Goal: Task Accomplishment & Management: Manage account settings

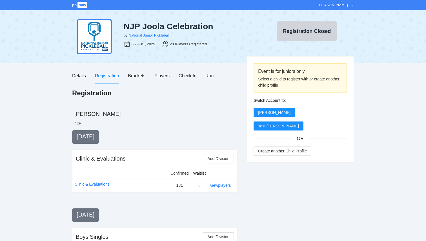
scroll to position [703, 0]
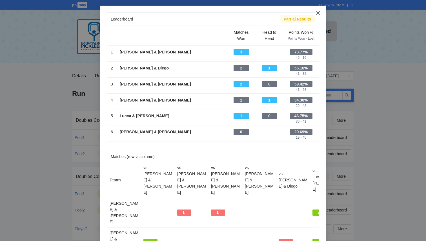
click at [319, 10] on span "Close" at bounding box center [317, 13] width 15 height 15
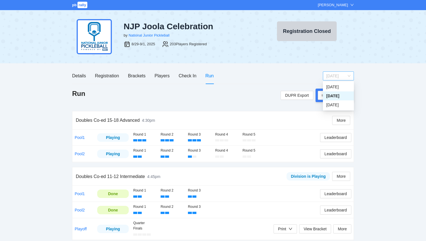
click at [336, 74] on span "[DATE]" at bounding box center [338, 76] width 24 height 8
click at [331, 106] on div "Monday" at bounding box center [338, 105] width 24 height 6
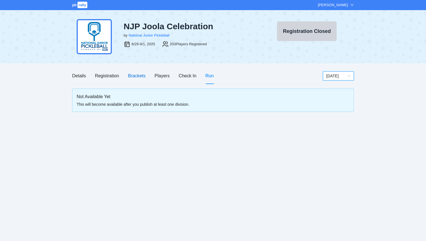
click at [139, 75] on div "Brackets" at bounding box center [136, 75] width 17 height 7
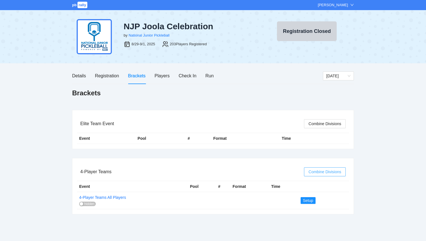
click at [323, 171] on span "Combine Divisions" at bounding box center [324, 172] width 33 height 6
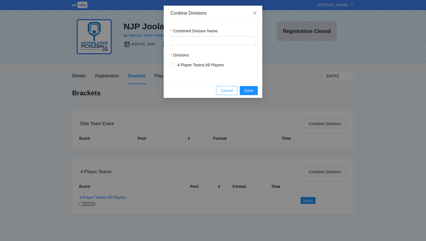
click at [231, 90] on span "Cancel" at bounding box center [227, 91] width 12 height 6
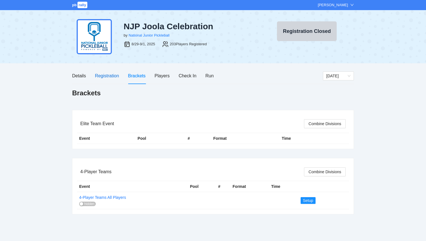
click at [108, 73] on div "Registration" at bounding box center [107, 75] width 24 height 7
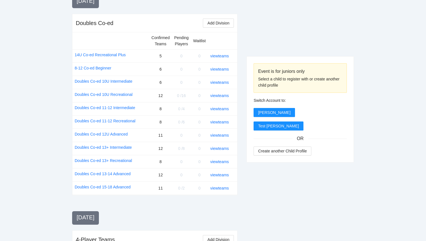
scroll to position [703, 0]
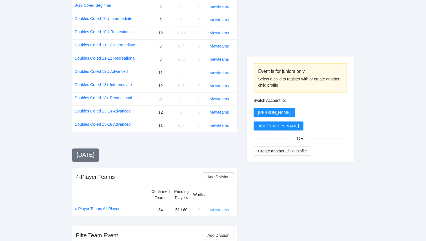
click at [222, 208] on link "view teams" at bounding box center [219, 210] width 19 height 5
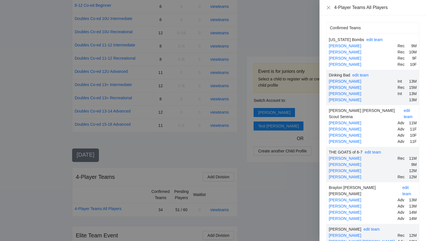
click at [249, 180] on div at bounding box center [213, 120] width 426 height 241
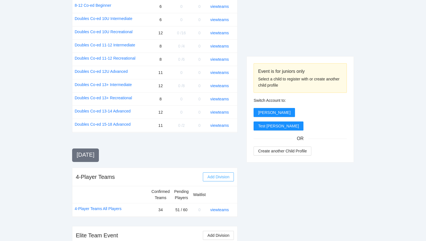
click at [216, 174] on span "Add Division" at bounding box center [218, 177] width 22 height 6
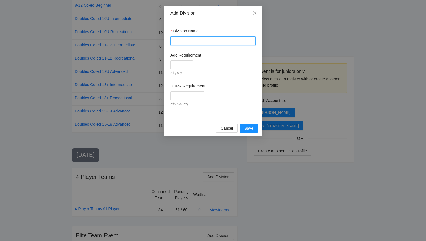
click at [200, 42] on input "Division Name" at bounding box center [212, 40] width 85 height 9
type input "*"
click at [249, 130] on span "Save" at bounding box center [248, 128] width 9 height 6
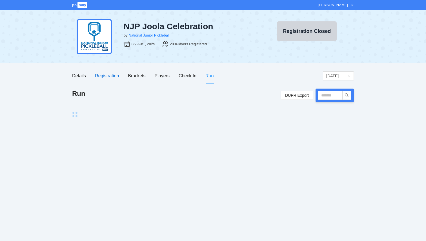
click at [112, 76] on div "Registration" at bounding box center [107, 75] width 24 height 7
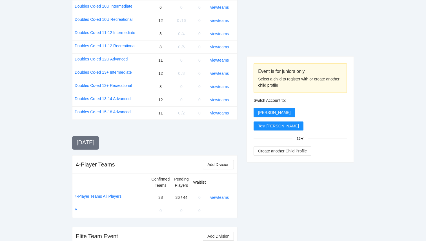
scroll to position [716, 0]
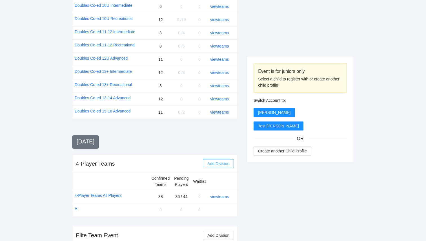
click at [218, 161] on span "Add Division" at bounding box center [218, 164] width 22 height 6
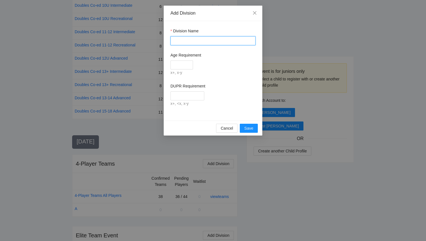
click at [183, 42] on input "Division Name" at bounding box center [212, 40] width 85 height 9
type input "*"
click at [180, 78] on form "Division Name * Age Requirement x+, x-y DUPR Requirement x+, <x, x-y" at bounding box center [212, 67] width 85 height 79
click at [249, 127] on span "Save" at bounding box center [248, 128] width 9 height 6
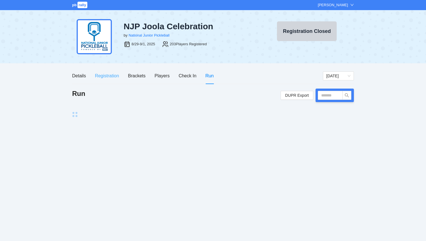
click at [109, 72] on div "Registration" at bounding box center [107, 76] width 24 height 16
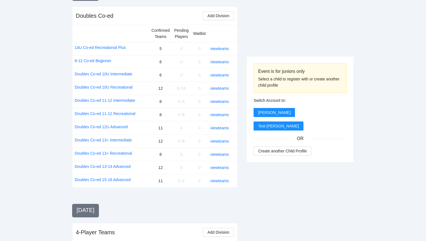
scroll to position [705, 0]
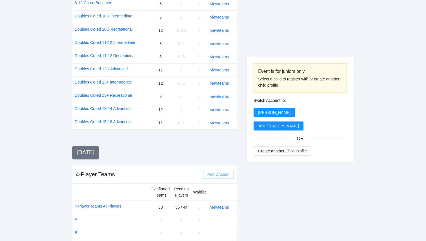
click at [209, 172] on span "Add Division" at bounding box center [218, 175] width 22 height 6
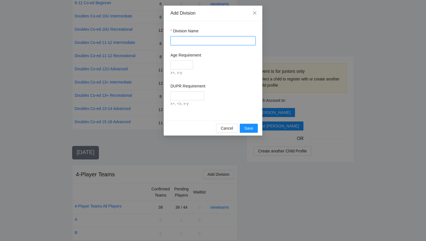
click at [184, 40] on input "Division Name" at bounding box center [212, 40] width 85 height 9
type input "*"
click at [249, 132] on button "Save" at bounding box center [249, 128] width 18 height 9
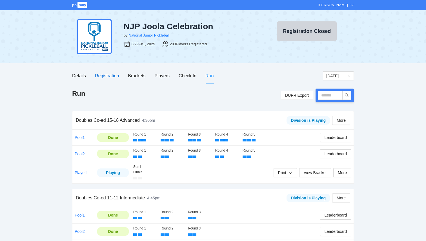
click at [107, 77] on div "Registration" at bounding box center [107, 75] width 24 height 7
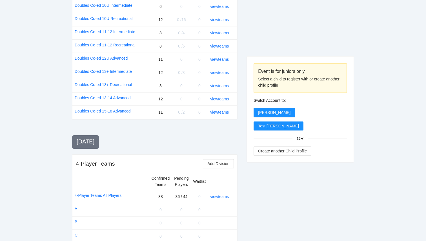
scroll to position [742, 0]
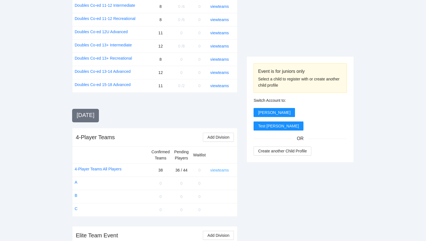
click at [223, 168] on link "view teams" at bounding box center [219, 170] width 19 height 5
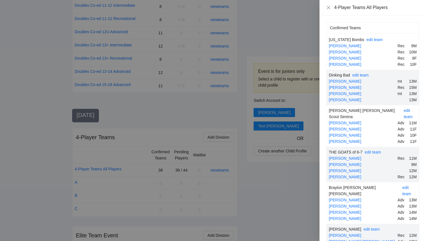
click at [371, 57] on div "[PERSON_NAME]" at bounding box center [362, 58] width 66 height 6
click at [328, 8] on icon "close" at bounding box center [328, 7] width 3 height 3
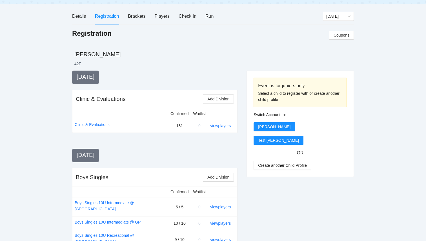
scroll to position [0, 0]
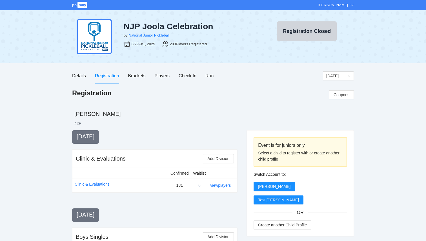
click at [125, 76] on div "Details Registration Brackets Players Check In Run" at bounding box center [142, 76] width 141 height 16
click at [132, 76] on div "Brackets" at bounding box center [136, 75] width 17 height 7
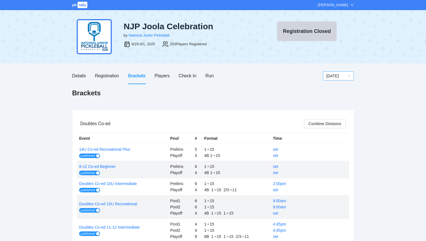
click at [345, 75] on span "[DATE]" at bounding box center [338, 76] width 24 height 8
click at [343, 104] on div "Monday" at bounding box center [338, 105] width 24 height 6
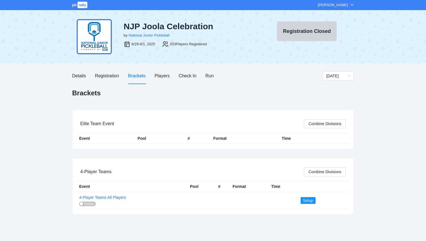
click at [368, 115] on div "pb rally Courtney Loughridge NJP Joola Celebration by National Junior Picklebal…" at bounding box center [213, 120] width 426 height 241
click at [108, 77] on div "Registration" at bounding box center [107, 75] width 24 height 7
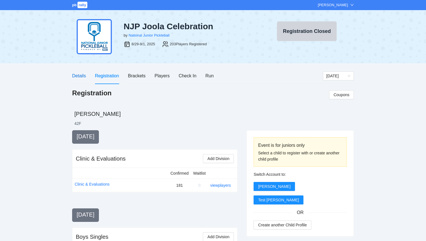
click at [82, 76] on div "Details" at bounding box center [79, 75] width 14 height 7
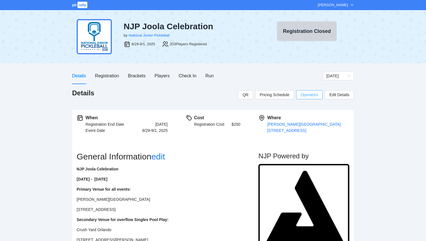
click at [314, 95] on span "Operators" at bounding box center [309, 95] width 17 height 6
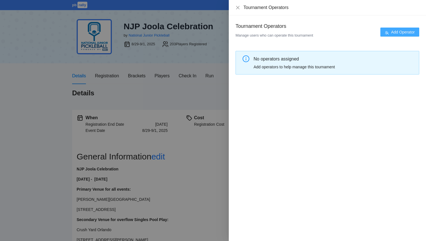
click at [402, 33] on span "Add Operator" at bounding box center [403, 32] width 24 height 6
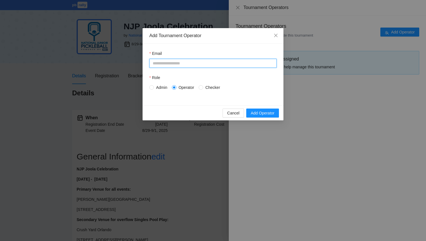
click at [240, 62] on input "Email" at bounding box center [212, 63] width 127 height 9
type input "**********"
click at [153, 86] on span at bounding box center [151, 87] width 5 height 5
click at [273, 114] on span "Add Operator" at bounding box center [263, 113] width 24 height 6
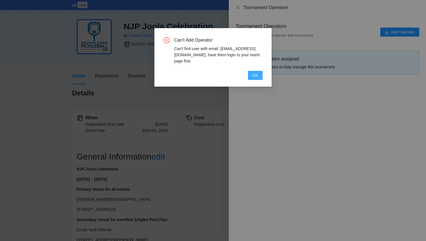
click at [254, 74] on span "OK" at bounding box center [255, 75] width 6 height 6
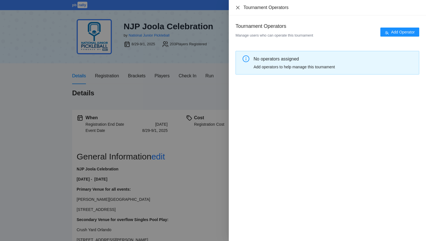
click at [236, 6] on icon "close" at bounding box center [237, 7] width 3 height 3
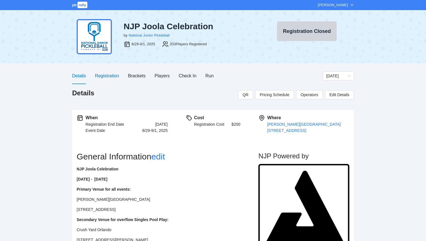
click at [114, 76] on div "Registration" at bounding box center [107, 75] width 24 height 7
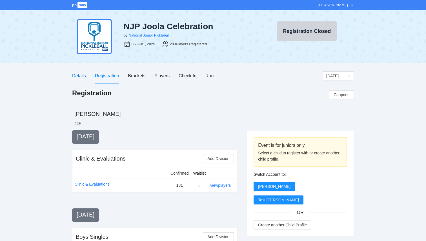
click at [78, 79] on div "Details" at bounding box center [79, 75] width 14 height 7
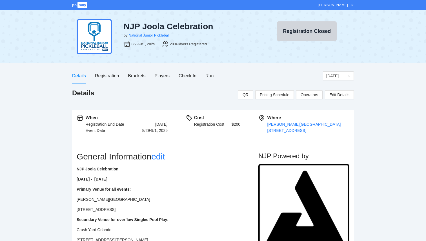
click at [308, 99] on div "Details QR Pricing Schedule Operators Edit Details" at bounding box center [213, 95] width 282 height 12
click at [308, 97] on span "Operators" at bounding box center [309, 95] width 17 height 6
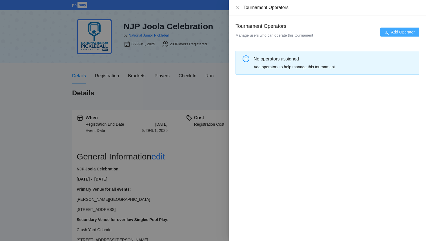
click at [400, 34] on span "Add Operator" at bounding box center [403, 32] width 24 height 6
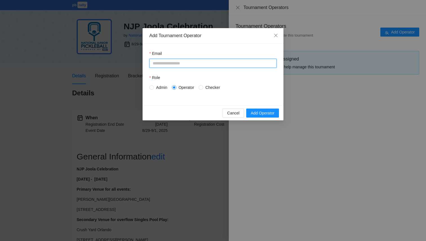
click at [214, 66] on input "Email" at bounding box center [212, 63] width 127 height 9
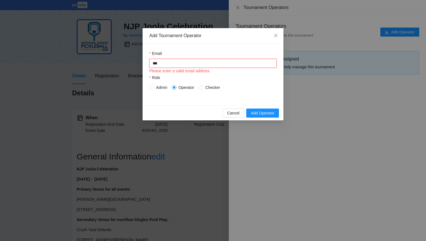
type input "**********"
click at [162, 88] on span "Admin" at bounding box center [162, 88] width 16 height 6
click at [269, 110] on span "Add Operator" at bounding box center [263, 113] width 24 height 6
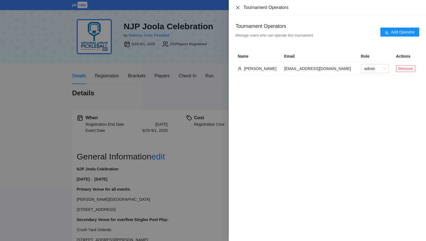
click at [238, 10] on icon "close" at bounding box center [238, 7] width 5 height 5
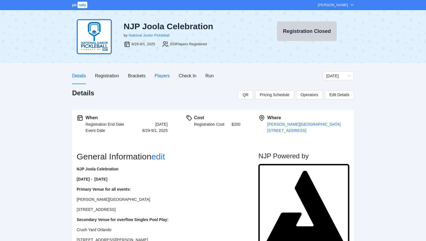
click at [161, 78] on div "Players" at bounding box center [162, 75] width 15 height 7
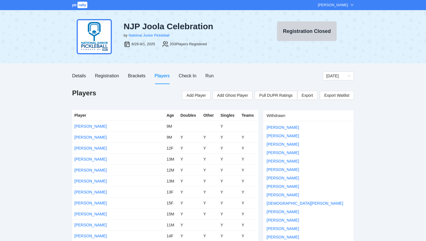
scroll to position [1126, 0]
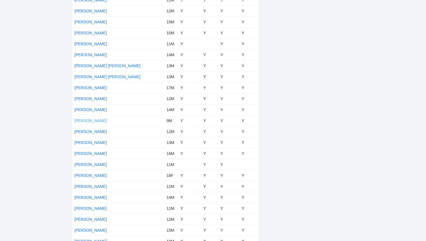
click at [88, 122] on link "Jake Angulo" at bounding box center [90, 121] width 32 height 5
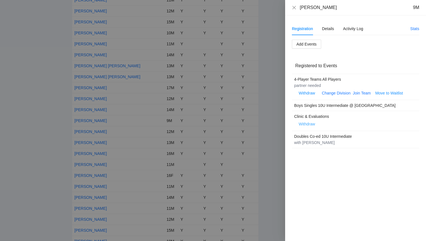
drag, startPoint x: 310, startPoint y: 125, endPoint x: 363, endPoint y: 117, distance: 52.7
click at [363, 117] on div "Clinic & Evaluations Withdraw" at bounding box center [353, 121] width 118 height 15
click at [363, 117] on div "Clinic & Evaluations" at bounding box center [353, 117] width 118 height 6
click at [312, 92] on span "Withdraw" at bounding box center [307, 93] width 16 height 6
click at [325, 75] on span "OK" at bounding box center [324, 75] width 6 height 6
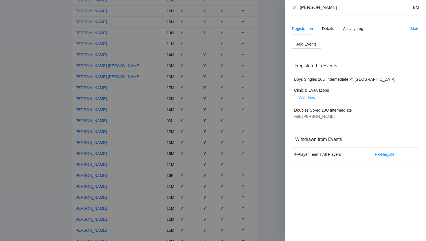
click at [293, 9] on icon "close" at bounding box center [294, 7] width 5 height 5
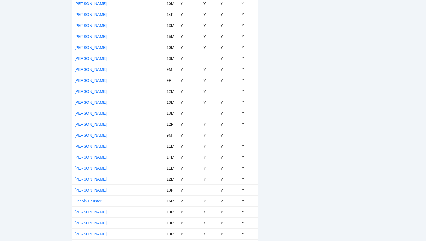
scroll to position [1578, 0]
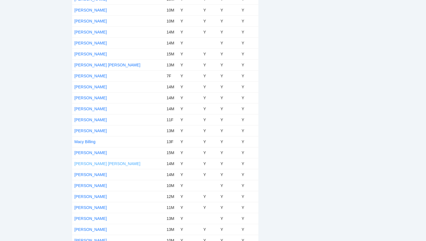
click at [93, 166] on link "[PERSON_NAME] [PERSON_NAME]" at bounding box center [107, 164] width 66 height 5
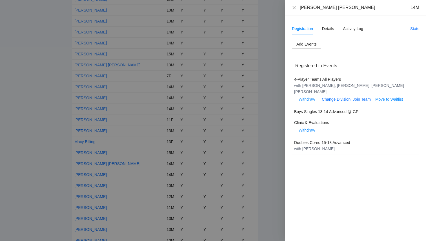
click at [291, 8] on div "Maddox Gleim 14M" at bounding box center [355, 7] width 141 height 15
click at [296, 7] on icon "close" at bounding box center [294, 7] width 5 height 5
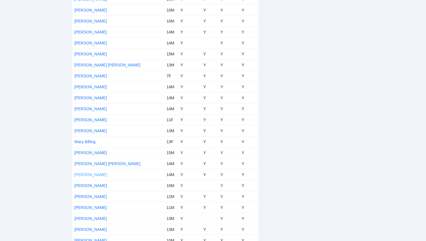
click at [91, 174] on link "Marco Hoppe" at bounding box center [90, 175] width 32 height 5
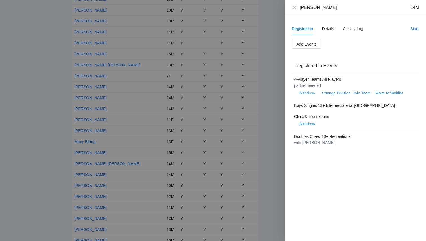
click at [310, 94] on span "Withdraw" at bounding box center [307, 93] width 16 height 6
click at [328, 74] on button "OK" at bounding box center [324, 75] width 10 height 7
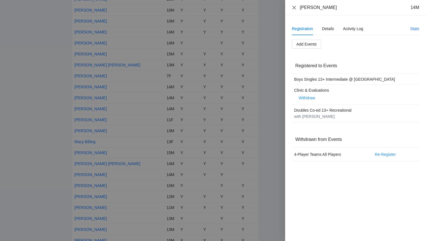
click at [293, 8] on icon "close" at bounding box center [294, 7] width 5 height 5
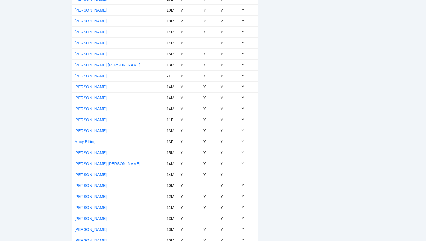
scroll to position [2049, 0]
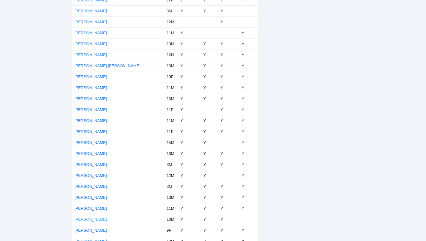
click at [90, 219] on link "Tiago Hoppe" at bounding box center [90, 219] width 32 height 5
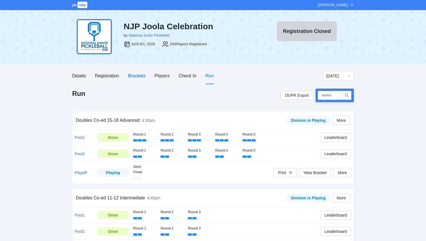
click at [131, 79] on div "Brackets" at bounding box center [136, 75] width 17 height 7
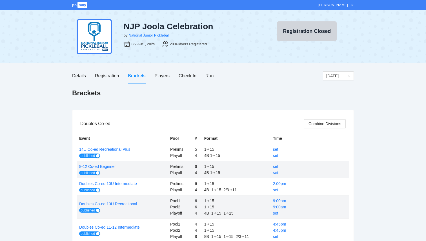
click at [214, 74] on div "Details Registration Brackets Players Check In Run" at bounding box center [197, 76] width 251 height 16
click at [210, 74] on div "Run" at bounding box center [209, 75] width 8 height 7
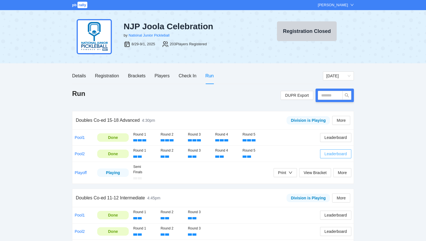
click at [334, 155] on span "Leaderboard" at bounding box center [336, 154] width 22 height 6
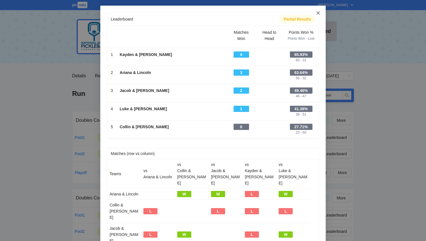
click at [319, 14] on icon "close" at bounding box center [318, 13] width 5 height 5
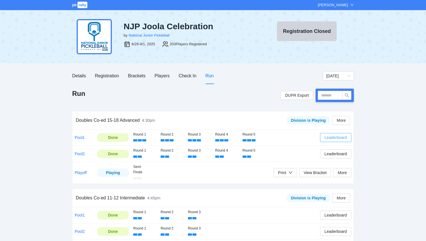
click at [338, 140] on span "Leaderboard" at bounding box center [336, 138] width 22 height 6
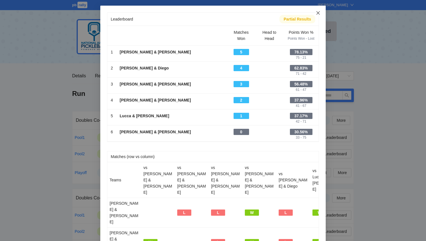
click at [317, 14] on icon "close" at bounding box center [317, 12] width 3 height 3
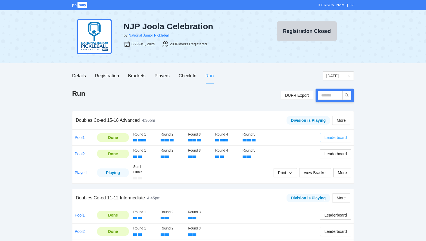
click at [334, 140] on span "Leaderboard" at bounding box center [336, 138] width 22 height 6
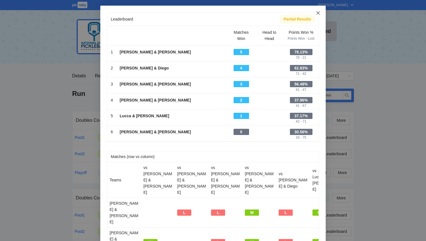
click at [318, 13] on icon "close" at bounding box center [317, 12] width 3 height 3
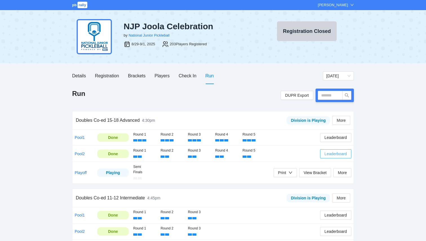
click at [329, 154] on span "Leaderboard" at bounding box center [336, 154] width 22 height 6
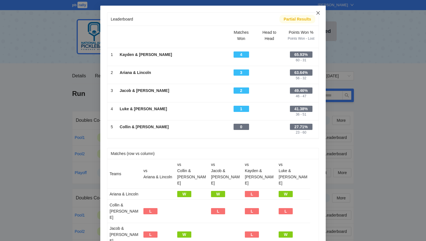
click at [317, 13] on icon "close" at bounding box center [318, 13] width 5 height 5
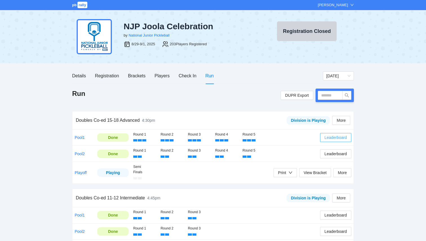
click at [331, 136] on span "Leaderboard" at bounding box center [336, 138] width 22 height 6
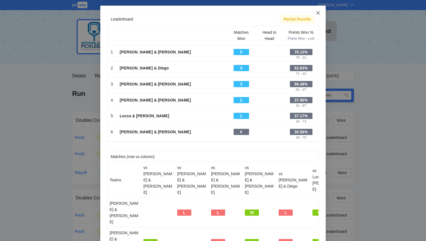
click at [318, 12] on icon "close" at bounding box center [318, 13] width 5 height 5
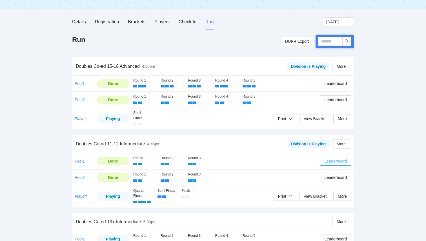
scroll to position [57, 0]
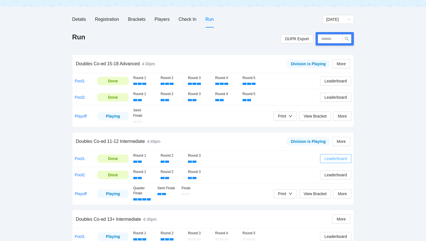
click at [330, 160] on span "Leaderboard" at bounding box center [336, 159] width 22 height 6
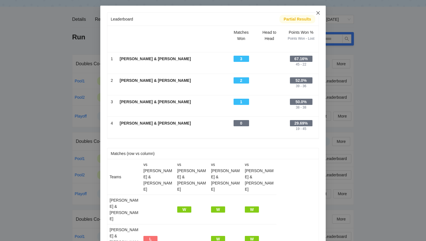
click at [318, 12] on icon "close" at bounding box center [318, 13] width 5 height 5
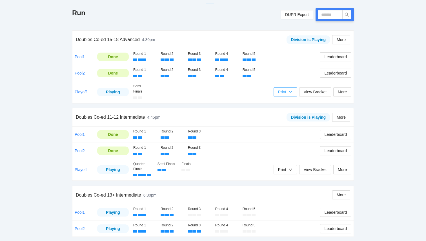
scroll to position [86, 0]
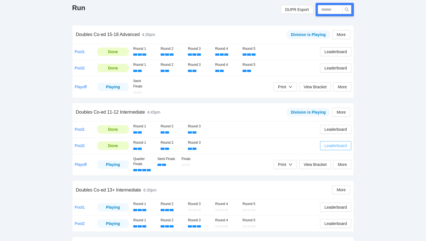
click at [332, 146] on span "Leaderboard" at bounding box center [336, 146] width 22 height 6
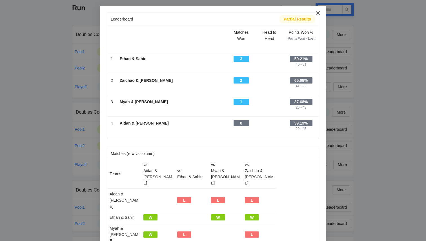
click at [319, 11] on icon "close" at bounding box center [318, 13] width 5 height 5
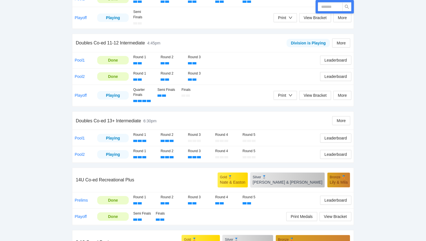
scroll to position [163, 0]
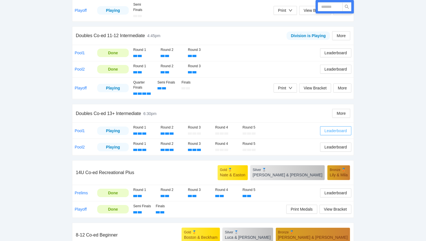
click at [337, 132] on span "Leaderboard" at bounding box center [336, 131] width 22 height 6
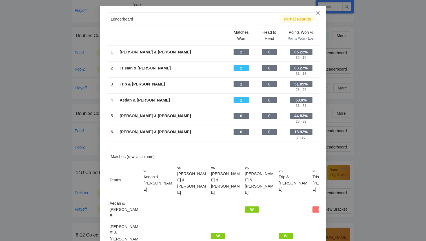
click at [364, 127] on div "Leaderboard Partial Results Scroll right to see all columns → Matches Won Head …" at bounding box center [213, 120] width 426 height 241
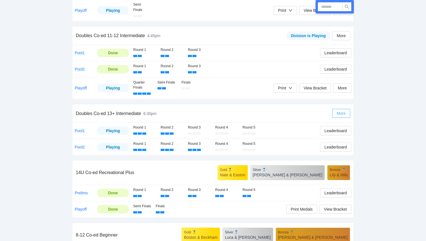
click at [339, 117] on button "More" at bounding box center [341, 113] width 18 height 9
click at [336, 130] on span "Leaderboard" at bounding box center [336, 131] width 22 height 6
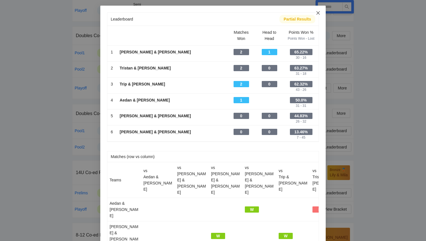
click at [321, 15] on span "Close" at bounding box center [317, 13] width 15 height 15
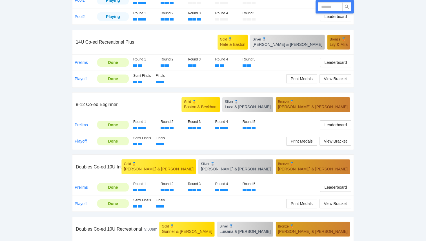
scroll to position [303, 0]
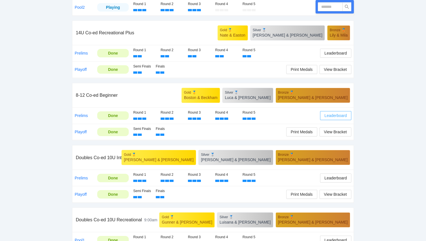
click at [339, 114] on span "Leaderboard" at bounding box center [336, 116] width 22 height 6
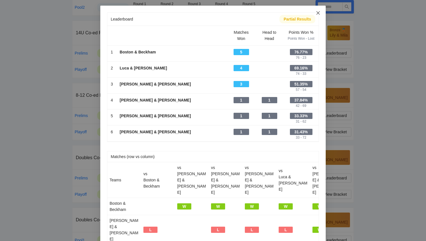
click at [320, 12] on span "Close" at bounding box center [317, 13] width 15 height 15
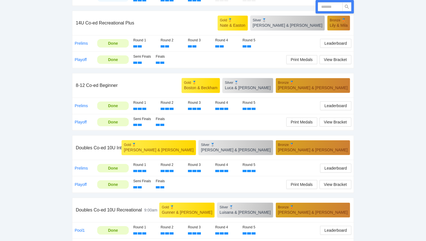
scroll to position [314, 0]
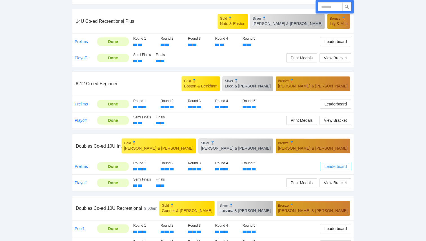
click at [334, 168] on span "Leaderboard" at bounding box center [336, 167] width 22 height 6
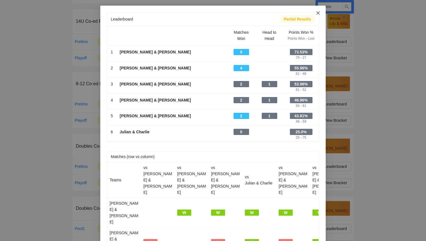
click at [318, 12] on icon "close" at bounding box center [318, 13] width 5 height 5
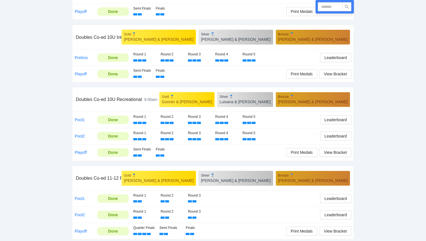
scroll to position [424, 0]
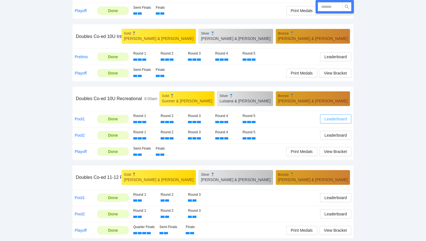
click at [330, 118] on span "Leaderboard" at bounding box center [336, 119] width 22 height 6
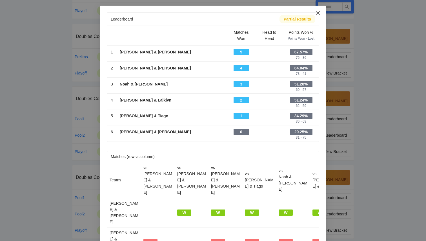
click at [320, 12] on span "Close" at bounding box center [317, 13] width 15 height 15
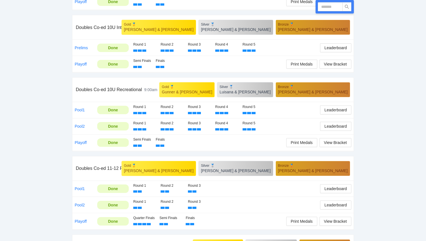
scroll to position [433, 0]
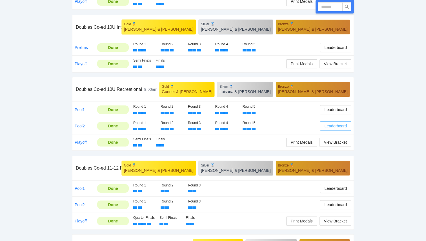
click at [340, 126] on span "Leaderboard" at bounding box center [336, 126] width 22 height 6
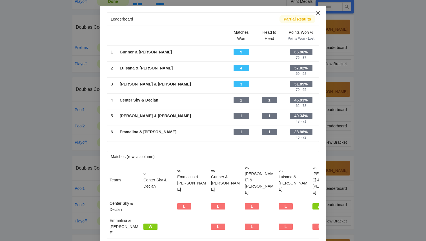
click at [318, 13] on icon "close" at bounding box center [317, 12] width 3 height 3
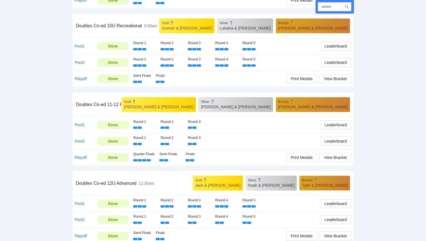
scroll to position [498, 0]
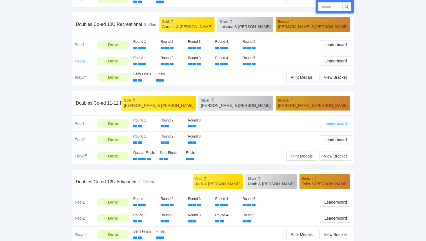
click at [338, 126] on span "Leaderboard" at bounding box center [336, 124] width 22 height 6
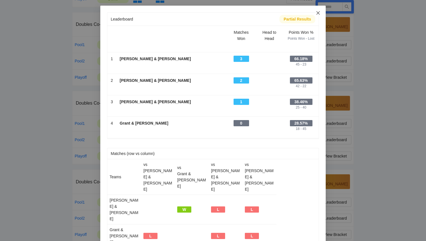
click at [318, 15] on icon "close" at bounding box center [318, 13] width 5 height 5
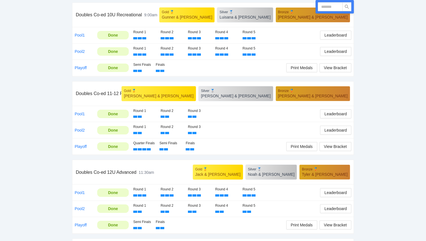
scroll to position [511, 0]
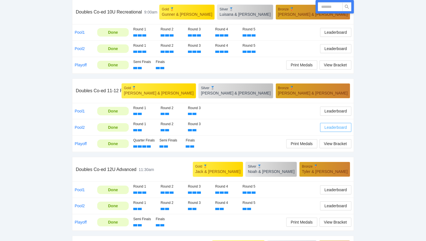
click at [335, 129] on span "Leaderboard" at bounding box center [336, 128] width 22 height 6
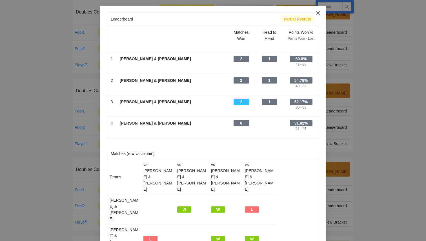
click at [318, 14] on icon "close" at bounding box center [317, 12] width 3 height 3
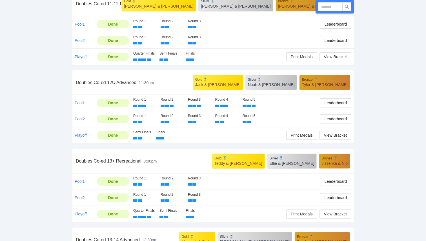
scroll to position [597, 0]
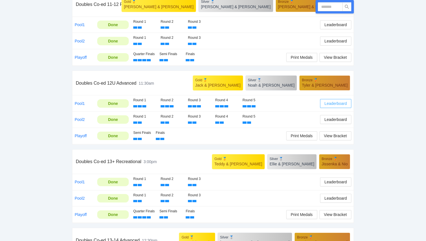
click at [332, 106] on span "Leaderboard" at bounding box center [336, 104] width 22 height 6
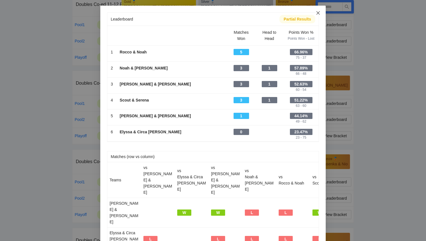
click at [318, 14] on icon "close" at bounding box center [318, 13] width 5 height 5
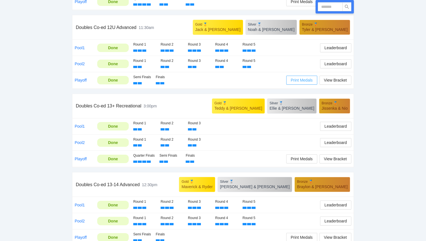
scroll to position [652, 0]
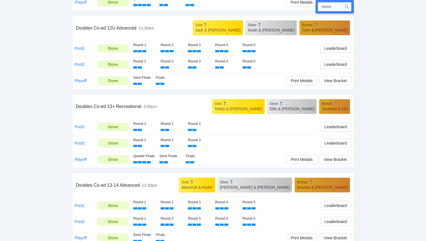
click at [336, 60] on div "Leaderboard" at bounding box center [335, 65] width 31 height 12
click at [336, 64] on span "Leaderboard" at bounding box center [336, 64] width 22 height 6
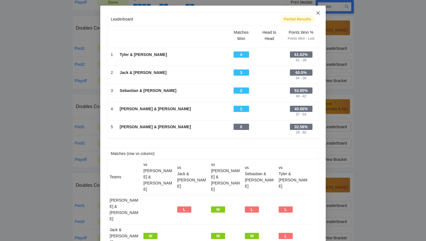
click at [321, 14] on span "Close" at bounding box center [317, 13] width 15 height 15
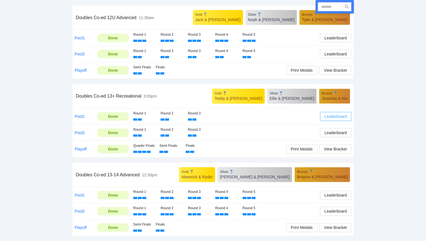
click at [340, 117] on span "Leaderboard" at bounding box center [336, 117] width 22 height 6
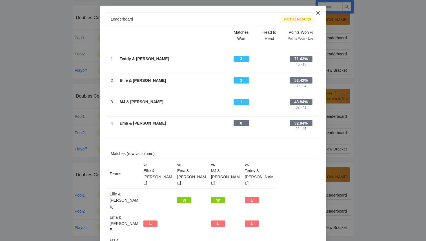
click at [319, 12] on icon "close" at bounding box center [318, 13] width 5 height 5
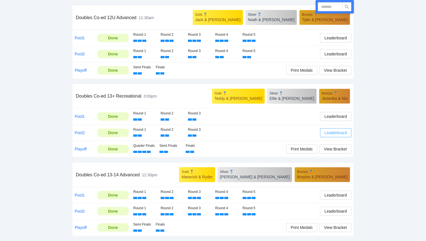
click at [343, 136] on span "Leaderboard" at bounding box center [336, 133] width 22 height 6
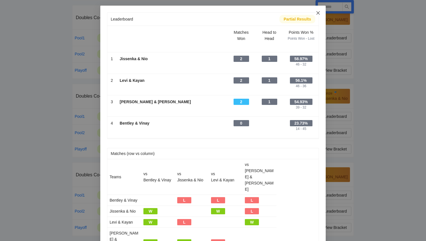
click at [318, 13] on icon "close" at bounding box center [317, 12] width 3 height 3
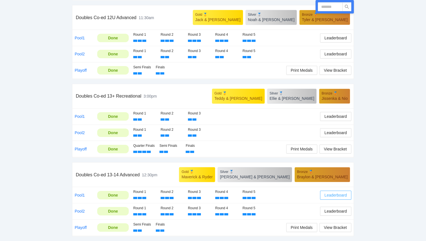
click at [342, 196] on span "Leaderboard" at bounding box center [336, 195] width 22 height 6
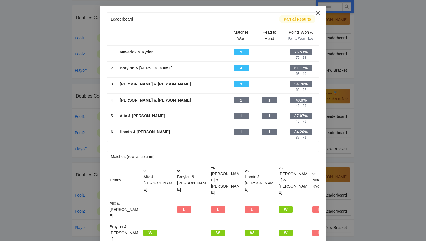
click at [320, 13] on icon "close" at bounding box center [318, 13] width 5 height 5
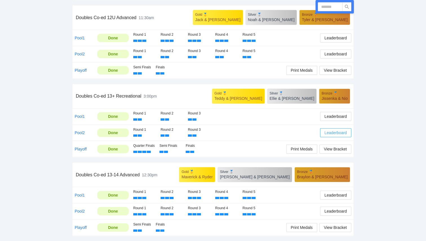
click at [333, 130] on span "Leaderboard" at bounding box center [336, 133] width 22 height 6
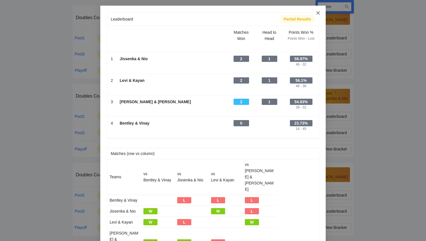
click at [319, 12] on icon "close" at bounding box center [318, 13] width 5 height 5
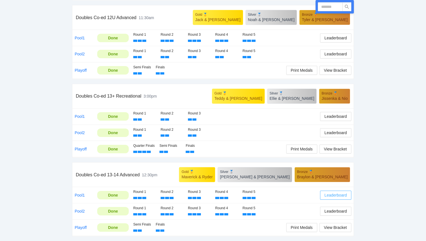
click at [344, 196] on span "Leaderboard" at bounding box center [336, 195] width 22 height 6
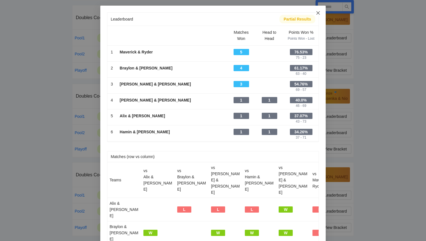
click at [319, 12] on icon "close" at bounding box center [318, 13] width 5 height 5
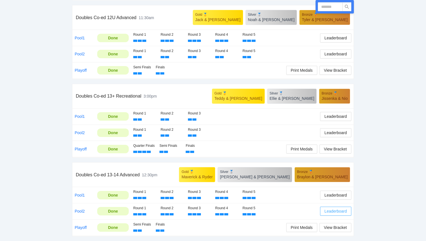
click at [327, 210] on span "Leaderboard" at bounding box center [336, 211] width 22 height 6
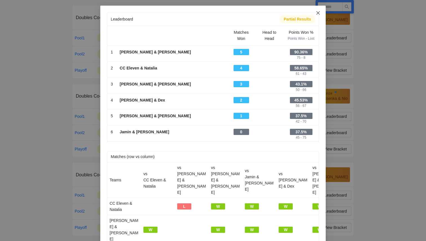
click at [319, 14] on icon "close" at bounding box center [318, 13] width 5 height 5
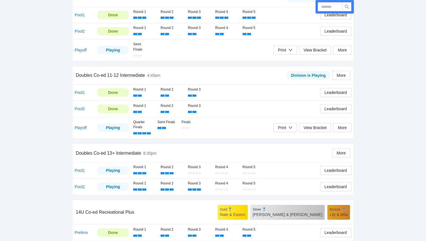
scroll to position [0, 0]
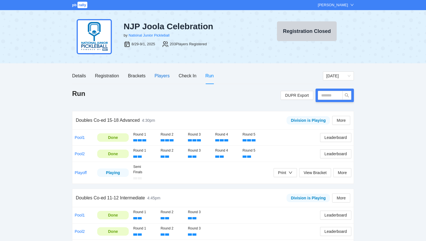
click at [165, 79] on div "Players" at bounding box center [162, 75] width 15 height 7
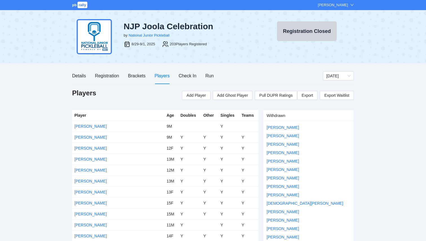
scroll to position [1379, 0]
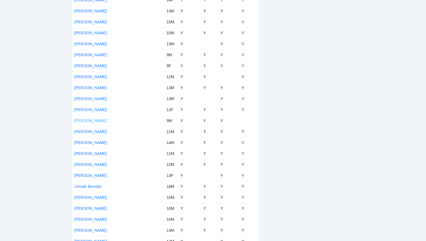
click at [87, 121] on link "Leo Hoppe" at bounding box center [90, 121] width 32 height 5
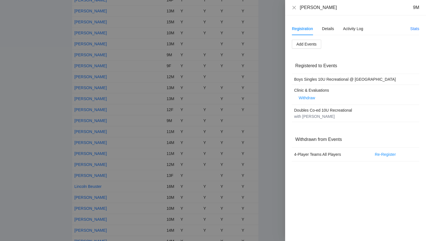
click at [262, 60] on div at bounding box center [213, 120] width 426 height 241
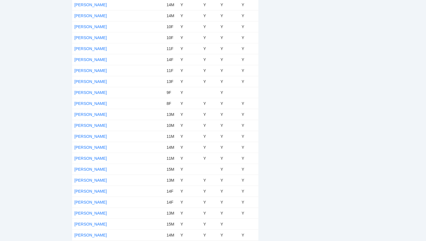
scroll to position [805, 0]
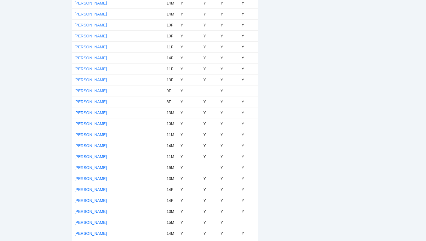
click at [83, 170] on td "[PERSON_NAME]" at bounding box center [118, 167] width 92 height 11
click at [83, 166] on link "[PERSON_NAME]" at bounding box center [90, 168] width 32 height 5
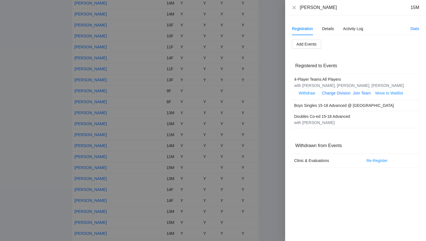
click at [128, 115] on div at bounding box center [213, 120] width 426 height 241
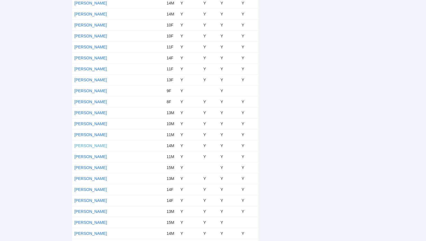
click at [96, 145] on link "[PERSON_NAME]" at bounding box center [90, 146] width 32 height 5
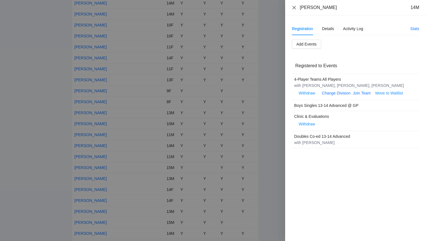
click at [294, 8] on icon "close" at bounding box center [294, 7] width 5 height 5
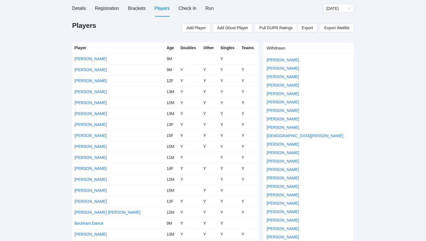
scroll to position [0, 0]
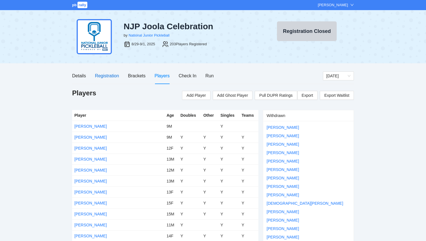
click at [101, 76] on div "Registration" at bounding box center [107, 75] width 24 height 7
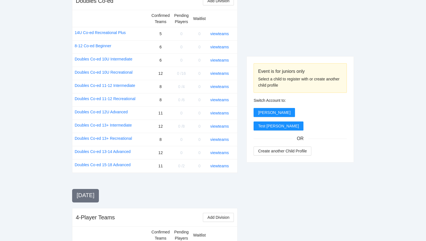
scroll to position [742, 0]
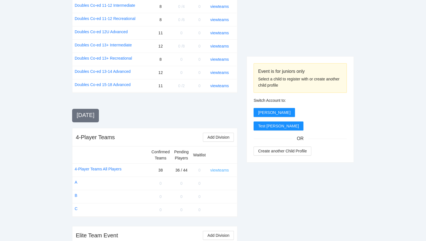
click at [223, 168] on link "view teams" at bounding box center [219, 170] width 19 height 5
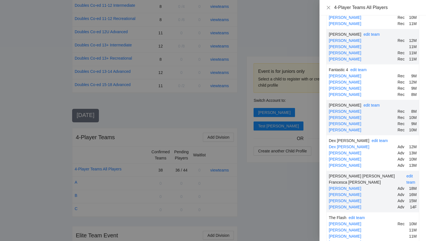
scroll to position [1466, 0]
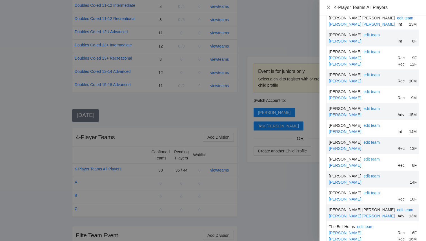
click at [369, 157] on link "edit team" at bounding box center [371, 159] width 16 height 5
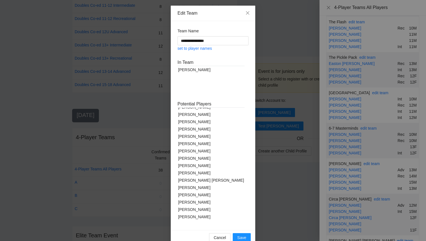
scroll to position [40, 0]
click at [184, 166] on div "[PERSON_NAME]" at bounding box center [210, 166] width 67 height 7
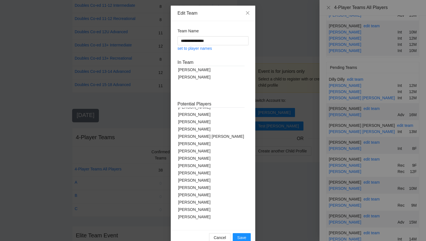
scroll to position [0, 0]
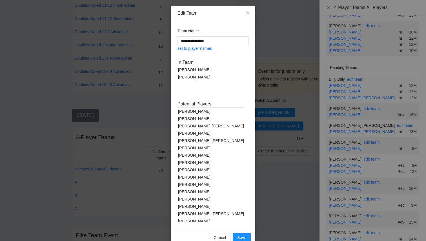
click at [197, 119] on div "[PERSON_NAME]" at bounding box center [210, 118] width 67 height 7
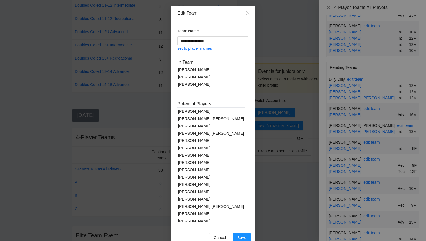
click at [193, 149] on div "[PERSON_NAME]" at bounding box center [210, 148] width 67 height 7
click at [203, 48] on link "set to player names" at bounding box center [194, 48] width 34 height 5
type input "**********"
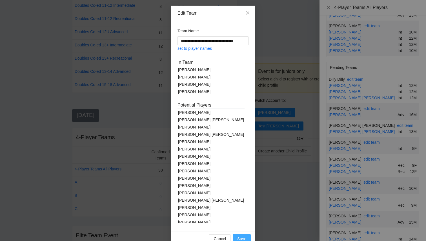
click at [241, 238] on span "Save" at bounding box center [241, 239] width 9 height 6
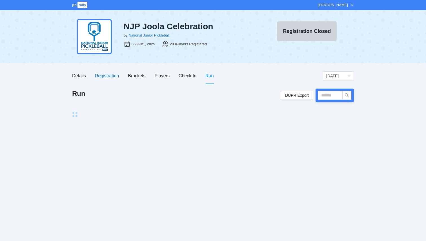
click at [108, 76] on div "Registration" at bounding box center [107, 75] width 24 height 7
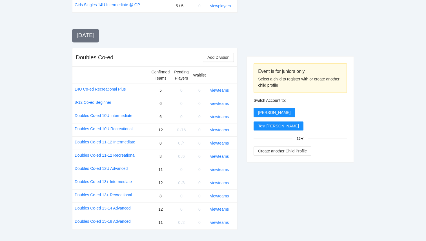
scroll to position [742, 0]
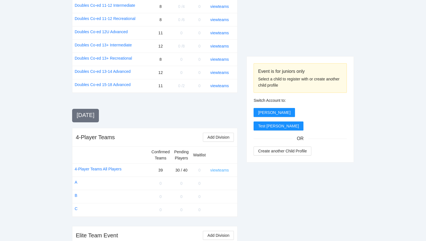
click at [225, 168] on link "view teams" at bounding box center [219, 170] width 19 height 5
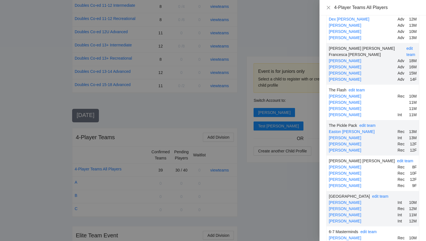
scroll to position [423, 0]
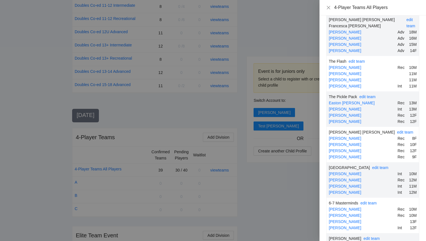
click at [214, 87] on div at bounding box center [213, 120] width 426 height 241
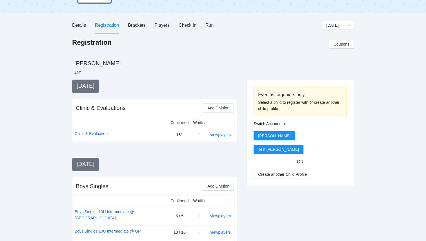
scroll to position [0, 0]
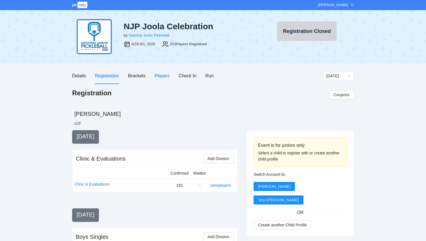
click at [165, 74] on div "Players" at bounding box center [162, 75] width 15 height 7
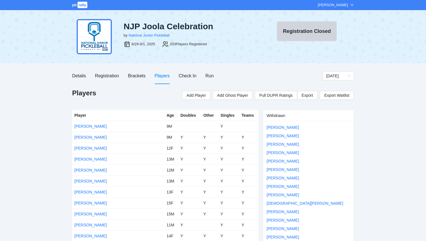
scroll to position [1126, 0]
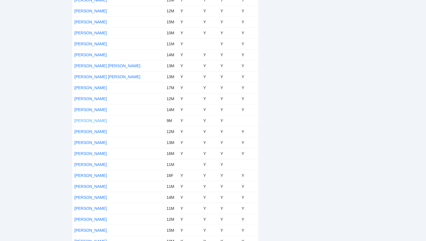
click at [90, 121] on link "[PERSON_NAME]" at bounding box center [90, 121] width 32 height 5
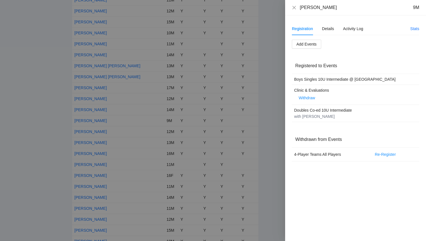
click at [263, 103] on div at bounding box center [213, 120] width 426 height 241
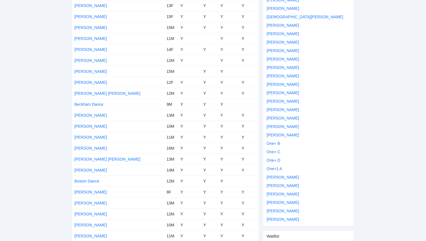
scroll to position [189, 0]
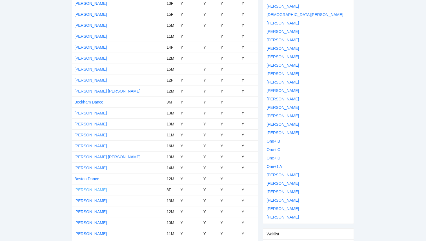
click at [87, 191] on link "[PERSON_NAME]" at bounding box center [90, 190] width 32 height 5
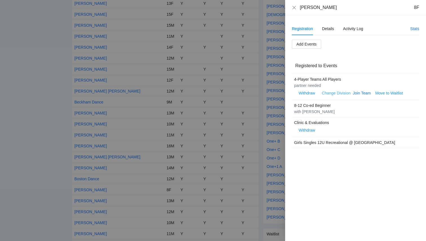
click at [343, 93] on link "Change Division" at bounding box center [336, 93] width 29 height 5
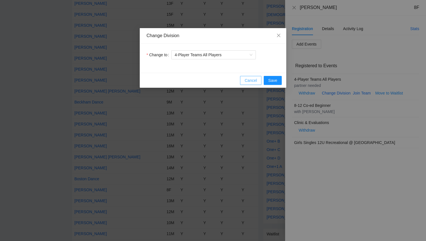
click at [252, 79] on span "Cancel" at bounding box center [251, 80] width 12 height 6
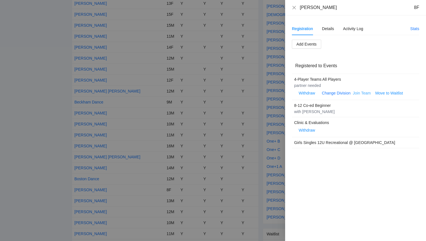
click at [362, 94] on link "Join Team" at bounding box center [362, 93] width 18 height 5
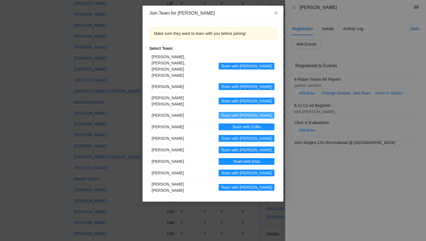
click at [255, 112] on span "Team with [PERSON_NAME]" at bounding box center [246, 115] width 51 height 6
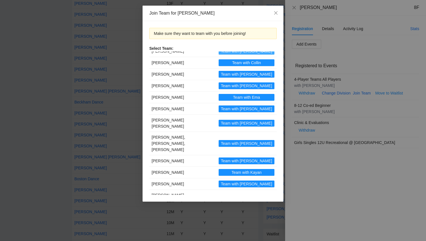
scroll to position [65, 0]
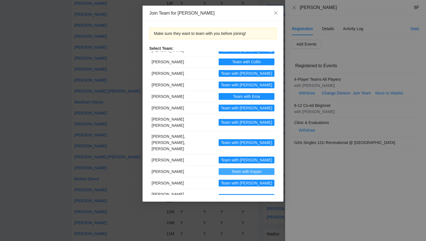
click at [249, 169] on span "Team with Kayan" at bounding box center [247, 172] width 30 height 6
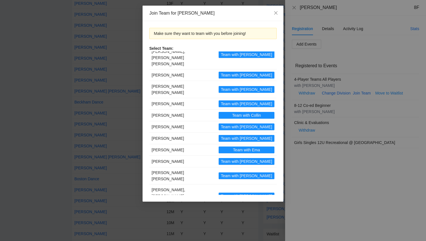
scroll to position [0, 0]
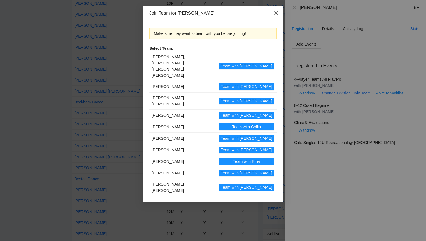
click at [276, 14] on icon "close" at bounding box center [276, 13] width 5 height 5
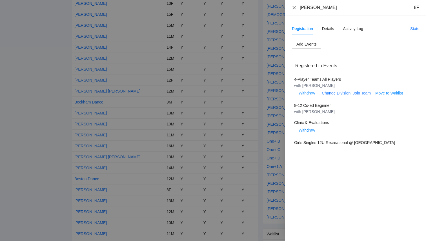
click at [294, 8] on icon "close" at bounding box center [294, 7] width 5 height 5
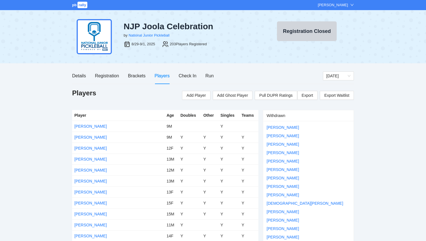
scroll to position [2110, 0]
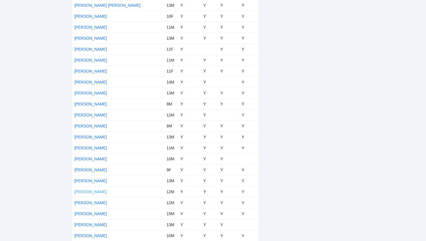
click at [92, 192] on link "[PERSON_NAME]" at bounding box center [90, 192] width 32 height 5
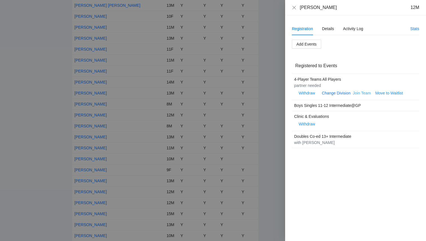
click at [359, 94] on link "Join Team" at bounding box center [362, 93] width 18 height 5
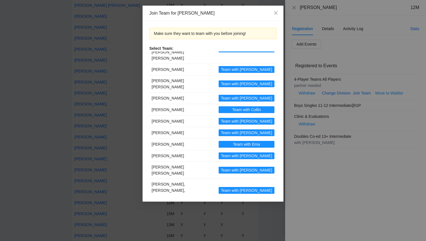
scroll to position [0, 0]
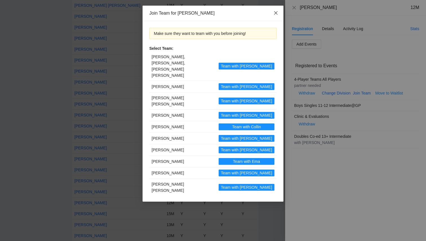
click at [277, 11] on icon "close" at bounding box center [276, 13] width 5 height 5
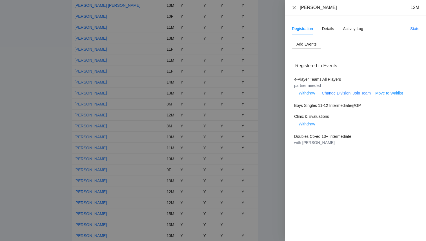
click at [294, 9] on icon "close" at bounding box center [294, 7] width 5 height 5
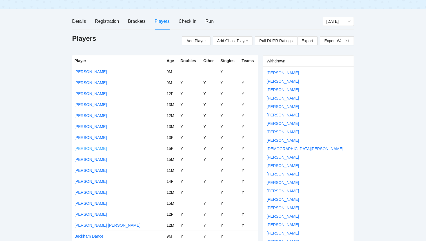
scroll to position [60, 0]
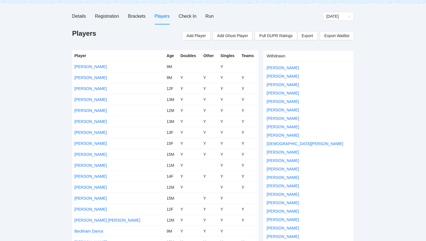
click at [90, 184] on td "[PERSON_NAME]" at bounding box center [118, 187] width 92 height 11
click at [90, 186] on link "[PERSON_NAME]" at bounding box center [90, 187] width 32 height 5
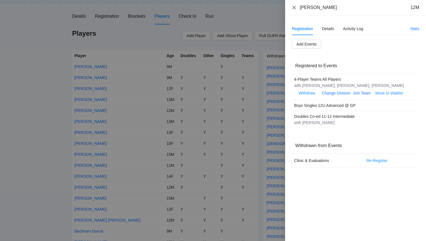
click at [294, 7] on icon "close" at bounding box center [293, 7] width 3 height 3
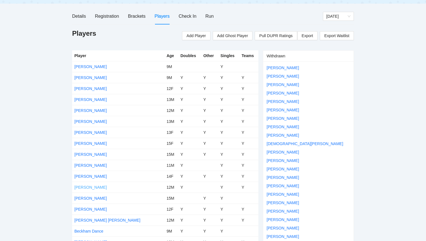
click at [90, 188] on link "[PERSON_NAME]" at bounding box center [90, 187] width 32 height 5
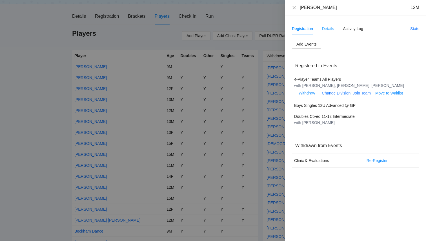
click at [326, 32] on div "Details" at bounding box center [328, 28] width 12 height 13
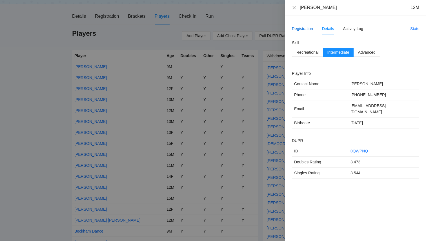
click at [307, 27] on div "Registration" at bounding box center [302, 29] width 21 height 6
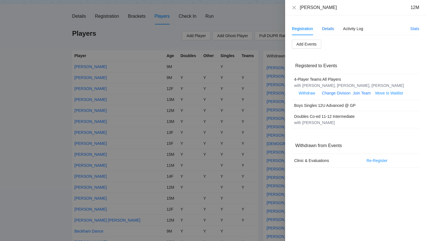
click at [327, 28] on div "Details" at bounding box center [328, 29] width 12 height 6
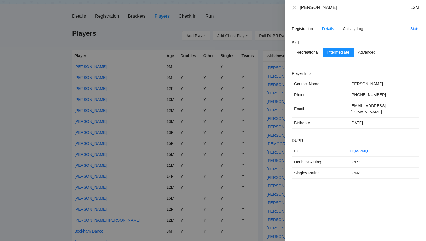
click at [298, 7] on div "Aryan Malhotra 12M" at bounding box center [355, 8] width 127 height 6
click at [297, 7] on div "Aryan Malhotra 12M" at bounding box center [355, 8] width 127 height 6
click at [295, 7] on icon "close" at bounding box center [294, 7] width 5 height 5
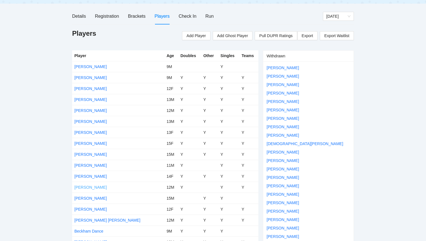
click at [85, 185] on link "[PERSON_NAME]" at bounding box center [90, 187] width 32 height 5
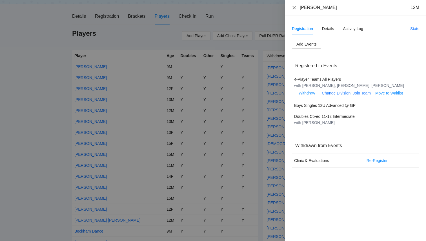
click at [294, 7] on icon "close" at bounding box center [293, 7] width 3 height 3
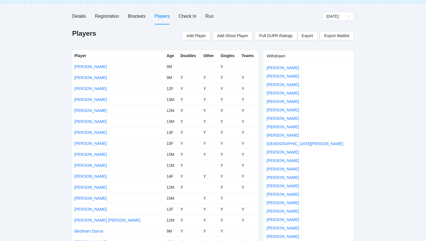
scroll to position [0, 0]
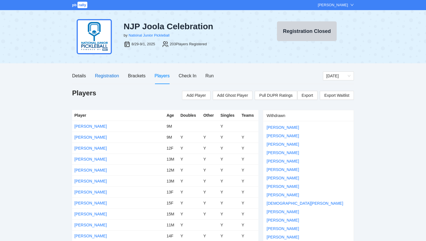
click at [108, 77] on div "Registration" at bounding box center [107, 75] width 24 height 7
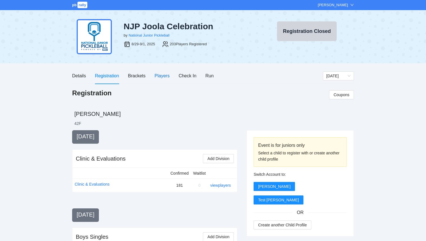
click at [165, 76] on div "Players" at bounding box center [162, 75] width 15 height 7
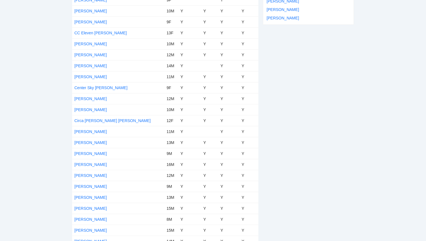
scroll to position [1555, 0]
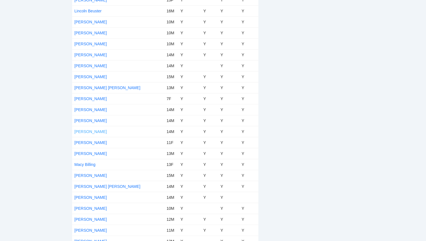
click at [94, 132] on link "[PERSON_NAME]" at bounding box center [90, 132] width 32 height 5
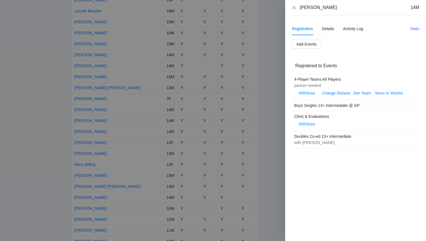
click at [358, 96] on div "Join Team" at bounding box center [362, 93] width 18 height 6
click at [358, 93] on link "Join Team" at bounding box center [362, 93] width 18 height 5
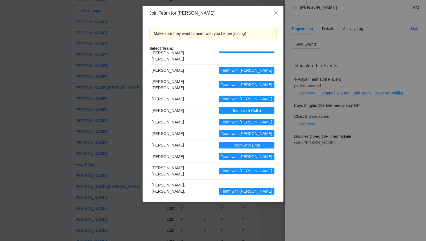
scroll to position [17, 0]
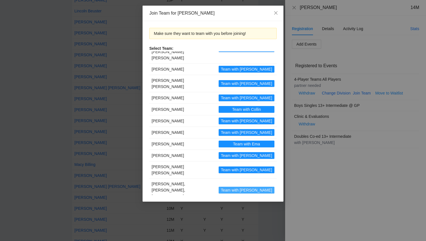
click at [253, 187] on span "Team with Jissenka" at bounding box center [246, 190] width 51 height 6
click at [276, 13] on icon "close" at bounding box center [276, 13] width 5 height 5
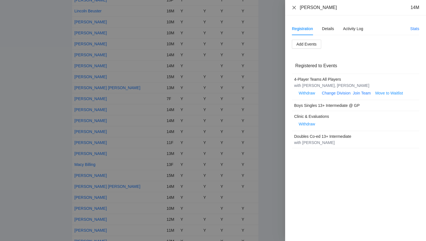
click at [294, 6] on icon "close" at bounding box center [294, 7] width 5 height 5
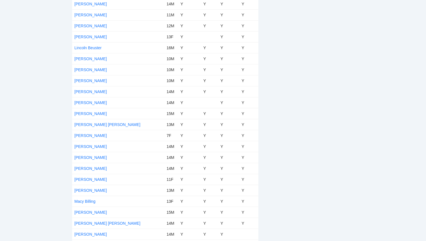
scroll to position [2104, 0]
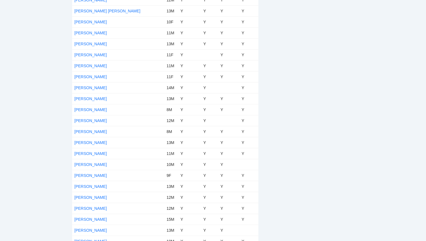
click at [78, 123] on td "[PERSON_NAME]" at bounding box center [118, 120] width 92 height 11
click at [82, 120] on link "[PERSON_NAME]" at bounding box center [90, 121] width 32 height 5
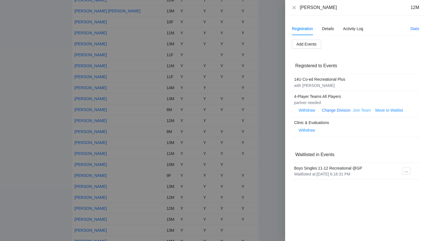
click at [360, 110] on link "Join Team" at bounding box center [362, 110] width 18 height 5
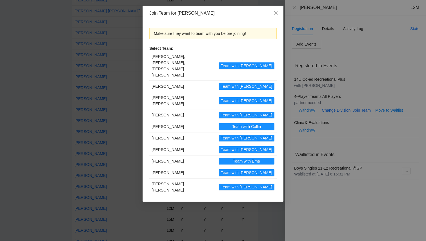
scroll to position [0, 0]
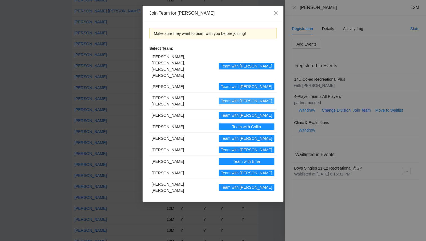
click at [259, 98] on span "Team with Bentley" at bounding box center [246, 101] width 51 height 6
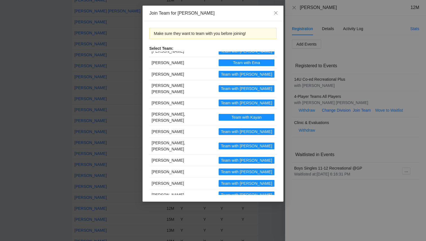
scroll to position [99, 0]
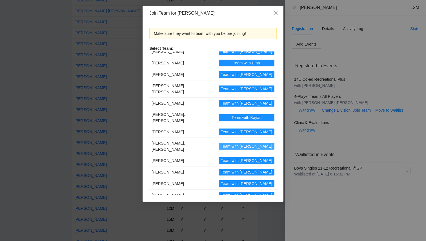
click at [257, 143] on span "Team with [PERSON_NAME]" at bounding box center [246, 146] width 51 height 6
click at [358, 45] on div "Join Team for Soren Sholl Make sure they want to team with you before joining! …" at bounding box center [213, 120] width 426 height 241
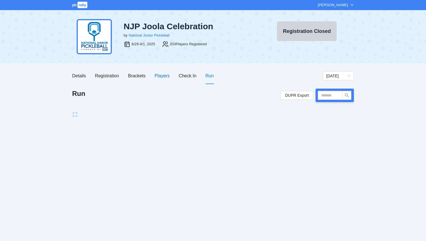
click at [168, 76] on div "Players" at bounding box center [162, 75] width 15 height 7
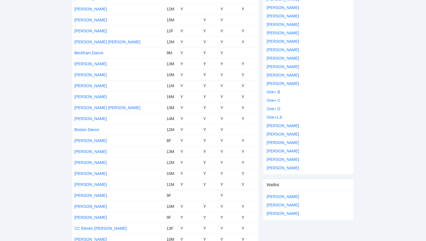
scroll to position [228, 0]
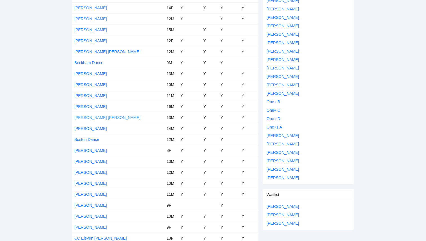
click at [89, 117] on link "[PERSON_NAME] [PERSON_NAME]" at bounding box center [107, 118] width 66 height 5
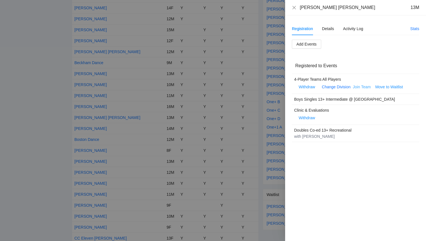
click at [360, 86] on link "Join Team" at bounding box center [362, 87] width 18 height 5
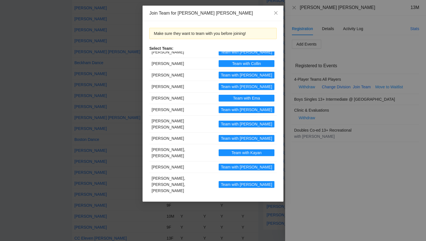
scroll to position [53, 0]
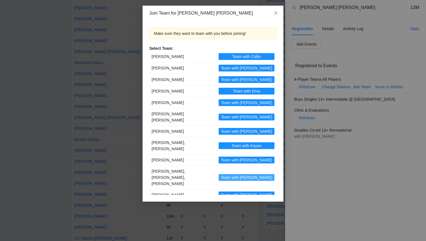
click at [247, 175] on span "Team with [PERSON_NAME]" at bounding box center [246, 178] width 51 height 6
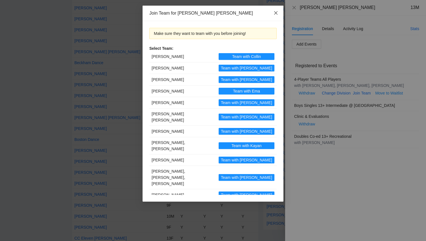
click at [275, 13] on icon "close" at bounding box center [276, 13] width 5 height 5
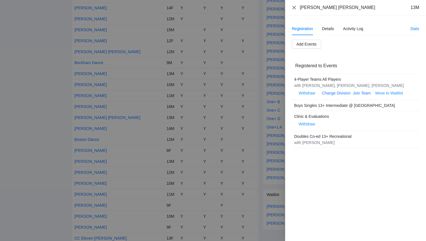
click at [295, 6] on icon "close" at bounding box center [294, 7] width 5 height 5
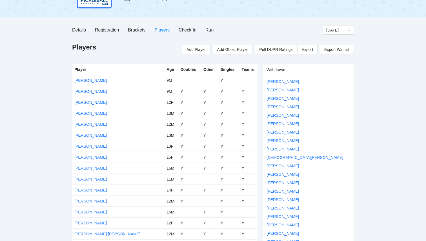
scroll to position [0, 0]
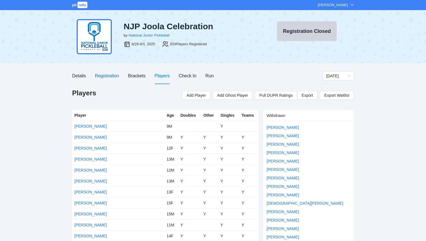
click at [99, 73] on div "Registration" at bounding box center [107, 75] width 24 height 7
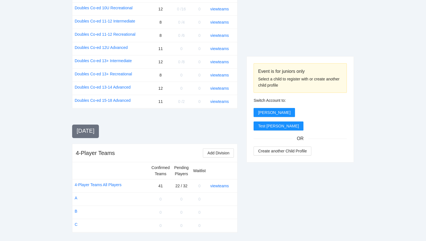
scroll to position [742, 0]
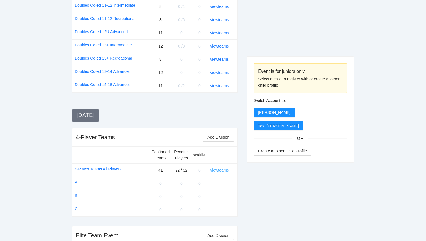
click at [219, 168] on link "view teams" at bounding box center [219, 170] width 19 height 5
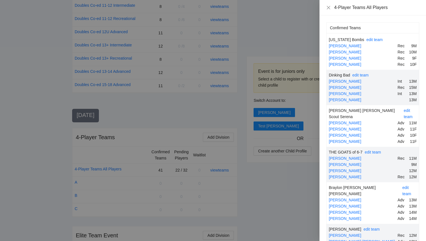
scroll to position [870, 0]
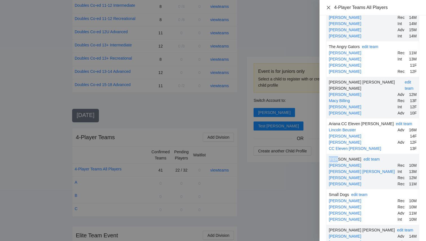
click at [329, 9] on icon "close" at bounding box center [328, 7] width 5 height 5
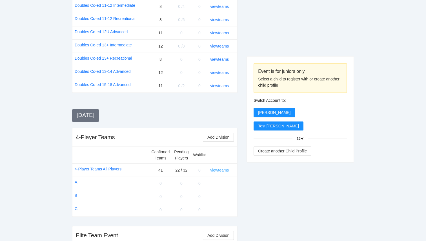
click at [220, 168] on link "view teams" at bounding box center [219, 170] width 19 height 5
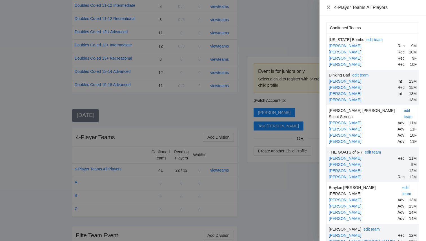
scroll to position [1549, 0]
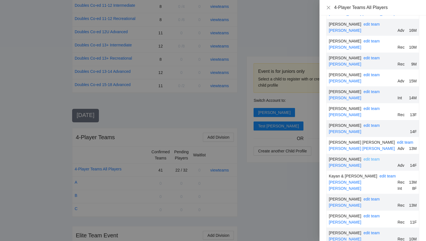
click at [363, 157] on link "edit team" at bounding box center [371, 159] width 16 height 5
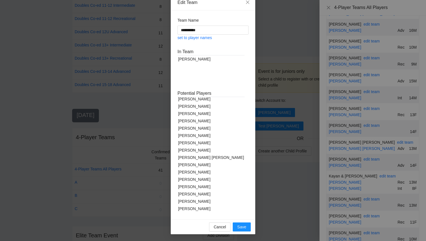
scroll to position [0, 0]
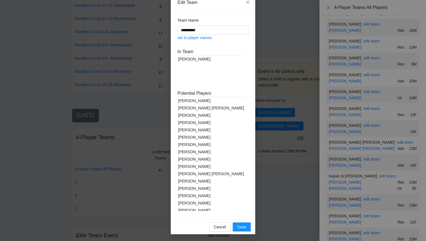
click at [194, 100] on div "[PERSON_NAME]" at bounding box center [210, 100] width 67 height 7
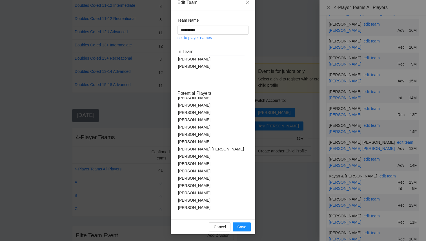
scroll to position [25, 0]
click at [191, 171] on div "[PERSON_NAME]" at bounding box center [210, 170] width 67 height 7
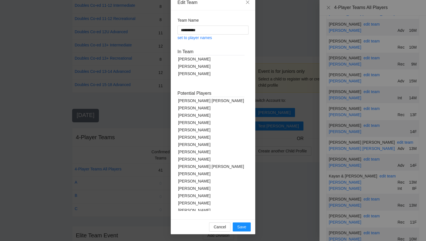
click at [190, 99] on div "[PERSON_NAME] [PERSON_NAME]" at bounding box center [210, 100] width 67 height 7
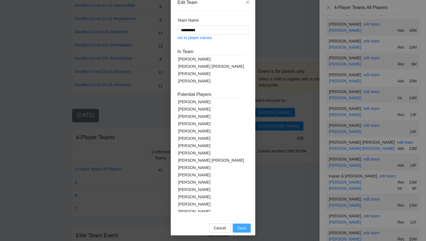
click at [242, 232] on button "Save" at bounding box center [242, 228] width 18 height 9
click at [245, 227] on span "Save" at bounding box center [241, 228] width 9 height 6
click at [208, 38] on link "set to player names" at bounding box center [194, 37] width 34 height 5
type input "**********"
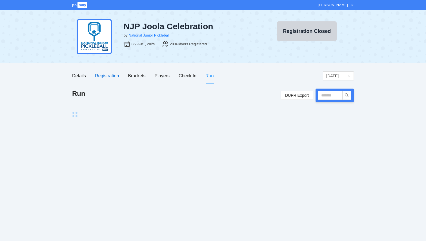
click at [105, 77] on div "Registration" at bounding box center [107, 75] width 24 height 7
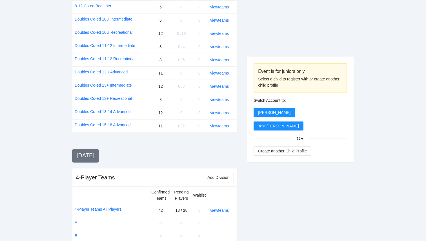
scroll to position [703, 0]
click at [221, 208] on link "view teams" at bounding box center [219, 210] width 19 height 5
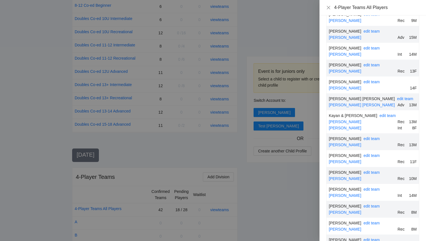
scroll to position [1604, 0]
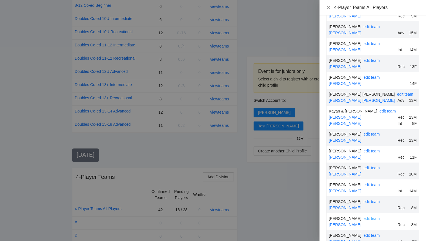
click at [363, 217] on link "edit team" at bounding box center [371, 219] width 16 height 5
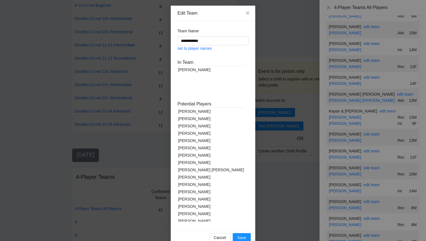
scroll to position [10, 0]
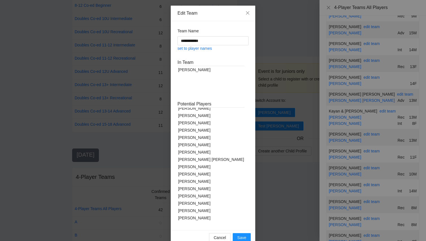
click at [189, 210] on div "[PERSON_NAME]" at bounding box center [210, 210] width 67 height 7
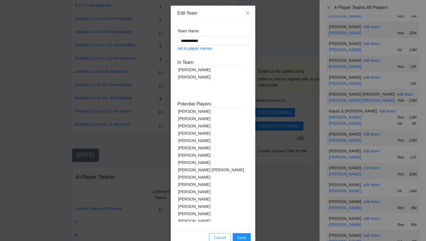
click at [219, 238] on span "Cancel" at bounding box center [220, 238] width 12 height 6
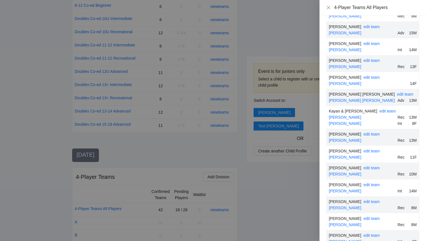
scroll to position [444, 0]
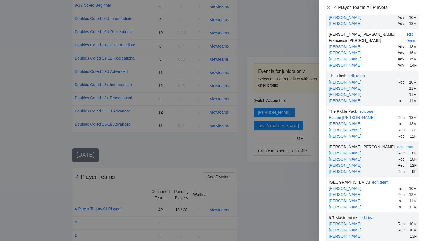
click at [397, 145] on link "edit team" at bounding box center [405, 147] width 16 height 5
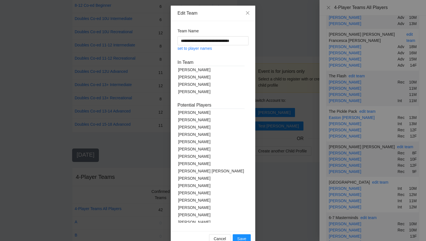
click at [200, 84] on div "[PERSON_NAME]" at bounding box center [210, 84] width 67 height 7
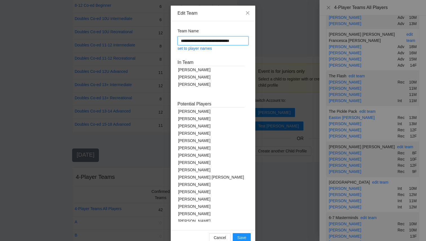
click at [204, 45] on input "**********" at bounding box center [212, 40] width 71 height 9
click at [204, 48] on link "set to player names" at bounding box center [194, 48] width 34 height 5
type input "**********"
click at [243, 239] on span "Save" at bounding box center [241, 238] width 9 height 6
click at [245, 236] on span "Save" at bounding box center [241, 238] width 9 height 6
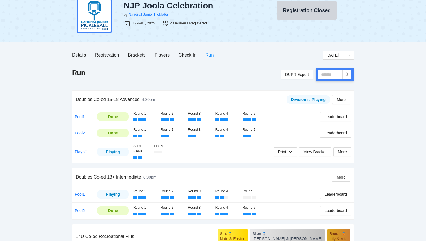
scroll to position [19, 0]
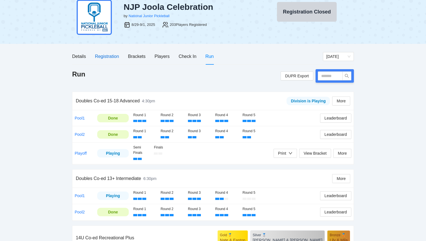
click at [108, 58] on div "Registration" at bounding box center [107, 56] width 24 height 7
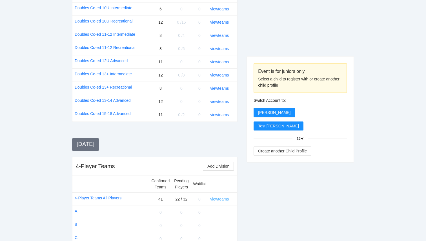
scroll to position [713, 0]
click at [219, 197] on link "view teams" at bounding box center [219, 199] width 19 height 5
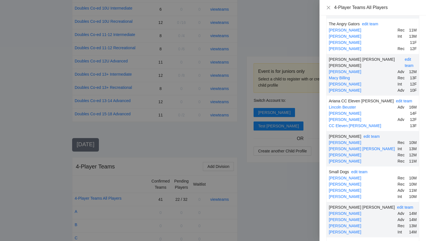
scroll to position [1486, 0]
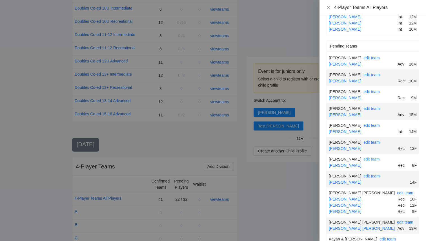
click at [374, 157] on link "edit team" at bounding box center [371, 159] width 16 height 5
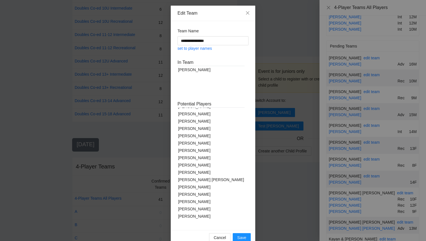
scroll to position [0, 0]
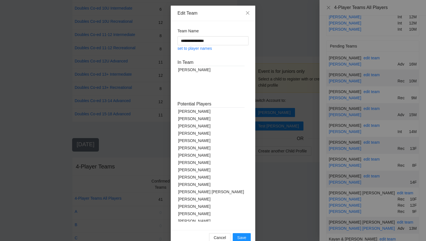
click at [199, 112] on div "[PERSON_NAME]" at bounding box center [210, 111] width 67 height 7
click at [197, 126] on div "[PERSON_NAME]" at bounding box center [210, 126] width 67 height 7
click at [193, 169] on div "[PERSON_NAME]" at bounding box center [210, 170] width 67 height 7
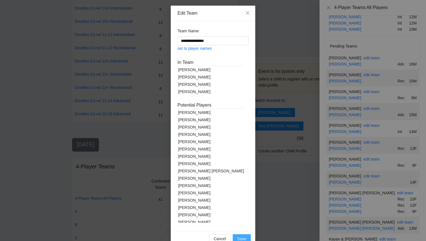
click at [240, 239] on span "Save" at bounding box center [241, 239] width 9 height 6
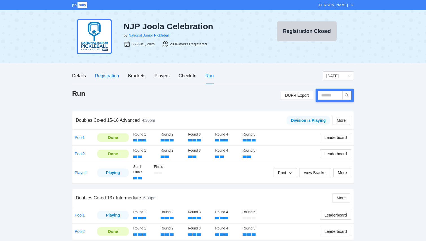
click at [114, 78] on div "Registration" at bounding box center [107, 75] width 24 height 7
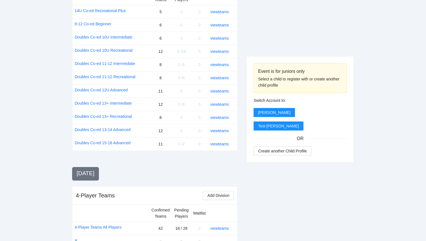
scroll to position [742, 0]
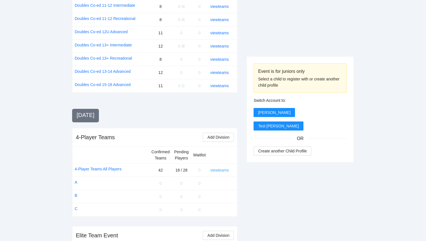
click at [220, 168] on link "view teams" at bounding box center [219, 170] width 19 height 5
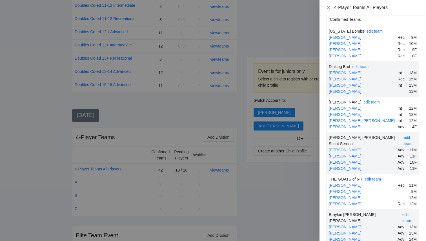
scroll to position [444, 0]
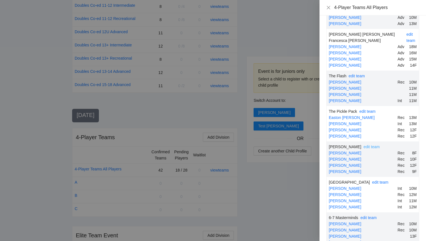
click at [371, 145] on link "edit team" at bounding box center [371, 147] width 16 height 5
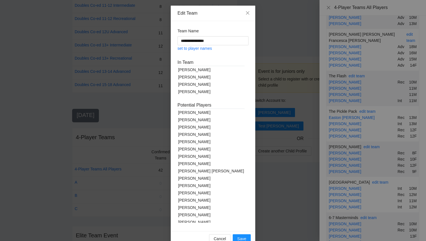
click at [197, 85] on div "[PERSON_NAME]" at bounding box center [210, 84] width 67 height 7
click at [200, 51] on div "set to player names" at bounding box center [212, 48] width 71 height 7
click at [200, 48] on link "set to player names" at bounding box center [194, 48] width 34 height 5
type input "**********"
click at [240, 238] on span "Save" at bounding box center [241, 238] width 9 height 6
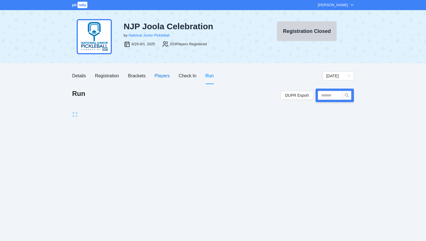
click at [161, 76] on div "Players" at bounding box center [162, 75] width 15 height 7
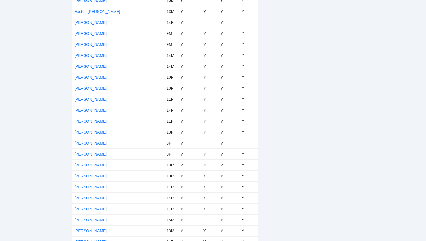
scroll to position [762, 0]
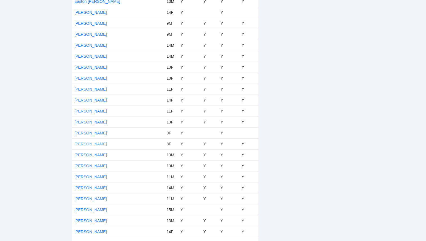
click at [100, 145] on link "[PERSON_NAME]" at bounding box center [90, 144] width 32 height 5
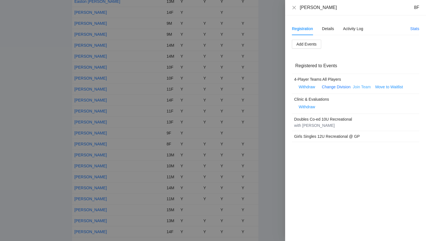
click at [362, 86] on link "Join Team" at bounding box center [362, 87] width 18 height 5
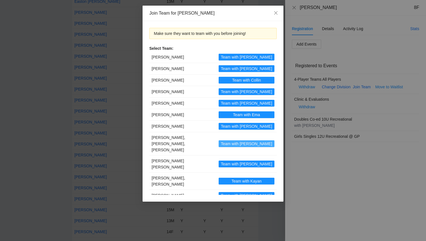
click at [245, 141] on span "Team with Gabrielle" at bounding box center [246, 144] width 51 height 6
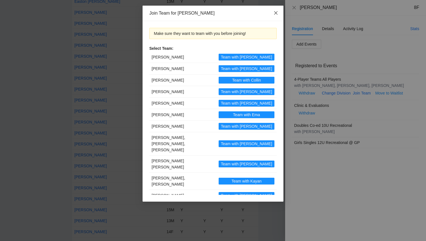
click at [277, 14] on icon "close" at bounding box center [276, 13] width 5 height 5
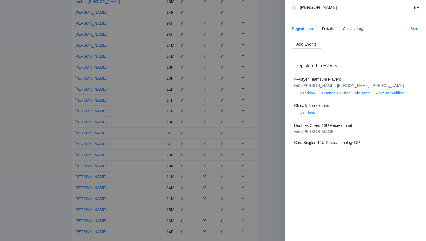
click at [295, 10] on div "Emmalina Requena 8F" at bounding box center [355, 8] width 127 height 6
click at [295, 9] on icon "close" at bounding box center [294, 7] width 5 height 5
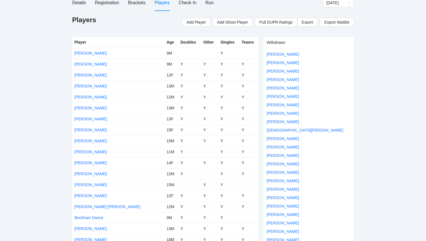
scroll to position [0, 0]
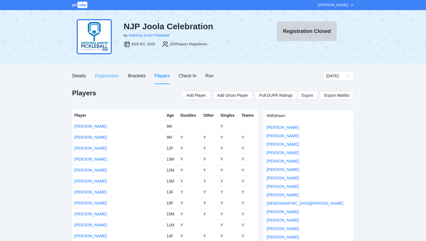
click at [110, 72] on div "Registration" at bounding box center [107, 76] width 24 height 16
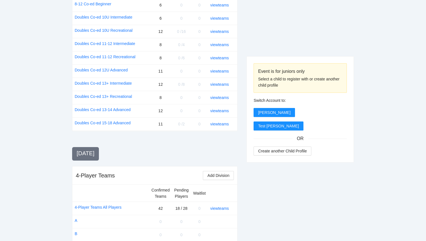
scroll to position [703, 0]
click at [226, 207] on link "view teams" at bounding box center [219, 209] width 19 height 5
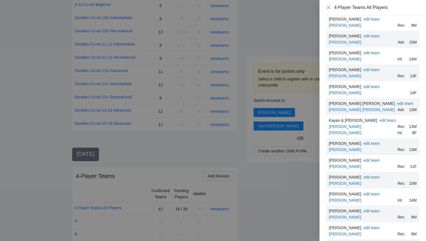
scroll to position [1604, 0]
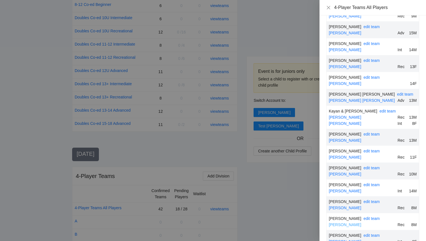
click at [343, 223] on link "[PERSON_NAME]" at bounding box center [345, 225] width 32 height 5
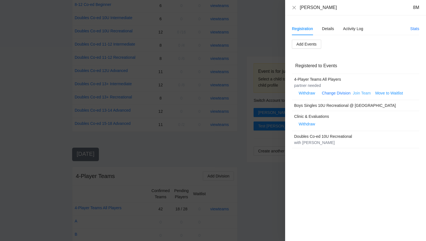
click at [354, 94] on link "Join Team" at bounding box center [362, 93] width 18 height 5
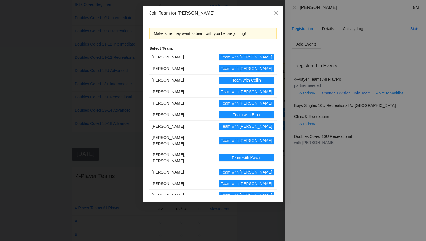
scroll to position [41, 0]
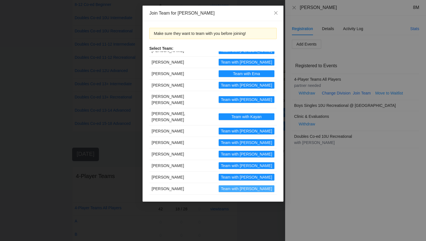
click at [242, 186] on span "Team with Tori" at bounding box center [246, 189] width 51 height 6
click at [274, 13] on icon "close" at bounding box center [276, 13] width 5 height 5
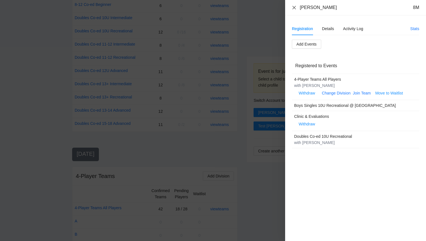
click at [296, 8] on icon "close" at bounding box center [294, 7] width 5 height 5
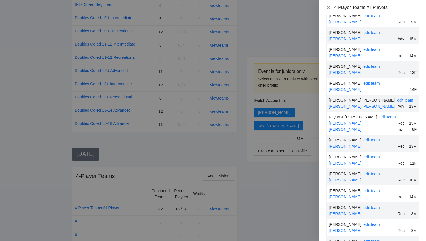
scroll to position [1597, 0]
click at [328, 6] on icon "close" at bounding box center [328, 7] width 5 height 5
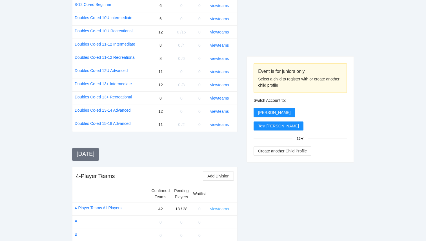
click at [219, 207] on link "view teams" at bounding box center [219, 209] width 19 height 5
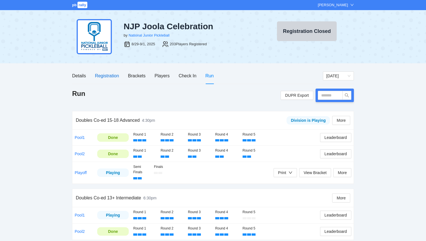
click at [111, 77] on div "Registration" at bounding box center [107, 75] width 24 height 7
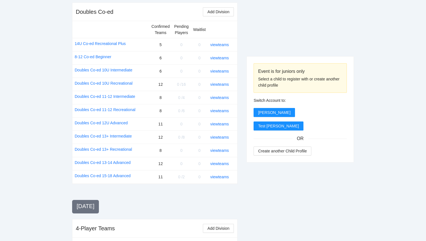
scroll to position [742, 0]
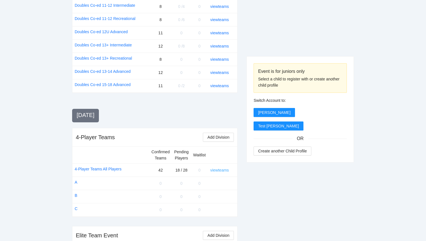
click at [222, 168] on link "view teams" at bounding box center [219, 170] width 19 height 5
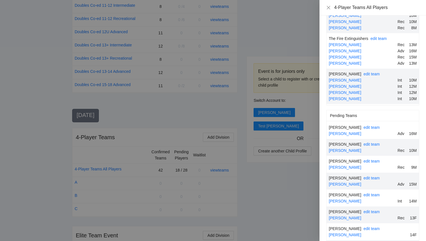
scroll to position [0, 0]
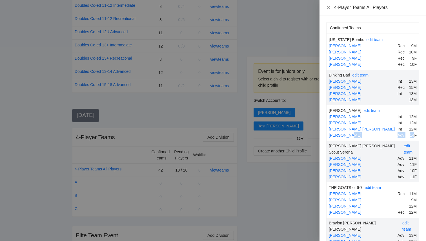
drag, startPoint x: 415, startPoint y: 136, endPoint x: 394, endPoint y: 135, distance: 20.9
click at [394, 135] on div "Kate Smith Adv 14F" at bounding box center [373, 135] width 88 height 6
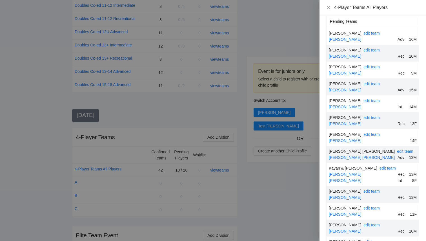
scroll to position [1548, 0]
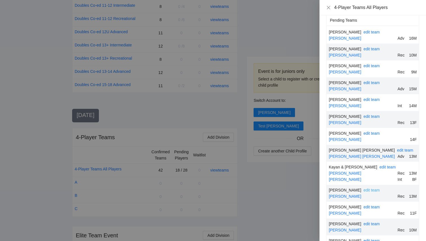
click at [363, 188] on link "edit team" at bounding box center [371, 190] width 16 height 5
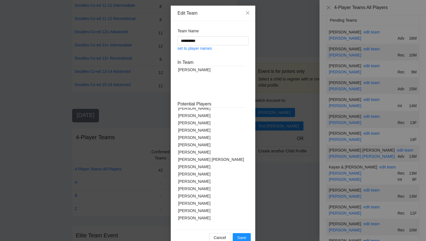
scroll to position [7, 0]
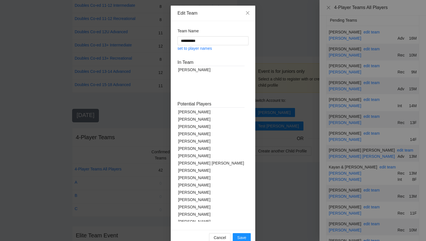
click at [189, 165] on div "[PERSON_NAME] [PERSON_NAME]" at bounding box center [210, 163] width 67 height 7
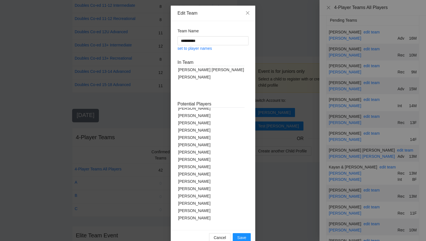
click at [191, 146] on div "[PERSON_NAME]" at bounding box center [210, 144] width 67 height 7
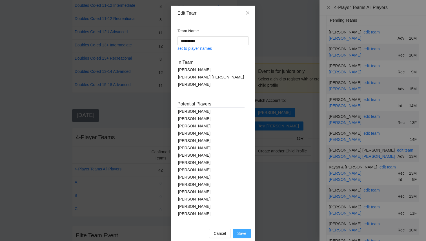
click at [244, 235] on span "Save" at bounding box center [241, 234] width 9 height 6
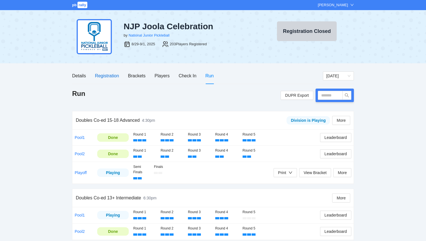
click at [110, 76] on div "Registration" at bounding box center [107, 75] width 24 height 7
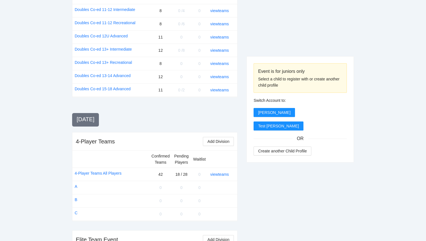
scroll to position [742, 0]
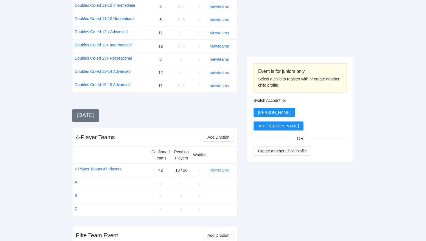
click at [219, 168] on link "view teams" at bounding box center [219, 170] width 19 height 5
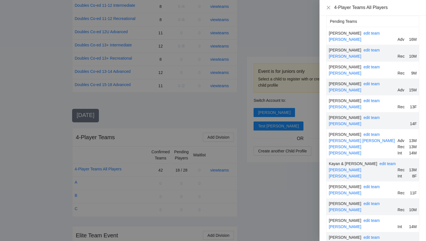
scroll to position [1546, 0]
click at [363, 133] on link "edit team" at bounding box center [371, 135] width 16 height 5
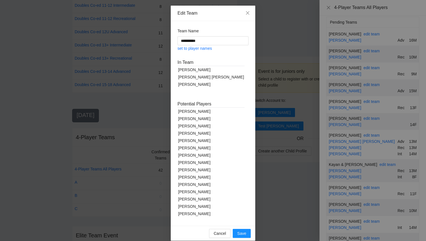
click at [194, 213] on div "[PERSON_NAME]" at bounding box center [210, 213] width 67 height 7
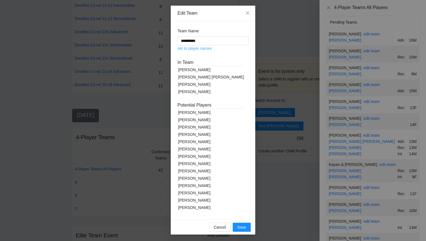
click at [203, 48] on link "set to player names" at bounding box center [194, 48] width 34 height 5
type input "**********"
click at [244, 227] on span "Save" at bounding box center [241, 228] width 9 height 6
click at [248, 14] on icon "close" at bounding box center [247, 12] width 3 height 3
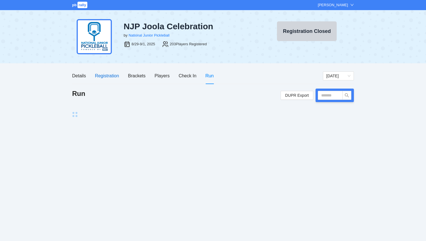
click at [103, 76] on div "Registration" at bounding box center [107, 75] width 24 height 7
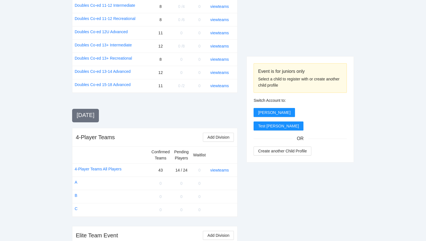
scroll to position [742, 0]
click at [220, 168] on link "view teams" at bounding box center [219, 170] width 19 height 5
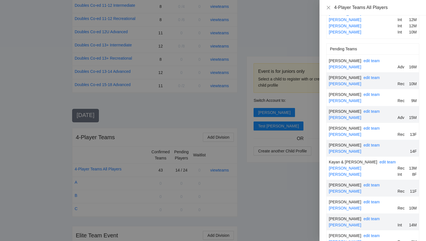
scroll to position [1554, 0]
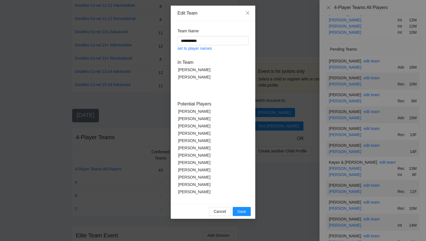
click at [190, 176] on div "[PERSON_NAME]" at bounding box center [194, 177] width 34 height 7
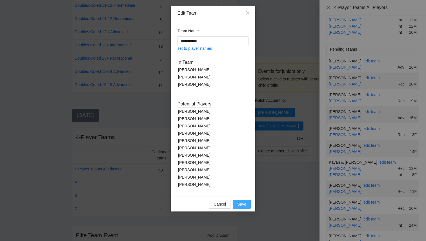
click at [245, 201] on button "Save" at bounding box center [242, 204] width 18 height 9
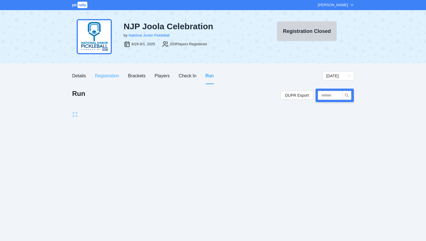
click at [105, 82] on div "Registration" at bounding box center [107, 76] width 24 height 16
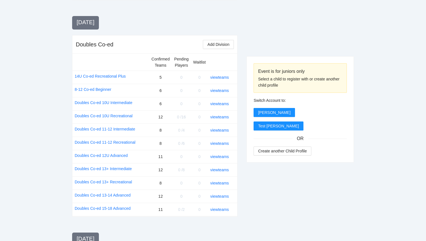
scroll to position [742, 0]
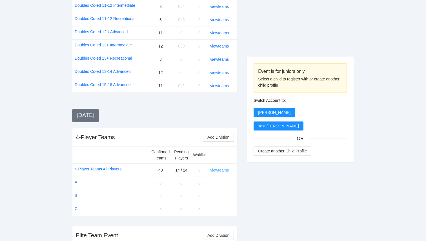
click at [223, 168] on link "view teams" at bounding box center [219, 170] width 19 height 5
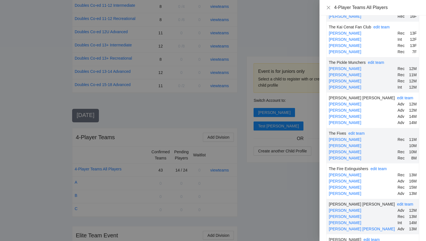
scroll to position [1550, 0]
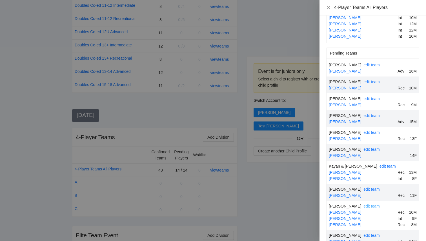
click at [363, 204] on link "edit team" at bounding box center [371, 206] width 16 height 5
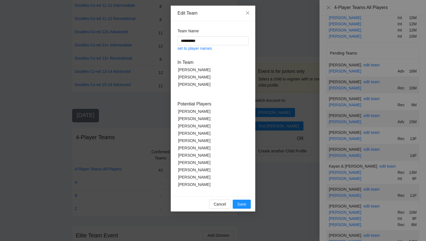
click at [195, 133] on div "[PERSON_NAME]" at bounding box center [194, 133] width 34 height 7
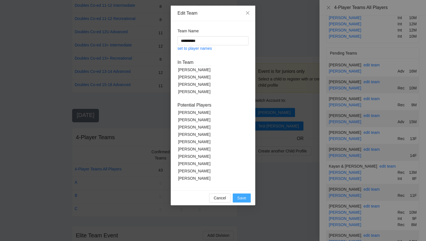
click at [241, 200] on span "Save" at bounding box center [241, 198] width 9 height 6
click at [189, 48] on link "set to player names" at bounding box center [194, 48] width 34 height 5
type input "**********"
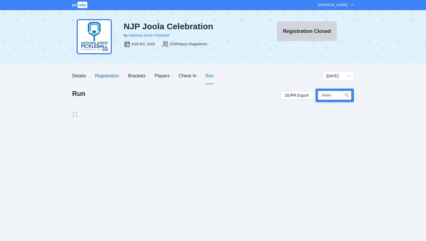
click at [113, 74] on div "Registration" at bounding box center [107, 75] width 24 height 7
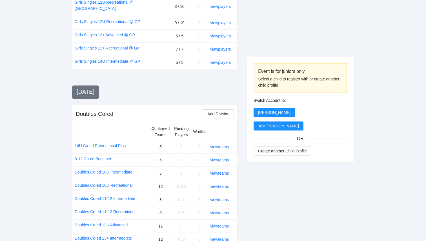
scroll to position [742, 0]
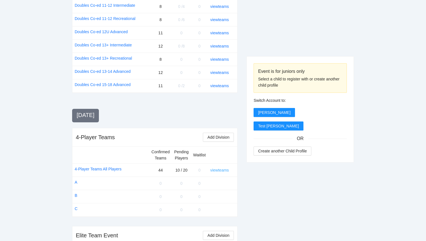
click at [219, 168] on link "view teams" at bounding box center [219, 170] width 19 height 5
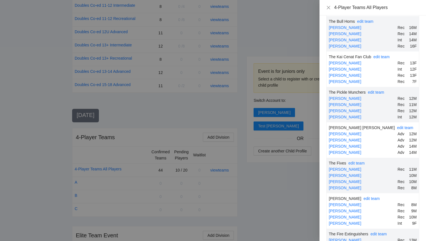
scroll to position [1539, 0]
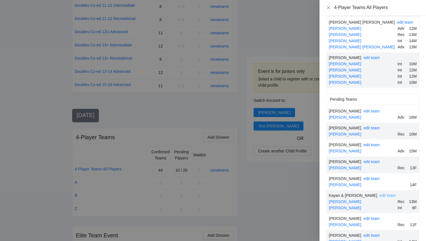
click at [379, 194] on link "edit team" at bounding box center [387, 196] width 16 height 5
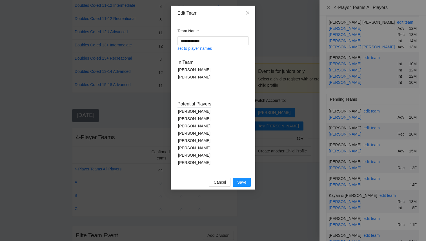
click at [195, 119] on div "[PERSON_NAME]" at bounding box center [194, 118] width 34 height 7
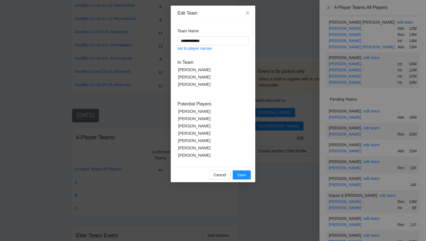
click at [197, 142] on div "[PERSON_NAME]" at bounding box center [194, 140] width 34 height 7
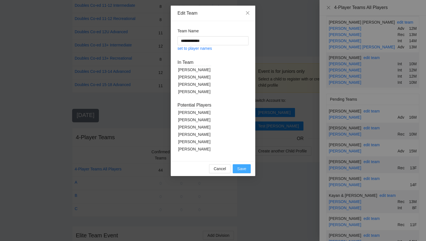
click at [240, 168] on span "Save" at bounding box center [241, 169] width 9 height 6
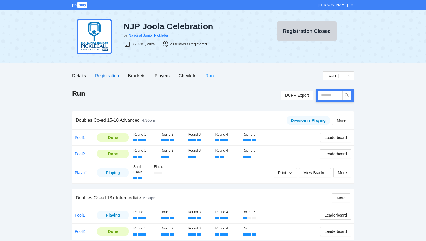
click at [103, 78] on div "Registration" at bounding box center [107, 75] width 24 height 7
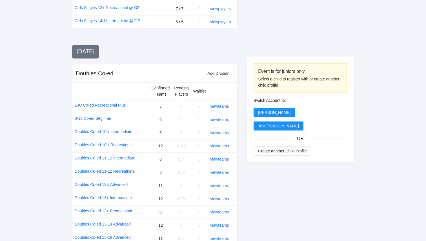
scroll to position [742, 0]
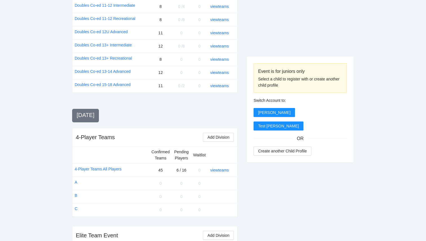
click at [216, 167] on div "view teams" at bounding box center [221, 170] width 23 height 6
click at [216, 168] on link "view teams" at bounding box center [219, 170] width 19 height 5
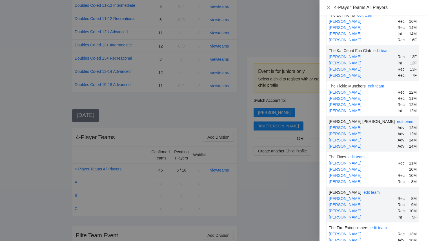
scroll to position [1518, 0]
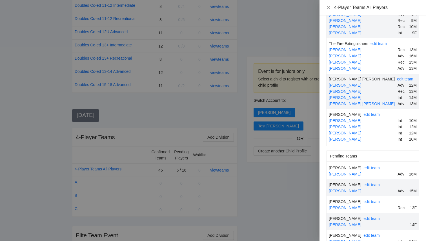
click at [365, 163] on div "Bennett Choi edit team Bennett Choi Adv 16M" at bounding box center [373, 171] width 92 height 17
click at [363, 165] on div "edit team" at bounding box center [371, 168] width 16 height 6
click at [363, 166] on link "edit team" at bounding box center [371, 168] width 16 height 5
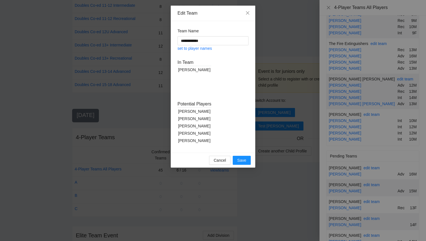
click at [196, 112] on div "[PERSON_NAME]" at bounding box center [194, 111] width 34 height 7
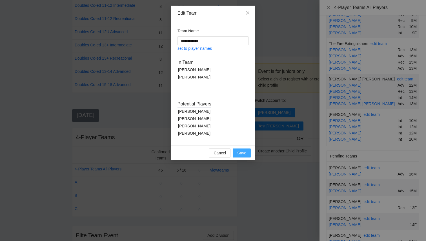
click at [244, 153] on span "Save" at bounding box center [241, 153] width 9 height 6
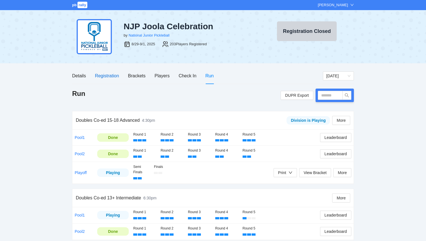
click at [104, 77] on div "Registration" at bounding box center [107, 75] width 24 height 7
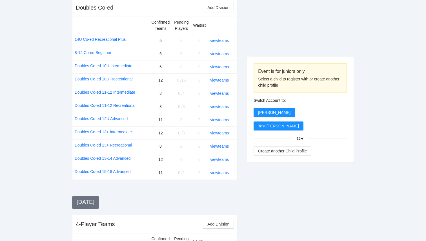
scroll to position [742, 0]
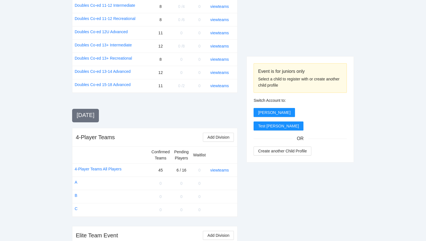
click at [220, 164] on td "view teams" at bounding box center [222, 170] width 29 height 13
click at [220, 168] on link "view teams" at bounding box center [219, 170] width 19 height 5
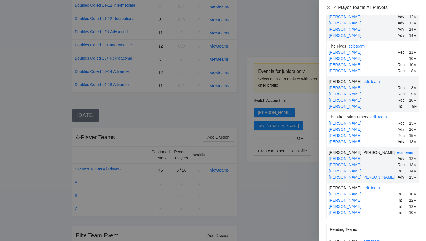
scroll to position [1507, 0]
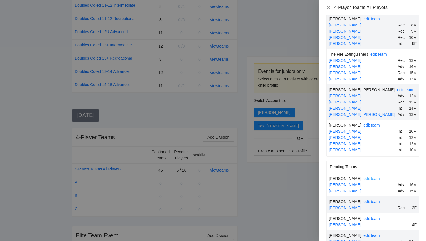
click at [363, 177] on link "edit team" at bounding box center [371, 179] width 16 height 5
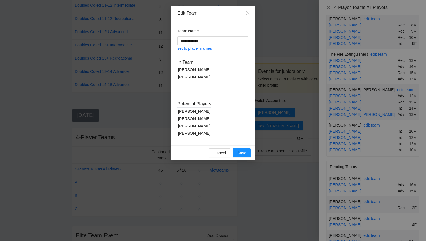
click at [195, 128] on div "[PERSON_NAME]" at bounding box center [194, 126] width 34 height 7
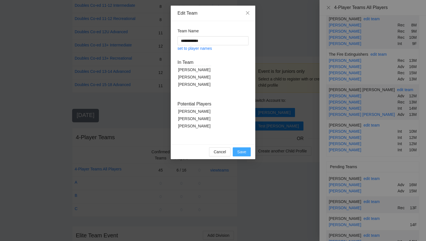
click at [243, 154] on span "Save" at bounding box center [241, 152] width 9 height 6
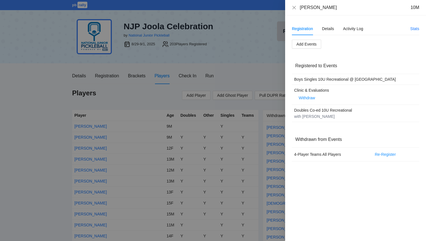
scroll to position [2049, 0]
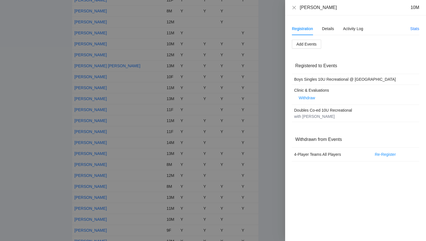
click at [245, 68] on div at bounding box center [213, 120] width 426 height 241
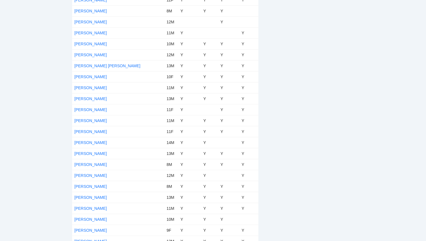
scroll to position [764, 0]
click at [92, 121] on link "[PERSON_NAME]" at bounding box center [90, 121] width 32 height 5
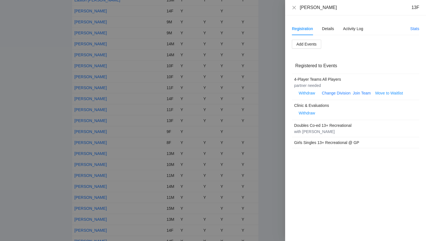
click at [384, 26] on div "Registration Details Activity Log" at bounding box center [351, 28] width 118 height 13
click at [255, 96] on div at bounding box center [213, 120] width 426 height 241
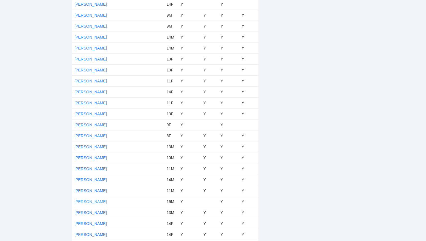
scroll to position [775, 0]
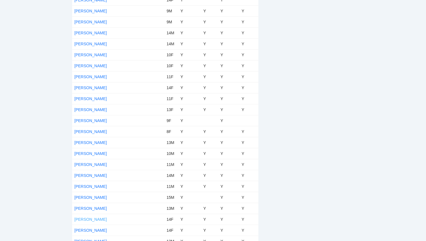
click at [87, 220] on link "[PERSON_NAME]" at bounding box center [90, 219] width 32 height 5
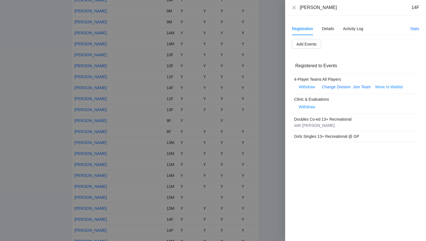
click at [197, 127] on div at bounding box center [213, 120] width 426 height 241
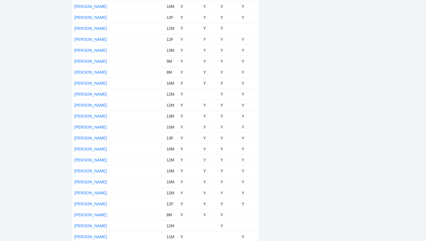
scroll to position [2110, 0]
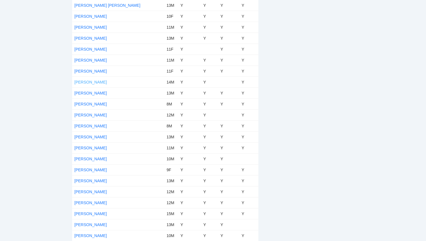
click at [85, 81] on link "[PERSON_NAME]" at bounding box center [90, 82] width 32 height 5
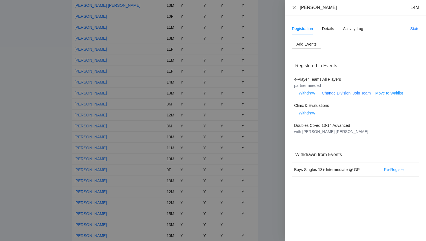
click at [292, 9] on icon "close" at bounding box center [293, 7] width 3 height 3
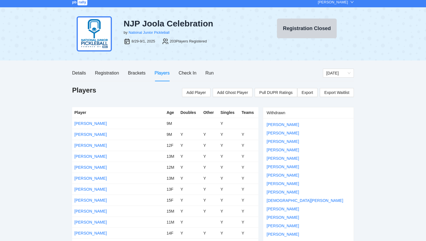
scroll to position [0, 0]
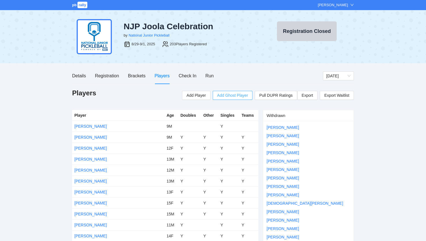
click at [240, 94] on span "Add Ghost Player" at bounding box center [232, 95] width 31 height 6
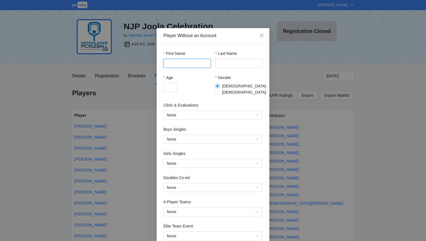
click at [195, 61] on input "First Name" at bounding box center [186, 63] width 47 height 9
type input "*"
type input "******"
click at [248, 64] on input "Last Name" at bounding box center [238, 63] width 47 height 9
type input "*"
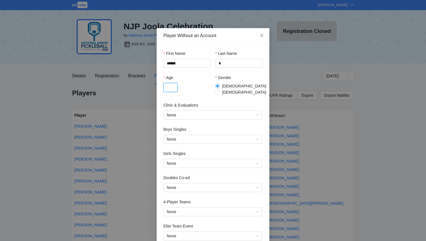
click at [167, 90] on input "Age" at bounding box center [170, 87] width 14 height 9
type input "*"
click at [204, 94] on div "Age * Gender Male Female" at bounding box center [212, 89] width 99 height 28
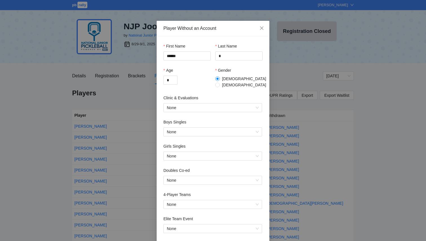
scroll to position [8, 0]
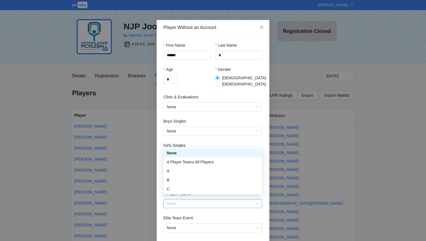
click at [199, 201] on span "None" at bounding box center [213, 204] width 92 height 8
click at [190, 161] on div "4-Player Teams All Players" at bounding box center [213, 162] width 92 height 6
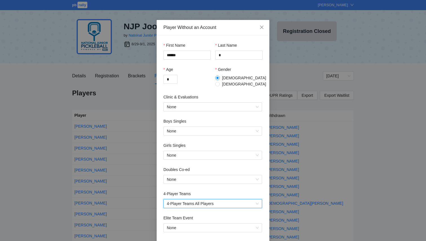
scroll to position [31, 0]
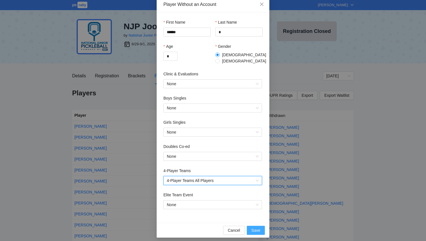
click at [253, 229] on span "Save" at bounding box center [255, 231] width 9 height 6
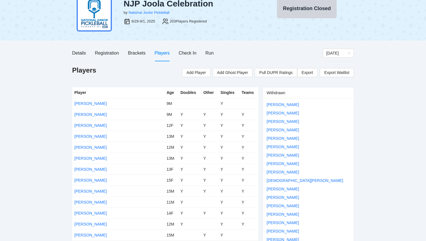
scroll to position [0, 0]
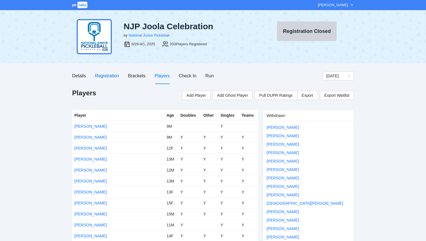
click at [111, 75] on div "Registration" at bounding box center [107, 75] width 24 height 7
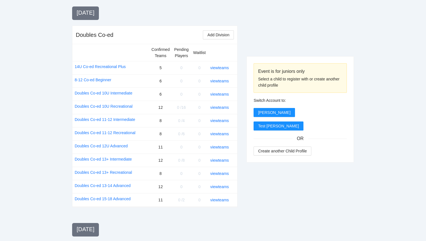
scroll to position [742, 0]
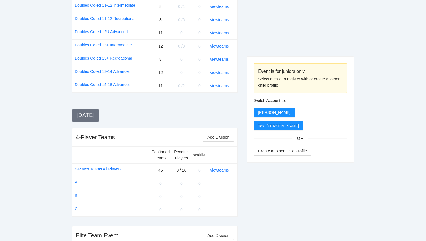
click at [221, 167] on div "view teams" at bounding box center [221, 170] width 23 height 6
click at [221, 168] on link "view teams" at bounding box center [219, 170] width 19 height 5
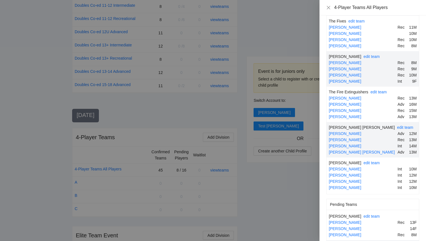
scroll to position [1509, 0]
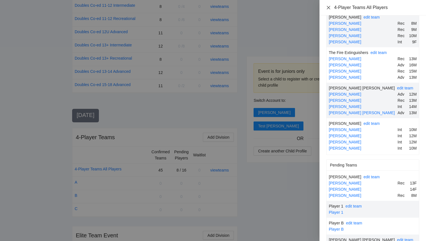
click at [329, 9] on icon "close" at bounding box center [328, 7] width 5 height 5
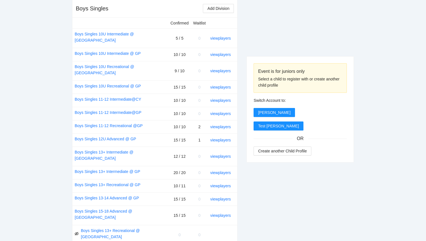
scroll to position [0, 0]
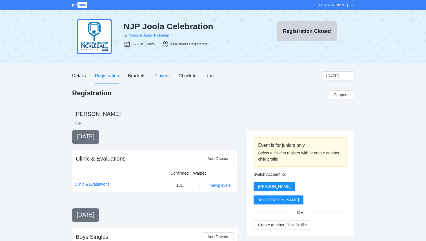
click at [162, 77] on div "Players" at bounding box center [162, 75] width 15 height 7
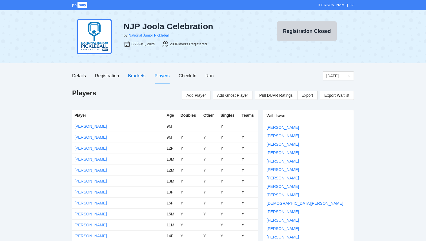
click at [142, 76] on div "Brackets" at bounding box center [136, 75] width 17 height 7
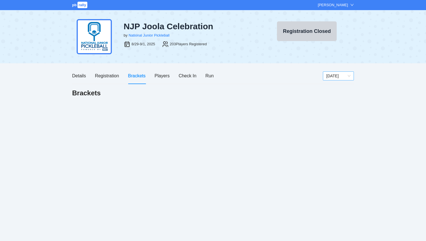
click at [338, 79] on span "Monday" at bounding box center [338, 76] width 24 height 8
click at [337, 105] on div "Monday" at bounding box center [338, 105] width 24 height 6
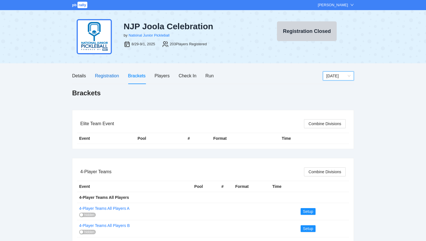
click at [110, 74] on div "Registration" at bounding box center [107, 75] width 24 height 7
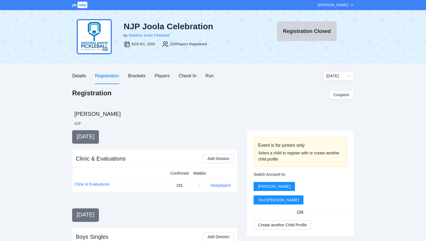
click at [154, 78] on div "Details Registration Brackets Players Check In Run" at bounding box center [142, 76] width 141 height 16
click at [156, 78] on div "Players" at bounding box center [162, 75] width 15 height 7
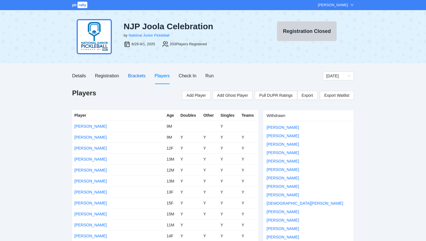
click at [132, 76] on div "Brackets" at bounding box center [136, 75] width 17 height 7
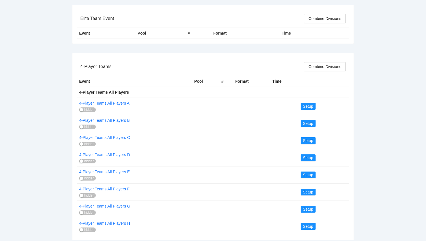
scroll to position [108, 0]
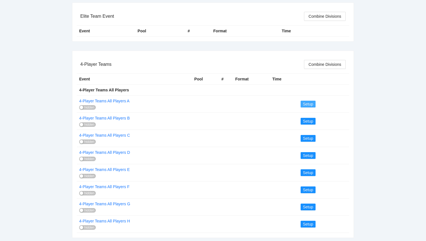
click at [307, 103] on span "Setup" at bounding box center [308, 104] width 10 height 6
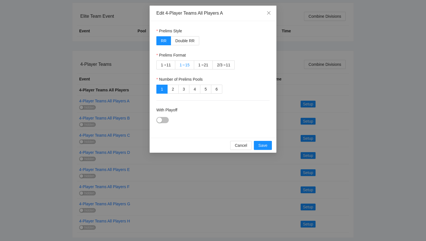
click at [188, 64] on div "15" at bounding box center [187, 65] width 5 height 8
click at [160, 121] on div "button" at bounding box center [159, 120] width 5 height 5
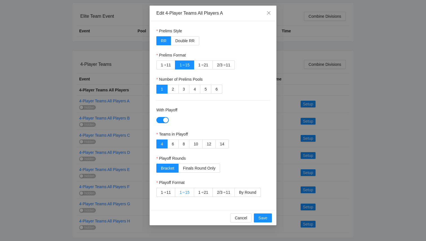
click at [182, 193] on div "➔" at bounding box center [183, 192] width 3 height 5
click at [262, 219] on span "Save" at bounding box center [262, 218] width 9 height 6
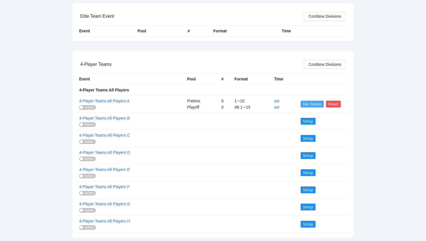
click at [313, 107] on span "Set Teams" at bounding box center [312, 104] width 19 height 6
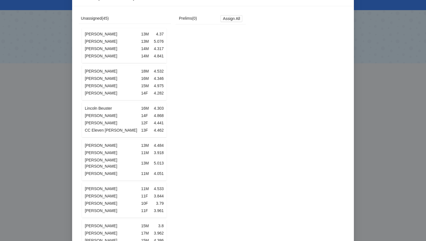
scroll to position [16, 0]
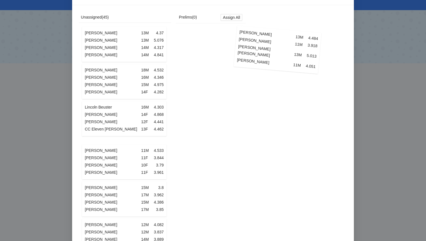
drag, startPoint x: 128, startPoint y: 151, endPoint x: 281, endPoint y: 42, distance: 187.3
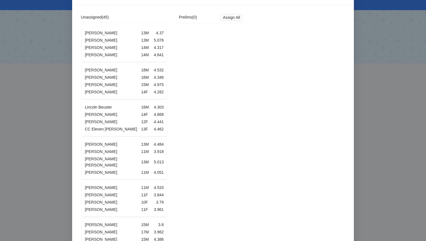
click at [138, 151] on td "[PERSON_NAME]" at bounding box center [112, 151] width 56 height 7
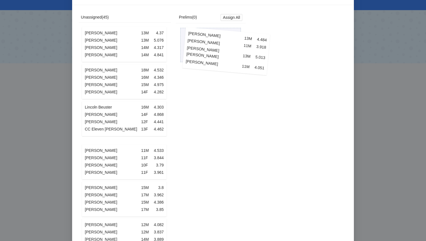
drag, startPoint x: 118, startPoint y: 159, endPoint x: 220, endPoint y: 51, distance: 148.5
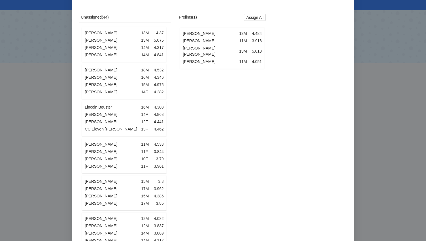
scroll to position [0, 0]
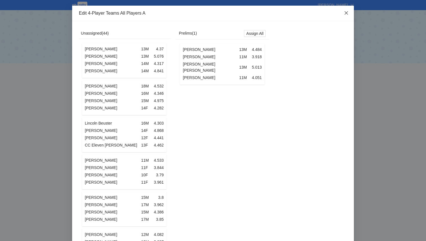
click at [346, 14] on icon "close" at bounding box center [346, 12] width 3 height 3
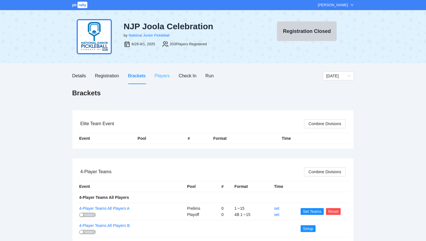
click at [166, 80] on div "Players" at bounding box center [162, 76] width 15 height 16
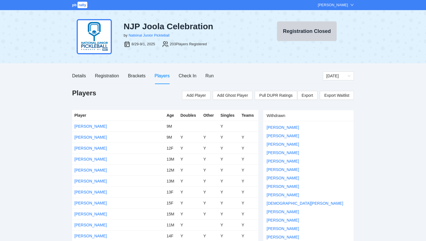
scroll to position [236, 0]
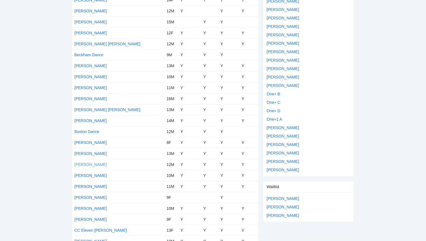
click at [88, 165] on link "[PERSON_NAME]" at bounding box center [90, 165] width 32 height 5
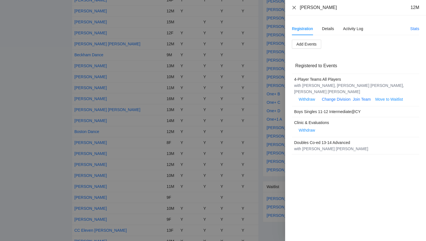
click at [294, 9] on icon "close" at bounding box center [294, 7] width 5 height 5
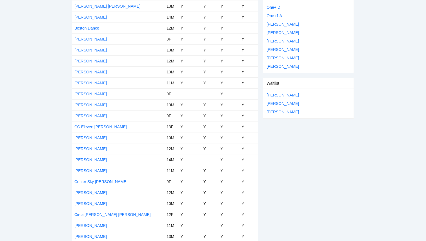
scroll to position [0, 0]
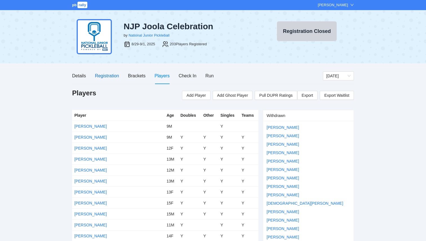
click at [103, 77] on div "Registration" at bounding box center [107, 75] width 24 height 7
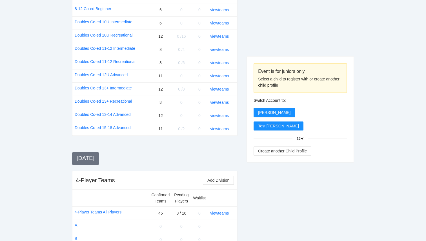
scroll to position [742, 0]
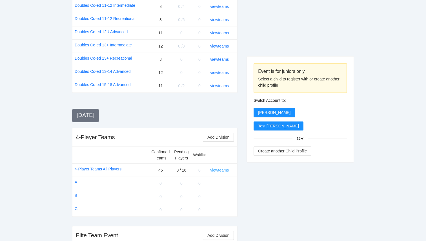
click at [219, 168] on link "view teams" at bounding box center [219, 170] width 19 height 5
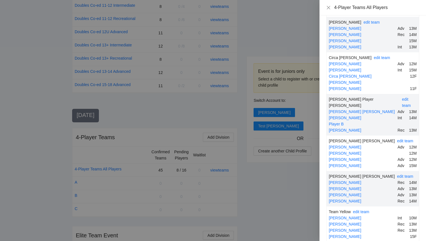
scroll to position [710, 0]
click at [329, 7] on icon "close" at bounding box center [328, 7] width 5 height 5
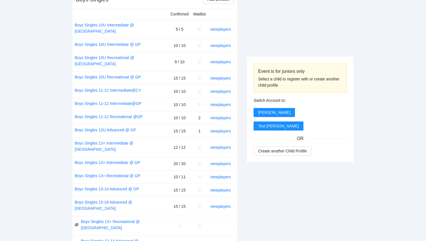
scroll to position [0, 0]
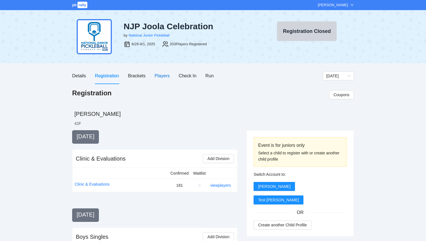
click at [162, 77] on div "Players" at bounding box center [162, 75] width 15 height 7
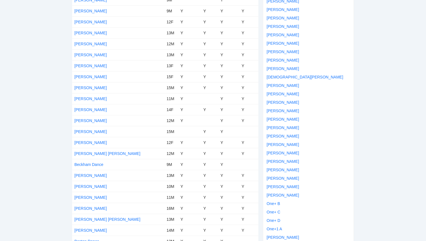
scroll to position [2132, 0]
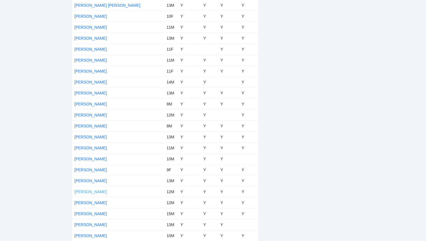
click at [91, 193] on link "[PERSON_NAME]" at bounding box center [90, 192] width 32 height 5
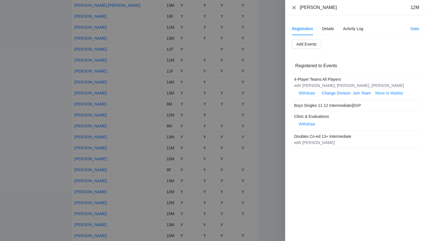
click at [296, 8] on icon "close" at bounding box center [294, 7] width 5 height 5
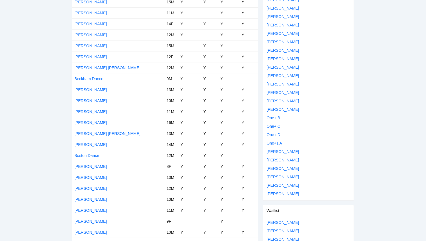
scroll to position [0, 0]
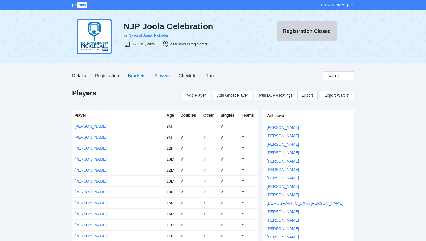
click at [137, 77] on div "Brackets" at bounding box center [136, 75] width 17 height 7
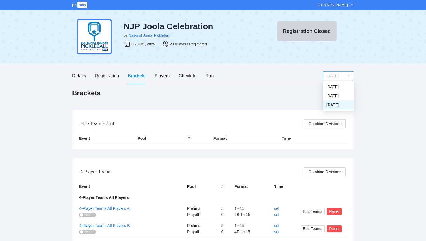
click at [338, 76] on span "Monday" at bounding box center [338, 76] width 24 height 8
click at [336, 95] on div "[DATE]" at bounding box center [338, 96] width 24 height 6
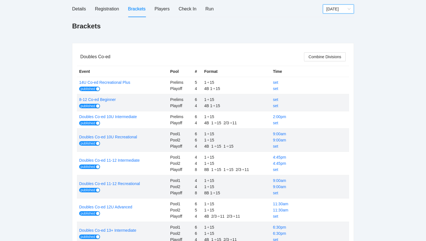
scroll to position [56, 0]
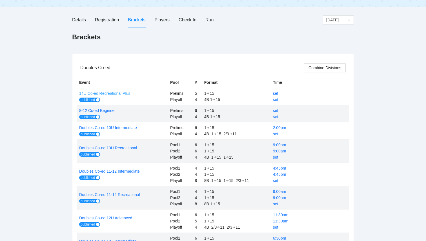
click at [124, 94] on link "14U Co-ed Recreational Plus" at bounding box center [104, 93] width 51 height 5
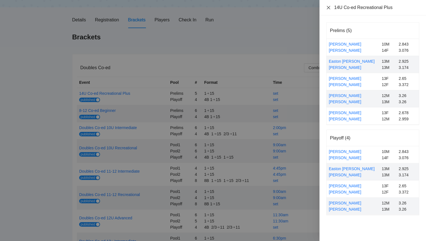
click at [328, 8] on icon "close" at bounding box center [328, 7] width 3 height 3
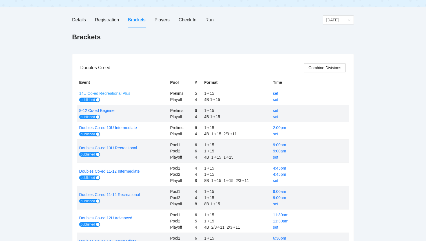
click at [124, 95] on link "14U Co-ed Recreational Plus" at bounding box center [104, 93] width 51 height 5
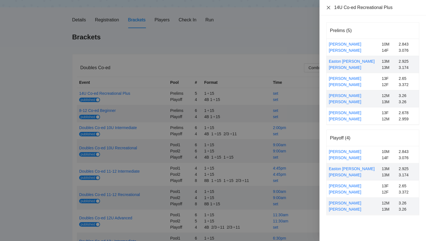
click at [330, 7] on icon "close" at bounding box center [328, 7] width 5 height 5
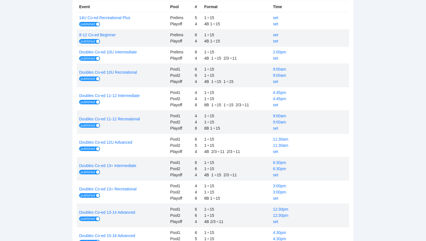
scroll to position [134, 0]
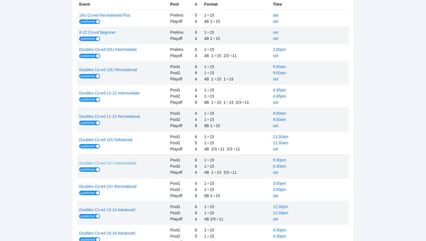
click at [132, 163] on link "Doubles Co-ed 13+ Intermediate" at bounding box center [107, 163] width 57 height 5
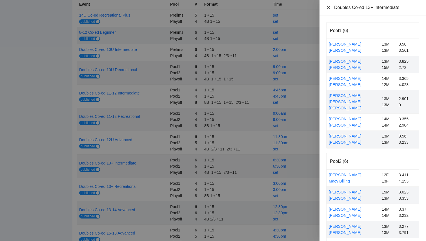
click at [329, 7] on icon "close" at bounding box center [328, 7] width 3 height 3
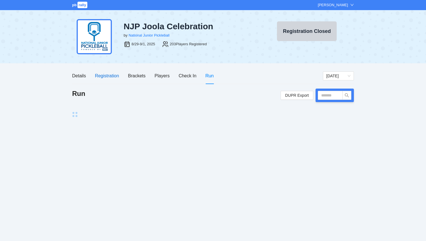
click at [113, 74] on div "Registration" at bounding box center [107, 75] width 24 height 7
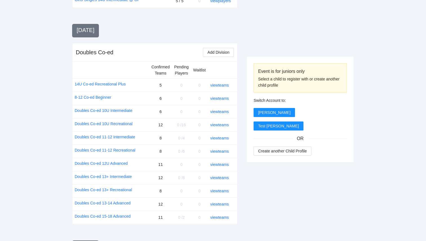
scroll to position [742, 0]
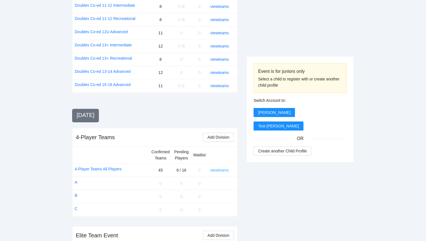
click at [223, 168] on link "view teams" at bounding box center [219, 170] width 19 height 5
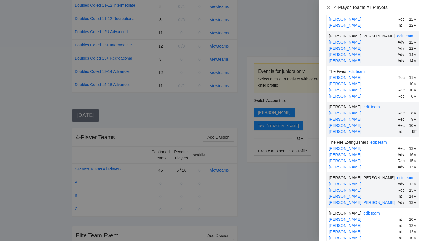
scroll to position [1497, 0]
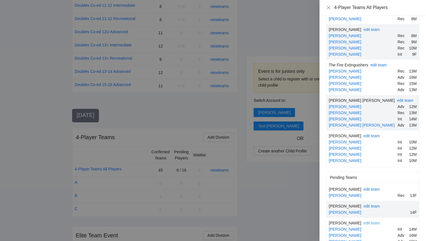
click at [363, 221] on link "edit team" at bounding box center [371, 223] width 16 height 5
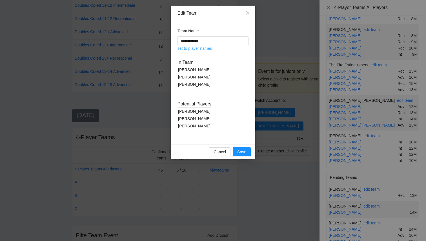
click at [206, 49] on link "set to player names" at bounding box center [194, 48] width 34 height 5
type input "**********"
click at [238, 155] on span "Save" at bounding box center [241, 152] width 9 height 6
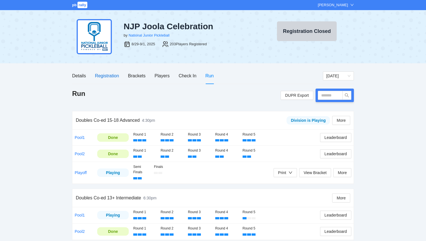
click at [112, 76] on div "Registration" at bounding box center [107, 75] width 24 height 7
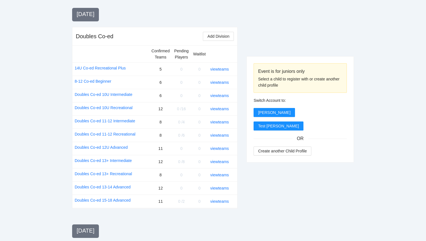
scroll to position [742, 0]
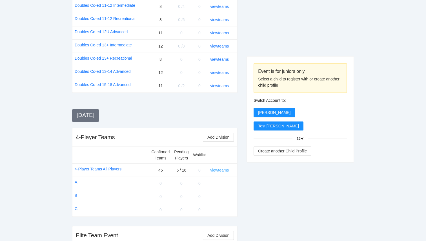
click at [222, 168] on link "view teams" at bounding box center [219, 170] width 19 height 5
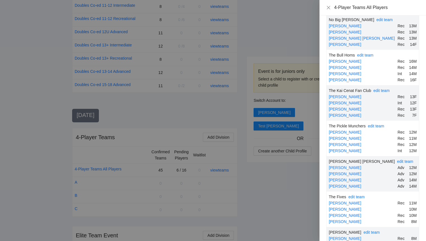
scroll to position [1497, 0]
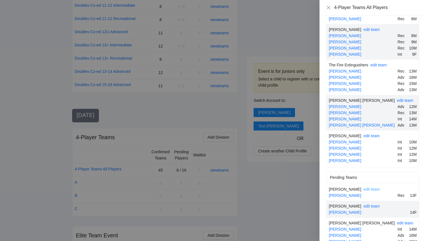
click at [373, 187] on link "edit team" at bounding box center [371, 189] width 16 height 5
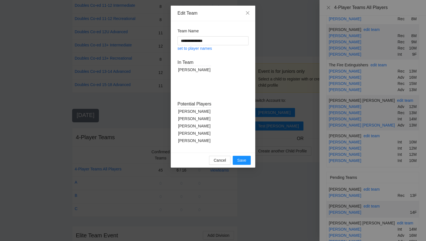
click at [198, 141] on div "[PERSON_NAME]" at bounding box center [194, 140] width 34 height 7
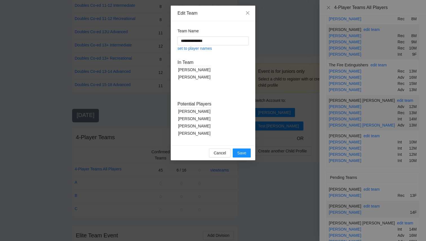
click at [194, 124] on div "[PERSON_NAME]" at bounding box center [194, 126] width 34 height 7
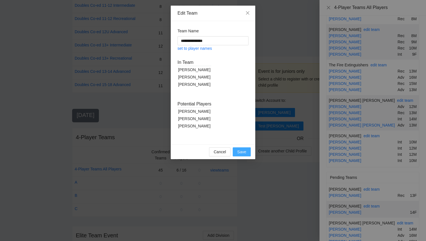
click at [243, 151] on span "Save" at bounding box center [241, 152] width 9 height 6
click at [243, 154] on span "Save" at bounding box center [241, 152] width 9 height 6
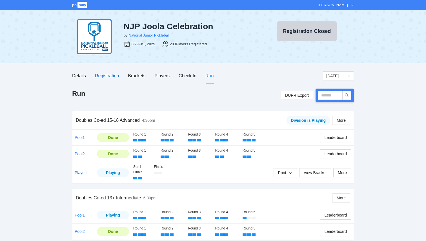
click at [110, 77] on div "Registration" at bounding box center [107, 75] width 24 height 7
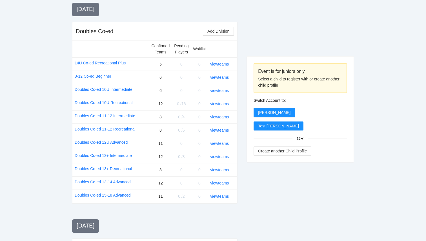
scroll to position [742, 0]
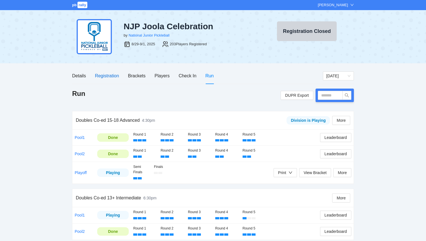
click at [110, 78] on div "Registration" at bounding box center [107, 75] width 24 height 7
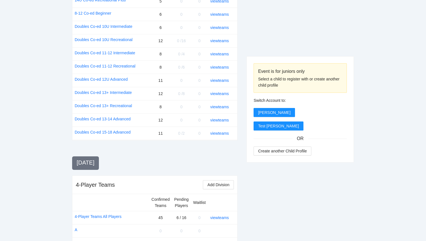
scroll to position [742, 0]
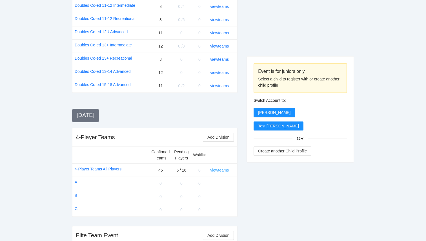
click at [219, 168] on link "view teams" at bounding box center [219, 170] width 19 height 5
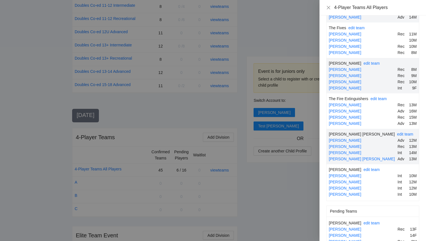
scroll to position [1475, 0]
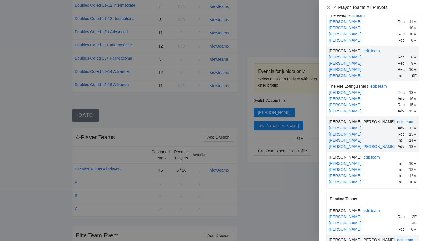
click at [266, 185] on div at bounding box center [213, 120] width 426 height 241
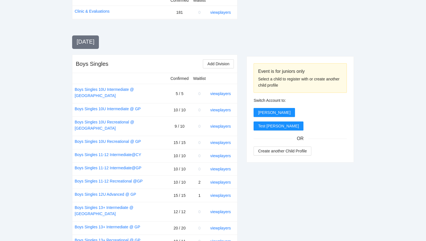
scroll to position [0, 0]
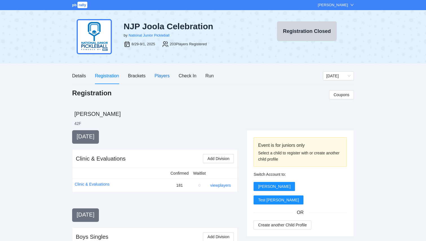
click at [162, 78] on div "Players" at bounding box center [162, 75] width 15 height 7
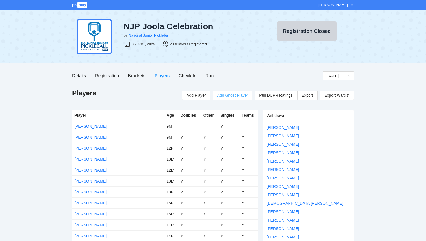
click at [240, 95] on span "Add Ghost Player" at bounding box center [232, 95] width 31 height 6
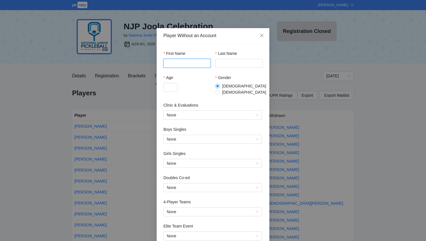
click at [189, 61] on input "First Name" at bounding box center [186, 63] width 47 height 9
type input "*"
type input "******"
click at [231, 63] on input "Last Name" at bounding box center [238, 63] width 47 height 9
type input "*"
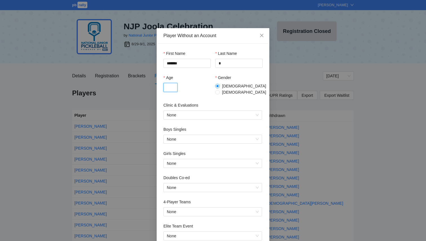
click at [172, 87] on input "Age" at bounding box center [170, 87] width 14 height 9
type input "*"
click at [201, 98] on div "Age * Gender [DEMOGRAPHIC_DATA] [DEMOGRAPHIC_DATA]" at bounding box center [212, 89] width 99 height 28
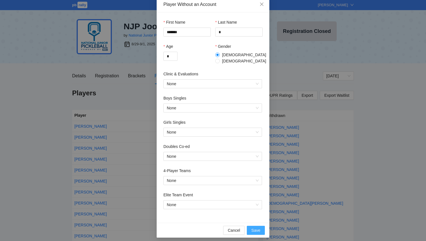
click at [256, 228] on span "Save" at bounding box center [255, 231] width 9 height 6
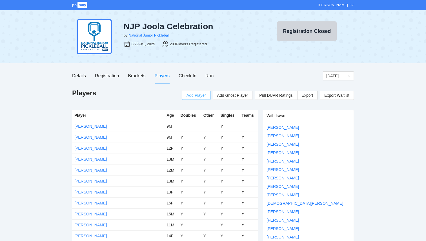
drag, startPoint x: 199, startPoint y: 95, endPoint x: 217, endPoint y: 76, distance: 26.1
click at [223, 96] on span "Add Ghost Player" at bounding box center [232, 95] width 31 height 6
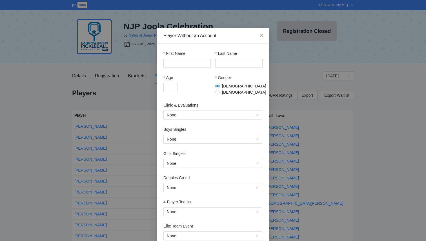
click at [179, 58] on div "First Name" at bounding box center [186, 54] width 47 height 8
click at [177, 62] on input "First Name" at bounding box center [186, 63] width 47 height 9
type input "******"
type input "*"
click at [172, 85] on input "Age" at bounding box center [170, 87] width 14 height 9
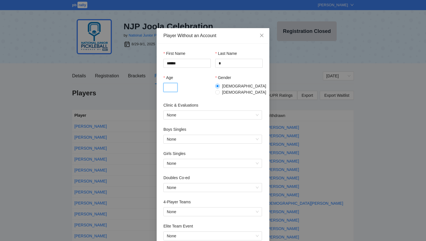
type input "*"
click at [227, 61] on input "*" at bounding box center [238, 63] width 47 height 9
type input "*"
click at [169, 65] on input "******" at bounding box center [186, 63] width 47 height 9
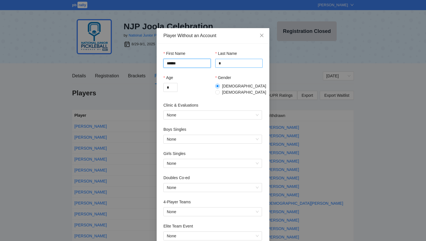
type input "******"
drag, startPoint x: 223, startPoint y: 66, endPoint x: 204, endPoint y: 66, distance: 18.3
click at [204, 66] on div "First Name ****** Last Name *" at bounding box center [212, 62] width 99 height 24
type input "*"
click at [186, 83] on div "*" at bounding box center [186, 87] width 47 height 9
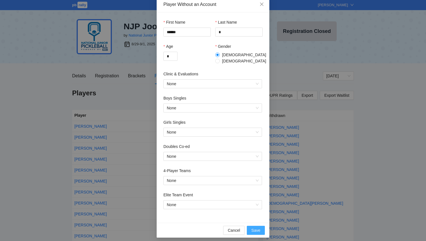
click at [252, 228] on span "Save" at bounding box center [255, 231] width 9 height 6
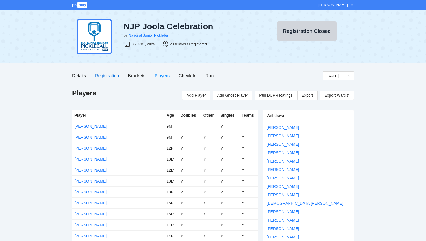
click at [110, 77] on div "Registration" at bounding box center [107, 75] width 24 height 7
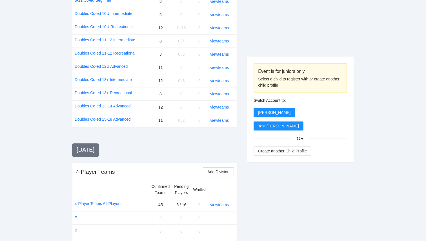
scroll to position [742, 0]
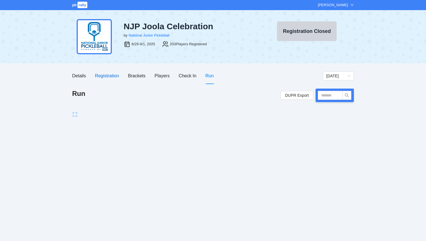
click at [107, 75] on div "Registration" at bounding box center [107, 75] width 24 height 7
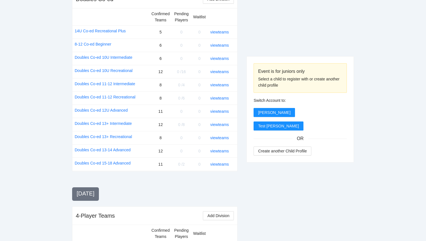
scroll to position [742, 0]
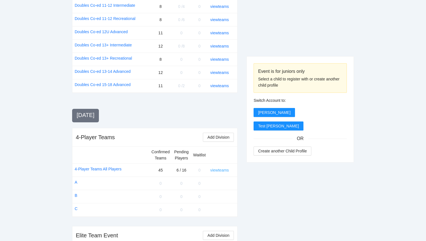
click at [227, 168] on link "view teams" at bounding box center [219, 170] width 19 height 5
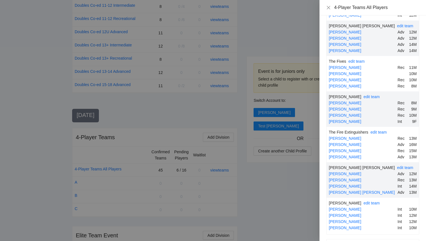
scroll to position [1475, 0]
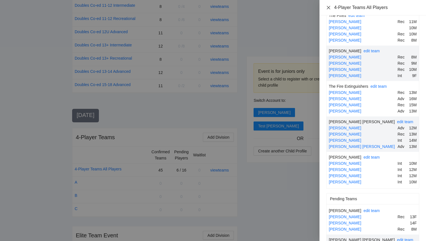
click at [328, 8] on icon "close" at bounding box center [328, 7] width 3 height 3
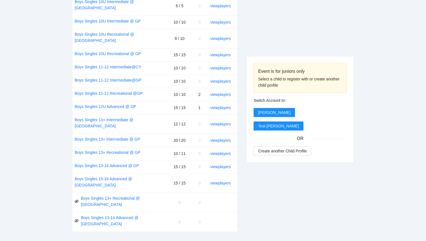
scroll to position [0, 0]
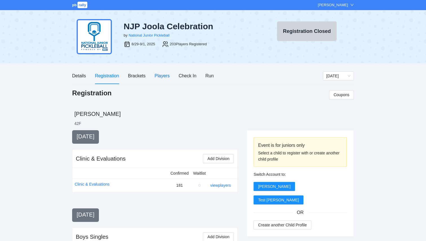
click at [166, 75] on div "Players" at bounding box center [162, 75] width 15 height 7
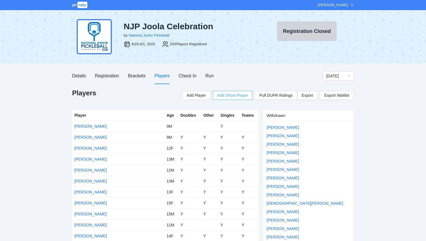
click at [232, 98] on button "Add Ghost Player" at bounding box center [233, 95] width 40 height 9
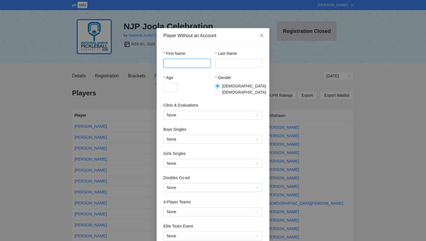
click at [200, 63] on input "First Name" at bounding box center [186, 63] width 47 height 9
type input "******"
click at [234, 62] on input "Last Name" at bounding box center [238, 63] width 47 height 9
type input "*"
click at [175, 84] on input "Age" at bounding box center [170, 87] width 14 height 9
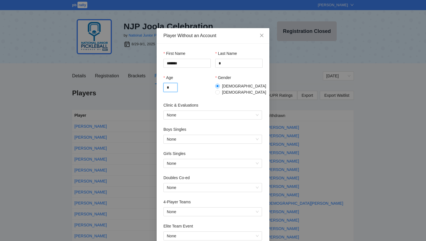
type input "*"
click at [197, 122] on div "First Name ****** Last Name * Age * Gender Male Female Clinic & Evaluations Non…" at bounding box center [212, 145] width 99 height 190
click at [194, 210] on span "None" at bounding box center [213, 212] width 92 height 8
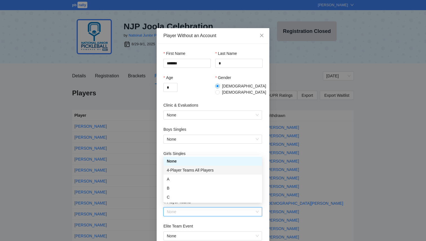
click at [190, 172] on div "4-Player Teams All Players" at bounding box center [213, 170] width 92 height 6
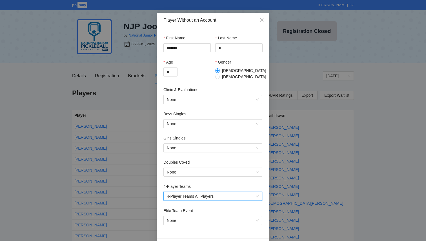
scroll to position [31, 0]
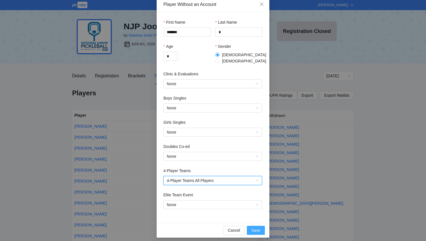
click at [257, 228] on span "Save" at bounding box center [255, 231] width 9 height 6
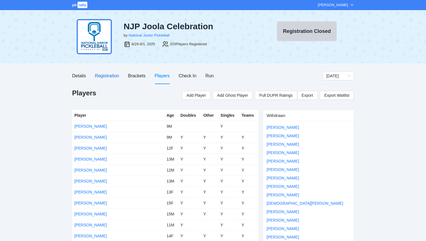
click at [110, 77] on div "Registration" at bounding box center [107, 75] width 24 height 7
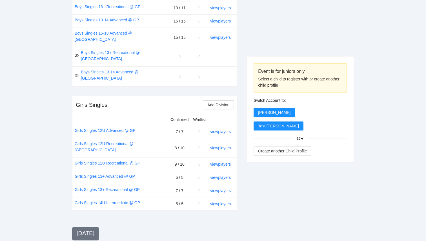
scroll to position [742, 0]
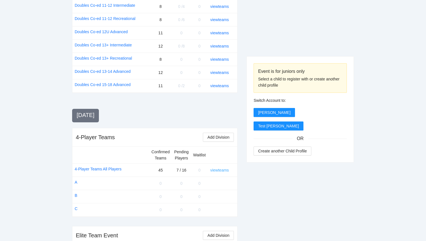
click at [223, 168] on link "view teams" at bounding box center [219, 170] width 19 height 5
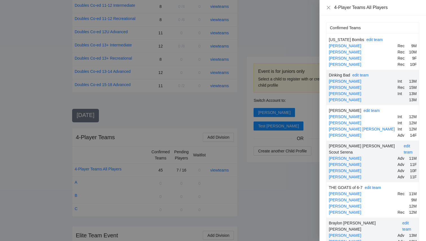
scroll to position [1438, 0]
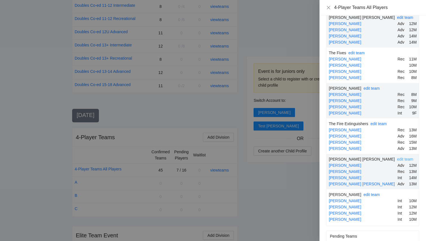
click at [397, 157] on link "edit team" at bounding box center [405, 159] width 16 height 5
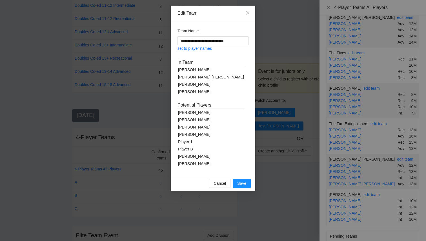
click at [192, 69] on div "[PERSON_NAME]" at bounding box center [210, 69] width 67 height 7
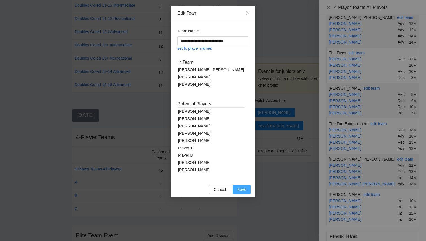
click at [244, 192] on span "Save" at bounding box center [241, 190] width 9 height 6
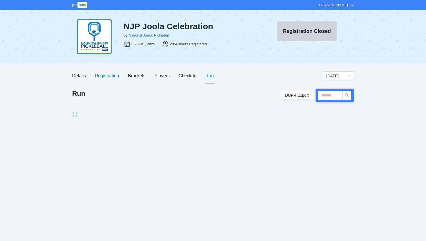
click at [111, 78] on div "Registration" at bounding box center [107, 75] width 24 height 7
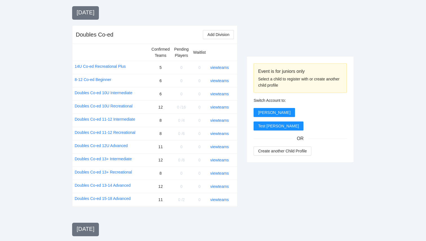
scroll to position [742, 0]
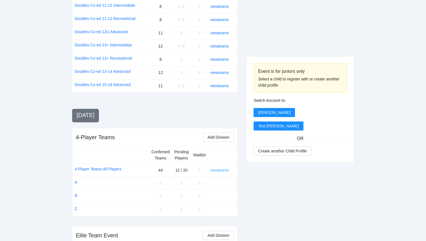
click at [222, 168] on link "view teams" at bounding box center [219, 170] width 19 height 5
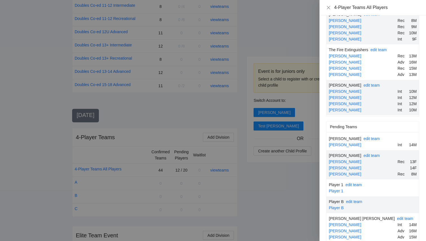
scroll to position [1520, 0]
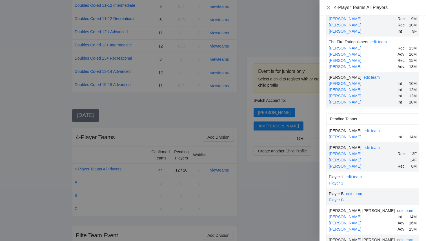
click at [397, 238] on link "edit team" at bounding box center [405, 240] width 16 height 5
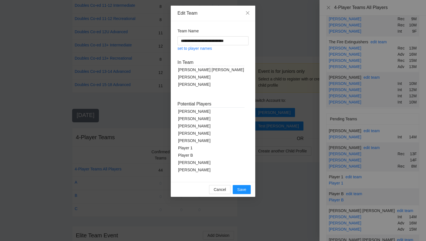
click at [194, 84] on div "[PERSON_NAME]" at bounding box center [210, 84] width 67 height 7
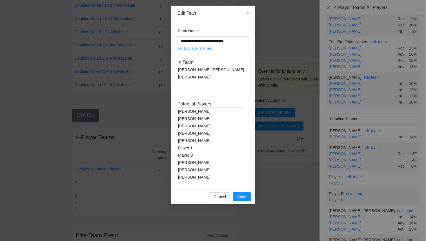
click at [202, 48] on link "set to player names" at bounding box center [194, 48] width 34 height 5
type input "**********"
click at [241, 196] on span "Save" at bounding box center [241, 197] width 9 height 6
click at [241, 197] on span "Save" at bounding box center [241, 197] width 9 height 6
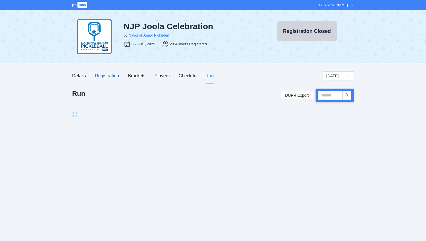
click at [109, 74] on div "Registration" at bounding box center [107, 75] width 24 height 7
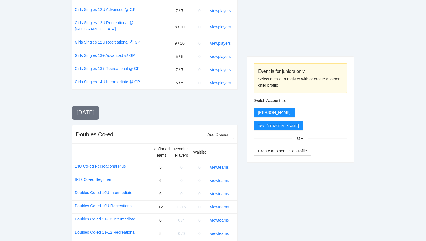
scroll to position [742, 0]
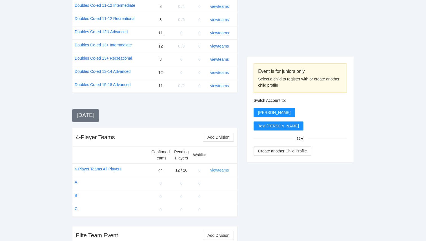
click at [227, 168] on link "view teams" at bounding box center [219, 170] width 19 height 5
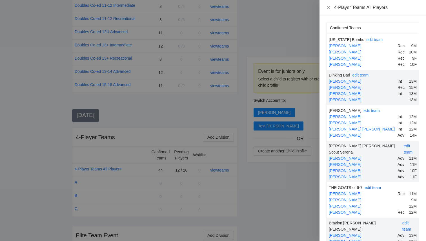
scroll to position [1530, 0]
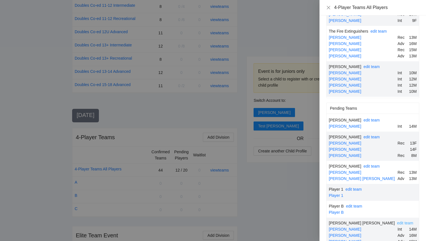
click at [397, 221] on link "edit team" at bounding box center [405, 223] width 16 height 5
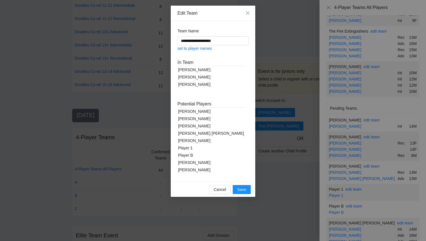
click at [192, 71] on div "[PERSON_NAME]" at bounding box center [210, 69] width 67 height 7
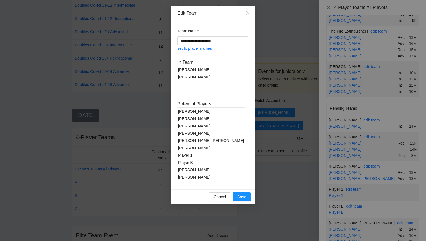
click at [192, 71] on div "[PERSON_NAME]" at bounding box center [210, 69] width 67 height 7
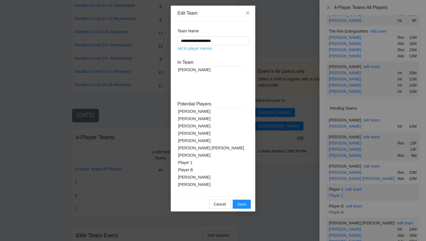
click at [206, 49] on link "set to player names" at bounding box center [194, 48] width 34 height 5
type input "*****"
click at [240, 204] on span "Save" at bounding box center [241, 204] width 9 height 6
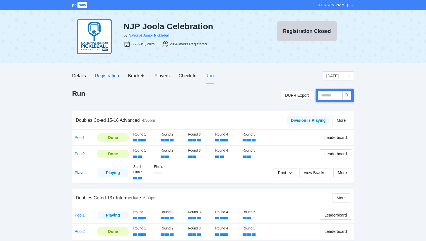
click at [112, 77] on div "Registration" at bounding box center [107, 75] width 24 height 7
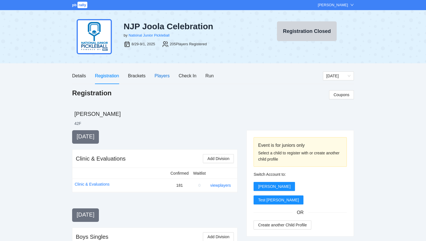
click at [165, 79] on div "Players" at bounding box center [162, 75] width 15 height 7
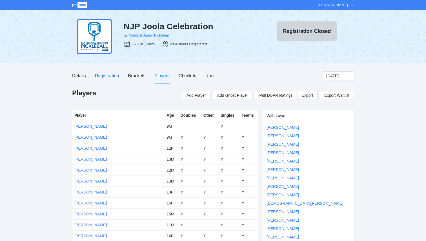
click at [112, 75] on div "Registration" at bounding box center [107, 75] width 24 height 7
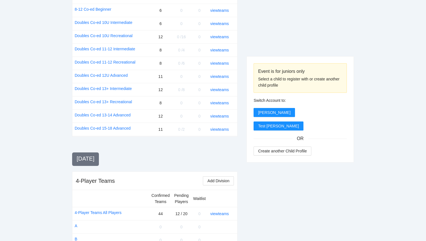
scroll to position [742, 0]
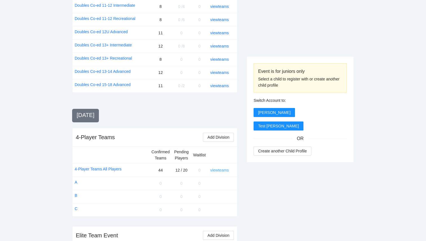
click at [223, 168] on link "view teams" at bounding box center [219, 170] width 19 height 5
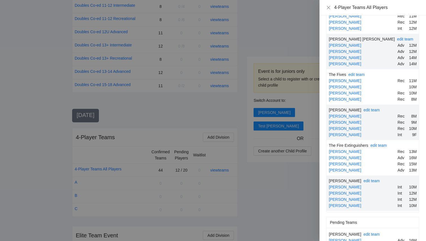
scroll to position [1552, 0]
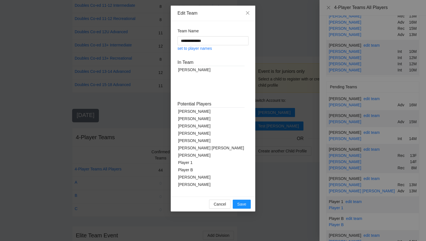
click at [196, 127] on div "[PERSON_NAME]" at bounding box center [210, 126] width 67 height 7
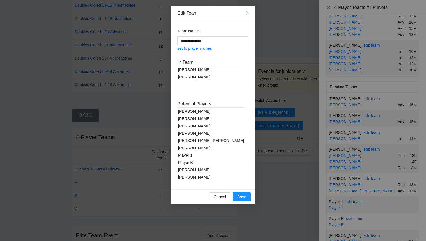
click at [193, 112] on div "[PERSON_NAME]" at bounding box center [210, 111] width 67 height 7
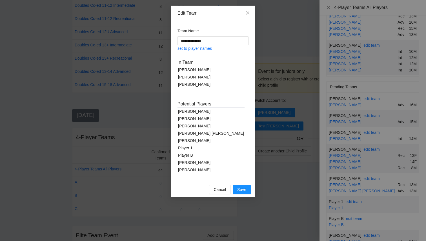
click at [194, 112] on div "[PERSON_NAME]" at bounding box center [210, 111] width 67 height 7
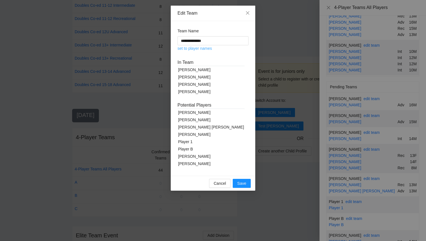
click at [203, 48] on link "set to player names" at bounding box center [194, 48] width 34 height 5
type input "**********"
click at [243, 186] on span "Save" at bounding box center [241, 184] width 9 height 6
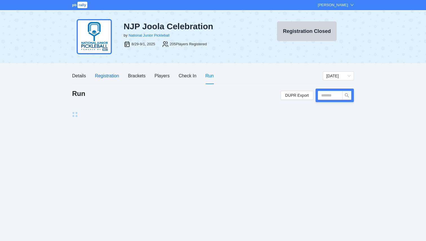
click at [110, 74] on div "Registration" at bounding box center [107, 75] width 24 height 7
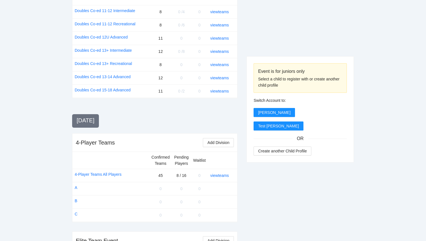
scroll to position [742, 0]
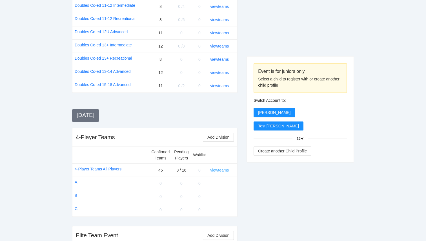
click at [221, 168] on link "view teams" at bounding box center [219, 170] width 19 height 5
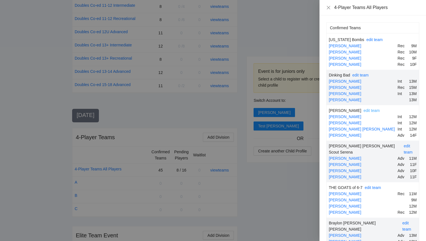
click at [363, 110] on link "edit team" at bounding box center [371, 110] width 16 height 5
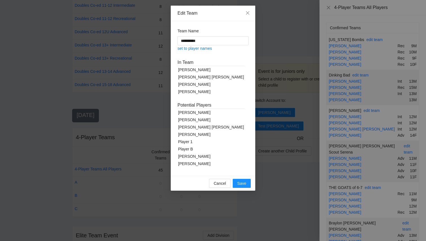
click at [201, 91] on div "[PERSON_NAME]" at bounding box center [210, 91] width 67 height 7
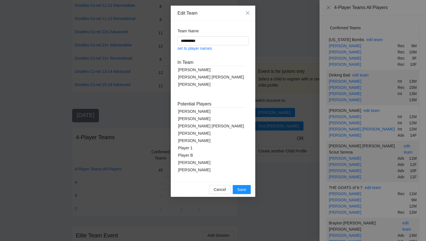
click at [191, 141] on div "[PERSON_NAME]" at bounding box center [210, 140] width 67 height 7
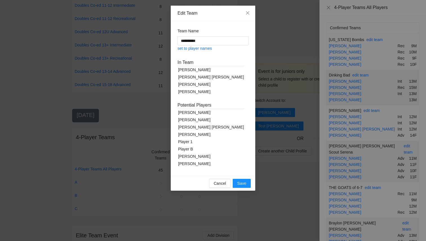
click at [194, 85] on div "[PERSON_NAME]" at bounding box center [210, 84] width 67 height 7
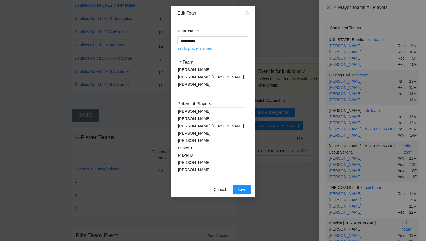
click at [207, 49] on link "set to player names" at bounding box center [194, 48] width 34 height 5
type input "**********"
click at [240, 190] on span "Save" at bounding box center [241, 190] width 9 height 6
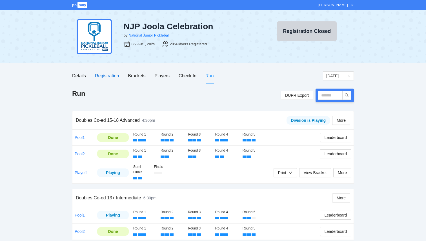
click at [115, 78] on div "Registration" at bounding box center [107, 75] width 24 height 7
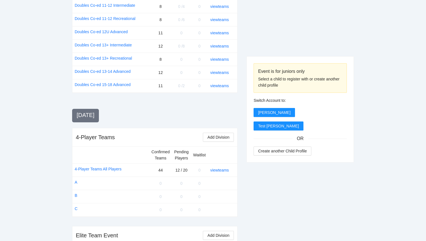
scroll to position [742, 0]
click at [224, 168] on link "view teams" at bounding box center [219, 170] width 19 height 5
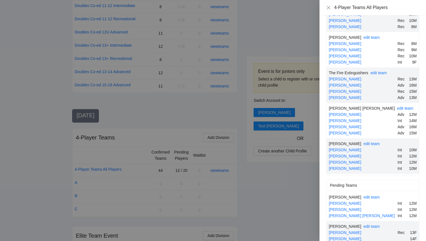
scroll to position [1530, 0]
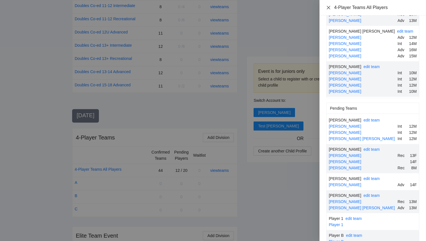
click at [328, 8] on icon "close" at bounding box center [328, 7] width 5 height 5
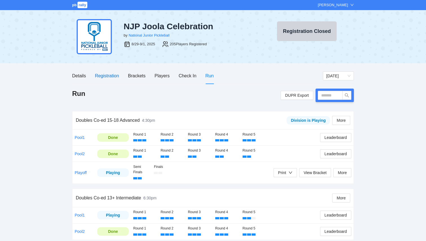
click at [105, 75] on div "Registration" at bounding box center [107, 75] width 24 height 7
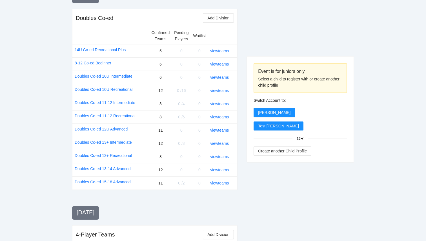
scroll to position [742, 0]
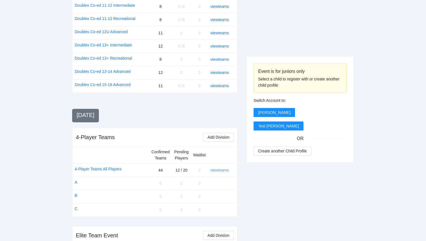
click at [216, 168] on link "view teams" at bounding box center [219, 170] width 19 height 5
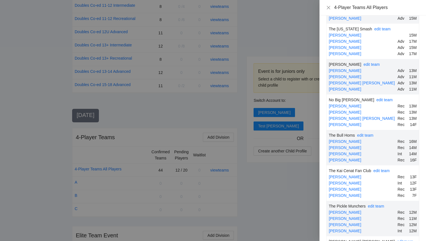
scroll to position [1108, 0]
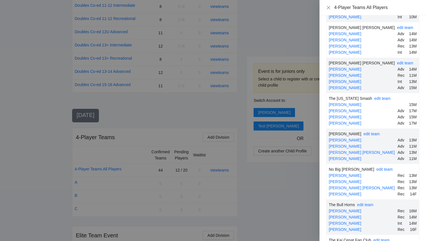
click at [289, 31] on div at bounding box center [213, 120] width 426 height 241
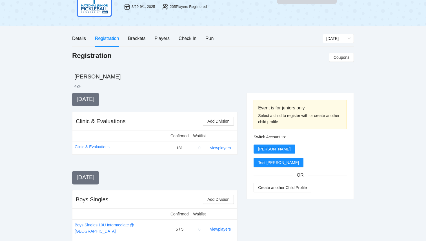
scroll to position [0, 0]
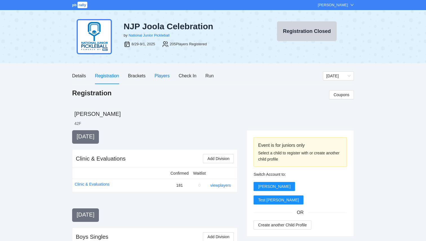
click at [165, 76] on div "Players" at bounding box center [162, 75] width 15 height 7
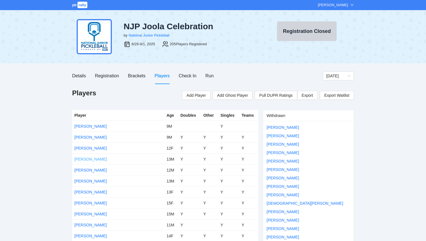
click at [93, 160] on link "[PERSON_NAME]" at bounding box center [90, 159] width 32 height 5
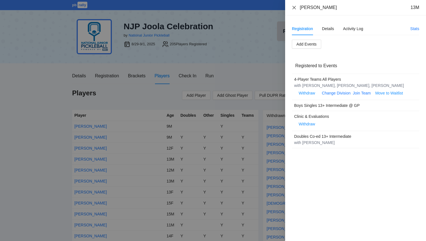
click at [294, 8] on icon "close" at bounding box center [294, 7] width 5 height 5
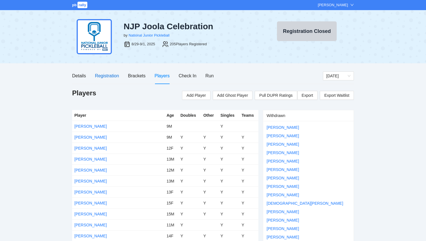
click at [114, 75] on div "Registration" at bounding box center [107, 75] width 24 height 7
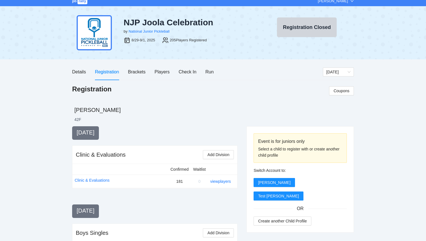
scroll to position [10, 0]
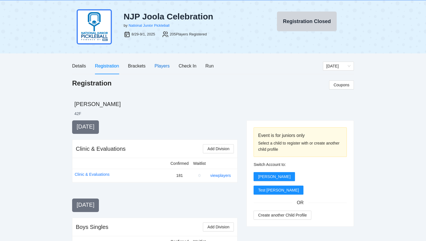
click at [163, 67] on div "Players" at bounding box center [162, 66] width 15 height 7
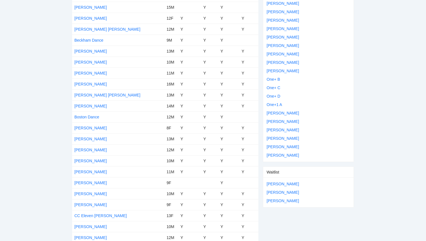
scroll to position [1511, 0]
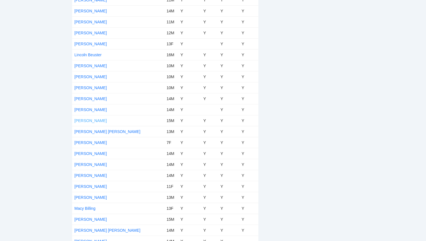
click at [89, 120] on link "[PERSON_NAME]" at bounding box center [90, 121] width 32 height 5
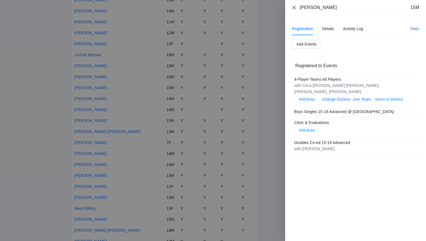
click at [295, 8] on icon "close" at bounding box center [294, 7] width 5 height 5
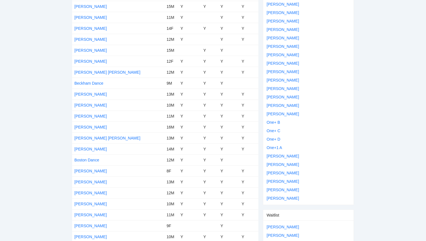
scroll to position [0, 0]
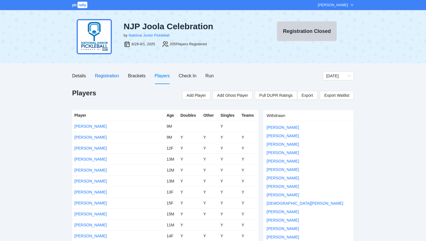
click at [110, 76] on div "Registration" at bounding box center [107, 75] width 24 height 7
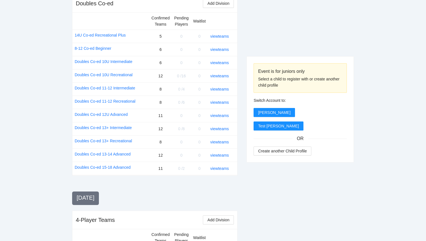
scroll to position [742, 0]
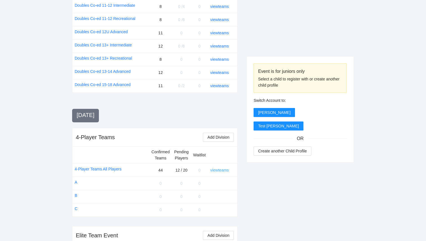
click at [217, 168] on link "view teams" at bounding box center [219, 170] width 19 height 5
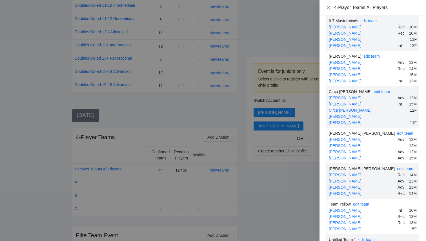
scroll to position [1530, 0]
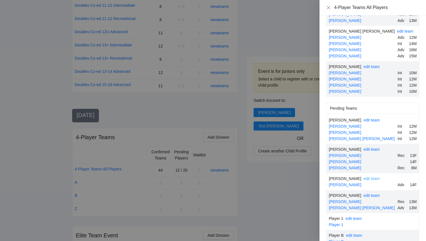
click at [363, 177] on link "edit team" at bounding box center [371, 179] width 16 height 5
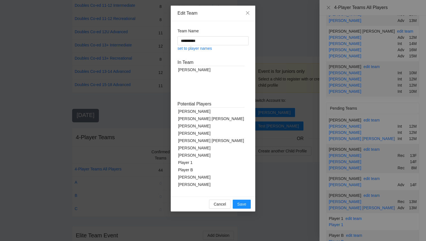
click at [189, 111] on div "[PERSON_NAME]" at bounding box center [210, 111] width 67 height 7
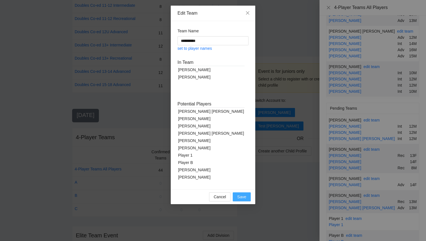
click at [241, 196] on span "Save" at bounding box center [241, 197] width 9 height 6
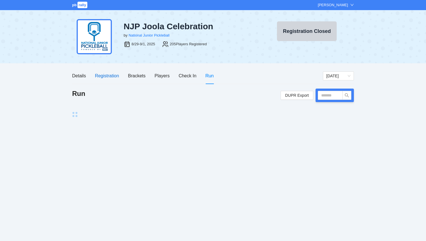
click at [108, 77] on div "Registration" at bounding box center [107, 75] width 24 height 7
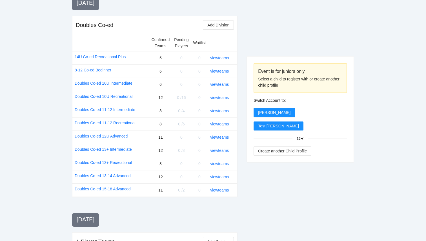
scroll to position [742, 0]
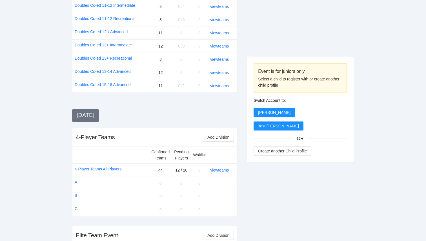
click at [216, 164] on td "view teams" at bounding box center [222, 170] width 29 height 13
click at [217, 168] on link "view teams" at bounding box center [219, 170] width 19 height 5
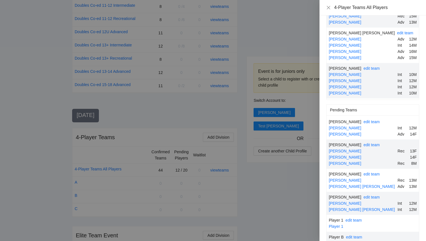
scroll to position [1530, 0]
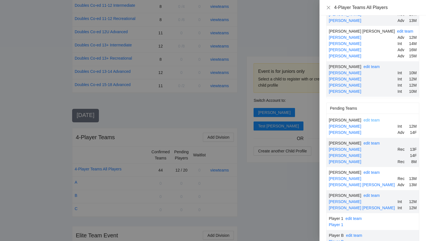
click at [363, 118] on link "edit team" at bounding box center [371, 120] width 16 height 5
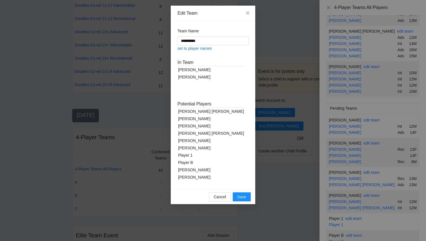
click at [195, 111] on div "[PERSON_NAME] [PERSON_NAME]" at bounding box center [210, 111] width 67 height 7
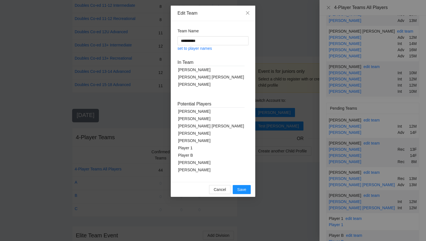
click at [195, 138] on div "[PERSON_NAME]" at bounding box center [210, 140] width 67 height 7
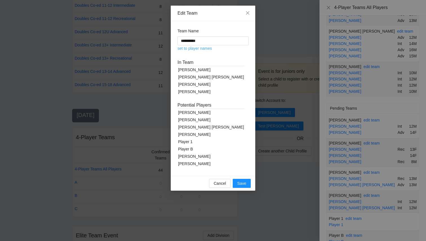
click at [203, 48] on link "set to player names" at bounding box center [194, 48] width 34 height 5
type input "**********"
click at [239, 182] on span "Save" at bounding box center [241, 184] width 9 height 6
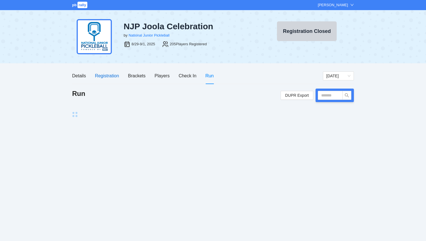
click at [106, 75] on div "Registration" at bounding box center [107, 75] width 24 height 7
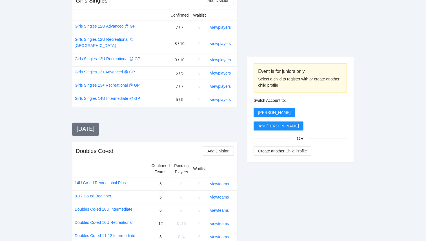
scroll to position [742, 0]
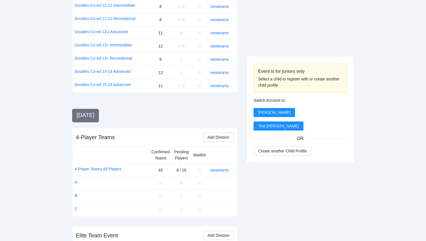
click at [221, 167] on div "view teams" at bounding box center [221, 170] width 23 height 6
click at [221, 168] on link "view teams" at bounding box center [219, 170] width 19 height 5
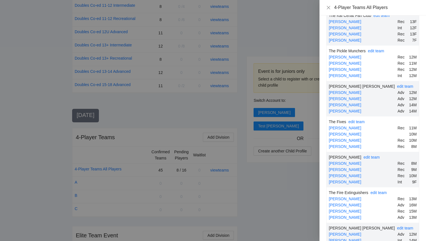
scroll to position [1520, 0]
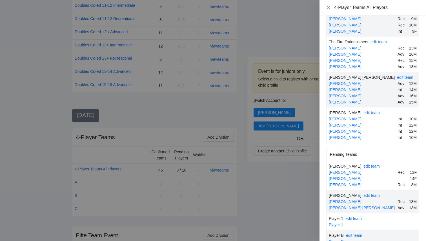
click at [297, 176] on div at bounding box center [213, 120] width 426 height 241
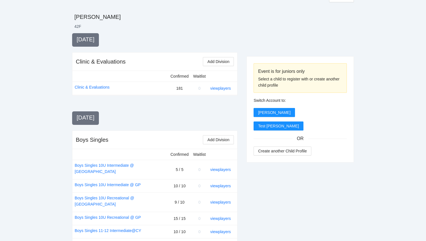
scroll to position [0, 0]
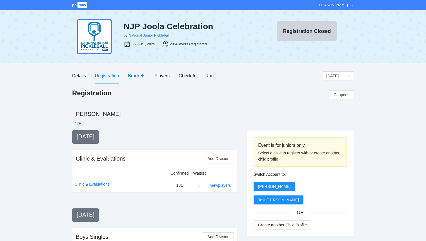
click at [142, 77] on div "Brackets" at bounding box center [136, 75] width 17 height 7
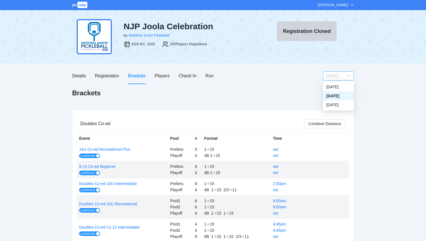
click at [335, 76] on span "[DATE]" at bounding box center [338, 76] width 24 height 8
click at [335, 105] on div "Monday" at bounding box center [338, 105] width 24 height 6
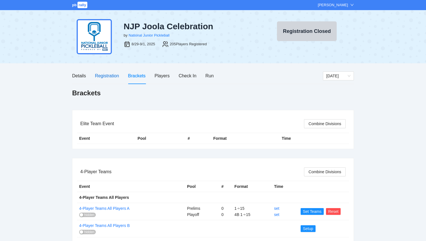
click at [110, 75] on div "Registration" at bounding box center [107, 75] width 24 height 7
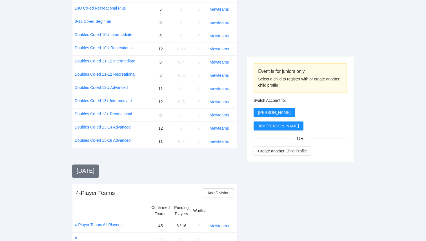
scroll to position [742, 0]
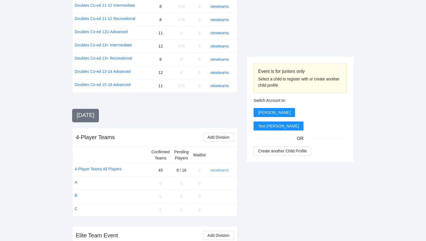
click at [216, 168] on link "view teams" at bounding box center [219, 170] width 19 height 5
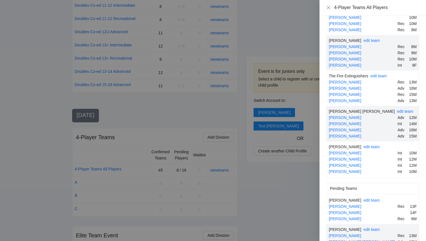
scroll to position [1520, 0]
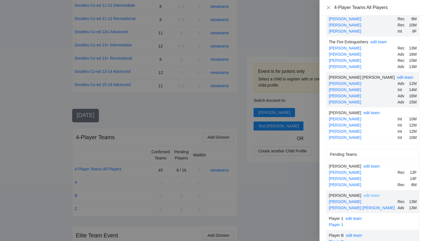
click at [363, 194] on link "edit team" at bounding box center [371, 196] width 16 height 5
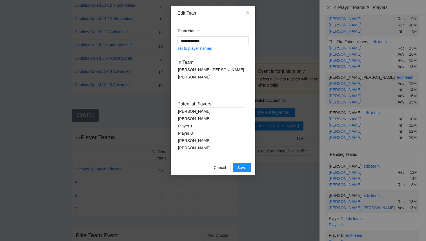
click at [198, 141] on div "[PERSON_NAME]" at bounding box center [210, 140] width 67 height 7
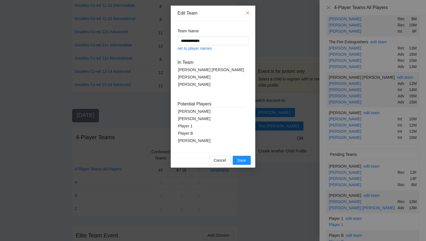
click at [191, 133] on div "Player B" at bounding box center [210, 133] width 67 height 7
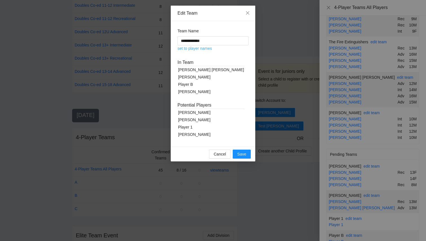
click at [209, 48] on link "set to player names" at bounding box center [194, 48] width 34 height 5
type input "**********"
click at [244, 155] on span "Save" at bounding box center [241, 154] width 9 height 6
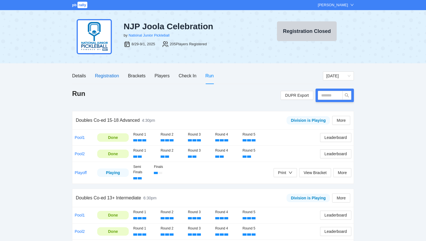
click at [107, 73] on div "Registration" at bounding box center [107, 75] width 24 height 7
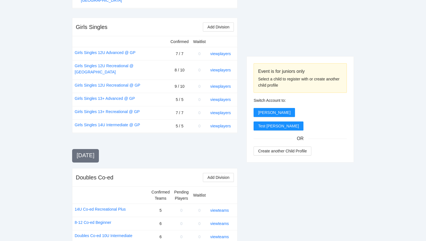
scroll to position [742, 0]
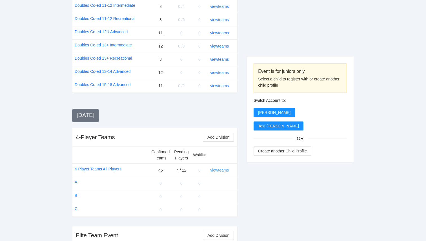
click at [221, 168] on link "view teams" at bounding box center [219, 170] width 19 height 5
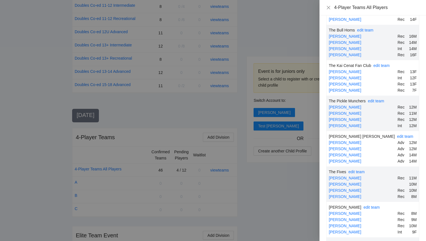
scroll to position [1498, 0]
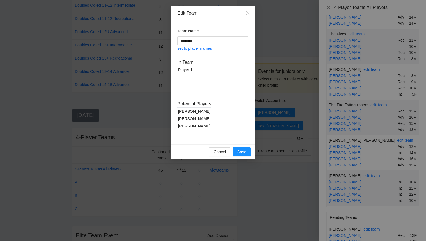
click at [181, 69] on div "Player 1" at bounding box center [194, 69] width 34 height 7
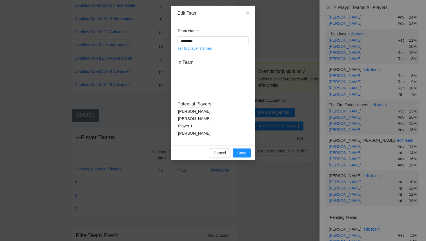
click at [182, 49] on link "set to player names" at bounding box center [194, 48] width 34 height 5
click at [235, 151] on button "Save" at bounding box center [242, 153] width 18 height 9
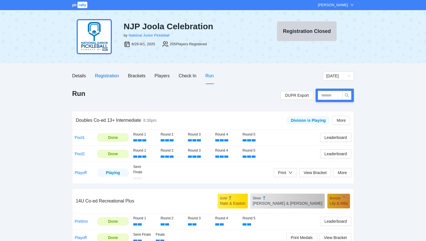
click at [106, 76] on div "Registration" at bounding box center [107, 75] width 24 height 7
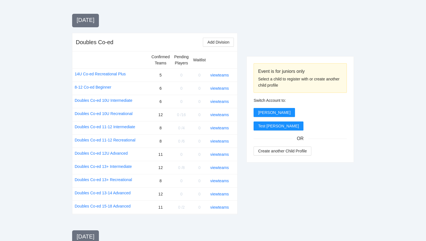
scroll to position [742, 0]
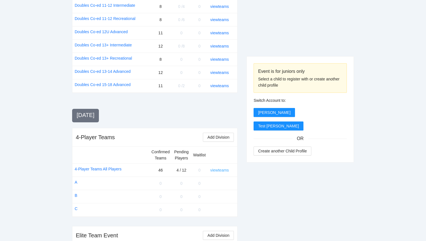
click at [226, 168] on link "view teams" at bounding box center [219, 170] width 19 height 5
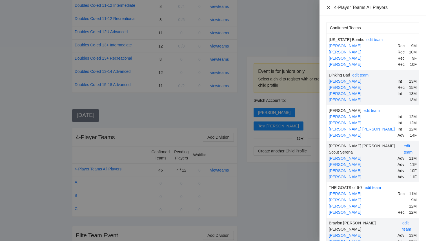
click at [329, 9] on icon "close" at bounding box center [328, 7] width 5 height 5
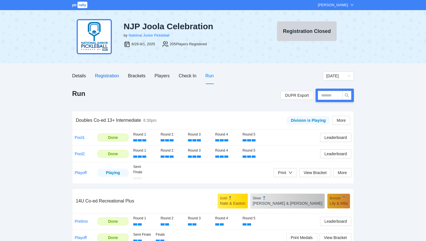
click at [112, 74] on div "Registration" at bounding box center [107, 75] width 24 height 7
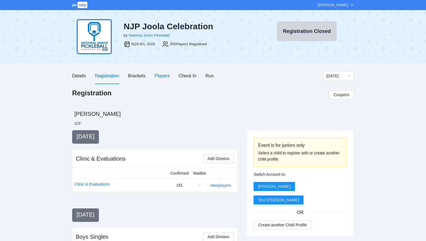
click at [168, 76] on div "Players" at bounding box center [162, 75] width 15 height 7
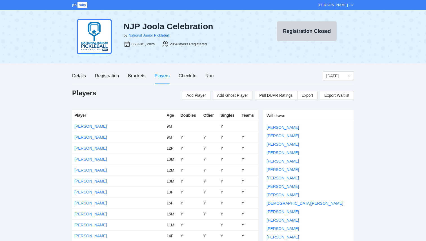
scroll to position [1511, 0]
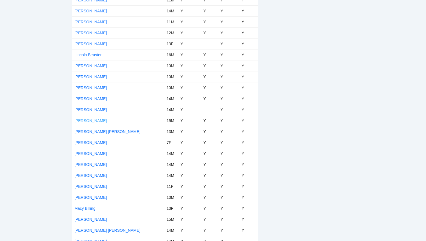
click at [90, 120] on link "[PERSON_NAME]" at bounding box center [90, 121] width 32 height 5
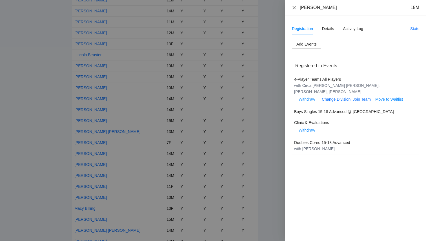
click at [294, 8] on icon "close" at bounding box center [294, 7] width 5 height 5
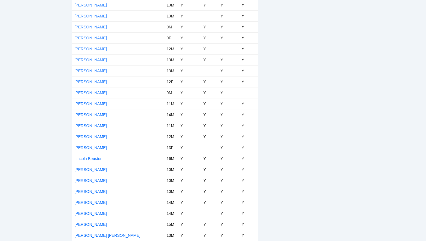
scroll to position [1411, 0]
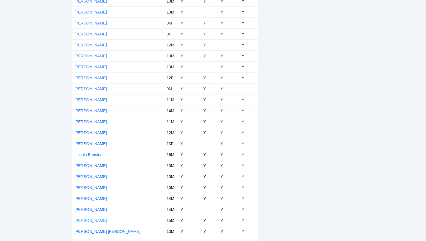
click at [88, 221] on link "[PERSON_NAME]" at bounding box center [90, 221] width 32 height 5
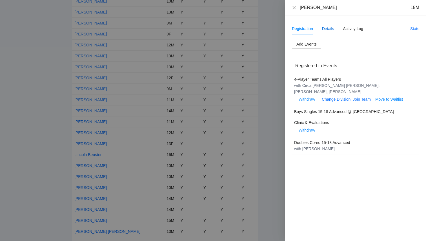
click at [325, 29] on div "Details" at bounding box center [328, 29] width 12 height 6
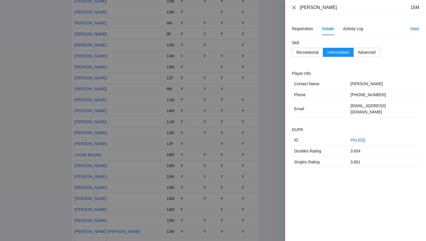
click at [294, 9] on icon "close" at bounding box center [294, 7] width 5 height 5
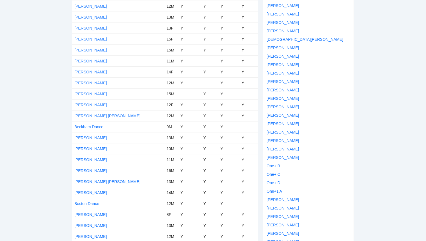
scroll to position [0, 0]
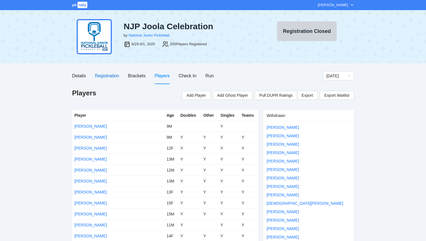
click at [107, 79] on div "Registration" at bounding box center [107, 75] width 24 height 7
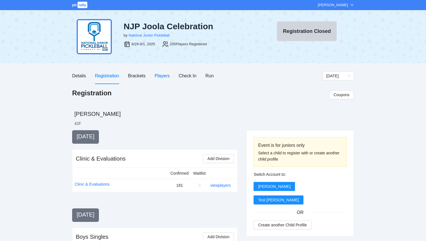
click at [162, 76] on div "Players" at bounding box center [162, 75] width 15 height 7
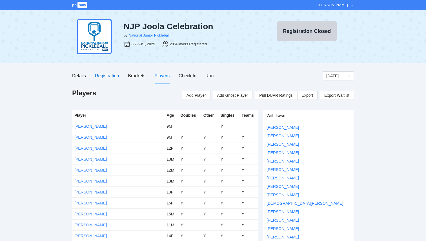
click at [110, 77] on div "Registration" at bounding box center [107, 75] width 24 height 7
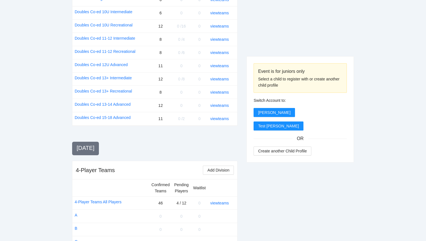
scroll to position [742, 0]
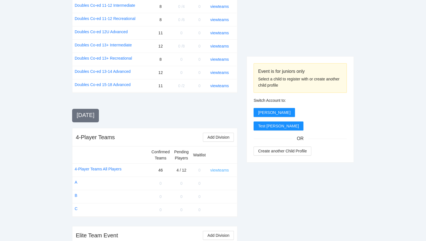
click at [221, 168] on link "view teams" at bounding box center [219, 170] width 19 height 5
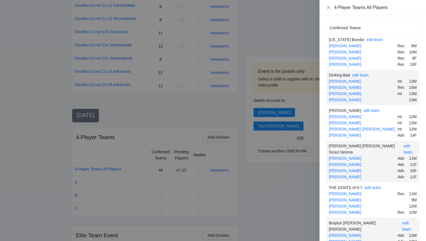
click at [269, 39] on div at bounding box center [213, 120] width 426 height 241
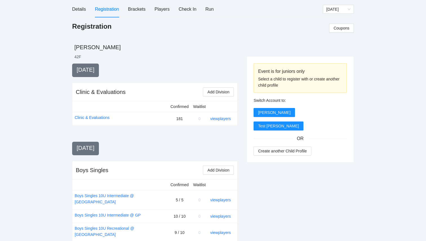
scroll to position [0, 0]
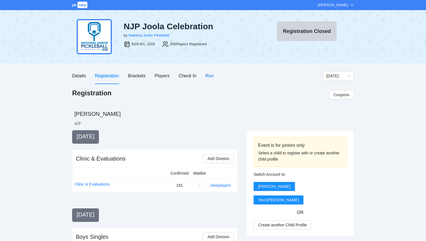
click at [207, 77] on div "Run" at bounding box center [209, 75] width 8 height 7
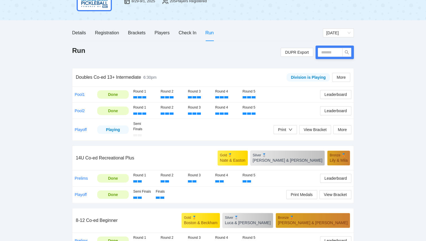
scroll to position [42, 0]
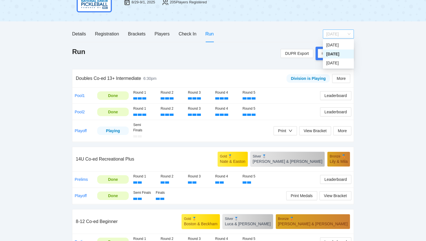
click at [347, 30] on span "[DATE]" at bounding box center [338, 34] width 24 height 8
click at [340, 63] on div "Monday" at bounding box center [338, 63] width 24 height 6
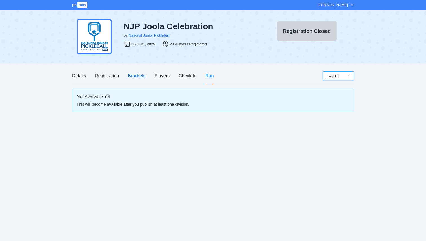
click at [134, 77] on div "Brackets" at bounding box center [136, 75] width 17 height 7
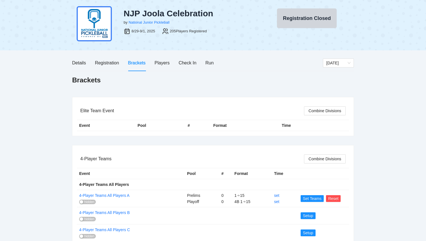
scroll to position [14, 0]
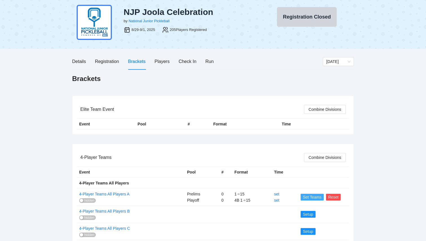
click at [308, 198] on span "Set Teams" at bounding box center [312, 197] width 19 height 6
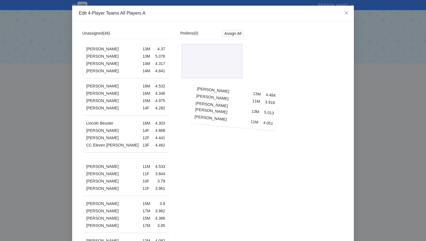
drag, startPoint x: 127, startPoint y: 167, endPoint x: 237, endPoint y: 99, distance: 129.0
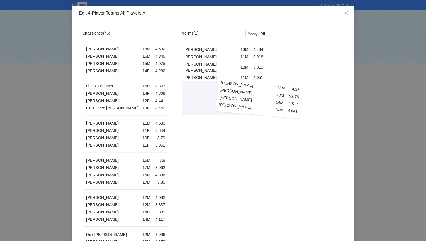
drag, startPoint x: 131, startPoint y: 69, endPoint x: 264, endPoint y: 106, distance: 138.6
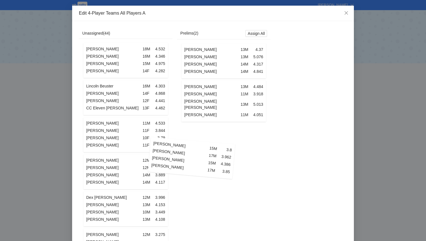
drag, startPoint x: 125, startPoint y: 184, endPoint x: 212, endPoint y: 159, distance: 91.3
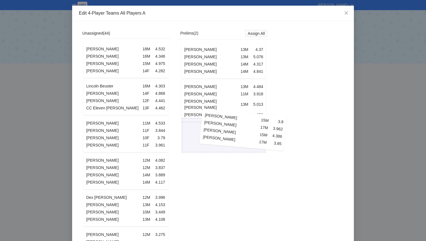
drag, startPoint x: 130, startPoint y: 168, endPoint x: 248, endPoint y: 126, distance: 124.8
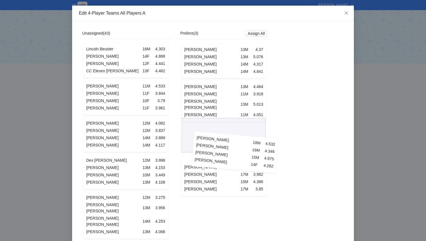
drag, startPoint x: 126, startPoint y: 73, endPoint x: 237, endPoint y: 168, distance: 145.6
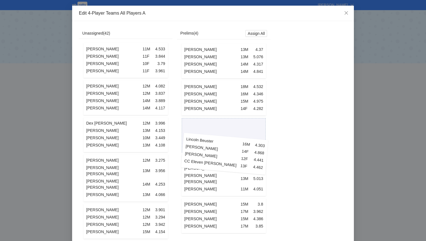
drag, startPoint x: 148, startPoint y: 56, endPoint x: 249, endPoint y: 154, distance: 140.7
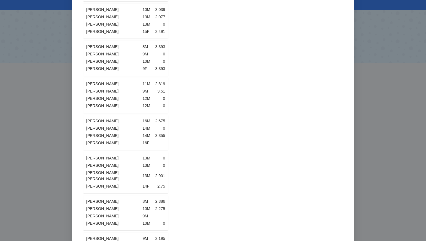
scroll to position [1357, 0]
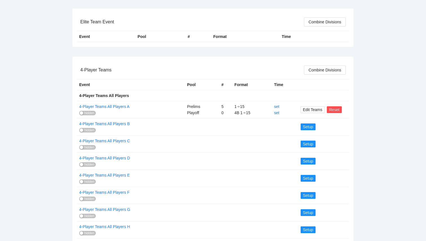
scroll to position [118, 0]
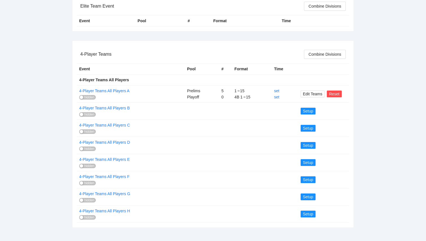
click at [306, 115] on td "Setup" at bounding box center [323, 111] width 51 height 17
click at [306, 114] on button "Setup" at bounding box center [308, 111] width 15 height 7
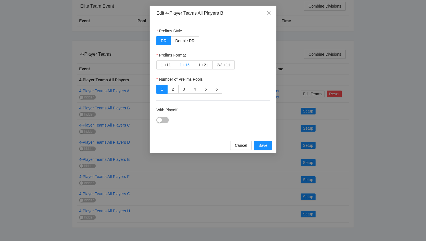
click at [188, 66] on div "15" at bounding box center [187, 65] width 5 height 8
click at [159, 121] on div "button" at bounding box center [159, 120] width 5 height 5
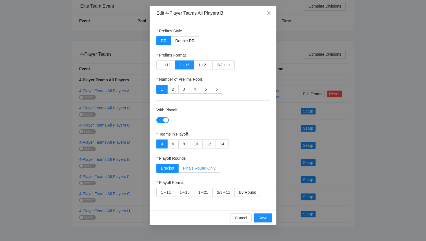
click at [196, 170] on span "Finals Round Only" at bounding box center [199, 168] width 32 height 5
click at [187, 194] on div "15" at bounding box center [187, 192] width 5 height 8
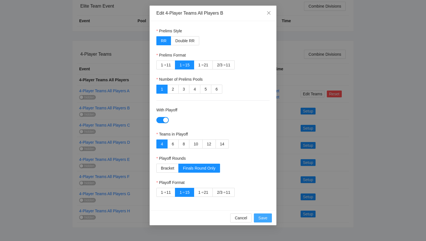
click at [261, 219] on span "Save" at bounding box center [262, 218] width 9 height 6
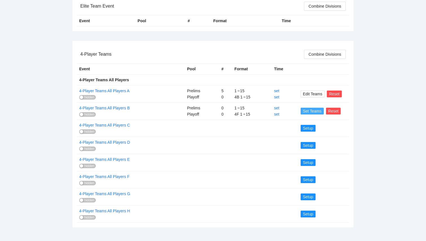
click at [308, 113] on span "Set Teams" at bounding box center [312, 111] width 19 height 6
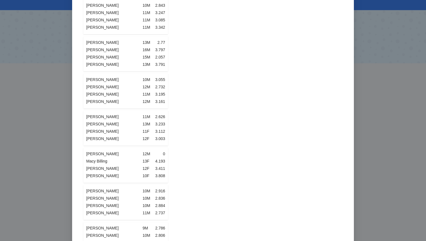
scroll to position [3, 0]
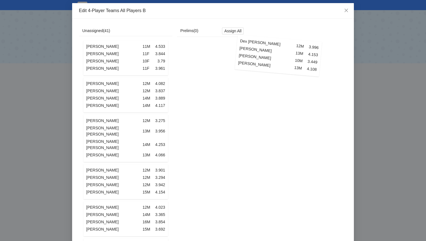
drag, startPoint x: 115, startPoint y: 124, endPoint x: 262, endPoint y: 50, distance: 164.9
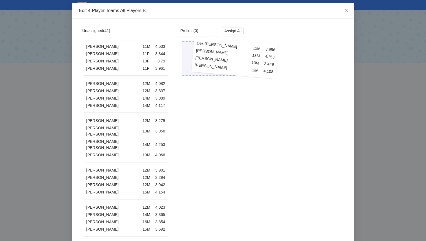
drag, startPoint x: 121, startPoint y: 123, endPoint x: 230, endPoint y: 49, distance: 131.8
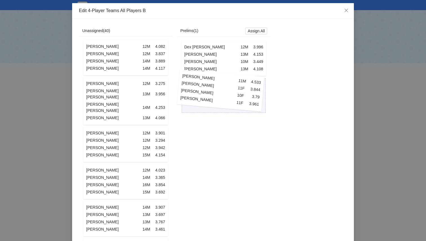
drag, startPoint x: 114, startPoint y: 51, endPoint x: 209, endPoint y: 84, distance: 100.4
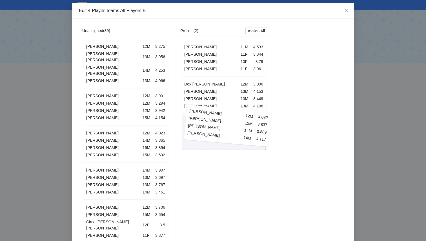
drag, startPoint x: 121, startPoint y: 60, endPoint x: 223, endPoint y: 128, distance: 122.5
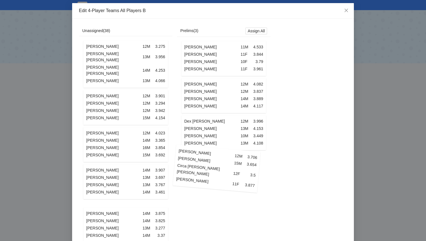
drag, startPoint x: 116, startPoint y: 201, endPoint x: 207, endPoint y: 161, distance: 99.7
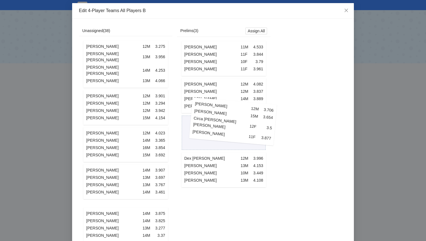
drag, startPoint x: 135, startPoint y: 201, endPoint x: 240, endPoint y: 121, distance: 131.3
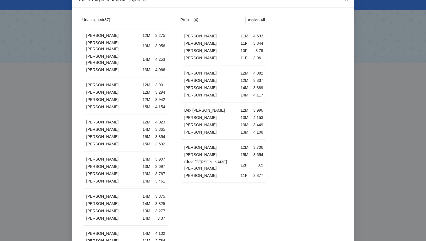
scroll to position [15, 0]
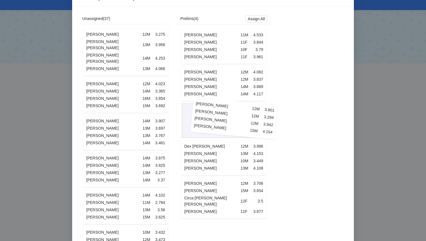
drag, startPoint x: 140, startPoint y: 89, endPoint x: 248, endPoint y: 125, distance: 114.0
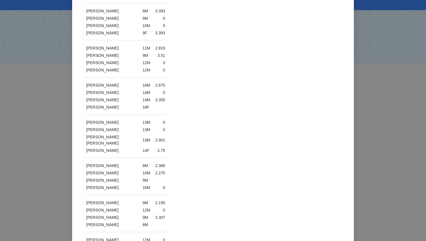
scroll to position [1171, 0]
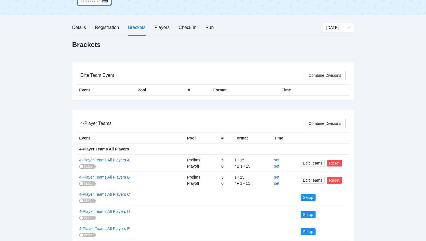
scroll to position [118, 0]
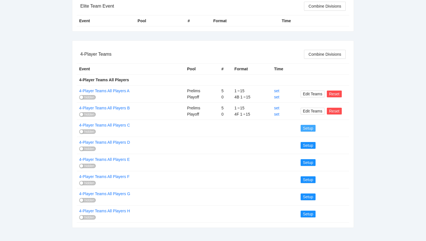
click at [305, 130] on span "Setup" at bounding box center [308, 128] width 10 height 6
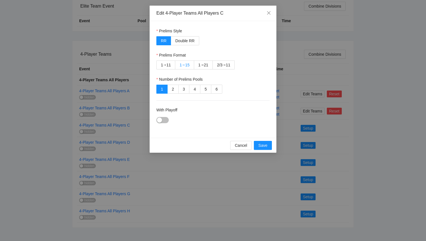
click at [184, 66] on div "➔" at bounding box center [183, 65] width 3 height 5
click at [164, 118] on button "With Playoff" at bounding box center [162, 120] width 12 height 6
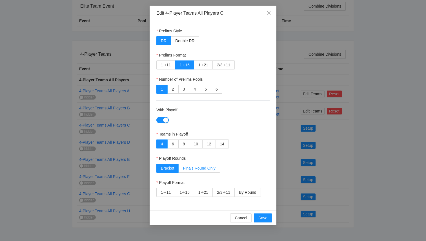
click at [203, 166] on label "Finals Round Only" at bounding box center [199, 168] width 41 height 9
click at [185, 191] on div "15" at bounding box center [187, 192] width 5 height 8
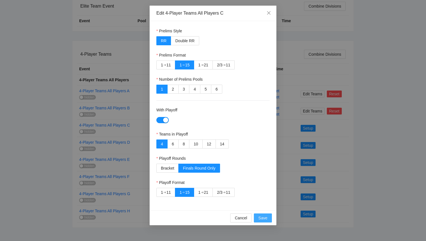
click at [265, 220] on span "Save" at bounding box center [262, 218] width 9 height 6
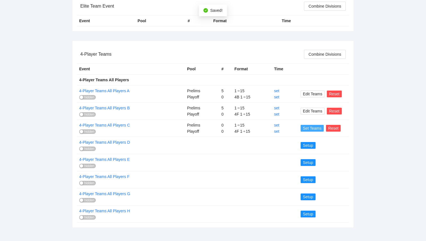
click at [309, 128] on span "Set Teams" at bounding box center [312, 128] width 19 height 6
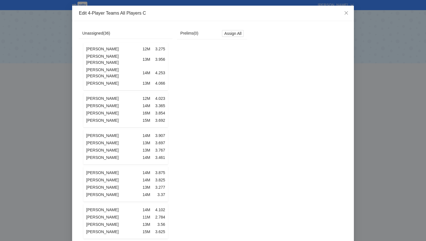
scroll to position [954, 0]
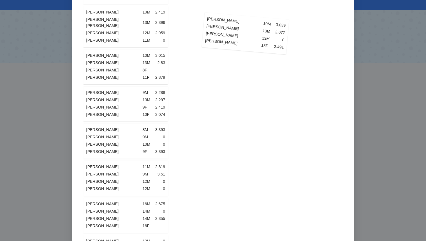
drag, startPoint x: 115, startPoint y: 120, endPoint x: 236, endPoint y: 40, distance: 144.9
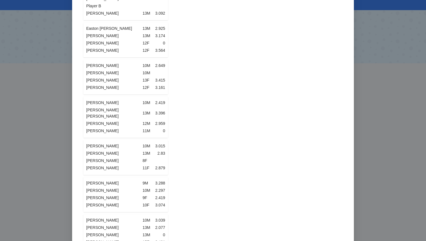
scroll to position [860, 0]
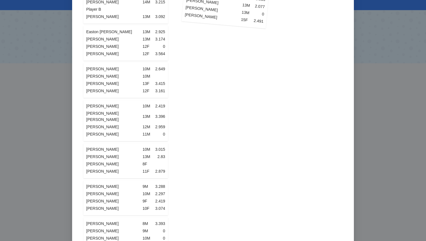
drag, startPoint x: 136, startPoint y: 191, endPoint x: 237, endPoint y: -7, distance: 222.5
click at [237, 0] on html "pb rally Courtney Loughridge NJP Joola Celebration by National Junior Picklebal…" at bounding box center [213, 120] width 426 height 241
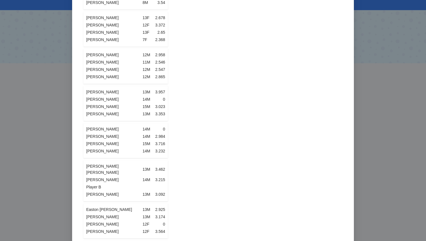
scroll to position [954, 0]
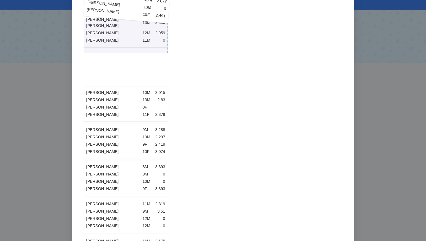
drag, startPoint x: 118, startPoint y: 101, endPoint x: 119, endPoint y: -7, distance: 107.9
click at [119, 0] on html "pb rally Courtney Loughridge NJP Joola Celebration by National Junior Picklebal…" at bounding box center [213, 120] width 426 height 241
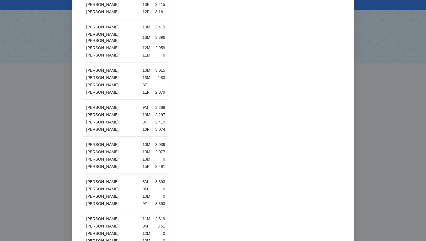
scroll to position [939, 0]
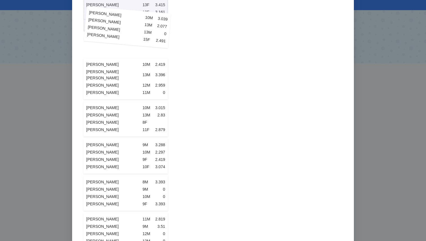
drag, startPoint x: 111, startPoint y: 118, endPoint x: 113, endPoint y: 20, distance: 98.3
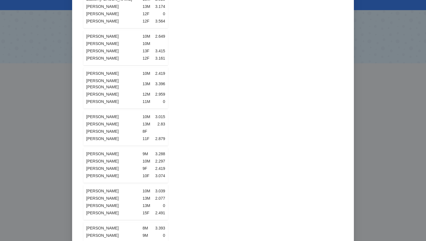
scroll to position [890, 0]
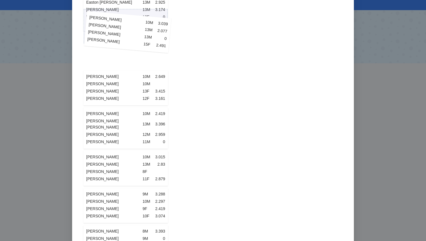
drag, startPoint x: 106, startPoint y: 167, endPoint x: 108, endPoint y: 25, distance: 142.9
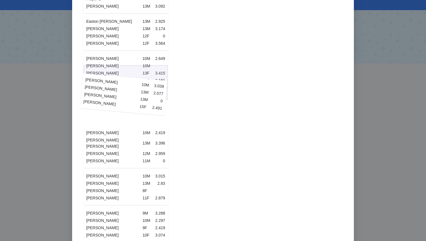
scroll to position [871, 0]
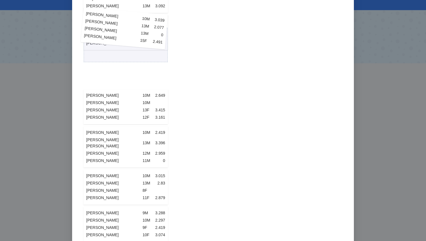
drag, startPoint x: 110, startPoint y: 190, endPoint x: 120, endPoint y: 25, distance: 166.3
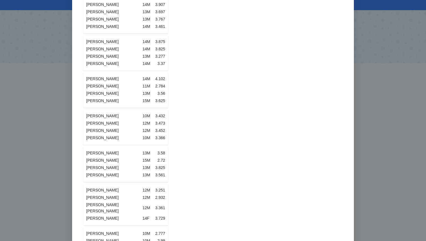
scroll to position [0, 0]
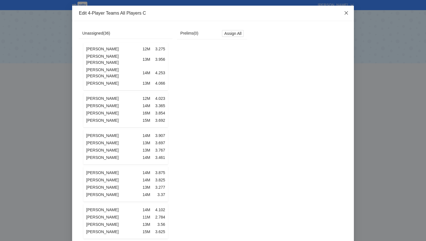
click at [347, 14] on icon "close" at bounding box center [346, 12] width 3 height 3
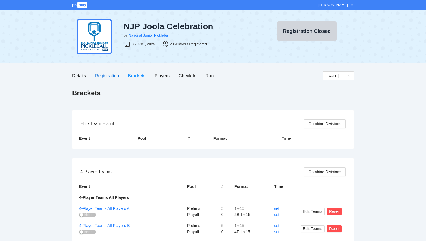
click at [110, 74] on div "Registration" at bounding box center [107, 75] width 24 height 7
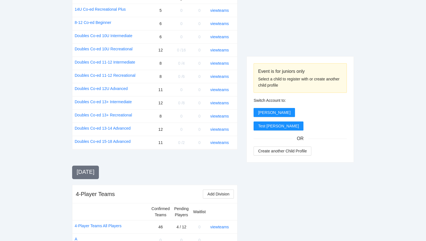
scroll to position [742, 0]
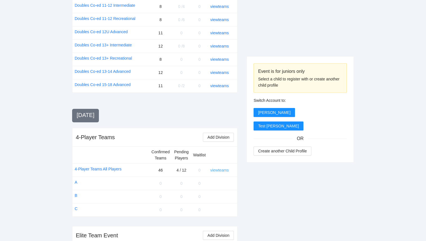
click at [219, 168] on link "view teams" at bounding box center [219, 170] width 19 height 5
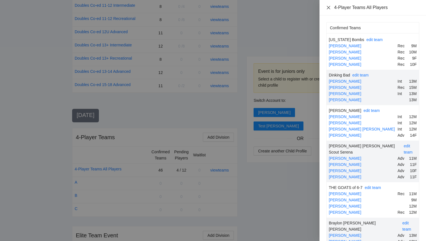
click at [328, 7] on icon "close" at bounding box center [328, 7] width 5 height 5
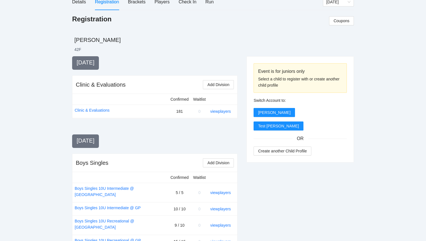
scroll to position [0, 0]
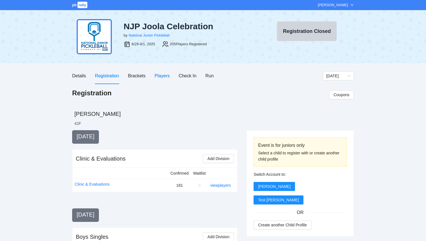
click at [165, 74] on div "Players" at bounding box center [162, 75] width 15 height 7
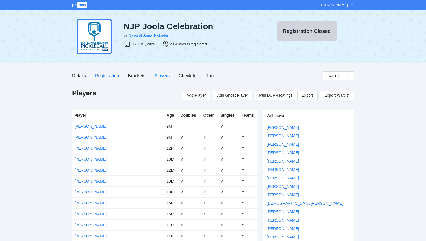
click at [110, 73] on div "Registration" at bounding box center [107, 75] width 24 height 7
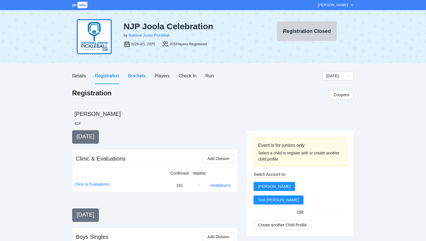
click at [139, 73] on div "Brackets" at bounding box center [136, 75] width 17 height 7
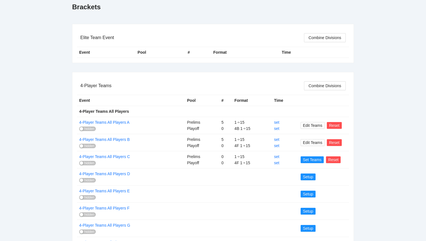
scroll to position [118, 0]
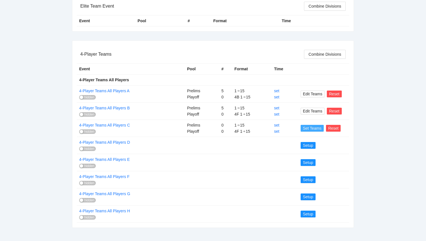
click at [314, 127] on span "Set Teams" at bounding box center [312, 128] width 19 height 6
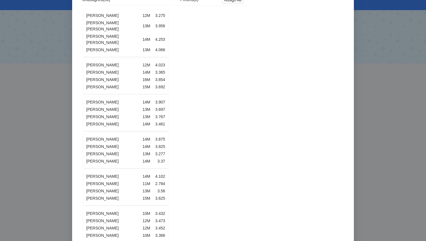
scroll to position [0, 0]
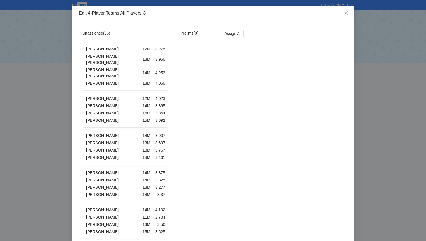
click at [123, 66] on td "[PERSON_NAME] [PERSON_NAME]" at bounding box center [114, 73] width 56 height 14
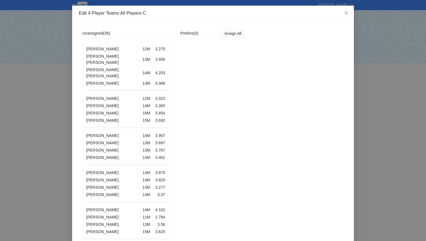
click at [123, 66] on td "[PERSON_NAME] [PERSON_NAME]" at bounding box center [114, 73] width 56 height 14
click at [139, 80] on td "[PERSON_NAME]" at bounding box center [114, 83] width 56 height 7
click at [129, 132] on td "[PERSON_NAME]" at bounding box center [114, 135] width 56 height 7
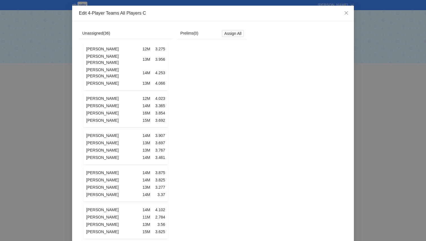
click at [129, 132] on td "[PERSON_NAME]" at bounding box center [114, 135] width 56 height 7
click at [234, 32] on span "Assign All" at bounding box center [232, 33] width 17 height 6
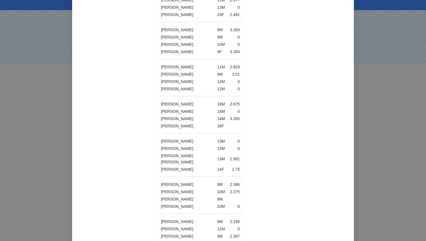
scroll to position [1171, 0]
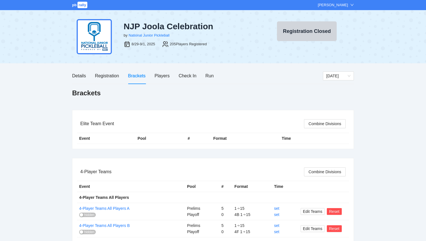
scroll to position [1166, 0]
click at [106, 79] on div "Registration" at bounding box center [107, 75] width 24 height 7
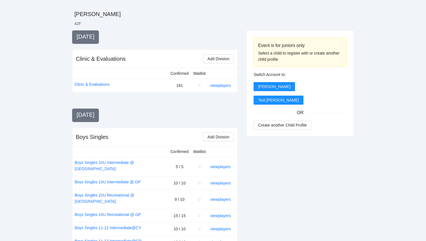
scroll to position [0, 0]
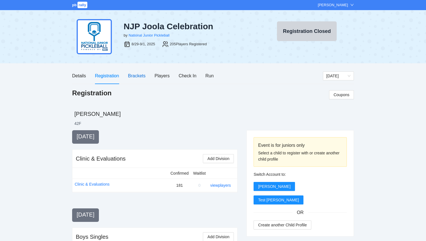
click at [138, 76] on div "Brackets" at bounding box center [136, 75] width 17 height 7
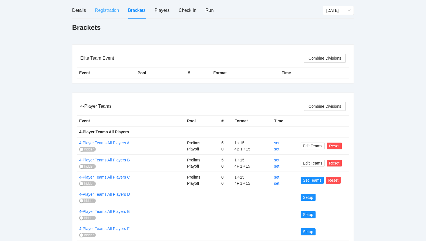
scroll to position [118, 0]
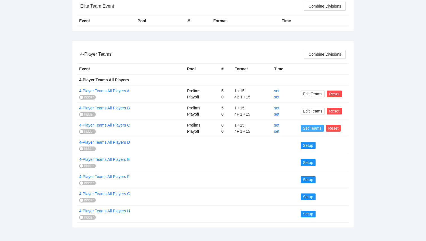
click at [311, 129] on span "Set Teams" at bounding box center [312, 128] width 19 height 6
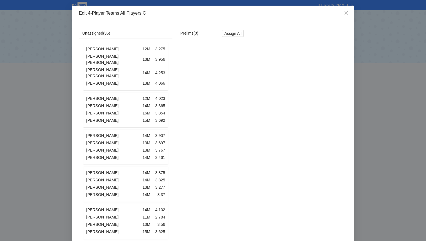
click at [123, 66] on td "[PERSON_NAME] [PERSON_NAME]" at bounding box center [114, 73] width 56 height 14
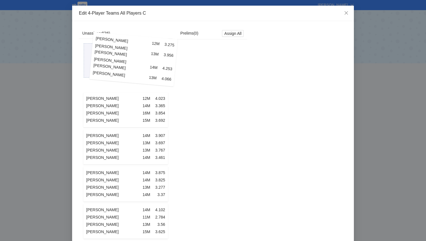
drag, startPoint x: 123, startPoint y: 63, endPoint x: 128, endPoint y: 56, distance: 9.1
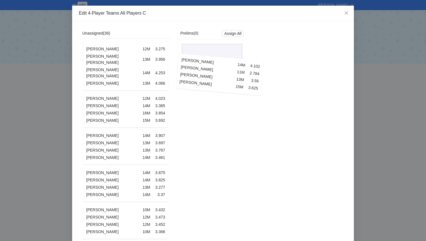
drag, startPoint x: 99, startPoint y: 202, endPoint x: 188, endPoint y: 64, distance: 164.3
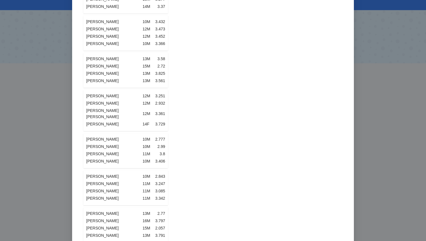
scroll to position [40, 0]
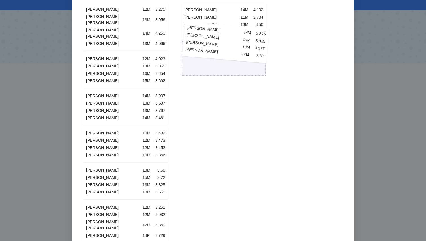
drag, startPoint x: 134, startPoint y: 118, endPoint x: 237, endPoint y: 35, distance: 131.8
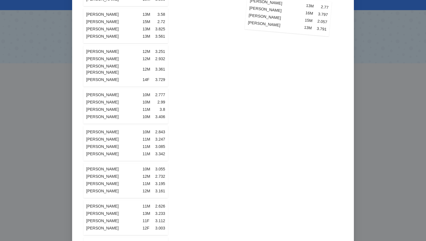
scroll to position [0, 0]
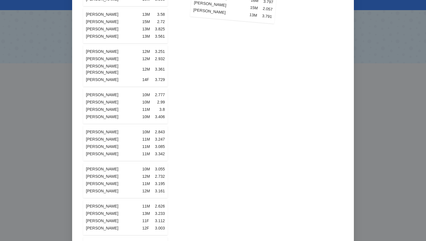
drag, startPoint x: 117, startPoint y: 175, endPoint x: 223, endPoint y: 15, distance: 191.6
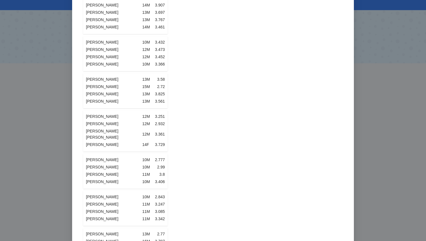
scroll to position [132, 0]
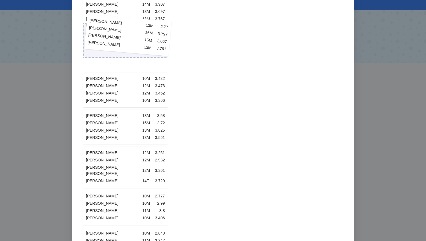
drag, startPoint x: 124, startPoint y: 212, endPoint x: 126, endPoint y: 20, distance: 191.6
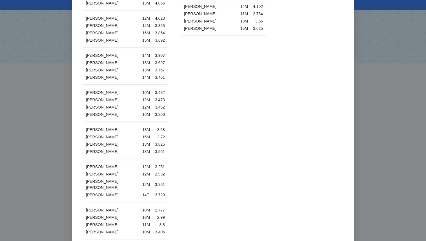
scroll to position [0, 0]
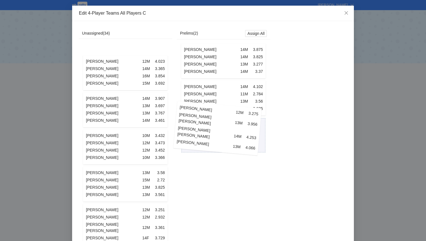
drag, startPoint x: 114, startPoint y: 61, endPoint x: 207, endPoint y: 124, distance: 111.8
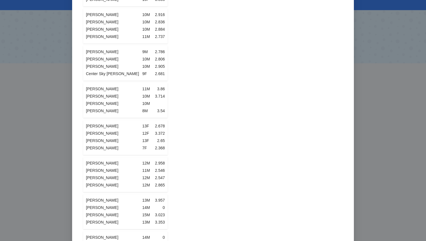
scroll to position [210, 0]
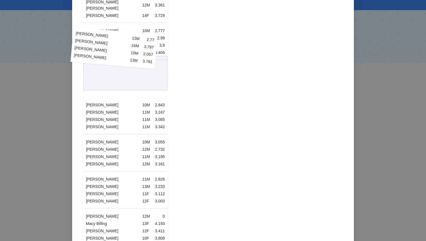
drag, startPoint x: 132, startPoint y: 105, endPoint x: 121, endPoint y: 43, distance: 63.5
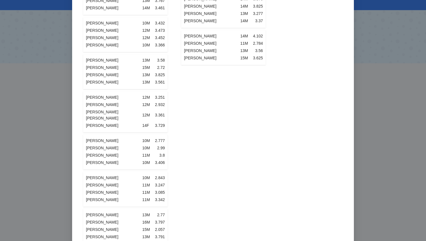
scroll to position [0, 0]
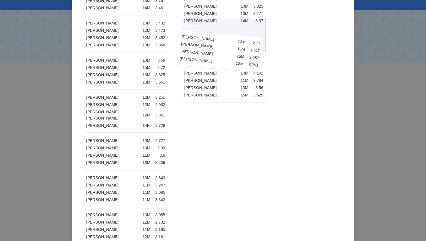
drag, startPoint x: 105, startPoint y: 209, endPoint x: 199, endPoint y: 40, distance: 193.7
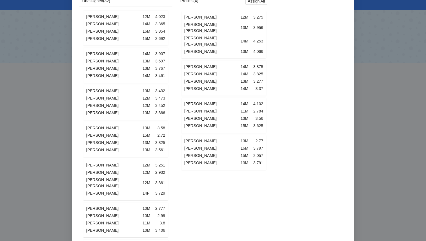
scroll to position [33, 0]
click at [106, 72] on td "[PERSON_NAME]" at bounding box center [114, 75] width 56 height 7
drag, startPoint x: 106, startPoint y: 72, endPoint x: 105, endPoint y: 67, distance: 5.7
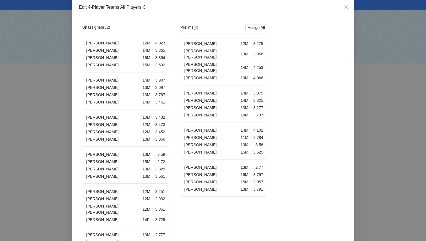
scroll to position [0, 0]
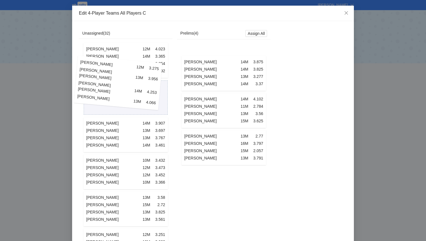
drag, startPoint x: 227, startPoint y: 70, endPoint x: 123, endPoint y: 86, distance: 104.9
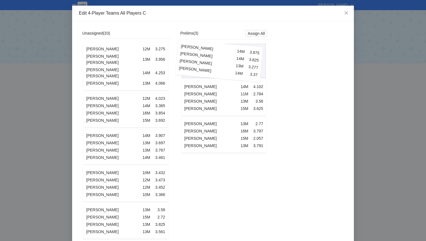
drag, startPoint x: 198, startPoint y: 63, endPoint x: 194, endPoint y: 63, distance: 3.9
click at [194, 63] on div "Lucas Stampe 14M 3.875 Carson Altes 14M 3.825 Emmett DeHaan 13M 3.277 David Ben…" at bounding box center [223, 99] width 87 height 112
click at [347, 13] on icon "close" at bounding box center [346, 13] width 5 height 5
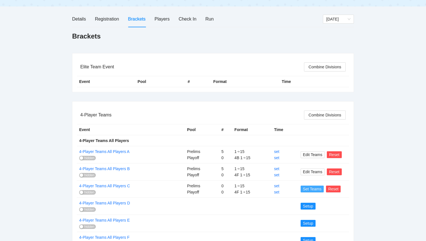
scroll to position [118, 0]
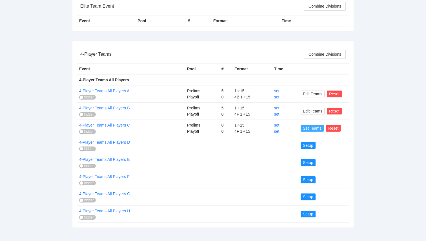
click at [308, 128] on span "Set Teams" at bounding box center [312, 128] width 19 height 6
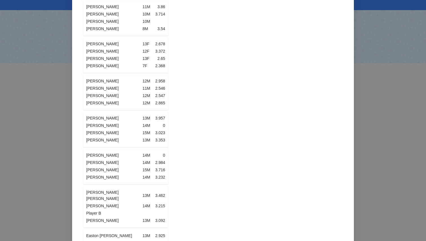
scroll to position [652, 0]
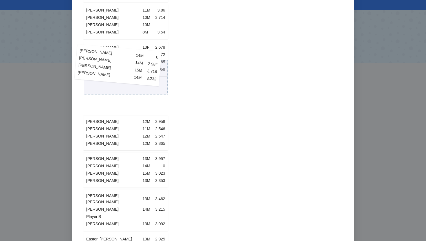
drag, startPoint x: 116, startPoint y: 154, endPoint x: 109, endPoint y: 68, distance: 85.9
click at [108, 68] on div "Britton Shinker 12M 3.275 Luis Jr Fernandez 13M 3.956 Maddox Gleim 14M 4.253 Ev…" at bounding box center [125, 77] width 87 height 1376
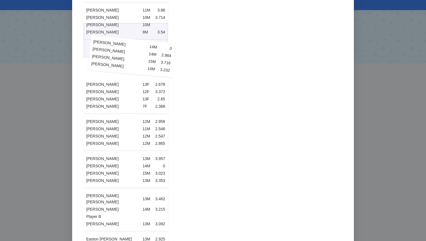
drag, startPoint x: 102, startPoint y: 147, endPoint x: 107, endPoint y: 51, distance: 95.7
click at [107, 51] on div "Britton Shinker 12M 3.275 Luis Jr Fernandez 13M 3.956 Maddox Gleim 14M 4.253 Ev…" at bounding box center [125, 77] width 87 height 1376
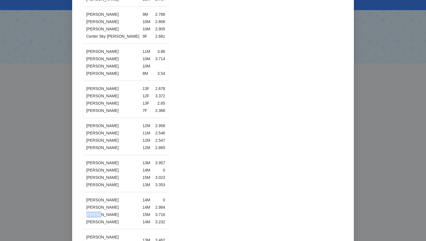
scroll to position [613, 0]
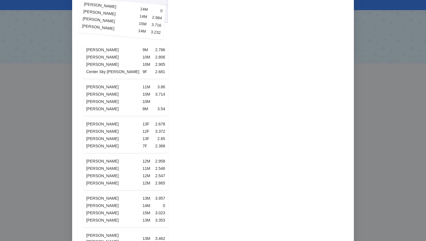
drag, startPoint x: 152, startPoint y: 182, endPoint x: 149, endPoint y: 10, distance: 172.7
click at [149, 10] on div "Britton Shinker 12M 3.275 Luis Jr Fernandez 13M 3.956 Maddox Gleim 14M 4.253 Ev…" at bounding box center [125, 117] width 87 height 1376
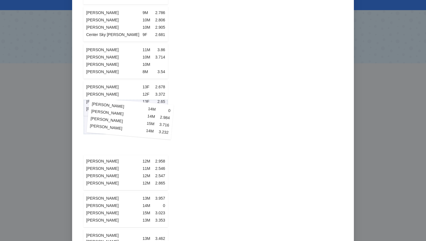
drag, startPoint x: 99, startPoint y: 196, endPoint x: 104, endPoint y: 123, distance: 72.8
click at [104, 123] on div "Britton Shinker 12M 3.275 Luis Jr Fernandez 13M 3.956 Maddox Gleim 14M 4.253 Ev…" at bounding box center [125, 117] width 87 height 1376
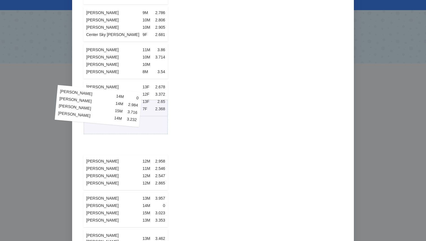
drag, startPoint x: 110, startPoint y: 199, endPoint x: 82, endPoint y: 114, distance: 89.4
click at [82, 114] on div "Britton Shinker 12M 3.275 Luis Jr Fernandez 13M 3.956 Maddox Gleim 14M 4.253 Ev…" at bounding box center [125, 117] width 87 height 1376
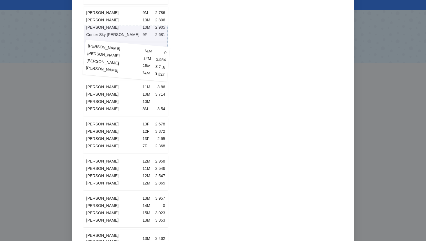
drag, startPoint x: 112, startPoint y: 197, endPoint x: 113, endPoint y: 66, distance: 130.7
click at [113, 66] on div "Britton Shinker 12M 3.275 Luis Jr Fernandez 13M 3.956 Maddox Gleim 14M 4.253 Ev…" at bounding box center [125, 117] width 87 height 1376
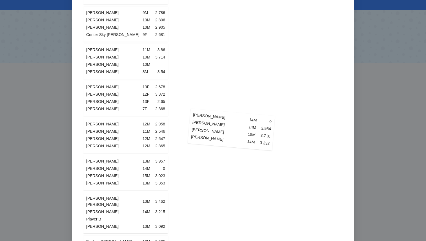
drag, startPoint x: 105, startPoint y: 183, endPoint x: 267, endPoint y: 68, distance: 198.6
click at [266, 70] on div "Unassigned ( 36 ) Britton Shinker 12M 3.275 Luis Jr Fernandez 13M 3.956 Maddox …" at bounding box center [248, 111] width 338 height 1393
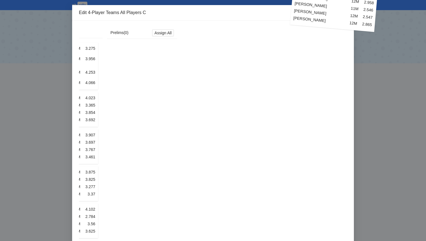
scroll to position [0, 0]
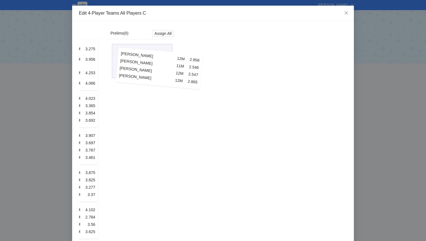
drag, startPoint x: 141, startPoint y: 116, endPoint x: 175, endPoint y: 67, distance: 59.7
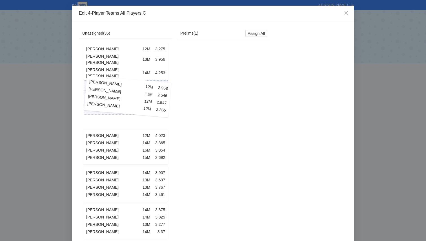
drag, startPoint x: 200, startPoint y: 70, endPoint x: 103, endPoint y: 108, distance: 104.3
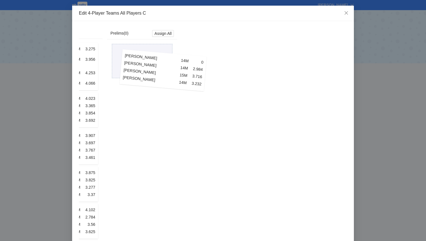
drag, startPoint x: 107, startPoint y: 113, endPoint x: 145, endPoint y: 65, distance: 60.4
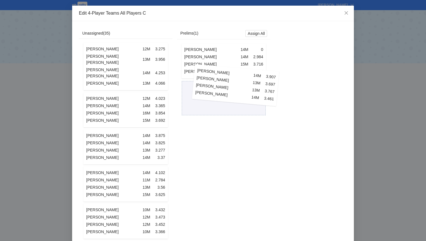
drag, startPoint x: 140, startPoint y: 132, endPoint x: 250, endPoint y: 83, distance: 120.8
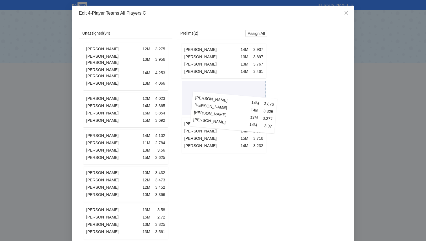
drag, startPoint x: 146, startPoint y: 127, endPoint x: 254, endPoint y: 104, distance: 110.3
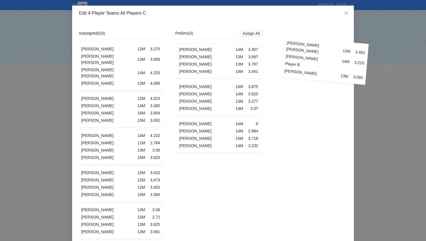
scroll to position [0, 17]
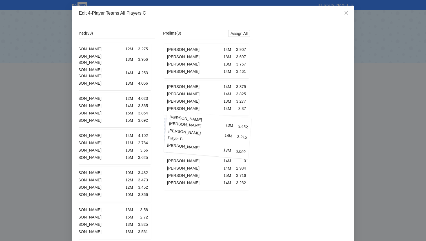
drag, startPoint x: 136, startPoint y: 131, endPoint x: 218, endPoint y: 130, distance: 81.7
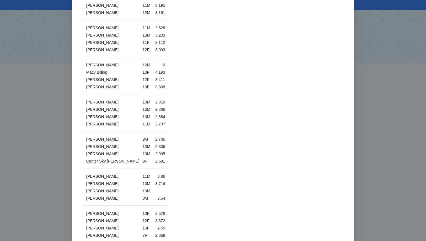
scroll to position [0, 0]
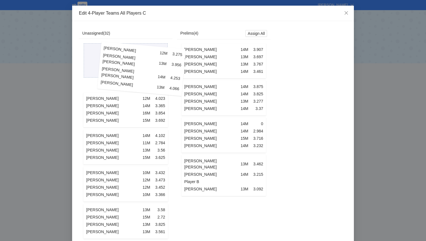
drag, startPoint x: 127, startPoint y: 63, endPoint x: 143, endPoint y: 65, distance: 16.2
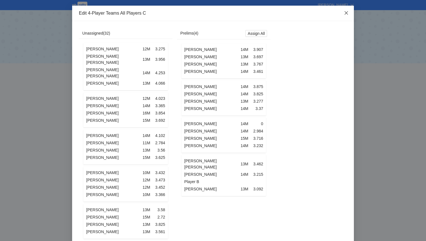
click at [346, 14] on icon "close" at bounding box center [346, 13] width 5 height 5
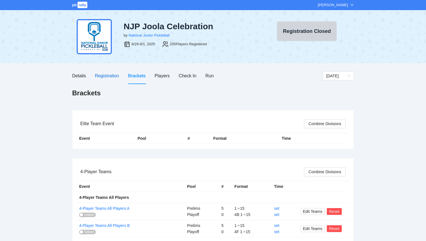
click at [108, 79] on div "Registration" at bounding box center [107, 75] width 24 height 7
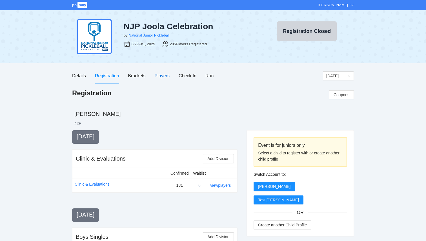
click at [165, 76] on div "Players" at bounding box center [162, 75] width 15 height 7
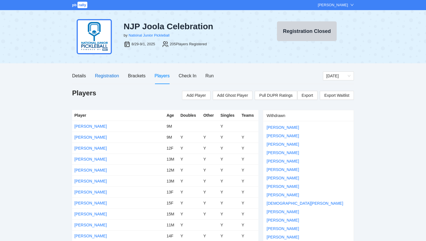
click at [108, 77] on div "Registration" at bounding box center [107, 75] width 24 height 7
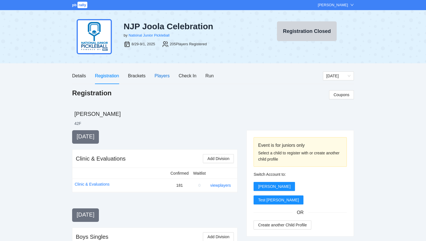
click at [167, 78] on div "Players" at bounding box center [162, 75] width 15 height 7
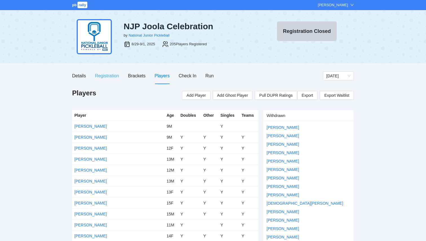
click at [111, 79] on div "Registration" at bounding box center [107, 76] width 24 height 16
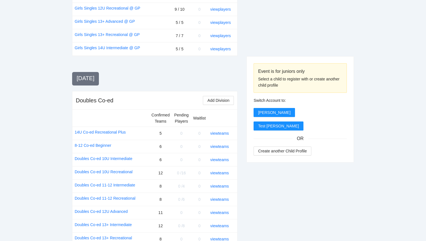
scroll to position [742, 0]
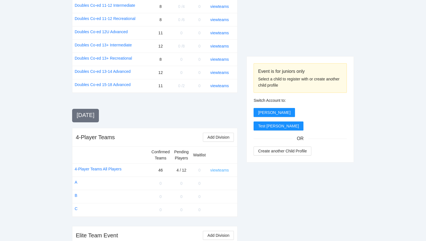
click at [222, 168] on link "view teams" at bounding box center [219, 170] width 19 height 5
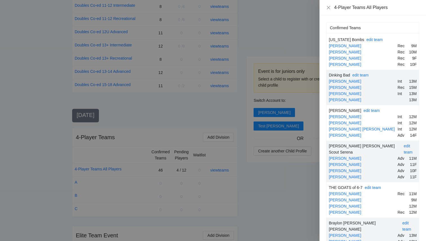
scroll to position [621, 0]
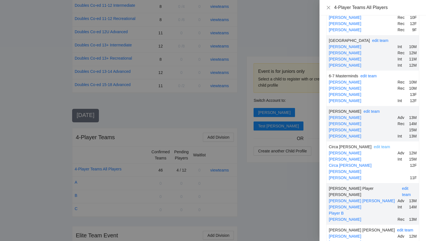
click at [374, 145] on link "edit team" at bounding box center [382, 147] width 16 height 5
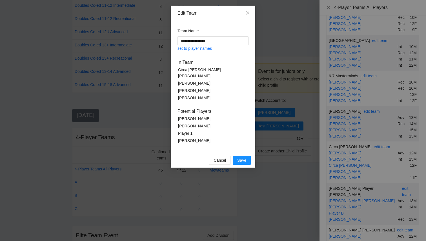
click at [192, 80] on div "[PERSON_NAME]" at bounding box center [212, 83] width 71 height 7
click at [244, 162] on span "Save" at bounding box center [241, 160] width 9 height 6
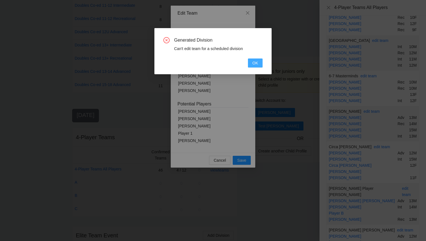
click at [256, 64] on span "OK" at bounding box center [255, 63] width 6 height 6
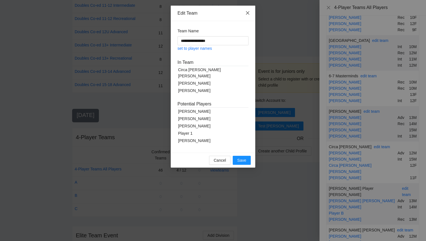
click at [245, 14] on icon "close" at bounding box center [247, 13] width 5 height 5
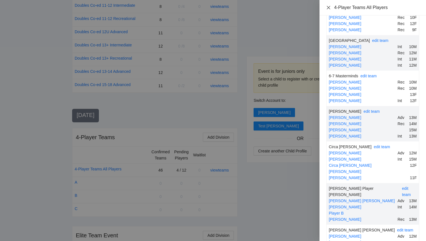
click at [330, 9] on icon "close" at bounding box center [328, 7] width 5 height 5
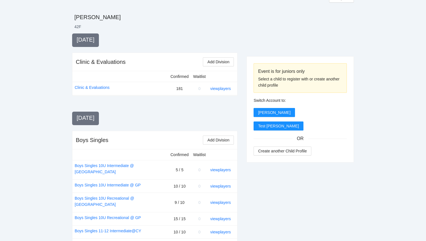
scroll to position [0, 0]
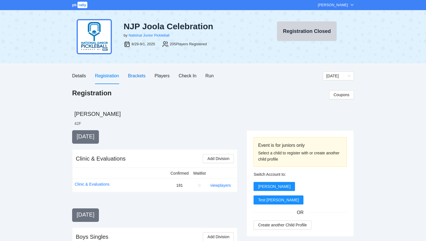
click at [145, 74] on div "Brackets" at bounding box center [136, 75] width 17 height 7
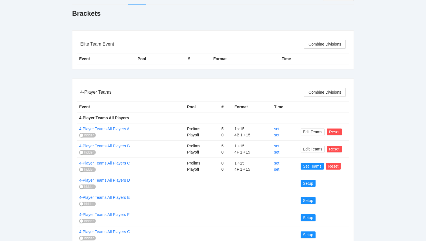
scroll to position [82, 0]
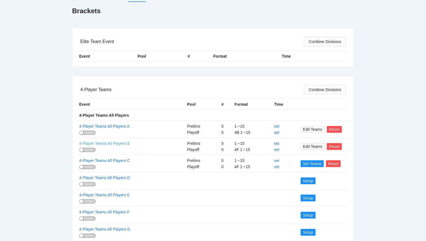
click at [126, 144] on link "4-Player Teams All Players B" at bounding box center [104, 143] width 50 height 5
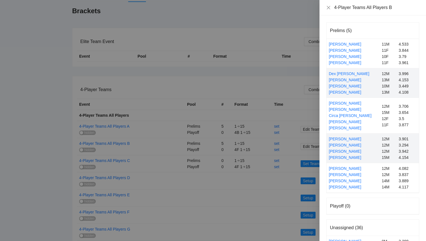
click at [126, 153] on div at bounding box center [213, 120] width 426 height 241
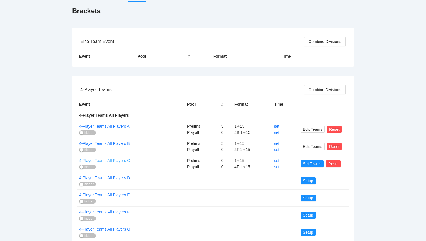
click at [123, 162] on link "4-Player Teams All Players C" at bounding box center [104, 161] width 51 height 5
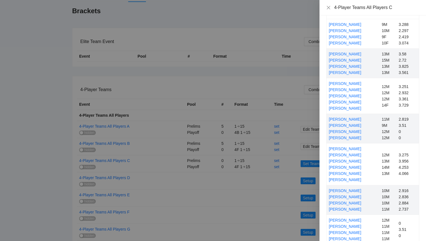
scroll to position [64, 0]
click at [225, 204] on div at bounding box center [213, 120] width 426 height 241
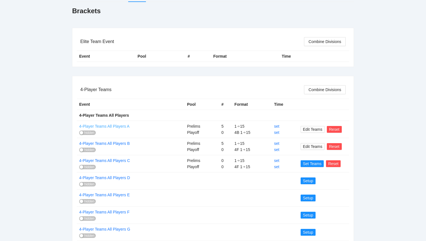
click at [122, 125] on link "4-Player Teams All Players A" at bounding box center [104, 126] width 50 height 5
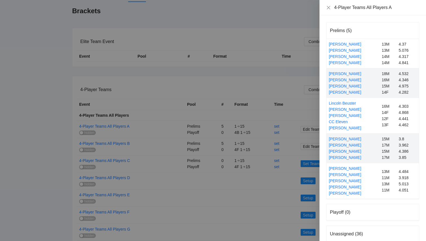
click at [169, 188] on div at bounding box center [213, 120] width 426 height 241
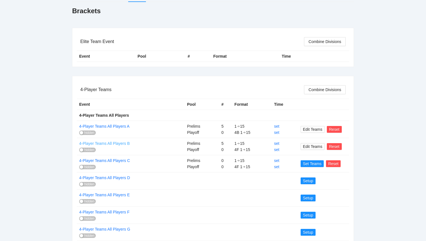
click at [128, 143] on link "4-Player Teams All Players B" at bounding box center [104, 143] width 50 height 5
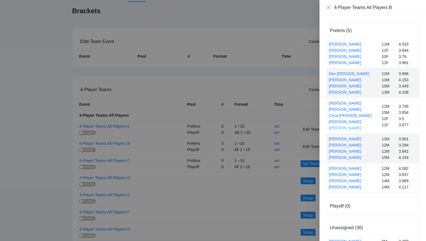
click at [346, 126] on link "[PERSON_NAME]" at bounding box center [345, 128] width 32 height 5
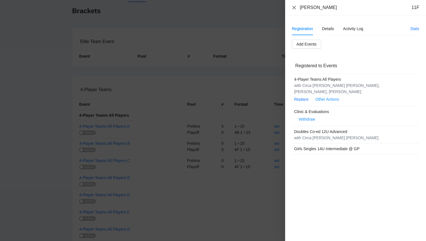
click at [293, 8] on icon "close" at bounding box center [294, 7] width 5 height 5
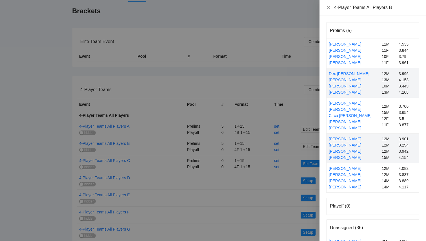
click at [286, 185] on div at bounding box center [213, 120] width 426 height 241
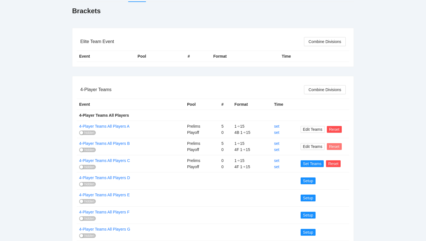
drag, startPoint x: 333, startPoint y: 147, endPoint x: 293, endPoint y: 143, distance: 40.4
click at [293, 143] on tr "4-Player Teams All Players B hidden Prelims Playoff 5 0 1 ➔ 15 4F 1 ➔ 15 set se…" at bounding box center [213, 146] width 272 height 17
click at [309, 146] on span "Edit Teams" at bounding box center [312, 147] width 19 height 6
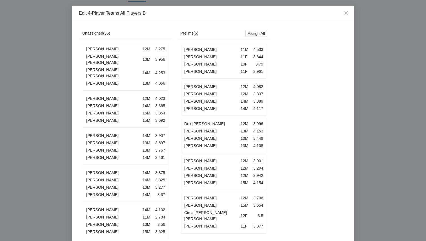
scroll to position [0, 0]
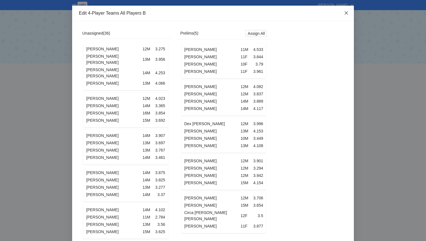
click at [346, 14] on icon "close" at bounding box center [346, 13] width 5 height 5
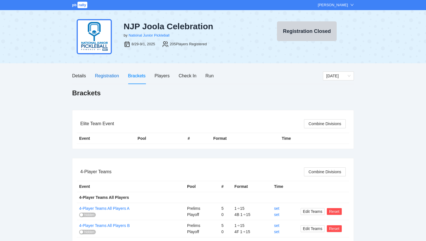
click at [112, 78] on div "Registration" at bounding box center [107, 75] width 24 height 7
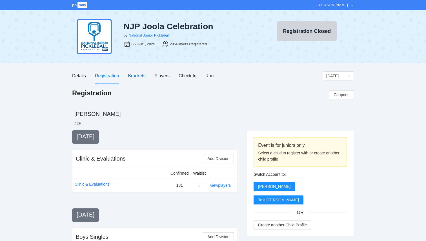
click at [139, 74] on div "Brackets" at bounding box center [136, 75] width 17 height 7
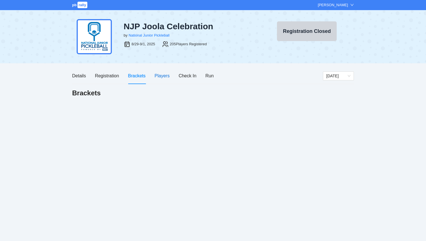
click at [168, 75] on div "Players" at bounding box center [162, 75] width 15 height 7
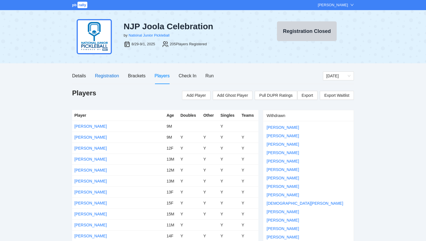
click at [101, 78] on div "Registration" at bounding box center [107, 75] width 24 height 7
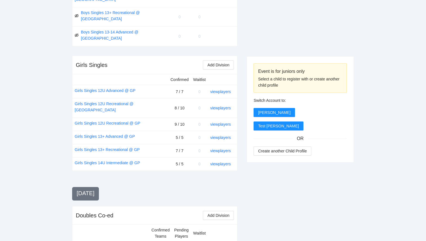
scroll to position [742, 0]
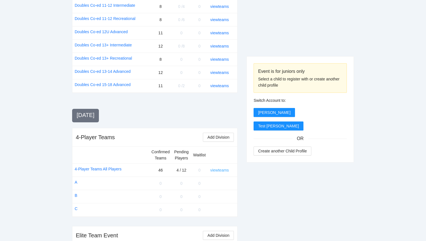
click at [220, 168] on link "view teams" at bounding box center [219, 170] width 19 height 5
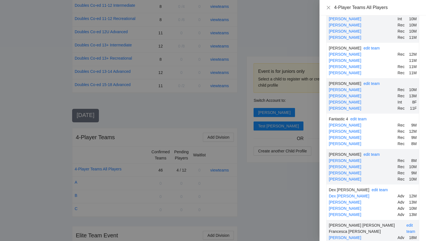
scroll to position [292, 0]
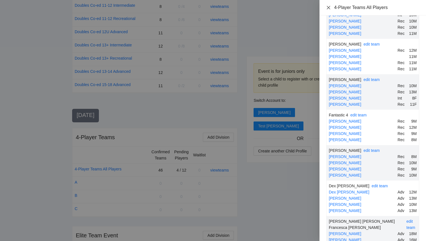
click at [329, 8] on icon "close" at bounding box center [328, 7] width 5 height 5
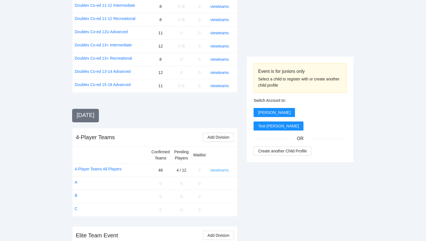
click at [220, 168] on link "view teams" at bounding box center [219, 170] width 19 height 5
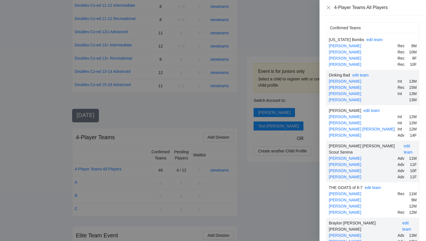
click at [259, 182] on div at bounding box center [213, 120] width 426 height 241
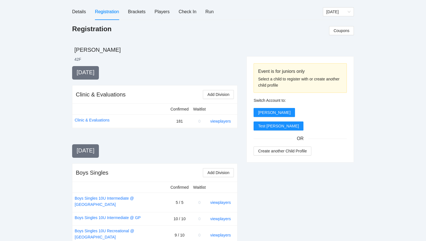
scroll to position [0, 0]
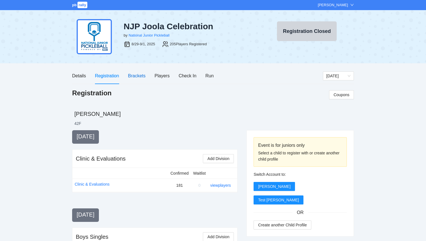
click at [139, 77] on div "Brackets" at bounding box center [136, 75] width 17 height 7
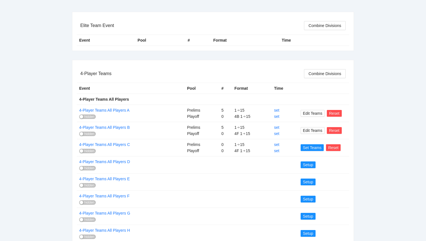
scroll to position [118, 0]
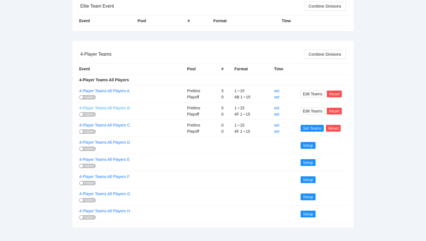
click at [116, 108] on link "4-Player Teams All Players B" at bounding box center [104, 108] width 50 height 5
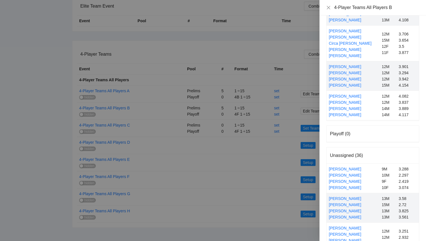
scroll to position [0, 0]
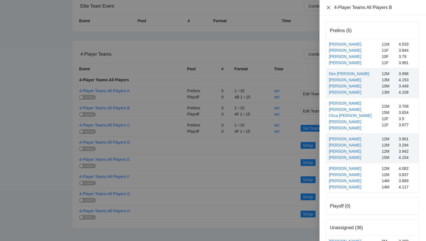
click at [329, 6] on icon "close" at bounding box center [328, 7] width 5 height 5
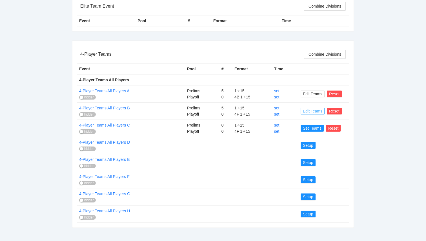
click at [314, 113] on span "Edit Teams" at bounding box center [312, 111] width 19 height 6
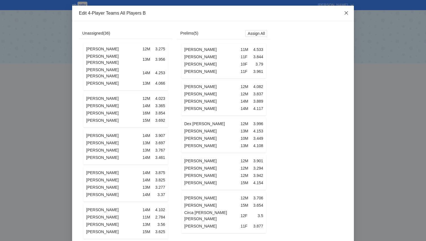
drag, startPoint x: 345, startPoint y: 15, endPoint x: 324, endPoint y: 84, distance: 72.1
click at [346, 12] on icon "close" at bounding box center [346, 13] width 5 height 5
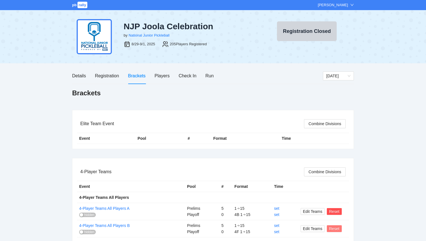
click at [338, 229] on span "Reset" at bounding box center [334, 229] width 10 height 6
click at [344, 212] on span "OK" at bounding box center [344, 212] width 6 height 6
click at [109, 75] on div "Registration" at bounding box center [107, 75] width 24 height 7
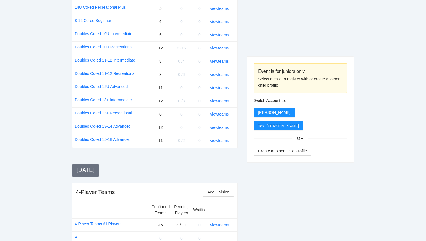
scroll to position [742, 0]
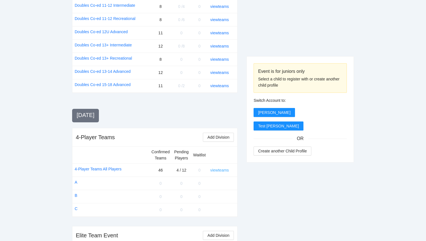
click at [221, 168] on link "view teams" at bounding box center [219, 170] width 19 height 5
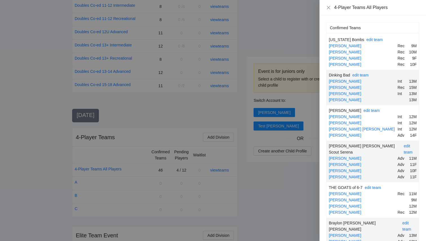
scroll to position [621, 0]
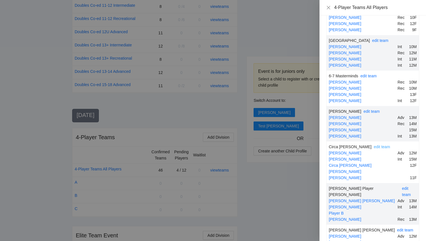
click at [374, 145] on link "edit team" at bounding box center [382, 147] width 16 height 5
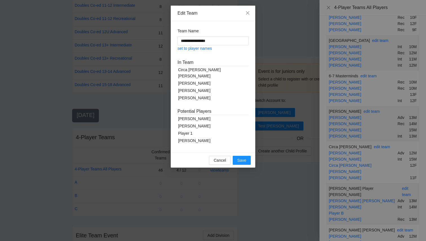
click at [197, 80] on div "[PERSON_NAME]" at bounding box center [212, 83] width 71 height 7
click at [240, 161] on span "Save" at bounding box center [241, 160] width 9 height 6
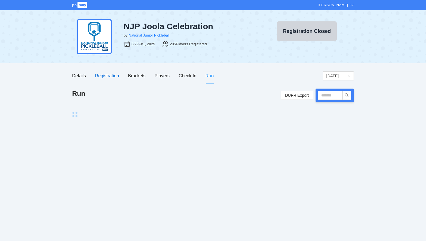
click at [109, 77] on div "Registration" at bounding box center [107, 75] width 24 height 7
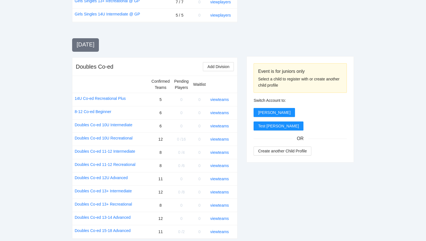
scroll to position [742, 0]
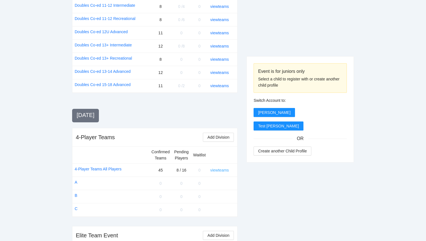
click at [224, 168] on link "view teams" at bounding box center [219, 170] width 19 height 5
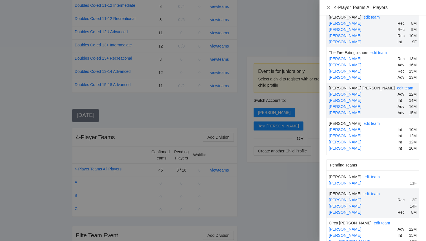
scroll to position [0, 0]
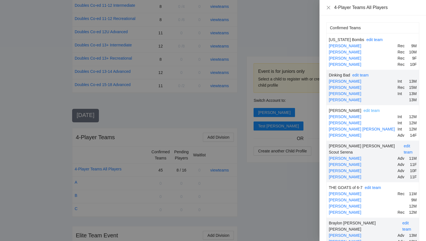
click at [380, 111] on link "edit team" at bounding box center [371, 110] width 16 height 5
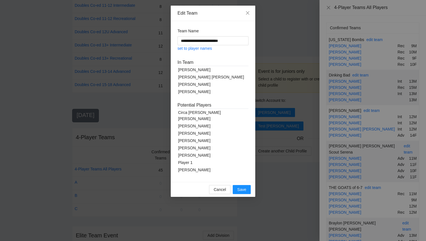
click at [195, 85] on div "[PERSON_NAME]" at bounding box center [212, 84] width 71 height 7
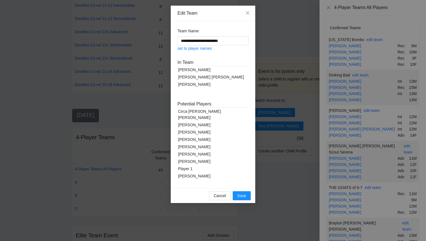
click at [198, 121] on div "[PERSON_NAME]" at bounding box center [212, 124] width 71 height 7
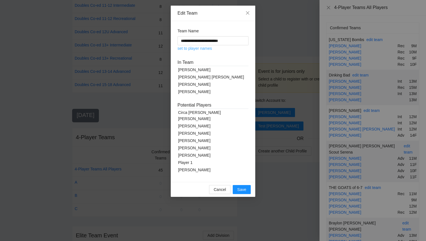
click at [194, 49] on link "set to player names" at bounding box center [194, 48] width 34 height 5
type input "**********"
click at [207, 48] on link "set to player names" at bounding box center [194, 48] width 34 height 5
click at [239, 187] on span "Save" at bounding box center [241, 190] width 9 height 6
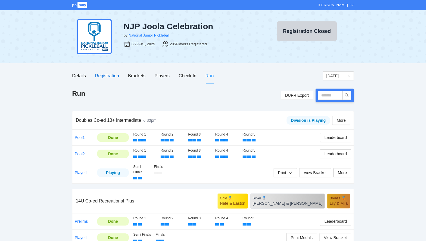
click at [108, 75] on div "Registration" at bounding box center [107, 75] width 24 height 7
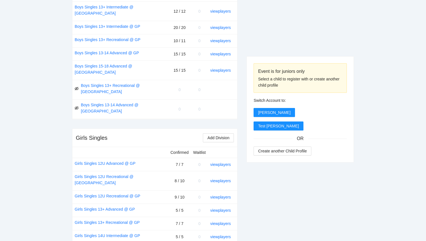
scroll to position [742, 0]
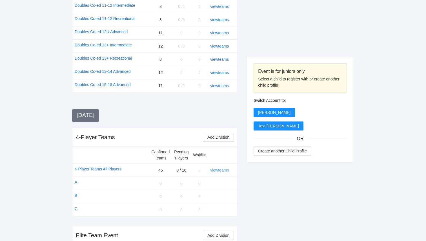
click at [222, 168] on link "view teams" at bounding box center [219, 170] width 19 height 5
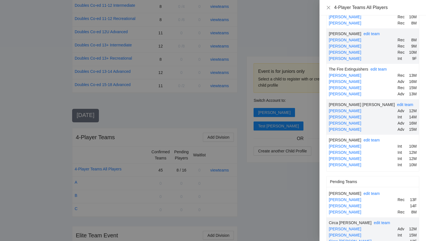
scroll to position [1509, 0]
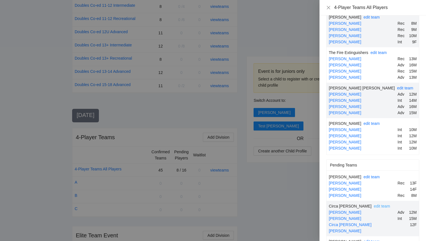
click at [374, 204] on link "edit team" at bounding box center [382, 206] width 16 height 5
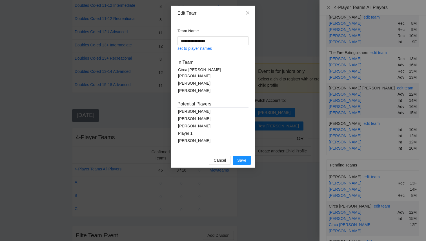
click at [197, 125] on div "[PERSON_NAME]" at bounding box center [212, 126] width 71 height 7
click at [244, 157] on span "Save" at bounding box center [241, 160] width 9 height 6
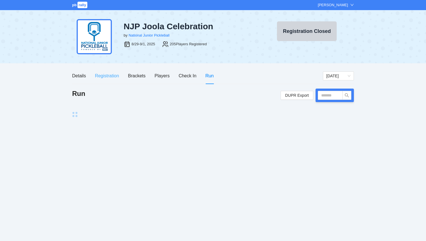
click at [114, 80] on div "Registration" at bounding box center [107, 76] width 24 height 16
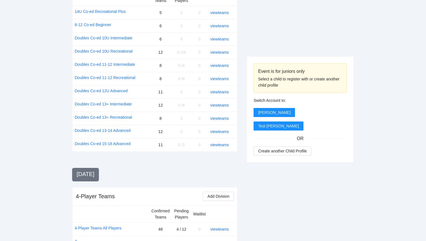
scroll to position [742, 0]
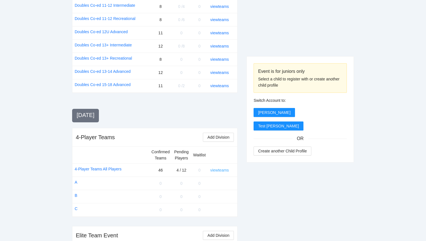
click at [222, 168] on link "view teams" at bounding box center [219, 170] width 19 height 5
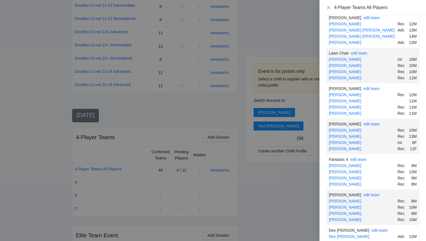
scroll to position [0, 0]
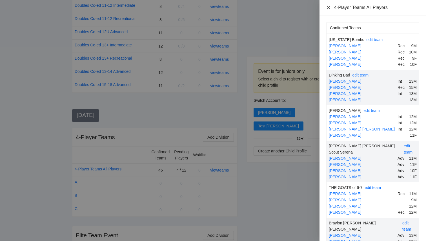
click at [329, 7] on icon "close" at bounding box center [328, 7] width 5 height 5
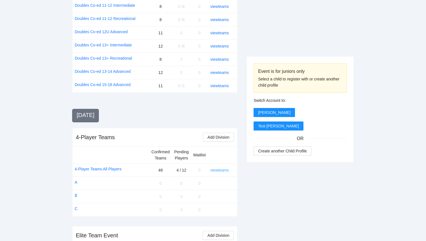
click at [221, 168] on link "view teams" at bounding box center [219, 170] width 19 height 5
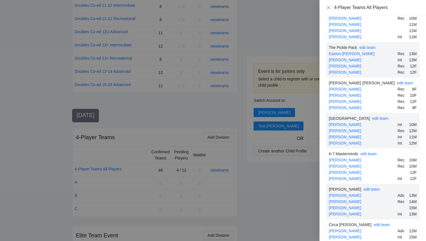
scroll to position [683, 0]
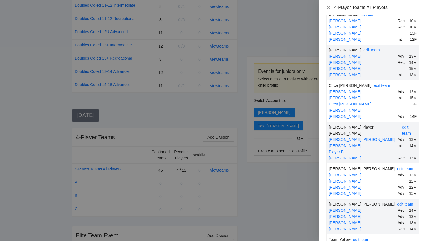
click at [280, 195] on div at bounding box center [213, 120] width 426 height 241
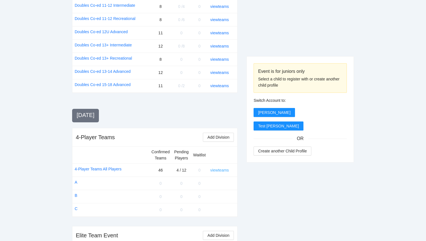
click at [223, 168] on link "view teams" at bounding box center [219, 170] width 19 height 5
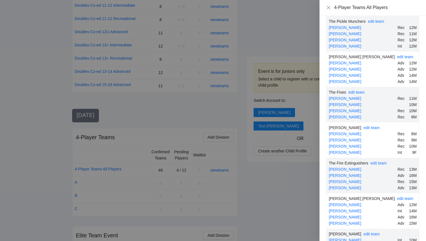
scroll to position [1498, 0]
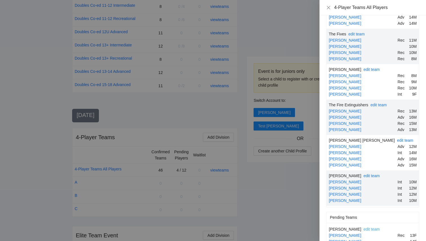
click at [368, 227] on link "edit team" at bounding box center [371, 229] width 16 height 5
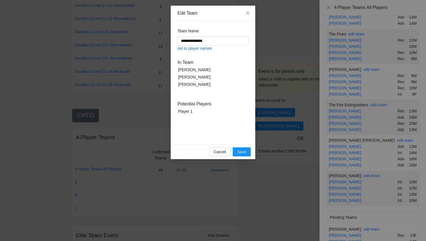
click at [186, 112] on div "Player 1" at bounding box center [194, 111] width 34 height 7
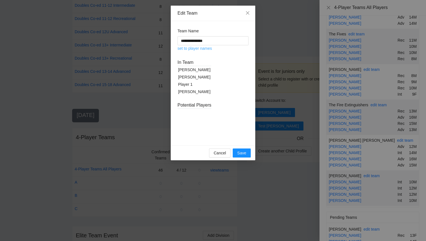
click at [205, 49] on link "set to player names" at bounding box center [194, 48] width 34 height 5
type input "**********"
click at [243, 154] on span "Save" at bounding box center [241, 153] width 9 height 6
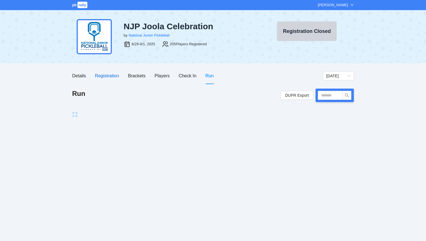
click at [110, 77] on div "Registration" at bounding box center [107, 75] width 24 height 7
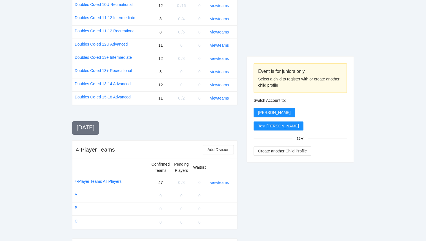
scroll to position [742, 0]
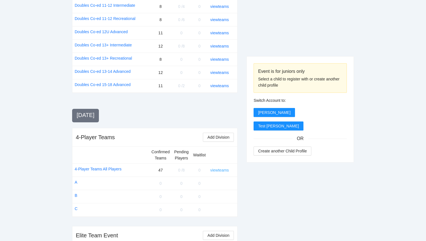
click at [226, 168] on link "view teams" at bounding box center [219, 170] width 19 height 5
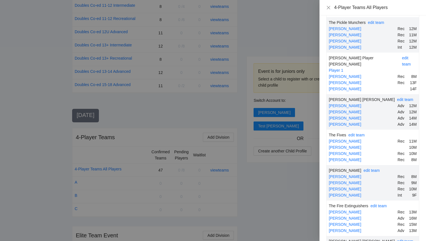
scroll to position [1438, 0]
click at [329, 8] on icon "close" at bounding box center [328, 7] width 5 height 5
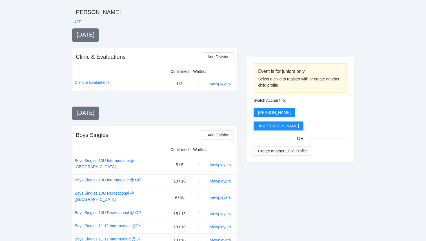
scroll to position [0, 0]
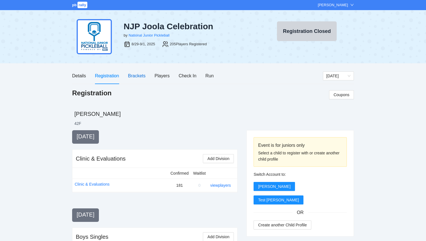
click at [137, 77] on div "Brackets" at bounding box center [136, 75] width 17 height 7
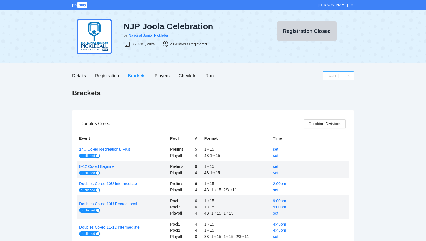
click at [348, 75] on span "[DATE]" at bounding box center [338, 76] width 24 height 8
click at [331, 106] on div "[DATE]" at bounding box center [338, 105] width 24 height 6
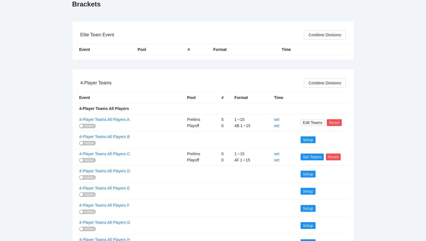
scroll to position [92, 0]
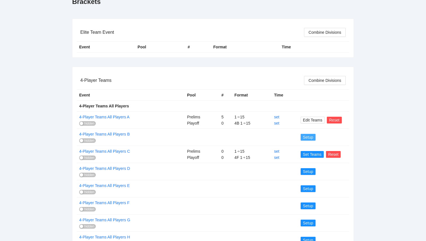
click at [307, 137] on span "Setup" at bounding box center [308, 137] width 10 height 6
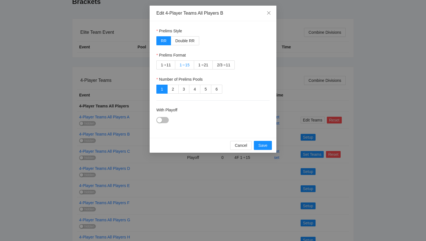
click at [183, 66] on div "➔" at bounding box center [183, 65] width 3 height 5
click at [160, 118] on div "button" at bounding box center [159, 120] width 5 height 5
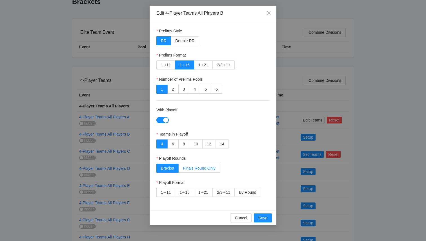
click at [195, 172] on label "Finals Round Only" at bounding box center [199, 168] width 41 height 9
click at [183, 196] on div "1 ➔ 15" at bounding box center [184, 192] width 10 height 8
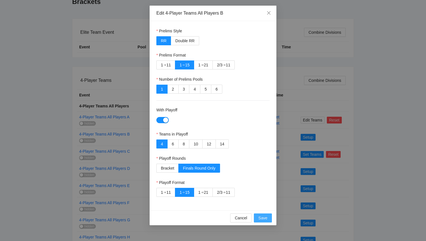
click at [260, 219] on span "Save" at bounding box center [262, 218] width 9 height 6
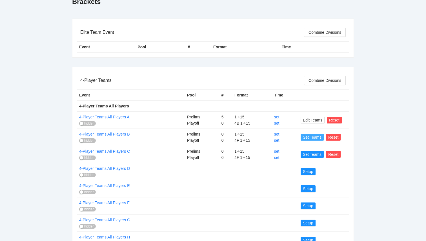
click at [310, 136] on span "Set Teams" at bounding box center [312, 137] width 19 height 6
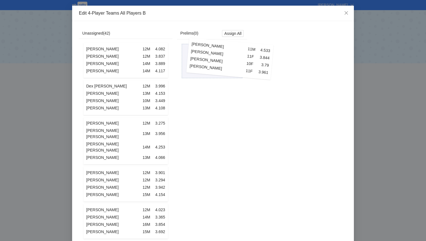
drag, startPoint x: 111, startPoint y: 61, endPoint x: 216, endPoint y: 60, distance: 104.3
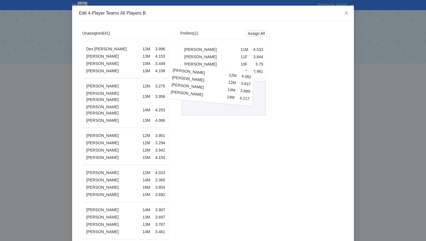
drag, startPoint x: 125, startPoint y: 57, endPoint x: 210, endPoint y: 82, distance: 88.9
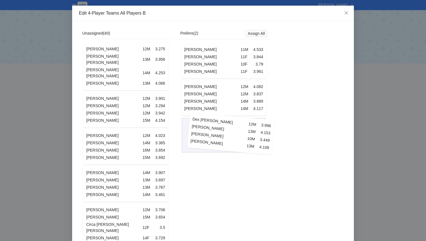
drag, startPoint x: 142, startPoint y: 63, endPoint x: 247, endPoint y: 136, distance: 128.3
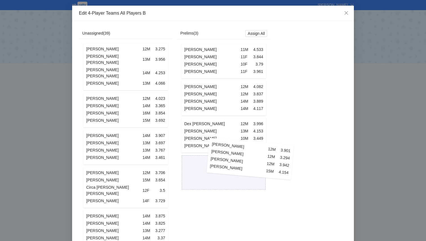
drag, startPoint x: 109, startPoint y: 101, endPoint x: 234, endPoint y: 162, distance: 138.8
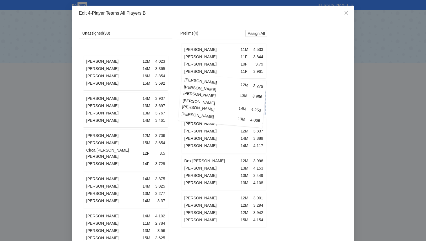
drag, startPoint x: 157, startPoint y: 67, endPoint x: 253, endPoint y: 101, distance: 101.9
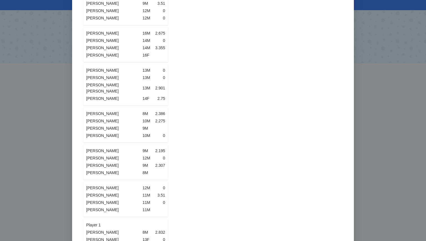
scroll to position [1208, 0]
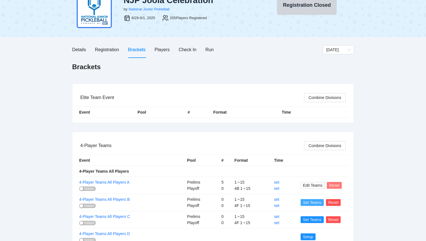
scroll to position [27, 0]
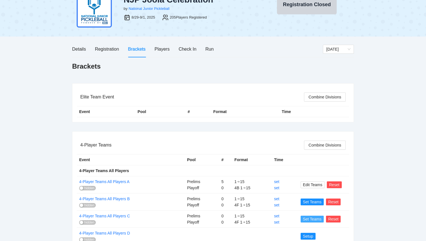
click at [314, 216] on button "Set Teams" at bounding box center [312, 219] width 23 height 7
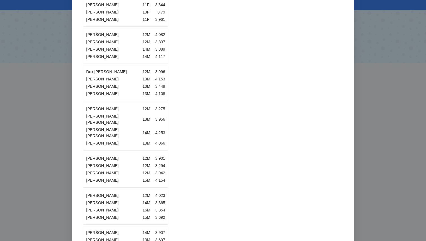
scroll to position [0, 0]
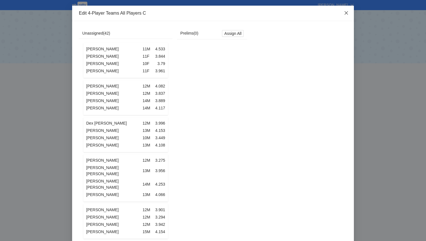
click at [346, 15] on span "Close" at bounding box center [346, 13] width 15 height 15
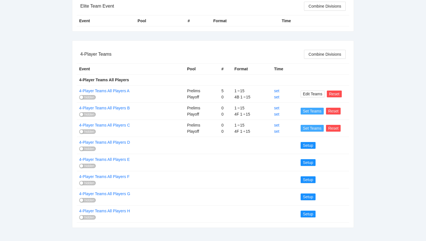
scroll to position [113, 0]
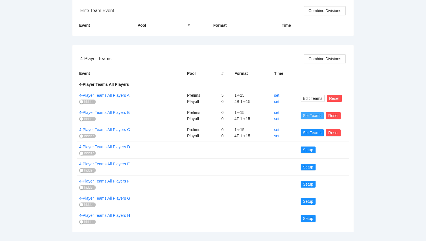
click at [307, 116] on span "Set Teams" at bounding box center [312, 116] width 19 height 6
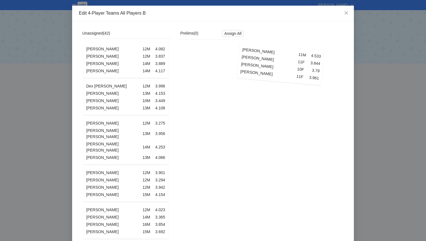
drag, startPoint x: 121, startPoint y: 67, endPoint x: 275, endPoint y: 71, distance: 154.7
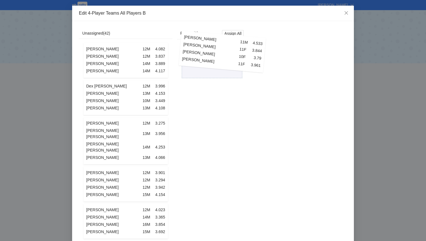
drag, startPoint x: 149, startPoint y: 66, endPoint x: 245, endPoint y: 59, distance: 96.7
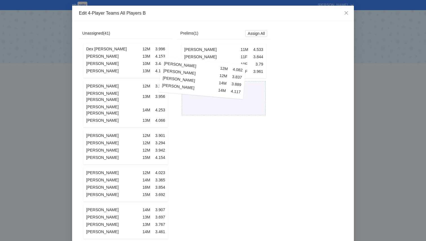
drag, startPoint x: 138, startPoint y: 64, endPoint x: 214, endPoint y: 81, distance: 77.9
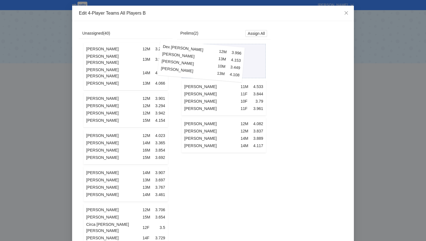
drag, startPoint x: 143, startPoint y: 58, endPoint x: 218, endPoint y: 59, distance: 75.5
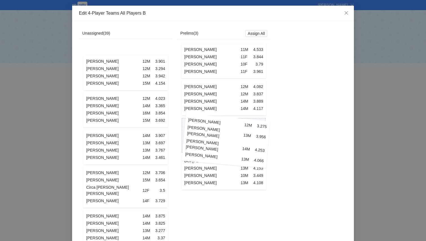
drag, startPoint x: 132, startPoint y: 56, endPoint x: 232, endPoint y: 126, distance: 122.3
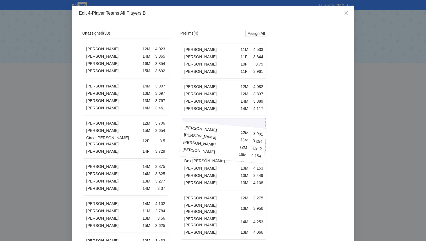
drag, startPoint x: 135, startPoint y: 49, endPoint x: 232, endPoint y: 131, distance: 127.2
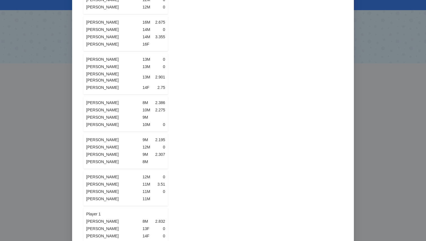
scroll to position [1208, 0]
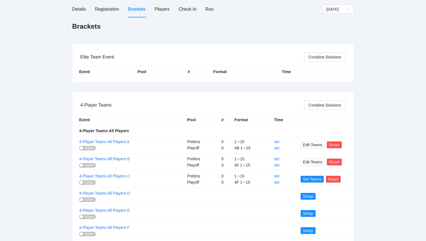
scroll to position [69, 0]
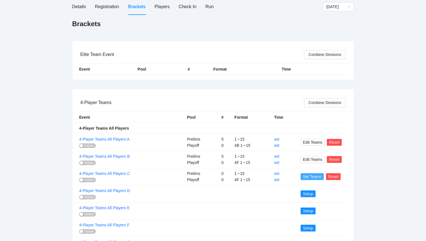
click at [318, 178] on span "Set Teams" at bounding box center [312, 177] width 19 height 6
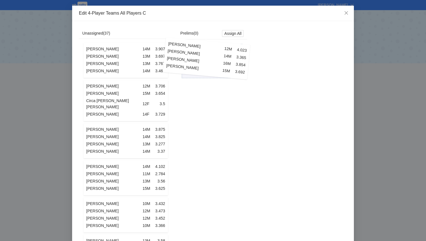
drag, startPoint x: 155, startPoint y: 70, endPoint x: 236, endPoint y: 68, distance: 80.9
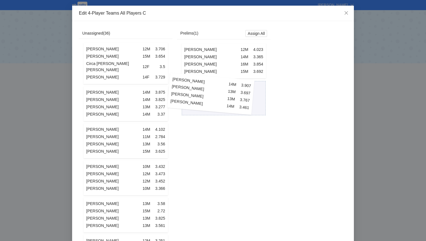
drag, startPoint x: 147, startPoint y: 68, endPoint x: 232, endPoint y: 101, distance: 91.5
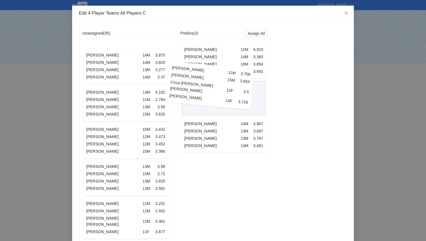
drag, startPoint x: 129, startPoint y: 65, endPoint x: 214, endPoint y: 86, distance: 87.1
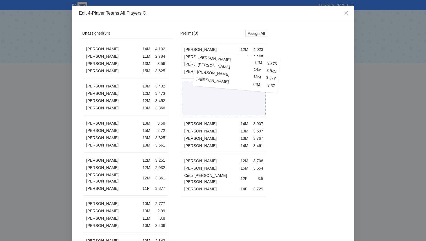
drag, startPoint x: 128, startPoint y: 52, endPoint x: 239, endPoint y: 64, distance: 111.6
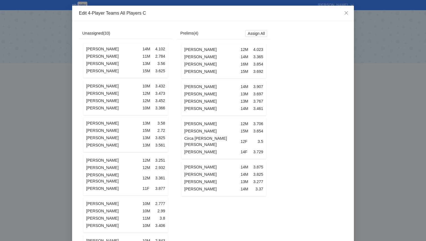
click at [125, 56] on td "[PERSON_NAME]" at bounding box center [114, 56] width 56 height 7
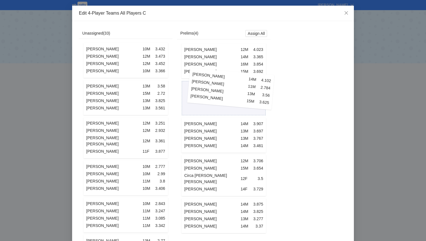
drag, startPoint x: 125, startPoint y: 56, endPoint x: 230, endPoint y: 85, distance: 108.9
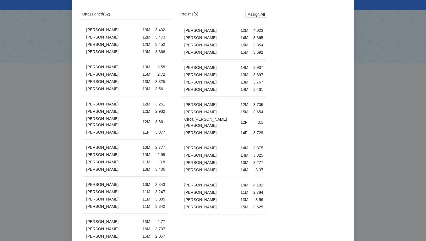
scroll to position [20, 0]
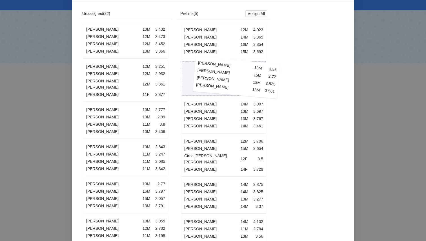
drag, startPoint x: 117, startPoint y: 79, endPoint x: 227, endPoint y: 78, distance: 110.7
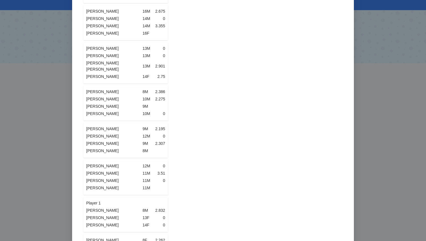
scroll to position [985, 0]
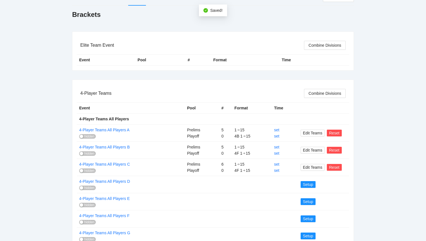
scroll to position [118, 0]
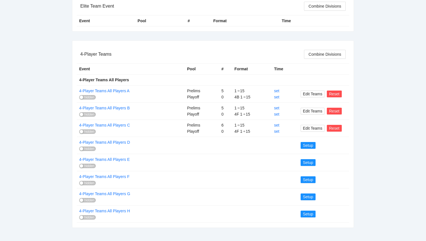
click at [82, 147] on div "button" at bounding box center [81, 148] width 3 height 3
click at [314, 127] on span "Edit Teams" at bounding box center [312, 128] width 19 height 6
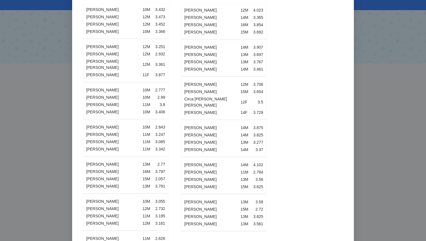
scroll to position [40, 0]
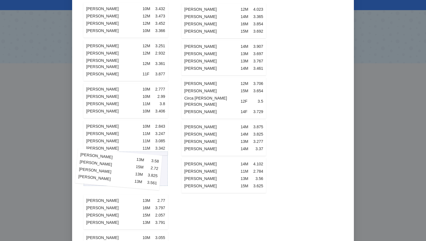
drag, startPoint x: 206, startPoint y: 214, endPoint x: 101, endPoint y: 177, distance: 111.4
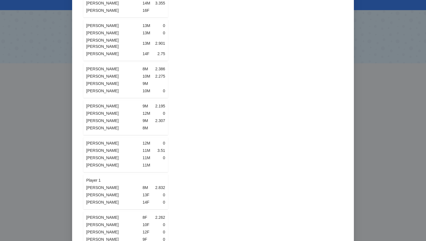
scroll to position [1022, 0]
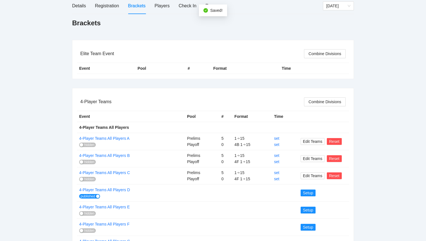
scroll to position [118, 0]
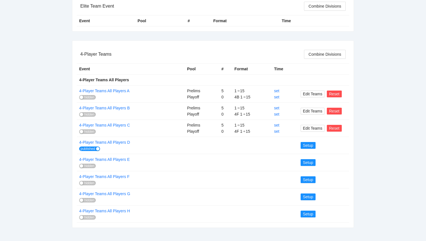
click at [98, 149] on div "button" at bounding box center [97, 148] width 3 height 3
click at [310, 147] on span "Setup" at bounding box center [308, 146] width 10 height 6
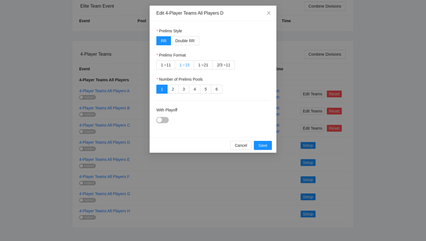
click at [184, 65] on div "➔" at bounding box center [183, 65] width 3 height 5
click at [165, 119] on button "With Playoff" at bounding box center [162, 120] width 12 height 6
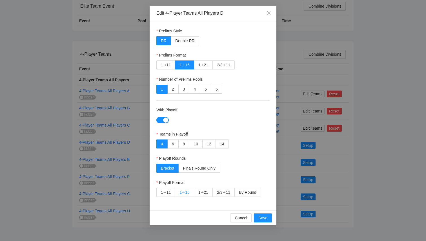
click at [186, 194] on div "15" at bounding box center [187, 192] width 5 height 8
click at [195, 168] on span "Finals Round Only" at bounding box center [199, 168] width 32 height 5
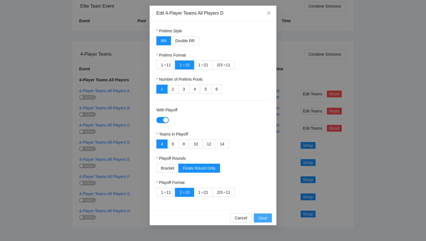
click at [262, 218] on span "Save" at bounding box center [262, 218] width 9 height 6
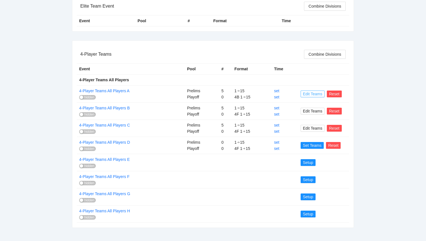
click at [305, 94] on span "Edit Teams" at bounding box center [312, 94] width 19 height 6
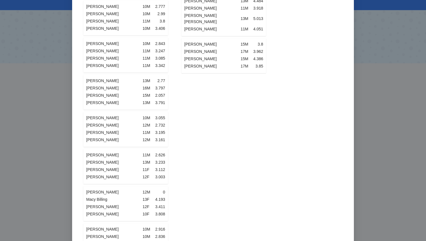
scroll to position [0, 0]
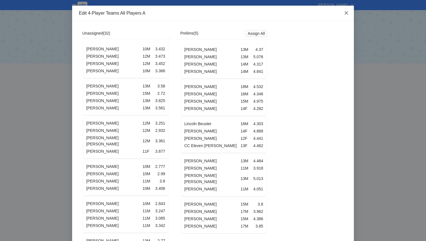
click at [344, 13] on icon "close" at bounding box center [346, 13] width 5 height 5
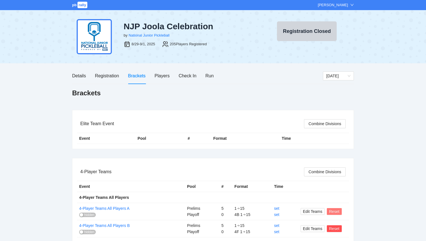
click at [334, 212] on span "Reset" at bounding box center [334, 212] width 10 height 6
click at [346, 195] on span "OK" at bounding box center [344, 195] width 6 height 6
click at [305, 212] on span "Setup" at bounding box center [308, 212] width 10 height 6
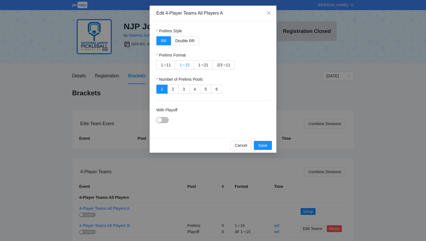
click at [186, 66] on div "15" at bounding box center [187, 65] width 5 height 8
click at [166, 119] on button "With Playoff" at bounding box center [162, 120] width 12 height 6
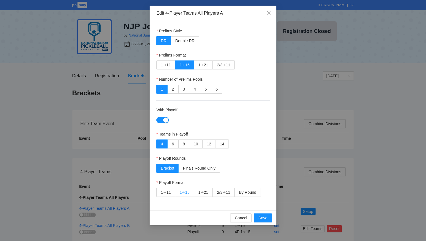
click at [189, 192] on div "15" at bounding box center [187, 192] width 5 height 8
click at [259, 217] on span "Save" at bounding box center [262, 218] width 9 height 6
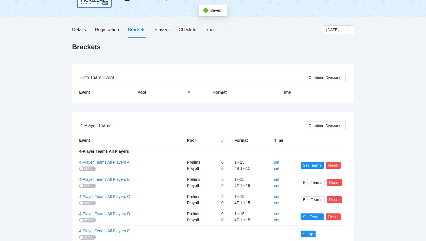
scroll to position [56, 0]
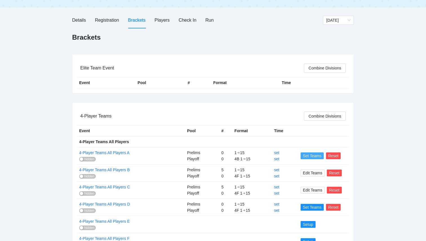
click at [312, 153] on button "Set Teams" at bounding box center [312, 156] width 23 height 7
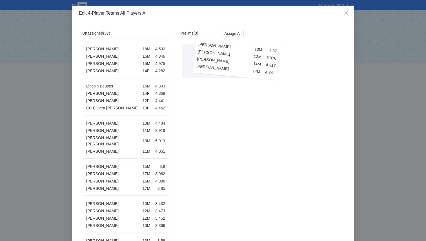
drag, startPoint x: 131, startPoint y: 67, endPoint x: 242, endPoint y: 66, distance: 111.0
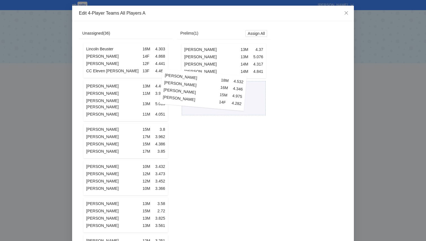
drag, startPoint x: 130, startPoint y: 61, endPoint x: 207, endPoint y: 90, distance: 82.9
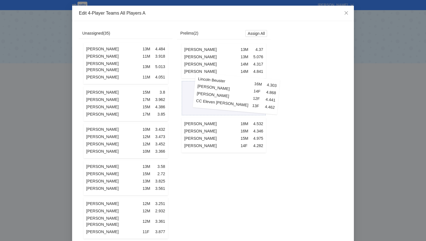
drag, startPoint x: 121, startPoint y: 69, endPoint x: 232, endPoint y: 102, distance: 115.6
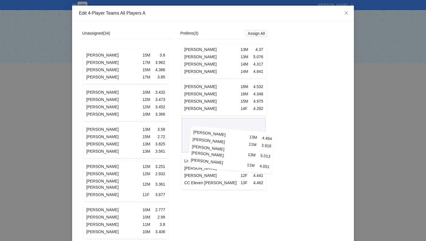
drag, startPoint x: 131, startPoint y: 54, endPoint x: 236, endPoint y: 137, distance: 134.3
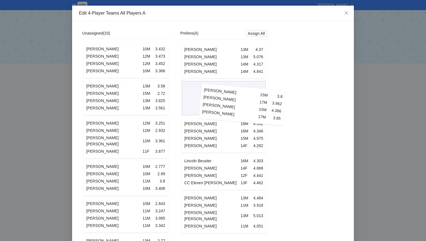
drag, startPoint x: 125, startPoint y: 55, endPoint x: 241, endPoint y: 99, distance: 124.0
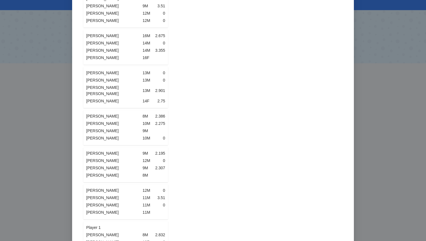
scroll to position [1022, 0]
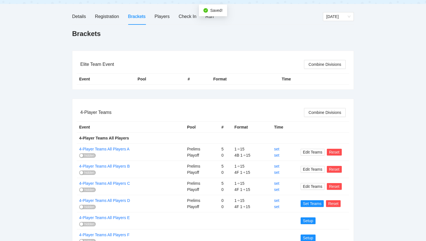
scroll to position [118, 0]
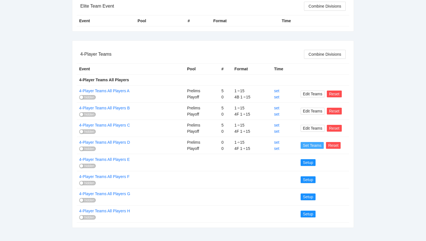
click at [314, 145] on span "Set Teams" at bounding box center [312, 146] width 19 height 6
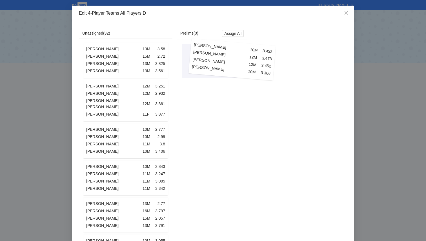
drag, startPoint x: 150, startPoint y: 66, endPoint x: 257, endPoint y: 65, distance: 106.5
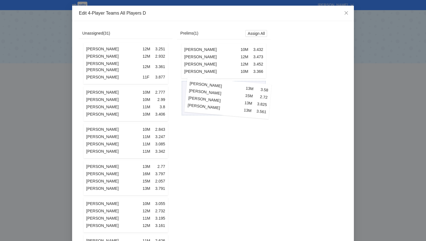
drag, startPoint x: 128, startPoint y: 65, endPoint x: 231, endPoint y: 102, distance: 108.9
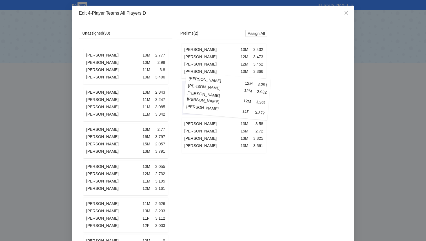
drag, startPoint x: 134, startPoint y: 70, endPoint x: 235, endPoint y: 103, distance: 106.2
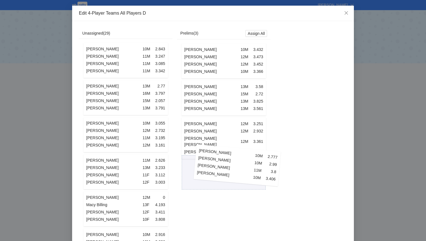
drag, startPoint x: 146, startPoint y: 65, endPoint x: 256, endPoint y: 169, distance: 152.3
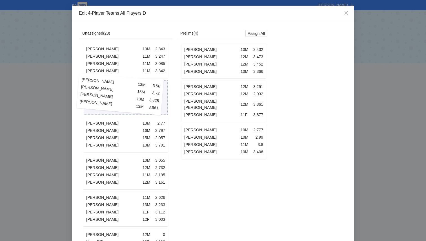
drag, startPoint x: 227, startPoint y: 102, endPoint x: 123, endPoint y: 97, distance: 103.8
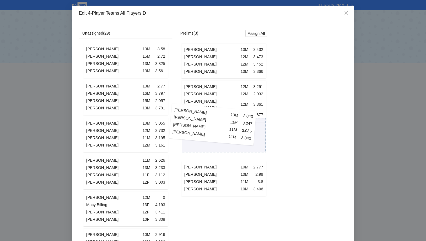
drag, startPoint x: 155, startPoint y: 104, endPoint x: 242, endPoint y: 132, distance: 91.2
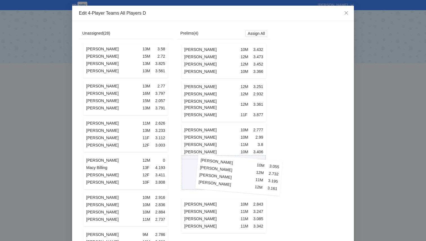
drag, startPoint x: 145, startPoint y: 131, endPoint x: 254, endPoint y: 170, distance: 115.3
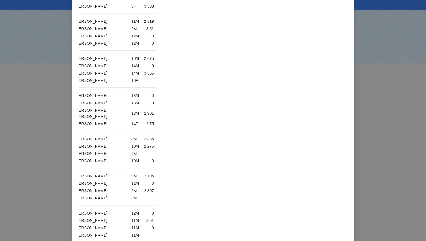
scroll to position [836, 0]
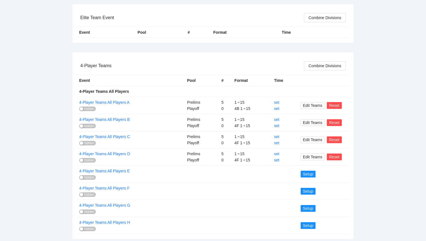
scroll to position [118, 0]
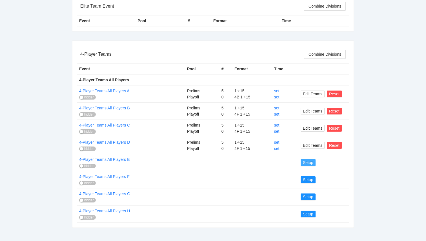
click at [304, 161] on span "Setup" at bounding box center [308, 163] width 10 height 6
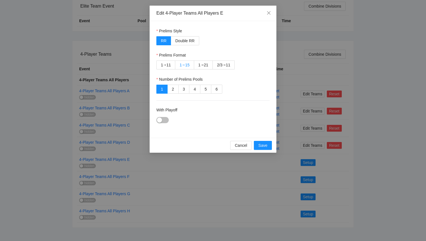
click at [192, 63] on label "1 ➔ 15" at bounding box center [184, 65] width 19 height 9
click at [161, 119] on div "button" at bounding box center [159, 120] width 5 height 5
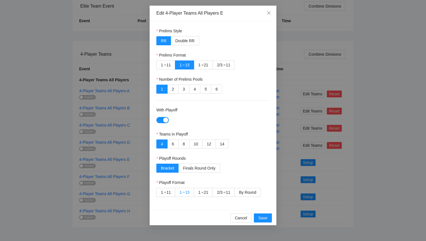
click at [186, 195] on div "15" at bounding box center [187, 192] width 5 height 8
click at [261, 217] on span "Save" at bounding box center [262, 218] width 9 height 6
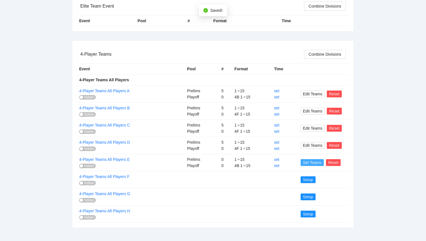
click at [306, 165] on span "Set Teams" at bounding box center [312, 163] width 19 height 6
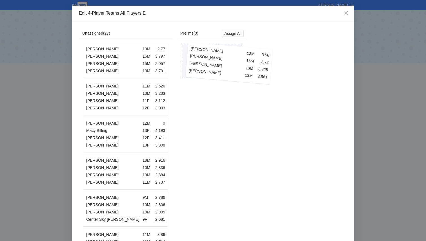
drag, startPoint x: 112, startPoint y: 70, endPoint x: 215, endPoint y: 73, distance: 103.4
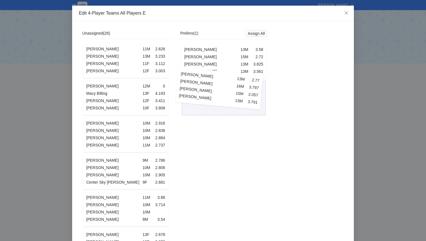
drag, startPoint x: 125, startPoint y: 64, endPoint x: 218, endPoint y: 92, distance: 97.7
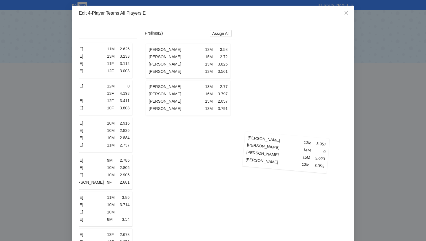
scroll to position [0, 40]
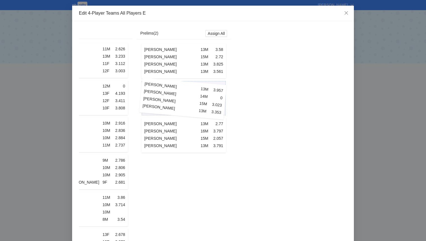
drag, startPoint x: 164, startPoint y: 180, endPoint x: 221, endPoint y: 99, distance: 99.3
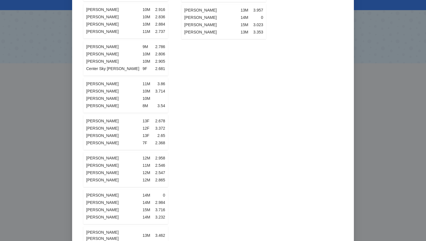
scroll to position [121, 0]
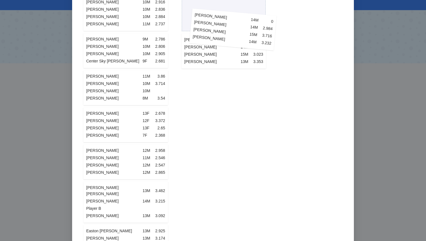
drag, startPoint x: 157, startPoint y: 207, endPoint x: 264, endPoint y: 36, distance: 201.3
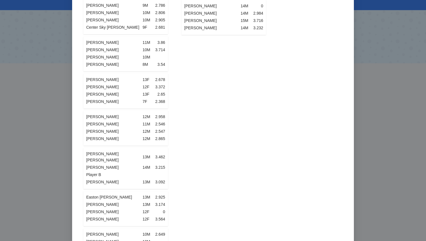
scroll to position [153, 0]
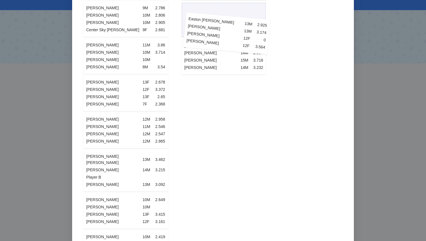
drag, startPoint x: 154, startPoint y: 197, endPoint x: 255, endPoint y: 26, distance: 199.4
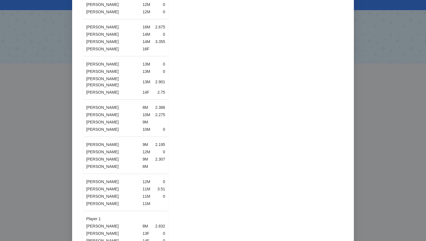
scroll to position [651, 0]
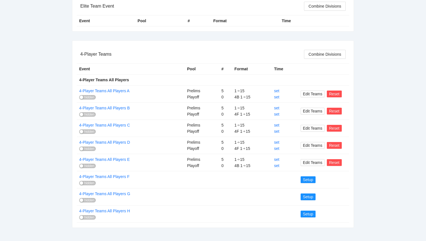
scroll to position [118, 0]
click at [305, 215] on span "Setup" at bounding box center [308, 214] width 10 height 6
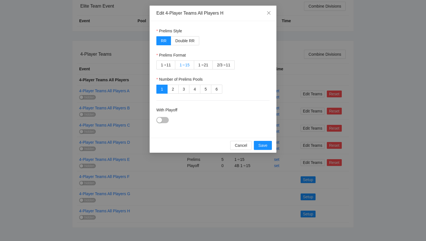
click at [186, 66] on div "15" at bounding box center [187, 65] width 5 height 8
click at [162, 120] on div "button" at bounding box center [159, 120] width 5 height 5
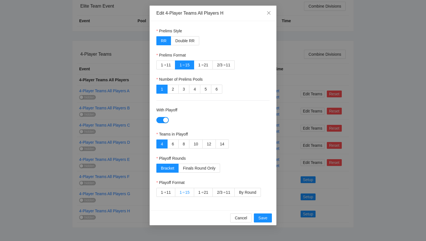
click at [189, 194] on div "15" at bounding box center [187, 192] width 5 height 8
click at [266, 216] on span "Save" at bounding box center [262, 218] width 9 height 6
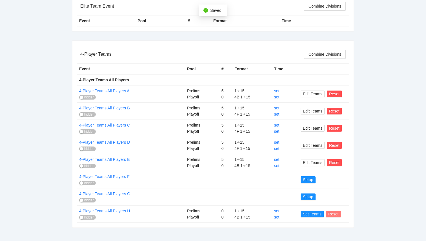
click at [331, 214] on span "Reset" at bounding box center [333, 214] width 10 height 6
click at [343, 197] on span "OK" at bounding box center [344, 198] width 6 height 6
click at [307, 214] on span "Setup" at bounding box center [308, 214] width 10 height 6
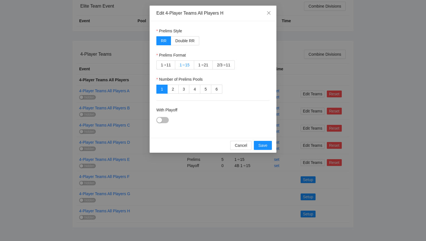
click at [187, 64] on div "15" at bounding box center [187, 65] width 5 height 8
click at [163, 119] on button "With Playoff" at bounding box center [162, 120] width 12 height 6
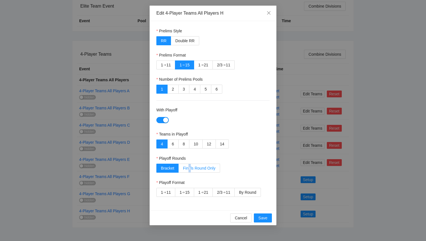
click at [190, 167] on span "Finals Round Only" at bounding box center [199, 168] width 32 height 5
click at [199, 168] on span "Finals Round Only" at bounding box center [199, 168] width 32 height 5
click at [189, 194] on div "15" at bounding box center [187, 192] width 5 height 8
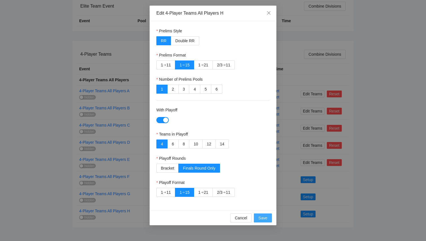
click at [268, 218] on button "Save" at bounding box center [263, 218] width 18 height 9
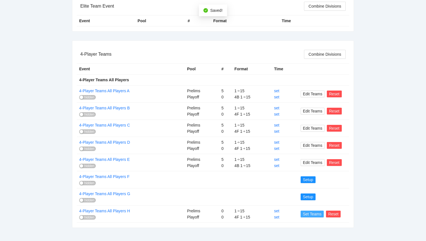
click at [309, 216] on span "Set Teams" at bounding box center [312, 214] width 19 height 6
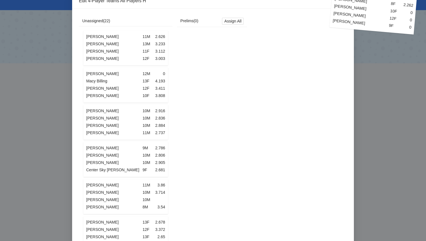
scroll to position [0, 0]
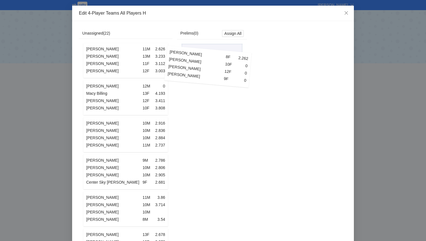
drag, startPoint x: 139, startPoint y: 192, endPoint x: 221, endPoint y: 67, distance: 149.0
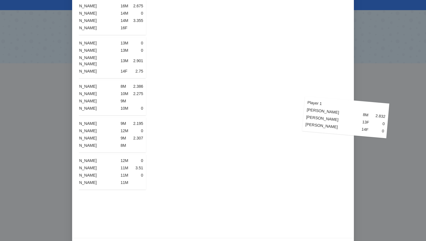
scroll to position [0, 26]
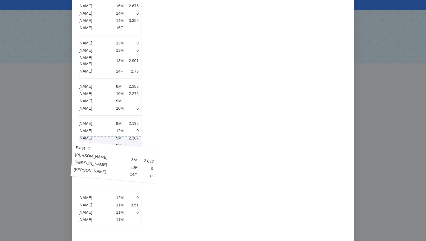
drag, startPoint x: 132, startPoint y: 193, endPoint x: 121, endPoint y: 166, distance: 29.1
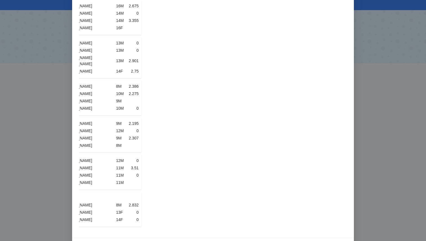
click at [118, 194] on td at bounding box center [121, 197] width 10 height 7
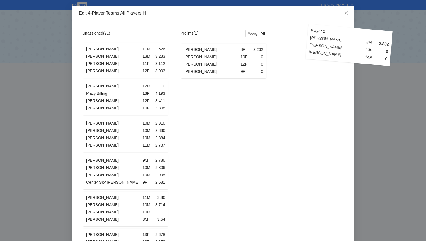
scroll to position [0, 11]
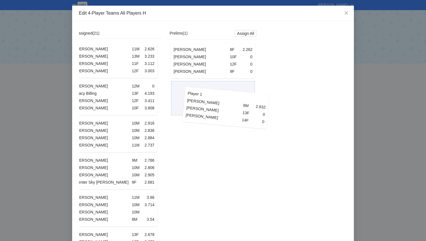
drag, startPoint x: 129, startPoint y: 185, endPoint x: 229, endPoint y: 102, distance: 129.6
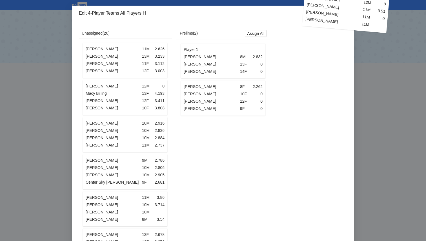
scroll to position [0, 12]
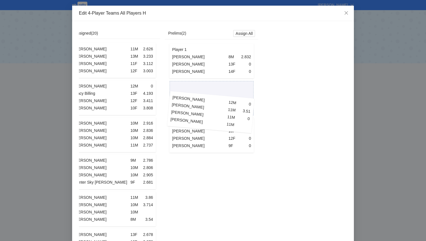
drag, startPoint x: 147, startPoint y: 185, endPoint x: 232, endPoint y: 107, distance: 115.3
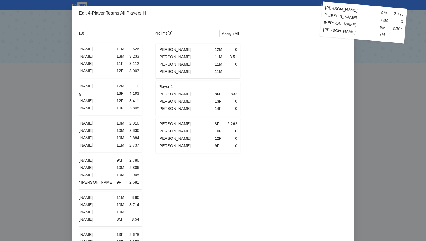
scroll to position [0, 35]
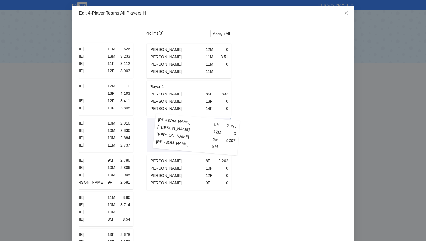
drag, startPoint x: 133, startPoint y: 179, endPoint x: 216, endPoint y: 121, distance: 100.8
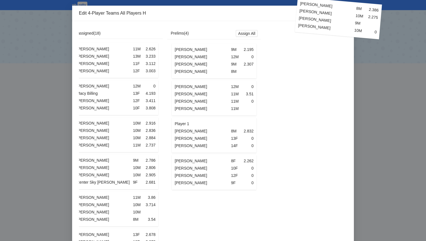
scroll to position [0, 0]
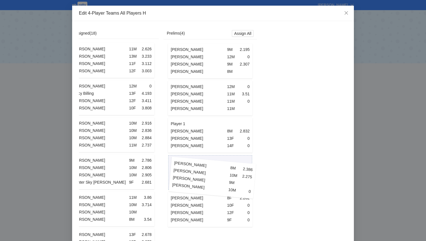
drag, startPoint x: 153, startPoint y: 185, endPoint x: 240, endPoint y: 169, distance: 88.0
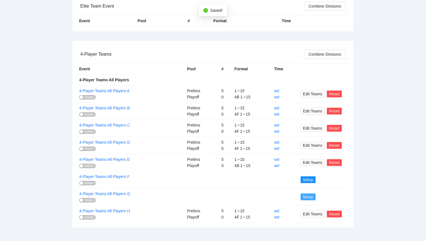
click at [307, 195] on span "Setup" at bounding box center [308, 197] width 10 height 6
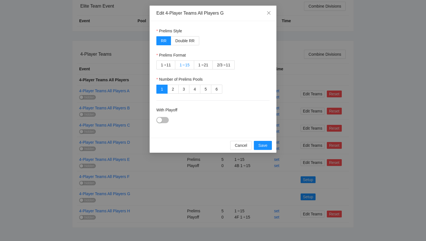
click at [185, 64] on div "1 ➔ 15" at bounding box center [184, 65] width 10 height 8
click at [162, 121] on div "button" at bounding box center [159, 120] width 5 height 5
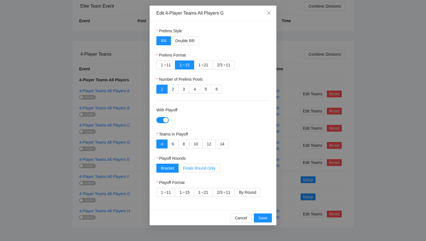
click at [194, 168] on span "Finals Round Only" at bounding box center [199, 168] width 32 height 5
click at [192, 196] on label "1 ➔ 15" at bounding box center [184, 192] width 19 height 9
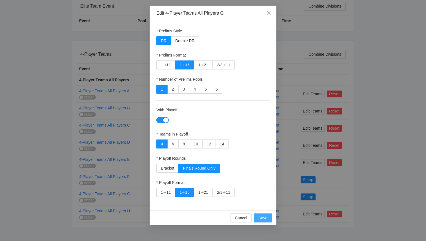
click at [263, 219] on span "Save" at bounding box center [262, 218] width 9 height 6
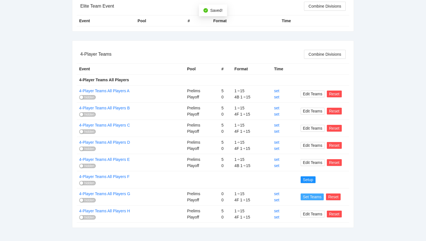
click at [312, 196] on span "Set Teams" at bounding box center [312, 197] width 19 height 6
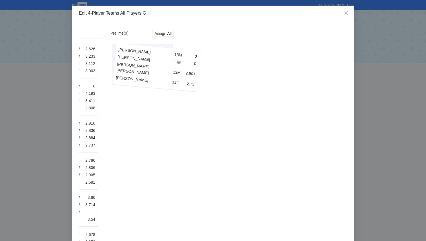
drag, startPoint x: 112, startPoint y: 190, endPoint x: 143, endPoint y: 64, distance: 130.2
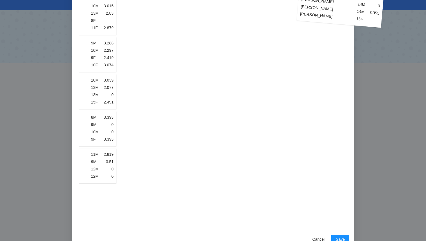
scroll to position [0, 70]
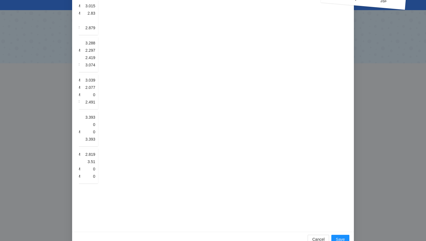
drag, startPoint x: 120, startPoint y: 196, endPoint x: 357, endPoint y: -8, distance: 313.2
click at [357, 0] on html "pb rally Courtney Loughridge NJP Joola Celebration by National Junior Picklebal…" at bounding box center [213, 120] width 426 height 241
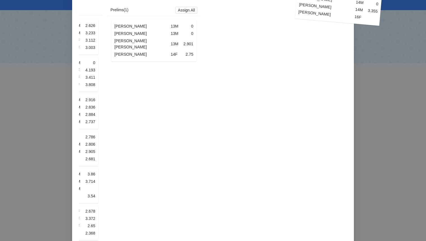
scroll to position [0, 0]
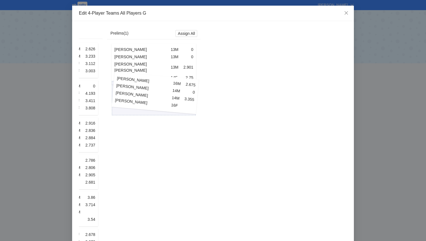
drag, startPoint x: 83, startPoint y: 200, endPoint x: 183, endPoint y: 106, distance: 137.1
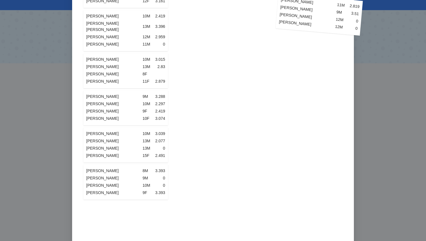
drag, startPoint x: 114, startPoint y: 204, endPoint x: 308, endPoint y: 11, distance: 273.1
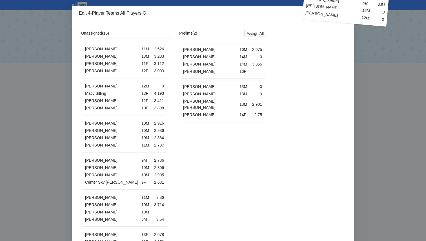
scroll to position [0, 5]
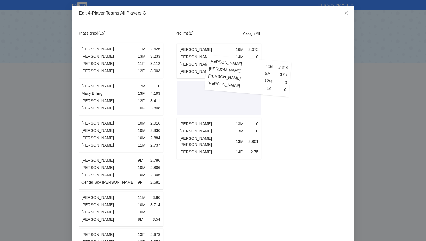
drag, startPoint x: 144, startPoint y: 203, endPoint x: 260, endPoint y: 74, distance: 174.0
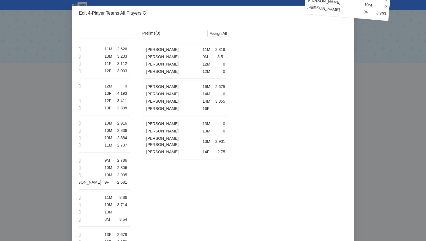
scroll to position [0, 41]
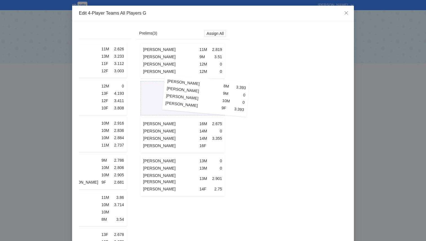
drag, startPoint x: 126, startPoint y: 198, endPoint x: 211, endPoint y: 104, distance: 126.8
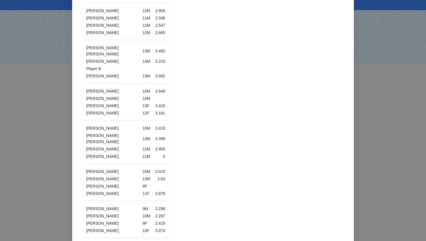
scroll to position [272, 0]
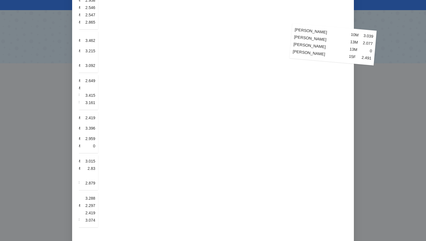
drag, startPoint x: 122, startPoint y: 231, endPoint x: 329, endPoint y: 40, distance: 281.9
click at [329, 40] on div "Unassigned ( 13 ) Liam Sullivan 11M 2.626 Trip Wiggins 13M 3.233 Ellie Rodrigue…" at bounding box center [178, 12] width 338 height 513
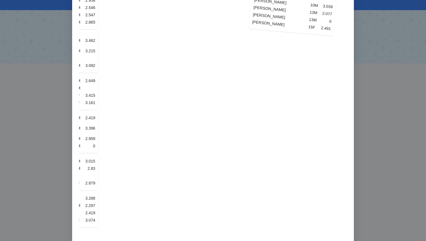
scroll to position [0, 70]
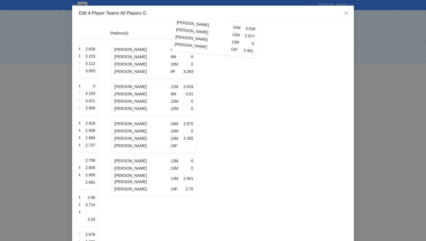
drag, startPoint x: 87, startPoint y: 230, endPoint x: 239, endPoint y: 54, distance: 233.2
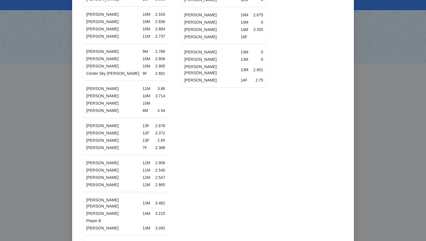
scroll to position [0, 0]
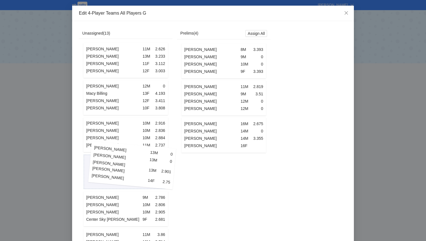
drag, startPoint x: 227, startPoint y: 177, endPoint x: 135, endPoint y: 168, distance: 92.1
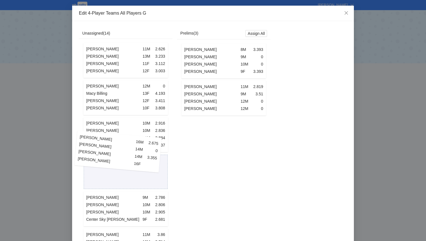
drag, startPoint x: 215, startPoint y: 141, endPoint x: 109, endPoint y: 157, distance: 106.9
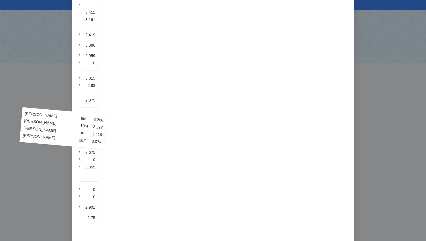
scroll to position [0, 68]
drag, startPoint x: 155, startPoint y: 123, endPoint x: 0, endPoint y: 194, distance: 170.8
click at [0, 194] on div "Edit 4-Player Teams All Players G Unassigned ( 15 ) Liam Sullivan 11M 2.626 Tri…" at bounding box center [213, 120] width 426 height 241
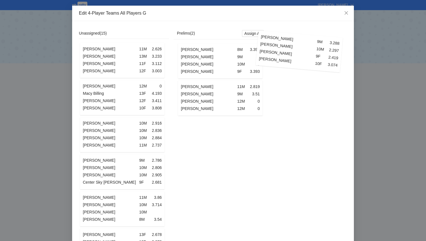
scroll to position [0, 5]
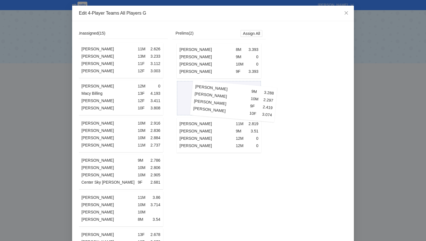
drag, startPoint x: 133, startPoint y: 119, endPoint x: 238, endPoint y: 107, distance: 105.2
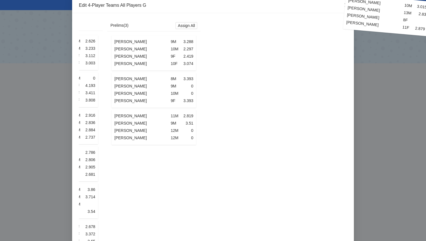
scroll to position [3, 0]
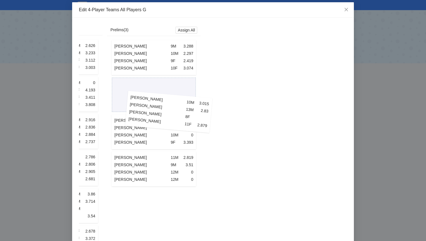
drag, startPoint x: 146, startPoint y: 111, endPoint x: 194, endPoint y: 110, distance: 47.9
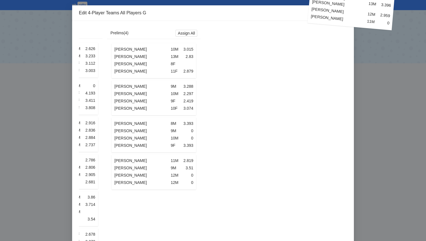
scroll to position [0, 0]
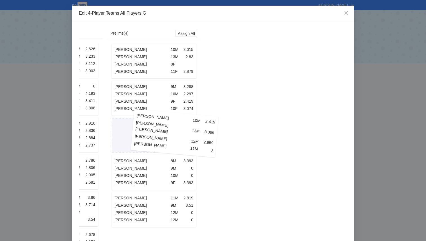
drag, startPoint x: 142, startPoint y: 141, endPoint x: 187, endPoint y: 144, distance: 44.9
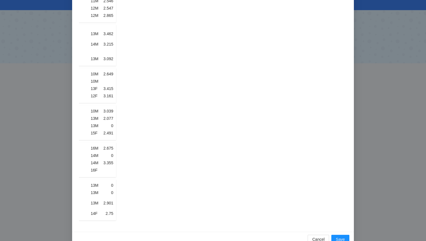
scroll to position [0, 52]
click at [341, 237] on span "Save" at bounding box center [340, 240] width 9 height 6
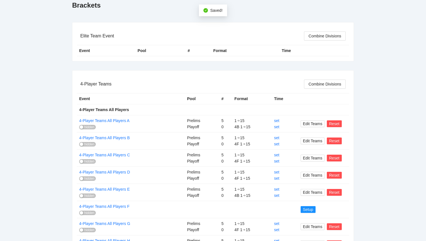
scroll to position [152, 0]
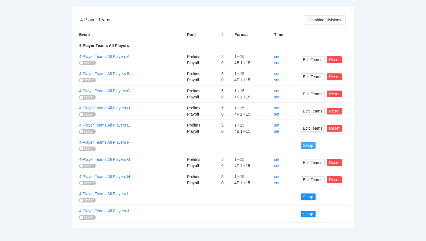
click at [314, 147] on button "Setup" at bounding box center [308, 145] width 15 height 7
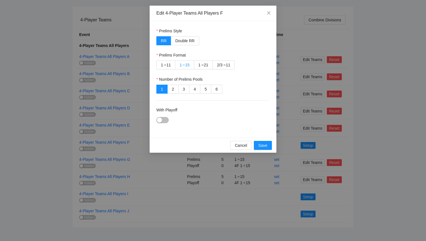
click at [185, 63] on div "15" at bounding box center [187, 65] width 5 height 8
click at [160, 121] on div "button" at bounding box center [159, 120] width 5 height 5
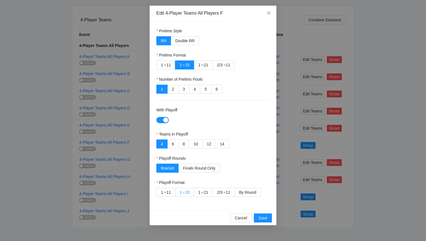
click at [184, 194] on div "➔" at bounding box center [183, 192] width 3 height 5
click at [263, 217] on span "Save" at bounding box center [262, 218] width 9 height 6
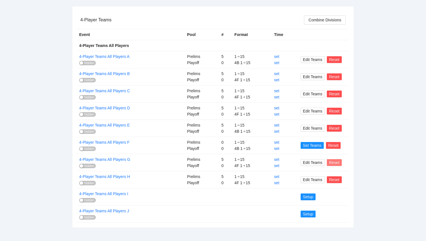
click at [334, 163] on span "Reset" at bounding box center [334, 163] width 10 height 6
click at [345, 146] on span "OK" at bounding box center [344, 146] width 6 height 6
click at [309, 164] on span "Setup" at bounding box center [308, 163] width 10 height 6
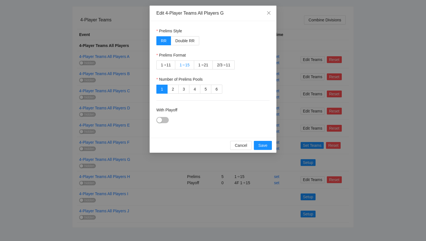
click at [181, 67] on div "1" at bounding box center [180, 65] width 2 height 8
click at [160, 123] on div at bounding box center [212, 120] width 113 height 9
click at [161, 122] on div "button" at bounding box center [159, 120] width 5 height 5
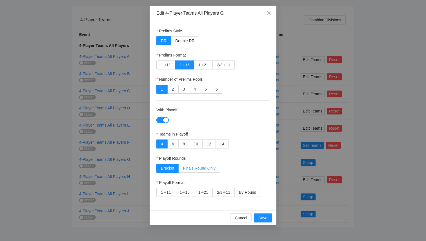
click at [188, 170] on span "Finals Round Only" at bounding box center [199, 168] width 32 height 5
click at [185, 194] on div "1 ➔ 15" at bounding box center [184, 192] width 10 height 8
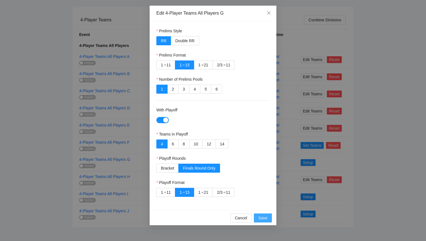
click at [261, 219] on span "Save" at bounding box center [262, 218] width 9 height 6
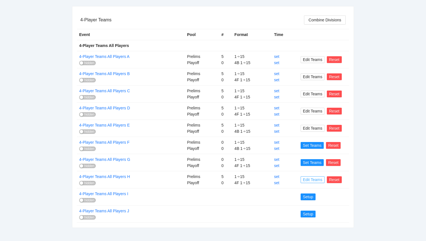
click at [310, 180] on span "Edit Teams" at bounding box center [312, 180] width 19 height 6
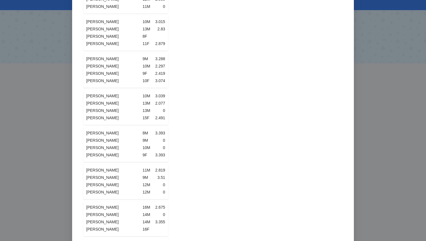
scroll to position [465, 0]
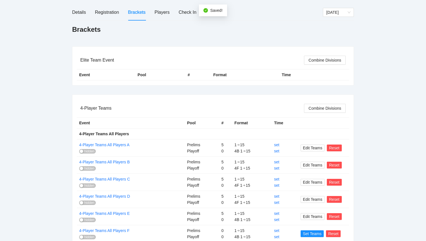
scroll to position [152, 0]
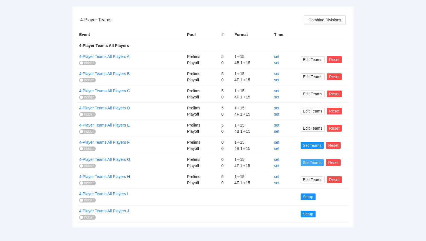
click at [310, 165] on span "Set Teams" at bounding box center [312, 163] width 19 height 6
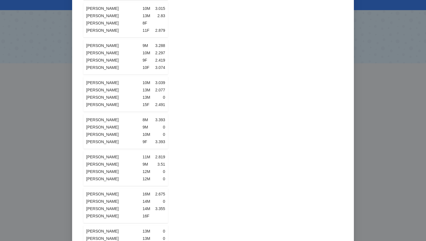
scroll to position [423, 0]
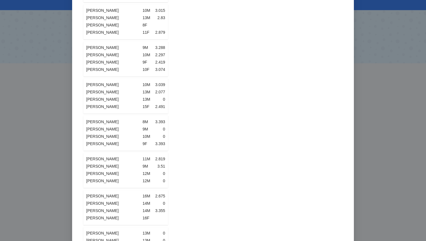
click at [143, 133] on td "10M" at bounding box center [147, 136] width 10 height 7
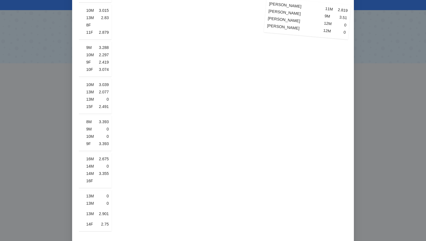
scroll to position [0, 70]
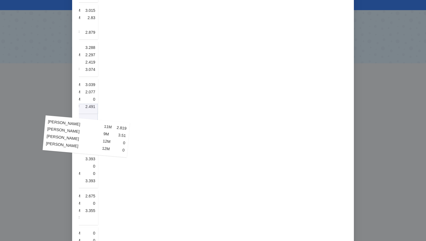
drag, startPoint x: 155, startPoint y: 162, endPoint x: 115, endPoint y: 140, distance: 45.4
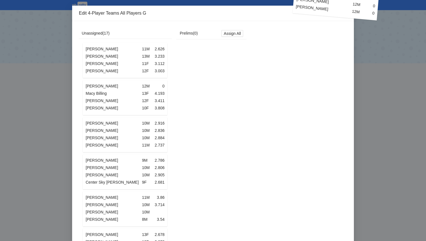
scroll to position [0, 0]
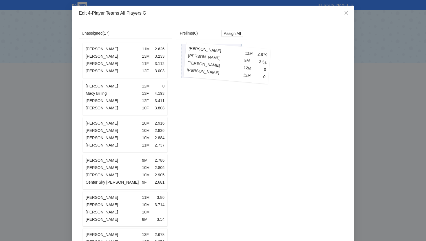
drag, startPoint x: 145, startPoint y: 187, endPoint x: 246, endPoint y: 66, distance: 157.6
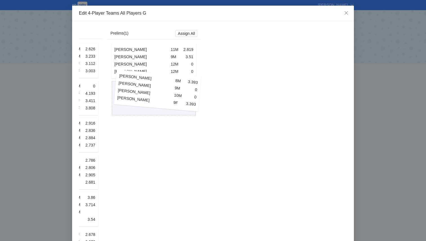
drag, startPoint x: 133, startPoint y: 180, endPoint x: 166, endPoint y: 86, distance: 99.9
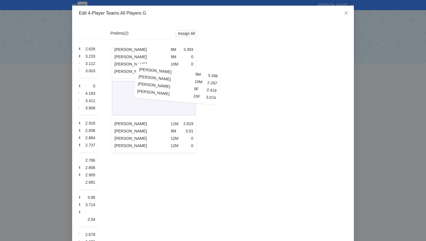
drag, startPoint x: 127, startPoint y: 117, endPoint x: 180, endPoint y: 86, distance: 61.7
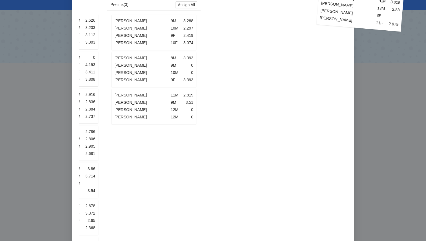
scroll to position [1, 0]
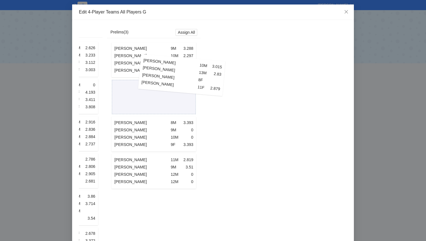
drag, startPoint x: 124, startPoint y: 81, endPoint x: 176, endPoint y: 80, distance: 52.1
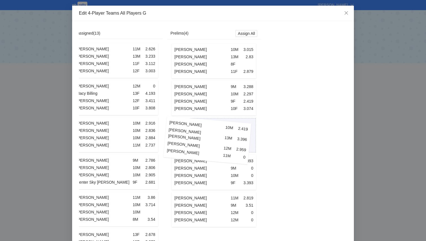
drag, startPoint x: 152, startPoint y: 155, endPoint x: 235, endPoint y: 128, distance: 86.8
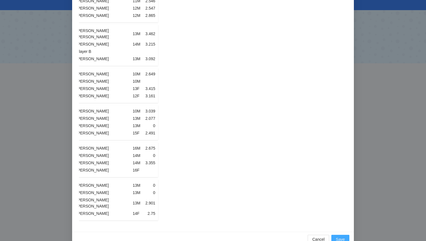
click at [341, 237] on span "Save" at bounding box center [340, 240] width 9 height 6
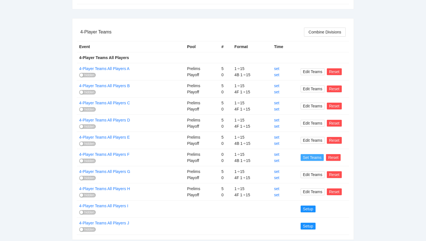
click at [310, 156] on span "Set Teams" at bounding box center [312, 158] width 19 height 6
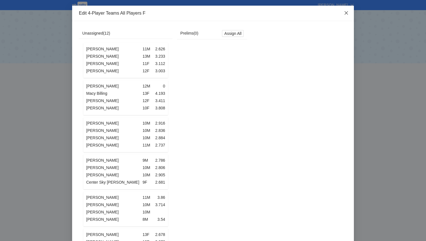
click at [346, 15] on icon "close" at bounding box center [346, 13] width 5 height 5
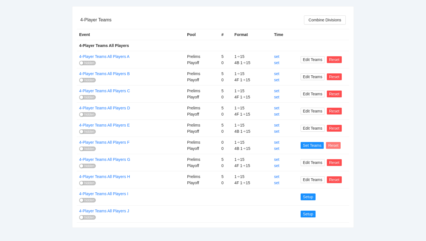
click at [336, 147] on span "Reset" at bounding box center [333, 146] width 10 height 6
click at [345, 126] on span "OK" at bounding box center [344, 129] width 6 height 6
click at [309, 147] on span "Setup" at bounding box center [308, 146] width 10 height 6
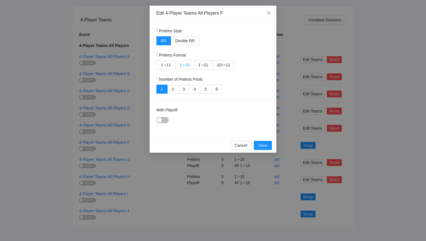
click at [185, 65] on div "15" at bounding box center [187, 65] width 5 height 8
click at [163, 121] on button "With Playoff" at bounding box center [162, 120] width 12 height 6
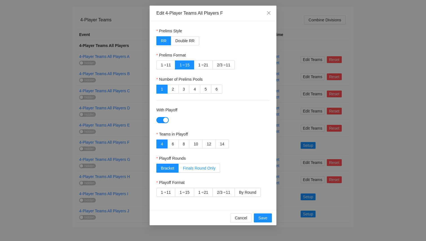
click at [198, 169] on span "Finals Round Only" at bounding box center [199, 168] width 32 height 5
drag, startPoint x: 188, startPoint y: 193, endPoint x: 203, endPoint y: 206, distance: 20.0
click at [203, 206] on div "Prelims Style RR Double RR Prelims Format 1 ➔ 11 1 ➔ 15 1 ➔ 21 2/3 ➔ 11 Number …" at bounding box center [213, 116] width 127 height 190
click at [203, 205] on div "Prelims Style RR Double RR Prelims Format 1 ➔ 11 1 ➔ 15 1 ➔ 21 2/3 ➔ 11 Number …" at bounding box center [213, 116] width 127 height 190
click at [187, 192] on div "15" at bounding box center [187, 192] width 5 height 8
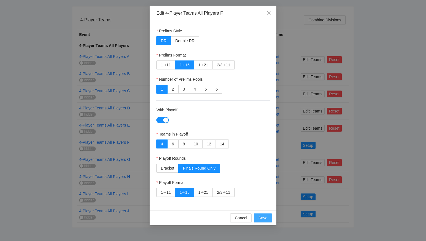
click at [265, 218] on span "Save" at bounding box center [262, 218] width 9 height 6
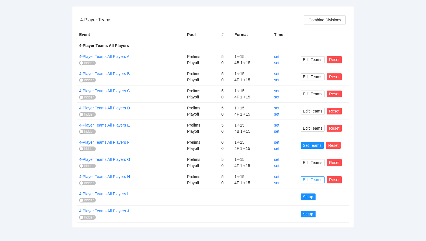
click at [311, 181] on span "Edit Teams" at bounding box center [312, 180] width 19 height 6
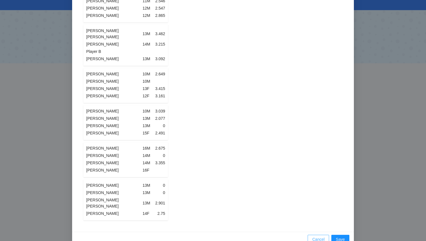
click at [314, 237] on span "Cancel" at bounding box center [318, 240] width 12 height 6
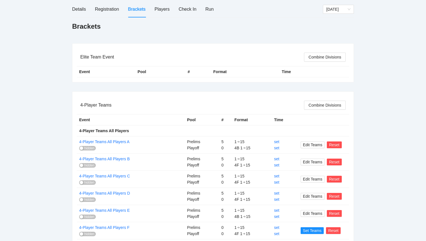
scroll to position [152, 0]
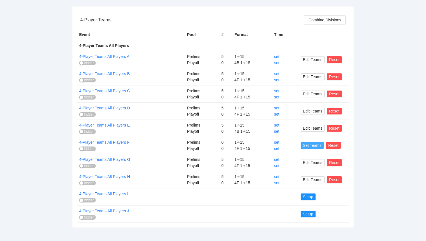
click at [311, 147] on span "Set Teams" at bounding box center [312, 146] width 19 height 6
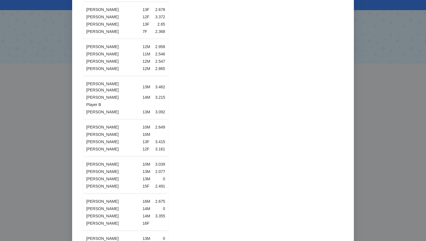
scroll to position [192, 0]
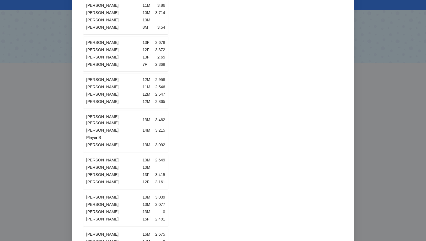
click at [157, 171] on td "3.415" at bounding box center [158, 174] width 13 height 7
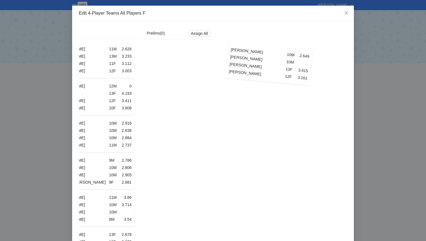
scroll to position [0, 34]
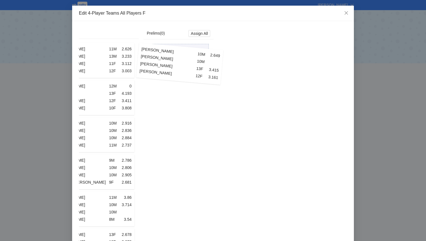
drag, startPoint x: 139, startPoint y: 184, endPoint x: 194, endPoint y: 57, distance: 138.8
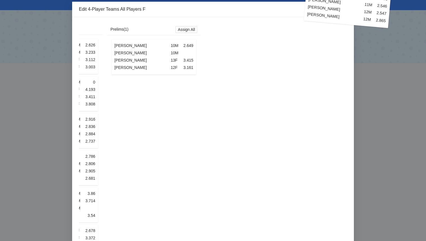
scroll to position [0, 0]
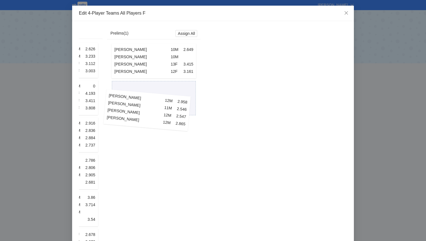
drag, startPoint x: 133, startPoint y: 181, endPoint x: 154, endPoint y: 111, distance: 73.3
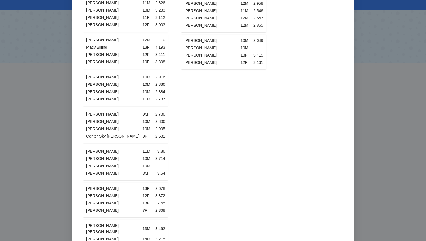
scroll to position [51, 0]
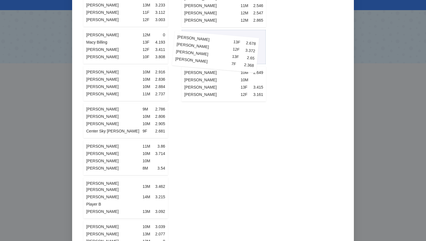
drag, startPoint x: 149, startPoint y: 193, endPoint x: 239, endPoint y: 50, distance: 168.9
click at [239, 50] on div "Unassigned ( 10 ) Liam Sullivan 11M 2.626 Trip Wiggins 13M 3.233 Ellie Rodrigue…" at bounding box center [175, 178] width 192 height 402
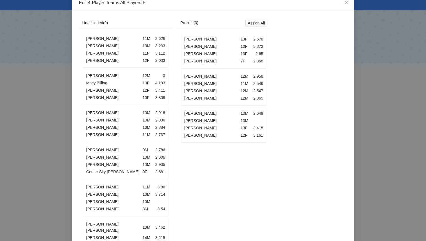
scroll to position [10, 0]
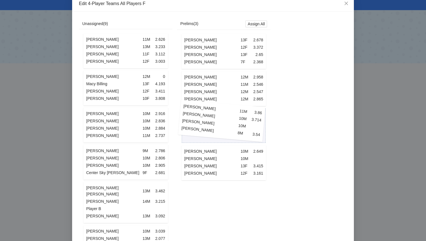
drag, startPoint x: 152, startPoint y: 196, endPoint x: 248, endPoint y: 117, distance: 124.3
click at [248, 117] on div "Unassigned ( 9 ) Liam Sullivan 11M 2.626 Trip Wiggins 13M 3.233 Ellie Rodriguez…" at bounding box center [175, 200] width 192 height 365
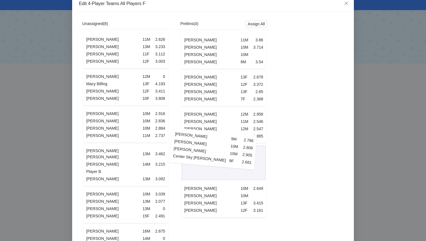
drag, startPoint x: 149, startPoint y: 169, endPoint x: 236, endPoint y: 155, distance: 88.7
click at [236, 155] on div "Unassigned ( 8 ) Liam Sullivan 11M 2.626 Trip Wiggins 13M 3.233 Ellie Rodriguez…" at bounding box center [175, 181] width 192 height 327
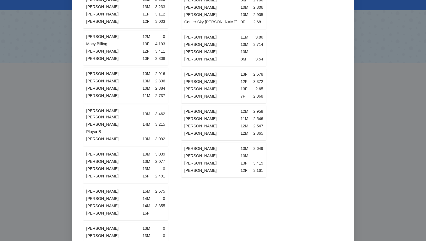
scroll to position [93, 0]
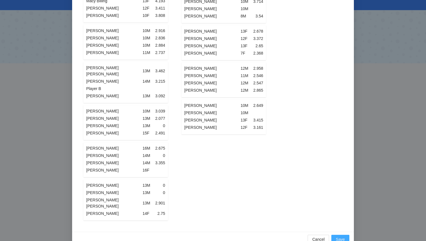
click at [344, 237] on span "Save" at bounding box center [340, 240] width 9 height 6
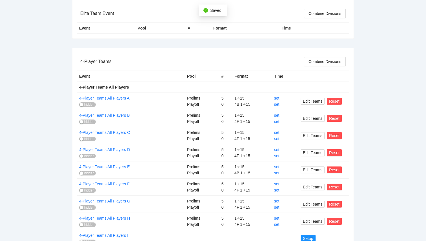
scroll to position [152, 0]
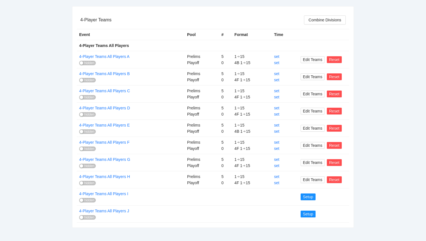
click at [81, 203] on button "hidden" at bounding box center [87, 200] width 17 height 5
click at [96, 202] on button "published" at bounding box center [89, 200] width 21 height 5
click at [308, 198] on span "Setup" at bounding box center [308, 197] width 10 height 6
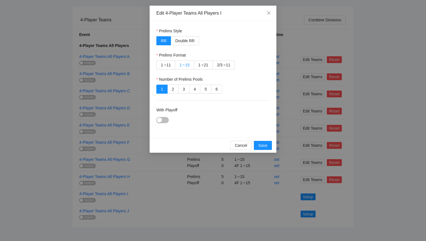
click at [186, 66] on div "15" at bounding box center [187, 65] width 5 height 8
click at [162, 120] on div "button" at bounding box center [159, 120] width 5 height 5
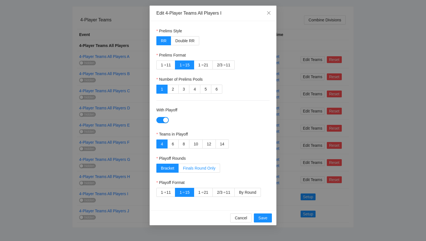
click at [195, 165] on label "Finals Round Only" at bounding box center [199, 168] width 41 height 9
click at [270, 219] on button "Save" at bounding box center [263, 218] width 18 height 9
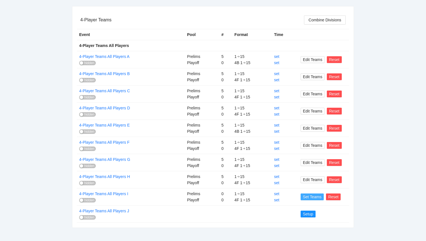
click at [307, 199] on span "Set Teams" at bounding box center [312, 197] width 19 height 6
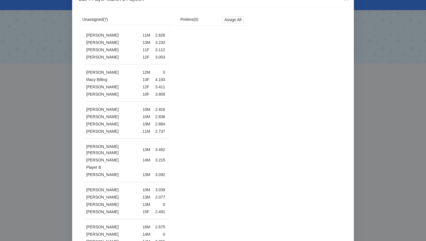
scroll to position [0, 0]
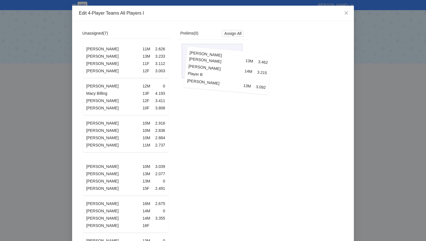
drag, startPoint x: 141, startPoint y: 178, endPoint x: 243, endPoint y: 74, distance: 146.0
click at [243, 74] on div "Unassigned ( 7 ) Liam Sullivan 11M 2.626 Trip Wiggins 13M 3.233 Ellie Rodriguez…" at bounding box center [163, 173] width 168 height 290
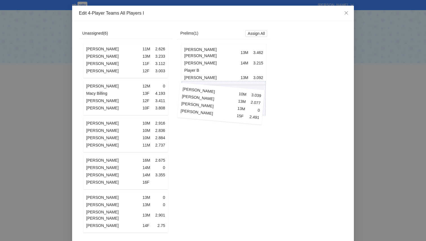
drag, startPoint x: 133, startPoint y: 170, endPoint x: 233, endPoint y: 99, distance: 122.7
click at [233, 99] on div "Unassigned ( 6 ) Liam Sullivan 11M 2.626 Trip Wiggins 13M 3.233 Ellie Rodriguez…" at bounding box center [175, 151] width 192 height 247
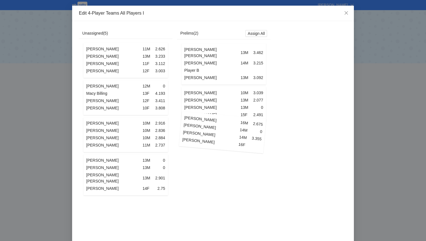
drag, startPoint x: 137, startPoint y: 182, endPoint x: 234, endPoint y: 142, distance: 104.6
click at [234, 142] on div "Unassigned ( 5 ) Liam Sullivan 11M 2.626 Trip Wiggins 13M 3.233 Ellie Rodriguez…" at bounding box center [175, 133] width 192 height 210
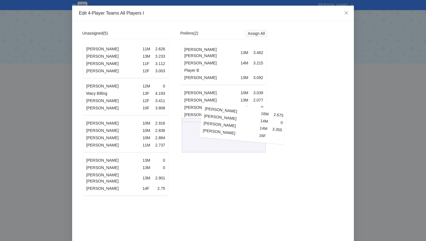
drag, startPoint x: 120, startPoint y: 176, endPoint x: 237, endPoint y: 126, distance: 126.3
click at [237, 126] on div "Unassigned ( 5 ) Liam Sullivan 11M 2.626 Trip Wiggins 13M 3.233 Ellie Rodriguez…" at bounding box center [175, 133] width 192 height 210
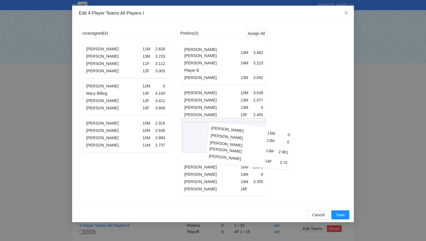
drag, startPoint x: 120, startPoint y: 184, endPoint x: 244, endPoint y: 155, distance: 127.0
click at [244, 155] on div "Unassigned ( 4 ) Liam Sullivan 11M 2.626 Trip Wiggins 13M 3.233 Ellie Rodriguez…" at bounding box center [175, 114] width 192 height 173
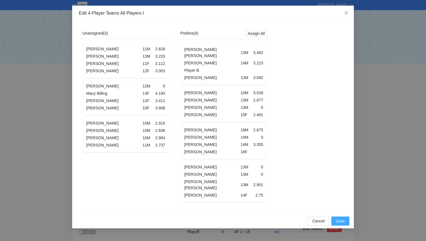
click at [338, 218] on span "Save" at bounding box center [340, 221] width 9 height 6
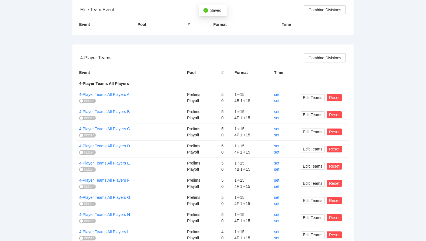
scroll to position [152, 0]
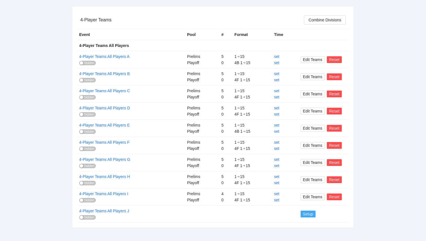
click at [305, 214] on span "Setup" at bounding box center [308, 214] width 10 height 6
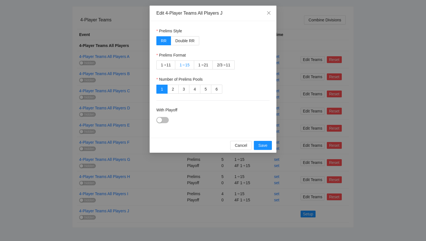
click at [184, 65] on div "➔" at bounding box center [183, 65] width 3 height 5
click at [158, 122] on div "button" at bounding box center [159, 120] width 5 height 5
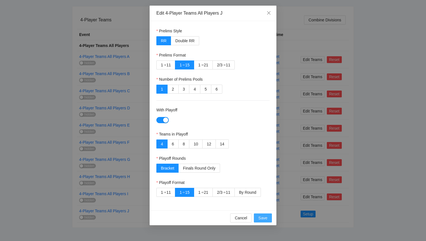
click at [268, 218] on button "Save" at bounding box center [263, 218] width 18 height 9
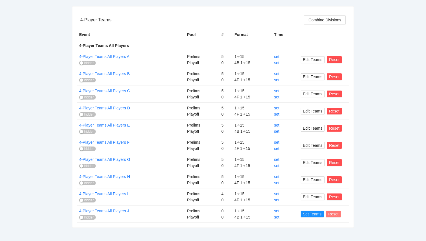
click at [332, 215] on span "Reset" at bounding box center [333, 214] width 10 height 6
click at [342, 199] on span "OK" at bounding box center [344, 198] width 6 height 6
click at [312, 214] on span "Setup" at bounding box center [308, 214] width 10 height 6
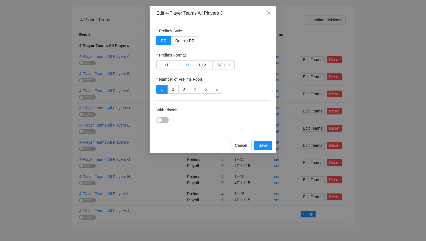
click at [187, 64] on div "15" at bounding box center [187, 65] width 5 height 8
click at [162, 119] on div "button" at bounding box center [159, 120] width 5 height 5
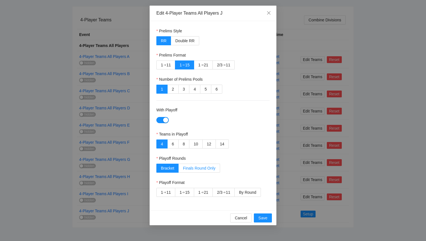
click at [188, 169] on span "Finals Round Only" at bounding box center [199, 168] width 32 height 5
click at [186, 195] on div "15" at bounding box center [187, 192] width 5 height 8
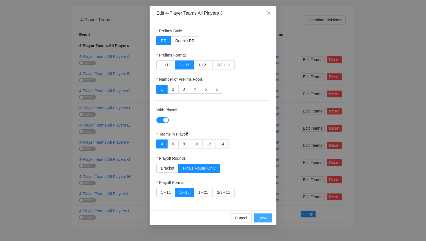
click at [261, 218] on span "Save" at bounding box center [262, 218] width 9 height 6
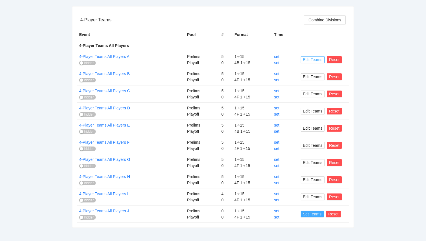
click at [304, 214] on span "Set Teams" at bounding box center [312, 214] width 19 height 6
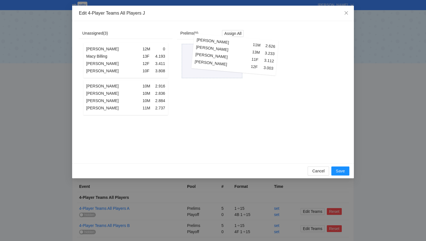
drag, startPoint x: 154, startPoint y: 64, endPoint x: 264, endPoint y: 59, distance: 109.5
click at [264, 59] on div "Unassigned ( 3 ) Liam Sullivan 11M 2.626 Trip Wiggins 13M 3.233 Ellie Rodriguez…" at bounding box center [248, 92] width 338 height 129
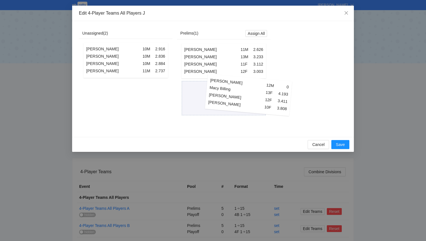
drag, startPoint x: 132, startPoint y: 55, endPoint x: 254, endPoint y: 90, distance: 127.6
click at [254, 90] on div "Unassigned ( 2 ) Liam To 12M 0 Macy Billing 13F 4.193 Abigail Nguyen 12F 3.411 …" at bounding box center [175, 79] width 192 height 103
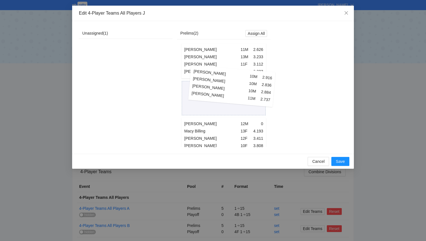
drag, startPoint x: 131, startPoint y: 58, endPoint x: 237, endPoint y: 84, distance: 109.3
click at [237, 84] on div "Unassigned ( 1 ) Brodie Kan 10M 2.916 Oliver Brooker 10M 2.836 Maxwell Ho 10M 2…" at bounding box center [175, 87] width 192 height 119
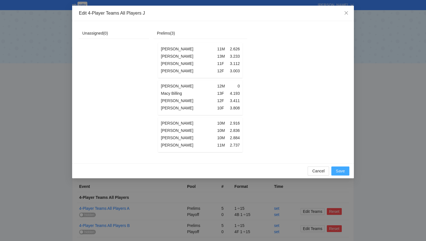
click at [338, 172] on span "Save" at bounding box center [340, 171] width 9 height 6
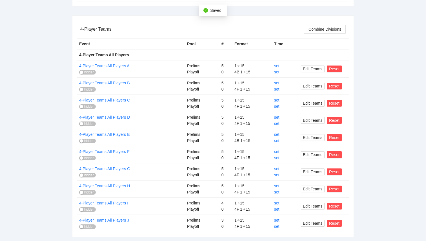
scroll to position [152, 0]
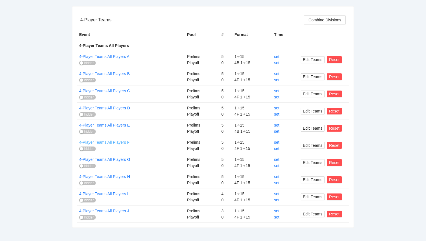
click at [110, 143] on link "4-Player Teams All Players F" at bounding box center [104, 142] width 50 height 5
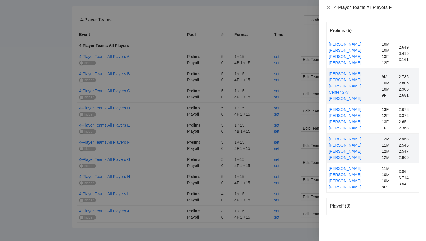
click at [52, 156] on div at bounding box center [213, 120] width 426 height 241
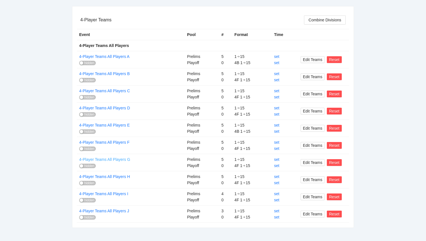
click at [114, 160] on link "4-Player Teams All Players G" at bounding box center [104, 159] width 51 height 5
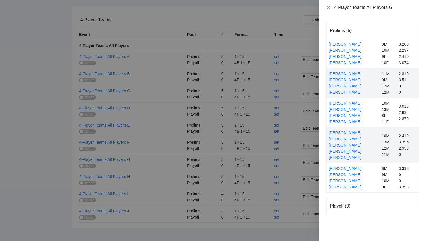
click at [65, 162] on div at bounding box center [213, 120] width 426 height 241
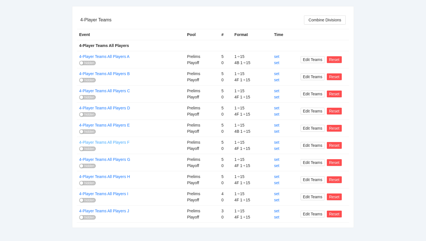
click at [117, 143] on link "4-Player Teams All Players F" at bounding box center [104, 142] width 50 height 5
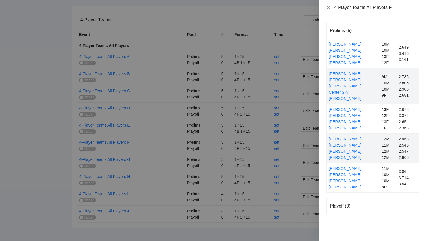
click at [69, 143] on div at bounding box center [213, 120] width 426 height 241
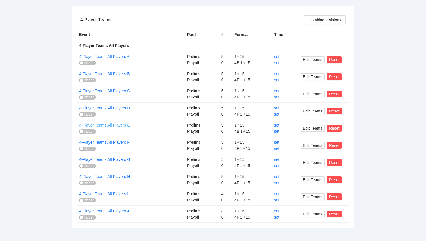
click at [119, 125] on link "4-Player Teams All Players E" at bounding box center [104, 125] width 50 height 5
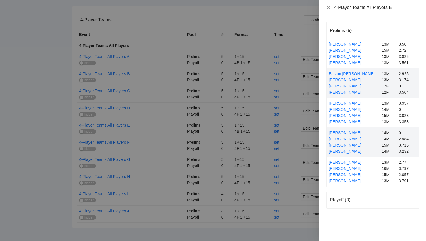
click at [71, 136] on div at bounding box center [213, 120] width 426 height 241
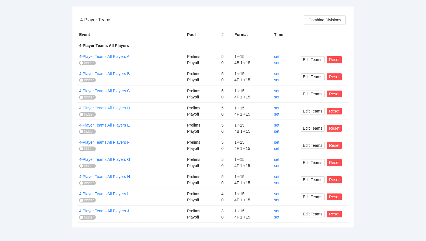
click at [122, 108] on link "4-Player Teams All Players D" at bounding box center [104, 108] width 51 height 5
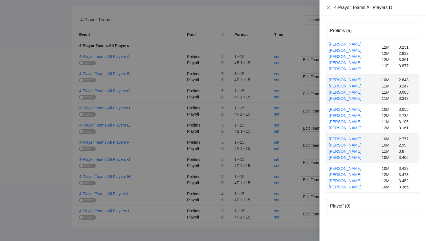
click at [56, 153] on div at bounding box center [213, 120] width 426 height 241
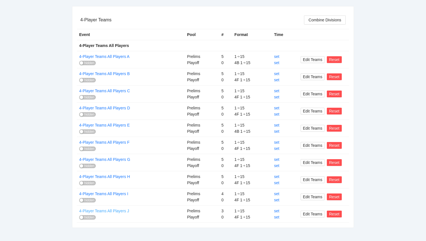
click at [109, 211] on link "4-Player Teams All Players J" at bounding box center [104, 211] width 50 height 5
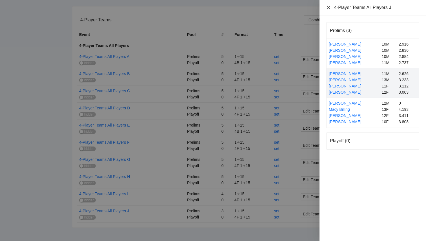
click at [327, 7] on icon "close" at bounding box center [328, 7] width 5 height 5
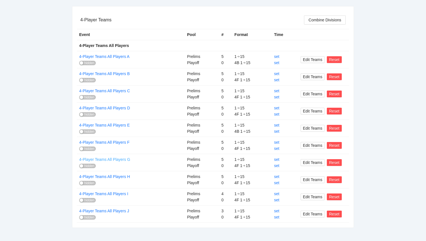
click at [114, 160] on link "4-Player Teams All Players G" at bounding box center [104, 159] width 51 height 5
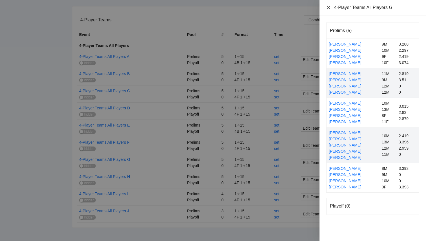
click at [327, 7] on icon "close" at bounding box center [328, 7] width 5 height 5
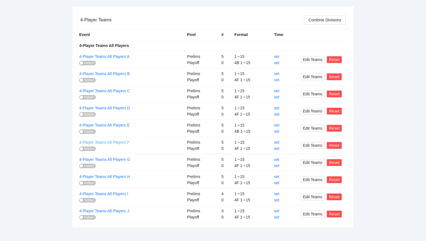
click at [115, 144] on link "4-Player Teams All Players F" at bounding box center [104, 142] width 50 height 5
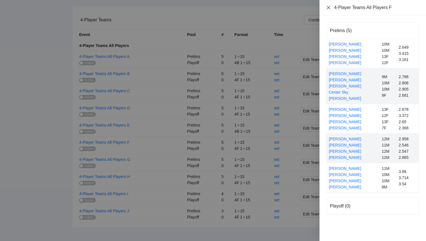
click at [328, 8] on icon "close" at bounding box center [328, 7] width 3 height 3
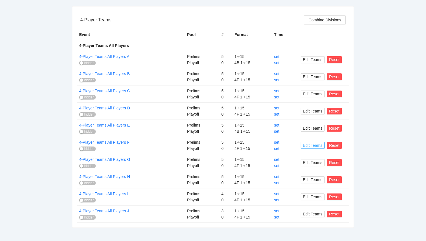
click at [316, 145] on span "Edit Teams" at bounding box center [312, 146] width 19 height 6
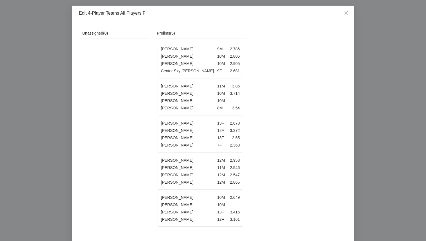
scroll to position [0, 0]
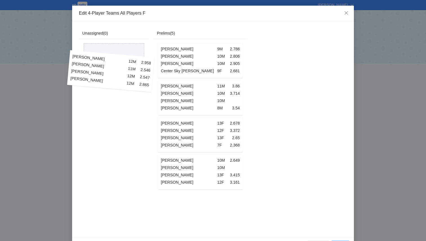
drag, startPoint x: 209, startPoint y: 173, endPoint x: 118, endPoint y: 71, distance: 136.7
click at [118, 72] on div "Unassigned ( 0 ) Prelims ( 5 ) Kyler Wu 9M 2.786 Declan Dalton 10M 2.806 Isaac …" at bounding box center [163, 129] width 168 height 203
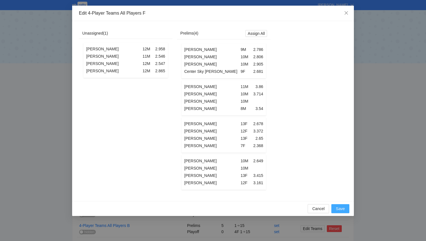
click at [343, 208] on span "Save" at bounding box center [340, 209] width 9 height 6
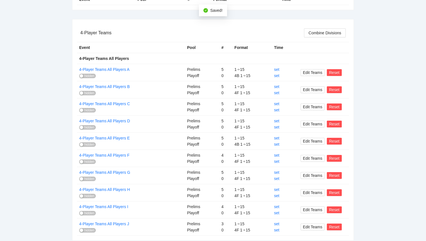
scroll to position [152, 0]
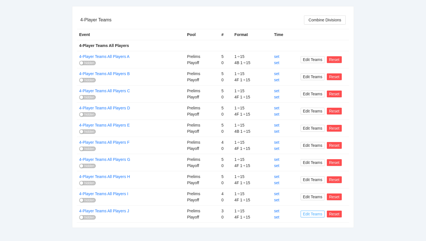
click at [306, 214] on span "Edit Teams" at bounding box center [312, 214] width 19 height 6
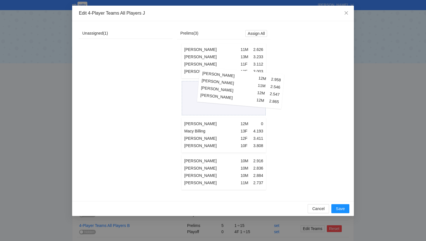
drag, startPoint x: 133, startPoint y: 53, endPoint x: 248, endPoint y: 81, distance: 118.8
click at [248, 81] on div "Unassigned ( 1 ) Oliver Culbertson 12M 2.958 Carter Troyer 11M 2.546 Landon Ly …" at bounding box center [175, 111] width 192 height 167
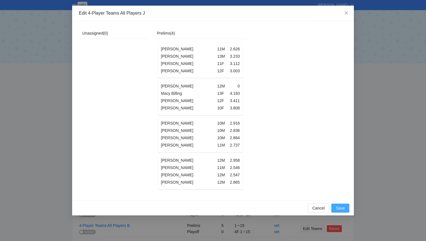
click at [343, 207] on span "Save" at bounding box center [340, 208] width 9 height 6
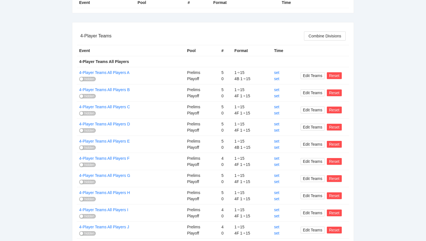
scroll to position [135, 0]
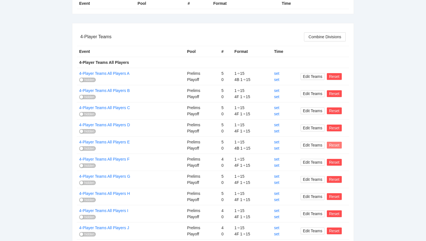
click at [333, 146] on span "Reset" at bounding box center [334, 145] width 10 height 6
click at [343, 130] on span "OK" at bounding box center [344, 129] width 6 height 6
click at [307, 146] on span "Setup" at bounding box center [308, 145] width 10 height 6
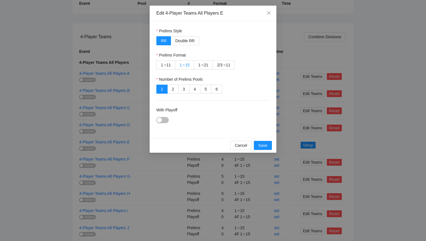
click at [185, 65] on div "15" at bounding box center [187, 65] width 5 height 8
click at [162, 121] on div "button" at bounding box center [159, 120] width 5 height 5
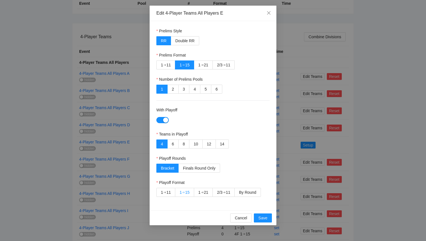
click at [186, 191] on div "15" at bounding box center [187, 192] width 5 height 8
click at [260, 217] on span "Save" at bounding box center [262, 218] width 9 height 6
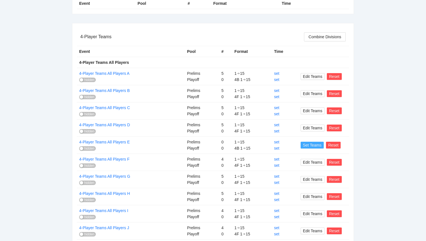
click at [305, 147] on span "Set Teams" at bounding box center [312, 145] width 19 height 6
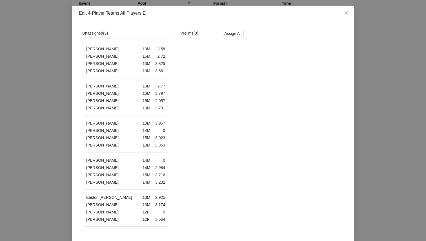
scroll to position [0, 0]
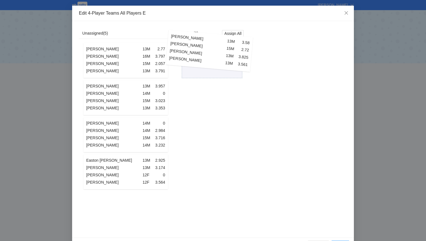
drag, startPoint x: 127, startPoint y: 56, endPoint x: 211, endPoint y: 47, distance: 84.5
click at [211, 47] on div "Unassigned ( 5 ) Aedan Switzer 13M 3.58 Graham Revzin 15M 2.72 Daniel Kegnovich…" at bounding box center [163, 129] width 168 height 203
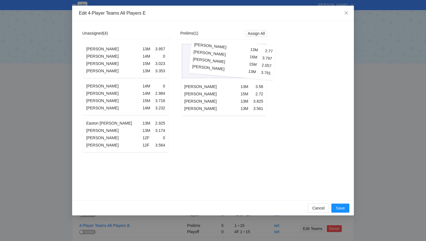
drag, startPoint x: 129, startPoint y: 59, endPoint x: 236, endPoint y: 58, distance: 106.8
click at [236, 58] on div "Unassigned ( 4 ) Teddy Philips 13M 2.77 Collin Price 16M 3.797 Vinay Jagtiani 1…" at bounding box center [175, 111] width 192 height 166
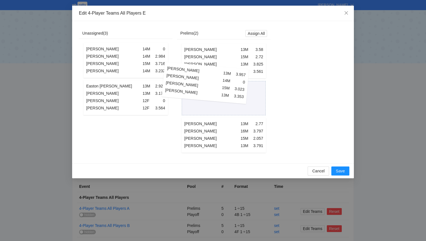
drag, startPoint x: 135, startPoint y: 58, endPoint x: 214, endPoint y: 81, distance: 82.9
click at [214, 81] on div "Unassigned ( 3 ) Hamin Choi 13M 3.957 Lukas Tomas 14M 0 Andrew Contonio 15M 3.0…" at bounding box center [175, 92] width 192 height 129
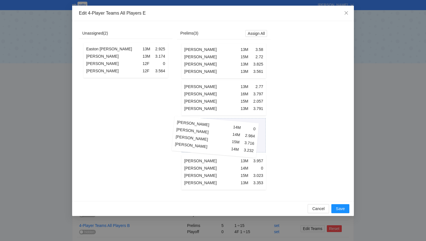
drag, startPoint x: 149, startPoint y: 66, endPoint x: 238, endPoint y: 142, distance: 117.7
click at [238, 142] on div "Unassigned ( 2 ) Levi Lotter 14M 0 Michael Fermin 14M 2.984 Daniel Schappacher …" at bounding box center [175, 111] width 192 height 167
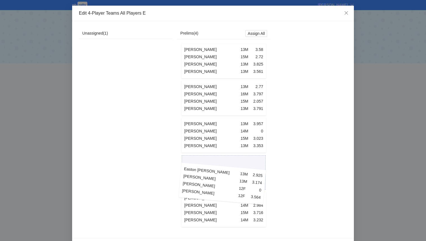
drag, startPoint x: 136, startPoint y: 64, endPoint x: 232, endPoint y: 186, distance: 155.4
click at [232, 186] on div "Unassigned ( 1 ) Easton Marquardt 13M 2.925 Nate Brooker 13M 3.174 Layne Uchman…" at bounding box center [175, 130] width 192 height 204
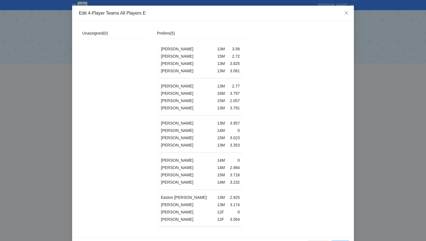
scroll to position [18, 0]
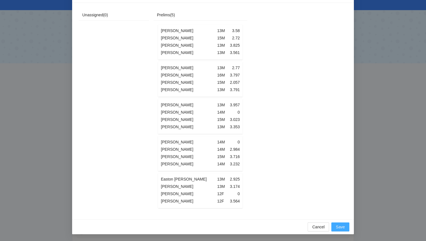
click at [338, 228] on span "Save" at bounding box center [340, 227] width 9 height 6
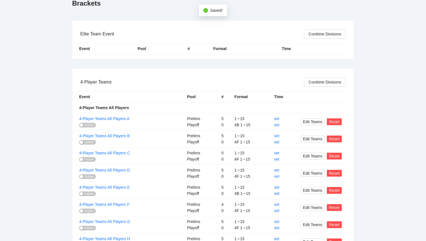
scroll to position [123, 0]
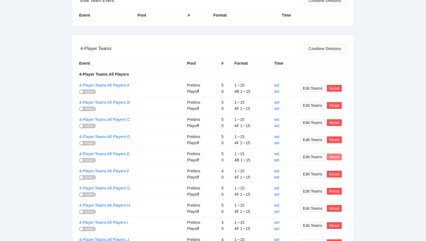
click at [333, 156] on span "Reset" at bounding box center [334, 157] width 10 height 6
click at [343, 141] on span "OK" at bounding box center [344, 140] width 6 height 6
click at [310, 154] on button "Setup" at bounding box center [308, 157] width 15 height 7
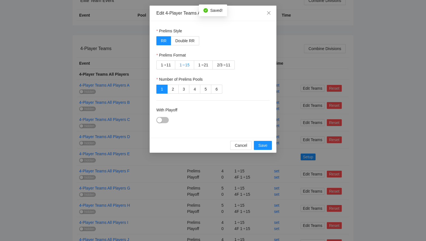
click at [190, 61] on label "1 ➔ 15" at bounding box center [184, 65] width 19 height 9
click at [164, 114] on div "With Playoff" at bounding box center [212, 111] width 113 height 8
click at [163, 118] on button "With Playoff" at bounding box center [162, 120] width 12 height 6
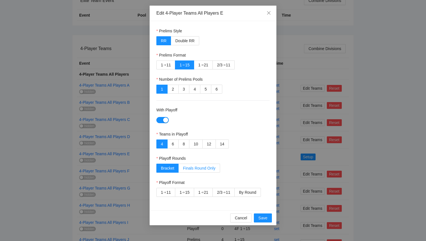
click at [192, 170] on span "Finals Round Only" at bounding box center [199, 168] width 32 height 5
click at [183, 193] on div "➔" at bounding box center [183, 192] width 3 height 5
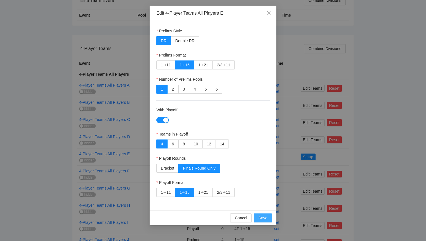
click at [259, 217] on span "Save" at bounding box center [262, 218] width 9 height 6
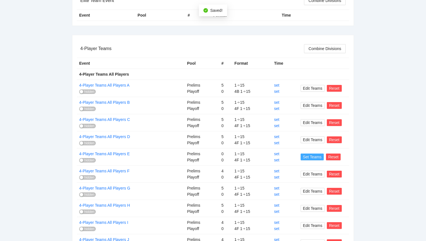
click at [312, 158] on span "Set Teams" at bounding box center [312, 157] width 19 height 6
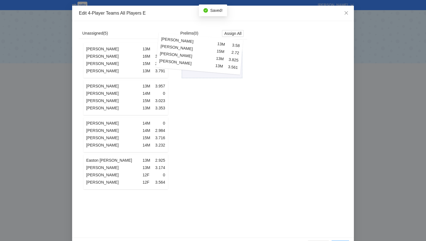
drag, startPoint x: 144, startPoint y: 66, endPoint x: 230, endPoint y: 58, distance: 87.1
click at [231, 58] on div "Unassigned ( 5 ) Aedan Switzer 13M 3.58 Graham Revzin 15M 2.72 Daniel Kegnovich…" at bounding box center [163, 129] width 168 height 203
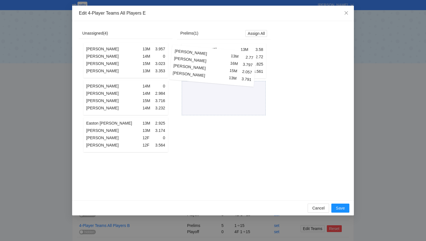
drag, startPoint x: 127, startPoint y: 68, endPoint x: 215, endPoint y: 73, distance: 88.3
click at [216, 73] on div "Unassigned ( 4 ) Teddy Philips 13M 2.77 Collin Price 16M 3.797 Vinay Jagtiani 1…" at bounding box center [175, 111] width 192 height 166
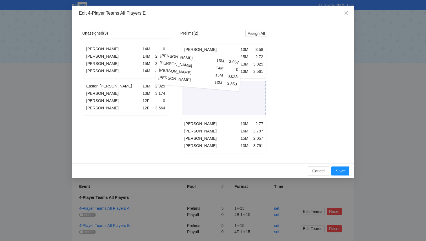
drag, startPoint x: 124, startPoint y: 61, endPoint x: 199, endPoint y: 72, distance: 75.4
click at [199, 72] on div "Unassigned ( 3 ) Hamin Choi 13M 3.957 Lukas Tomas 14M 0 Andrew Contonio 15M 3.0…" at bounding box center [175, 92] width 192 height 129
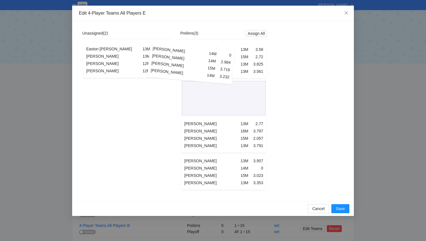
drag, startPoint x: 137, startPoint y: 66, endPoint x: 203, endPoint y: 69, distance: 65.4
click at [203, 69] on div "Unassigned ( 2 ) Levi Lotter 14M 0 Michael Fermin 14M 2.984 Daniel Schappacher …" at bounding box center [175, 111] width 192 height 167
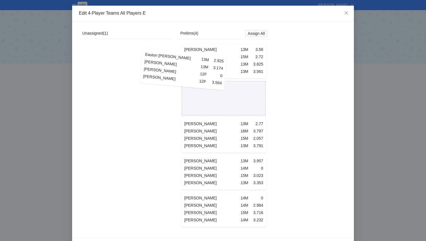
drag, startPoint x: 134, startPoint y: 64, endPoint x: 198, endPoint y: 74, distance: 65.1
click at [198, 74] on div "Unassigned ( 1 ) Easton Marquardt 13M 2.925 Nate Brooker 13M 3.174 Layne Uchman…" at bounding box center [175, 130] width 192 height 204
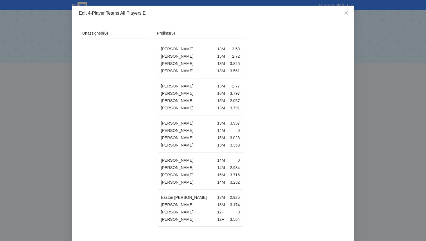
scroll to position [18, 0]
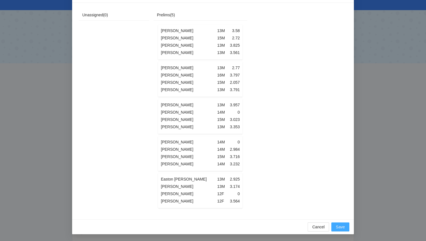
click at [340, 227] on span "Save" at bounding box center [340, 227] width 9 height 6
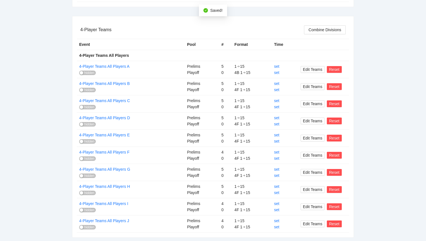
scroll to position [145, 0]
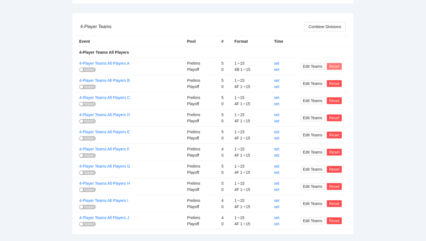
click at [334, 68] on span "Reset" at bounding box center [334, 66] width 10 height 6
click at [344, 49] on span "OK" at bounding box center [344, 49] width 6 height 6
click at [305, 65] on span "Setup" at bounding box center [308, 66] width 10 height 6
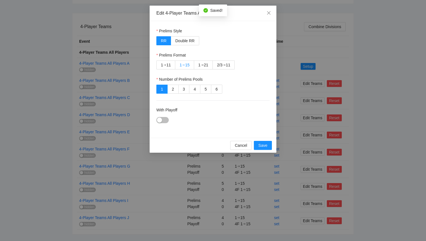
click at [185, 64] on div "15" at bounding box center [187, 65] width 5 height 8
click at [161, 120] on div "button" at bounding box center [159, 120] width 5 height 5
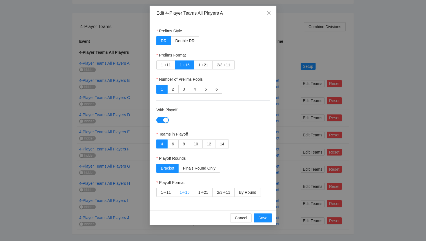
click at [188, 191] on div "15" at bounding box center [187, 192] width 5 height 8
click at [203, 159] on div "Playoff Rounds" at bounding box center [212, 160] width 113 height 8
click at [203, 167] on span "Finals Round Only" at bounding box center [199, 168] width 32 height 5
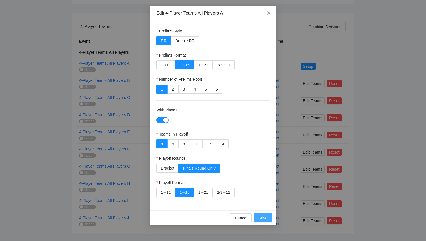
click at [261, 217] on span "Save" at bounding box center [262, 218] width 9 height 6
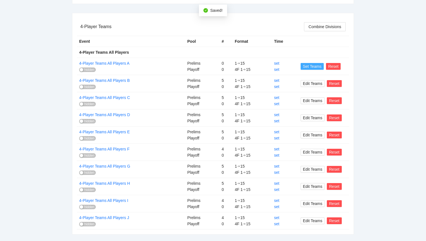
click at [319, 64] on span "Set Teams" at bounding box center [312, 66] width 19 height 6
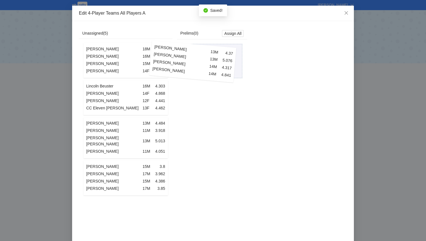
drag, startPoint x: 117, startPoint y: 72, endPoint x: 187, endPoint y: 73, distance: 70.7
click at [187, 73] on div "Unassigned ( 5 ) Braylon Ohrel 13M 4.37 Francis Chi 13M 5.076 Jonah Karczmer 14…" at bounding box center [163, 133] width 168 height 210
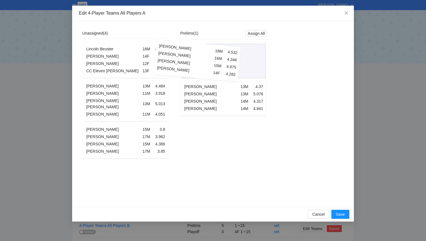
drag, startPoint x: 170, startPoint y: 73, endPoint x: 192, endPoint y: 70, distance: 22.0
click at [192, 70] on div "Unassigned ( 4 ) Dominic Randazzo 18M 4.532 Jason Bruce 16M 4.346 Ethan Miller …" at bounding box center [175, 114] width 192 height 172
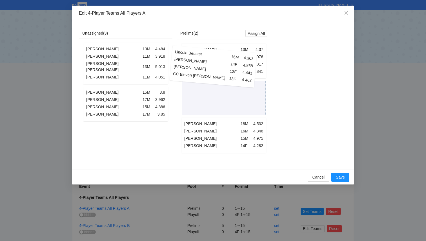
drag, startPoint x: 101, startPoint y: 65, endPoint x: 194, endPoint y: 72, distance: 92.9
click at [194, 72] on div "Unassigned ( 3 ) Lincoln Beuster 16M 4.303 Ariana Ajani 14F 4.868 Natalia Simso…" at bounding box center [175, 95] width 192 height 135
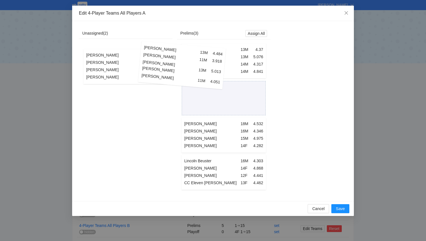
drag, startPoint x: 124, startPoint y: 65, endPoint x: 206, endPoint y: 71, distance: 82.2
click at [205, 71] on div "Unassigned ( 2 ) Maverick Messinger 13M 4.484 Cohen Clarke 11M 3.918 Ryder Brow…" at bounding box center [175, 111] width 192 height 167
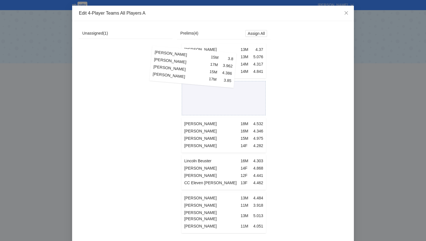
drag, startPoint x: 137, startPoint y: 58, endPoint x: 227, endPoint y: 72, distance: 90.9
click at [226, 72] on div "Unassigned ( 1 ) Madden Mehan 15M 3.8 Diego Villarroel 17M 3.962 Joseph DuBose …" at bounding box center [175, 133] width 192 height 210
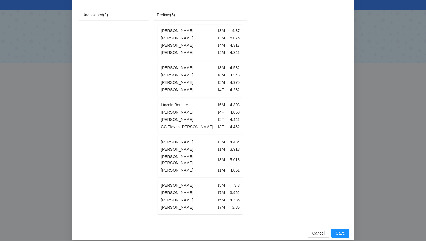
scroll to position [18, 0]
click at [339, 231] on span "Save" at bounding box center [340, 234] width 9 height 6
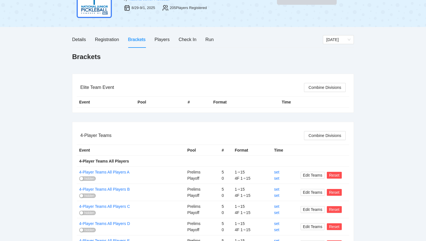
scroll to position [34, 0]
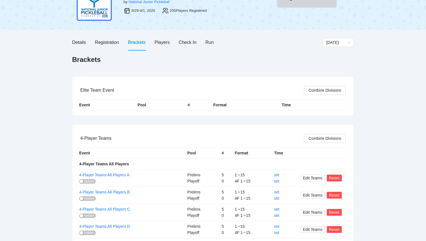
click at [215, 45] on div "Details Registration Brackets Players Check In Run" at bounding box center [197, 42] width 251 height 16
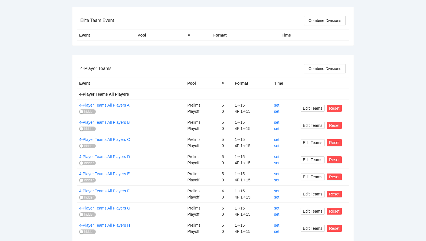
scroll to position [152, 0]
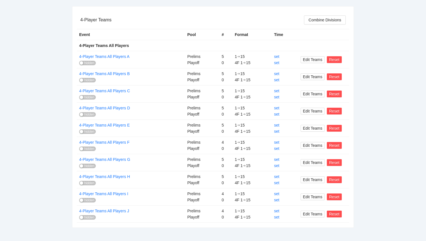
click at [91, 62] on span "hidden" at bounding box center [89, 63] width 10 height 5
click at [86, 81] on span "hidden" at bounding box center [89, 80] width 10 height 5
click at [87, 99] on div "4-Player Teams All Players C hidden" at bounding box center [131, 94] width 104 height 12
click at [87, 97] on span "hidden" at bounding box center [89, 97] width 10 height 5
click at [87, 114] on span "hidden" at bounding box center [89, 114] width 10 height 5
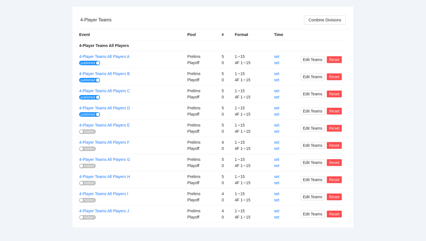
click at [88, 133] on span "hidden" at bounding box center [89, 132] width 10 height 5
click at [88, 148] on span "hidden" at bounding box center [89, 149] width 10 height 5
click at [88, 165] on span "hidden" at bounding box center [89, 166] width 10 height 5
click at [90, 182] on span "hidden" at bounding box center [89, 183] width 10 height 5
click at [90, 200] on span "hidden" at bounding box center [89, 200] width 10 height 5
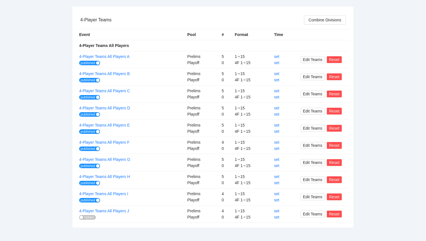
click at [93, 218] on span "hidden" at bounding box center [89, 218] width 10 height 5
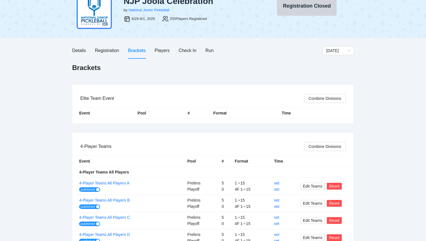
scroll to position [23, 0]
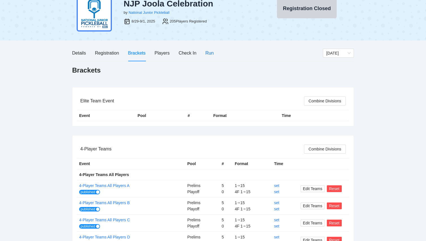
click at [209, 53] on div "Run" at bounding box center [209, 53] width 8 height 7
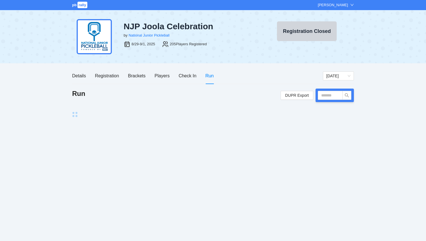
scroll to position [0, 0]
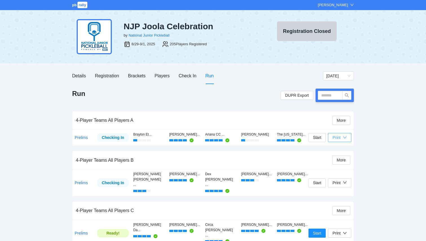
click at [342, 135] on div "Print" at bounding box center [339, 138] width 14 height 6
click at [345, 160] on span "Scorecards" at bounding box center [345, 158] width 29 height 6
click at [106, 76] on div "Registration" at bounding box center [107, 75] width 24 height 7
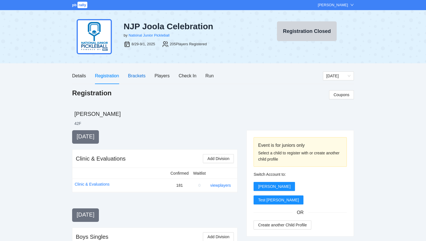
click at [135, 76] on div "Brackets" at bounding box center [136, 75] width 17 height 7
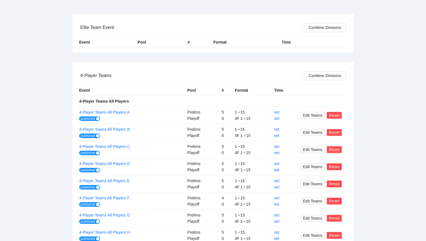
scroll to position [152, 0]
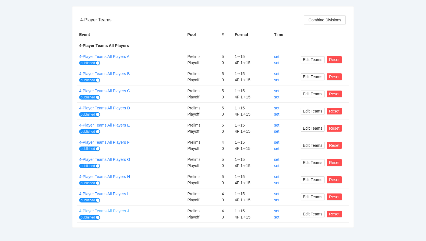
click at [116, 209] on link "4-Player Teams All Players J" at bounding box center [104, 211] width 50 height 5
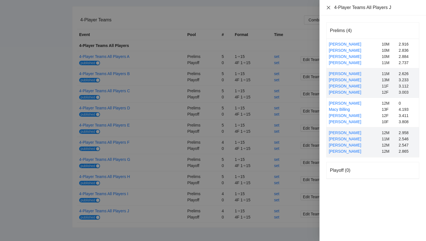
click at [327, 6] on icon "close" at bounding box center [328, 7] width 3 height 3
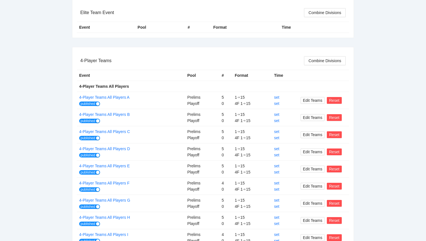
scroll to position [0, 0]
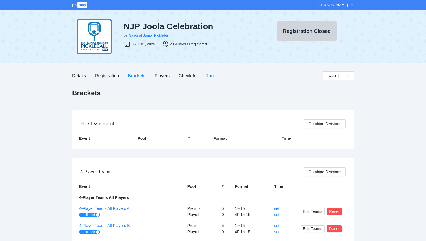
click at [208, 78] on div "Run" at bounding box center [209, 75] width 8 height 7
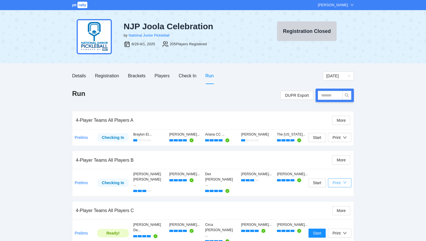
click at [343, 181] on icon "down" at bounding box center [345, 183] width 4 height 4
click at [341, 198] on span "Scorecards" at bounding box center [345, 198] width 29 height 6
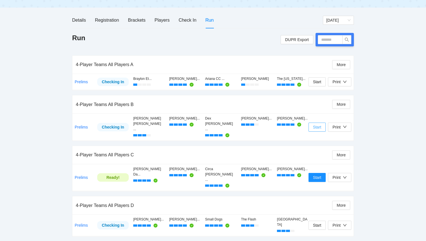
scroll to position [61, 0]
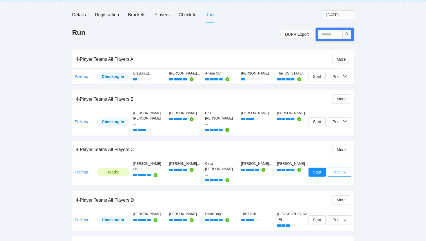
click at [348, 168] on button "Print" at bounding box center [339, 172] width 23 height 9
click at [346, 178] on span "Scorecards" at bounding box center [345, 177] width 29 height 6
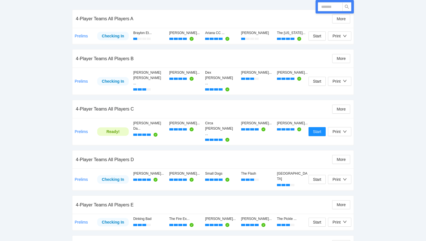
scroll to position [0, 0]
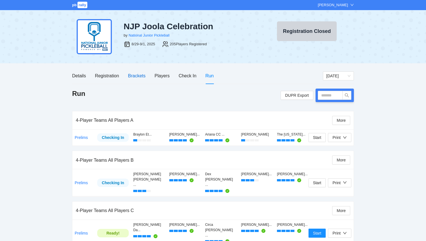
click at [134, 77] on div "Brackets" at bounding box center [136, 75] width 17 height 7
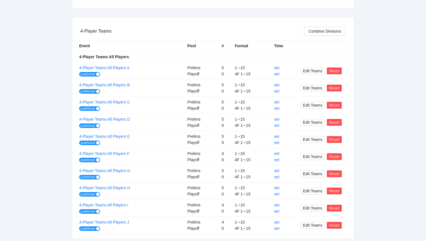
scroll to position [152, 0]
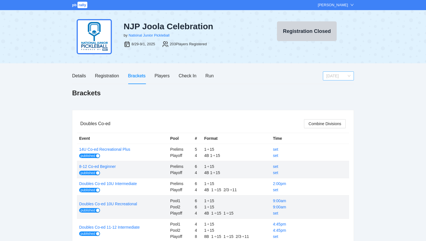
click at [327, 77] on span "[DATE]" at bounding box center [338, 76] width 24 height 8
click at [332, 108] on div "[DATE]" at bounding box center [338, 105] width 24 height 6
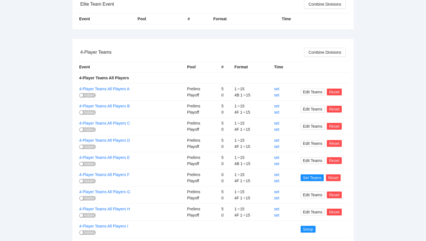
scroll to position [152, 0]
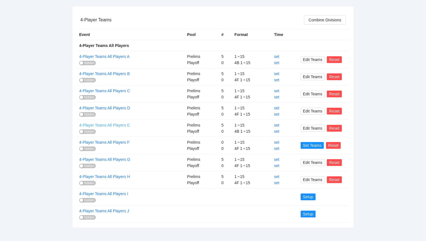
click at [110, 126] on link "4-Player Teams All Players E" at bounding box center [104, 125] width 50 height 5
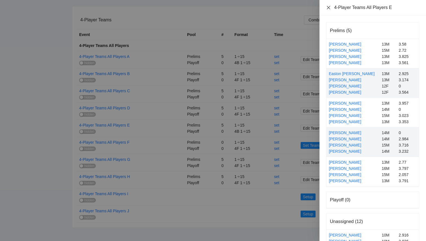
click at [329, 7] on icon "close" at bounding box center [328, 7] width 3 height 3
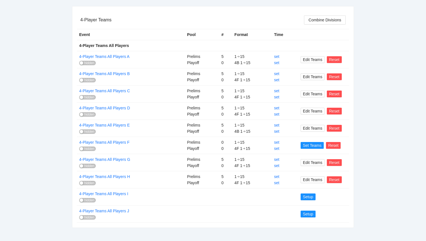
scroll to position [145, 0]
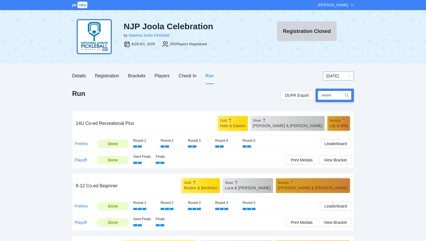
click at [336, 80] on span "[DATE]" at bounding box center [338, 76] width 24 height 8
click at [332, 104] on div "[DATE]" at bounding box center [338, 105] width 24 height 6
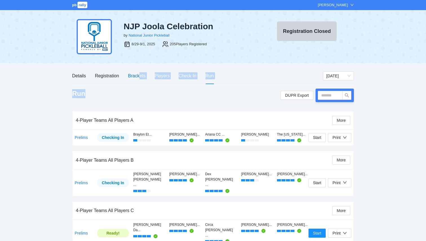
drag, startPoint x: 139, startPoint y: 75, endPoint x: 147, endPoint y: 103, distance: 28.8
click at [139, 81] on div "Brackets" at bounding box center [136, 76] width 17 height 16
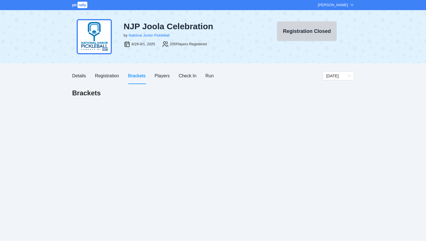
click at [137, 73] on div "Brackets" at bounding box center [136, 75] width 17 height 7
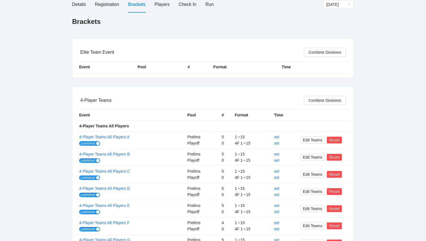
scroll to position [152, 0]
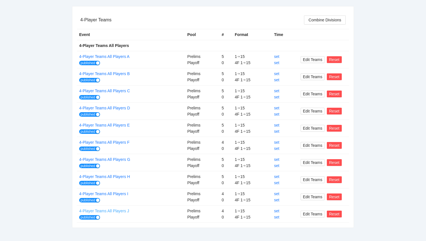
click at [124, 212] on link "4-Player Teams All Players J" at bounding box center [104, 211] width 50 height 5
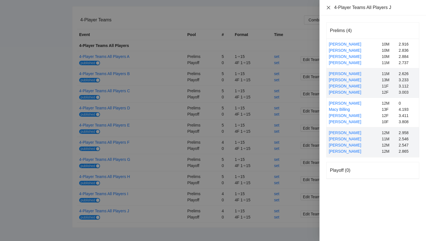
click at [329, 8] on icon "close" at bounding box center [328, 7] width 3 height 3
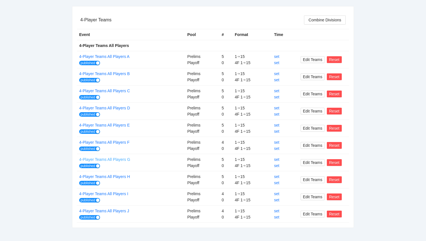
click at [119, 161] on link "4-Player Teams All Players G" at bounding box center [104, 159] width 51 height 5
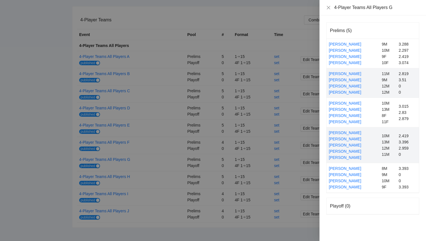
click at [117, 179] on div at bounding box center [213, 120] width 426 height 241
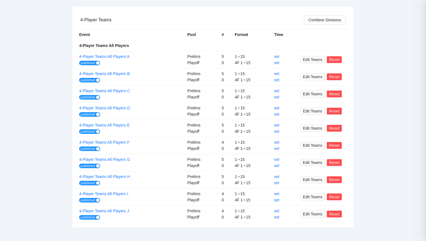
click at [117, 179] on link "4-Player Teams All Players H" at bounding box center [104, 177] width 51 height 5
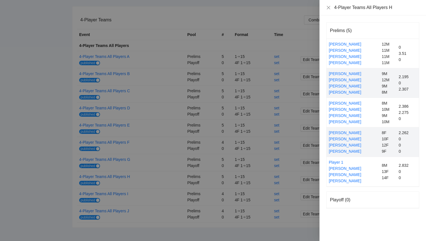
click at [114, 194] on div at bounding box center [213, 120] width 426 height 241
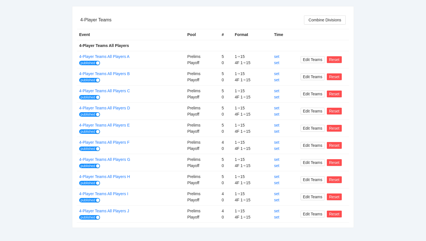
click at [114, 194] on link "4-Player Teams All Players I" at bounding box center [103, 194] width 49 height 5
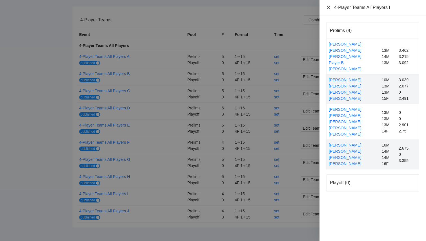
click at [328, 8] on icon "close" at bounding box center [328, 7] width 5 height 5
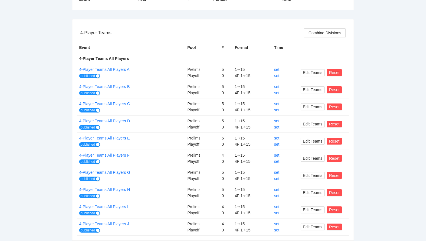
scroll to position [0, 0]
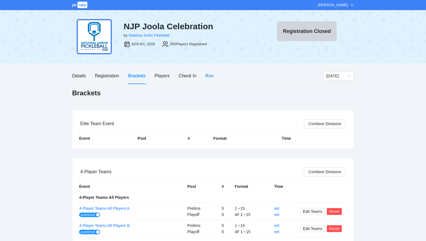
click at [206, 74] on div "Run" at bounding box center [209, 75] width 8 height 7
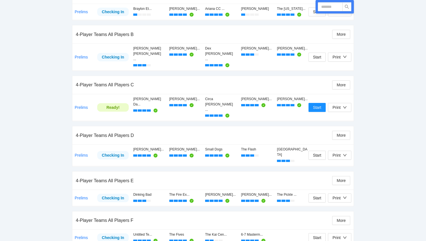
scroll to position [129, 0]
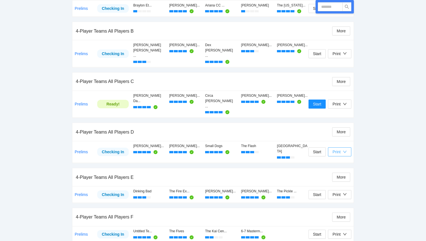
click at [335, 149] on div "Print" at bounding box center [336, 152] width 8 height 6
click at [339, 149] on span "Scorecards" at bounding box center [345, 148] width 29 height 6
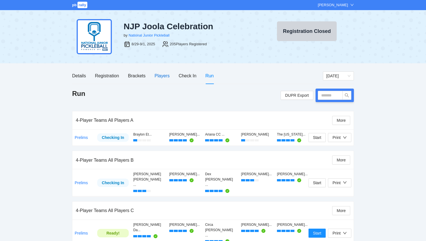
click at [164, 78] on div "Players" at bounding box center [162, 75] width 15 height 7
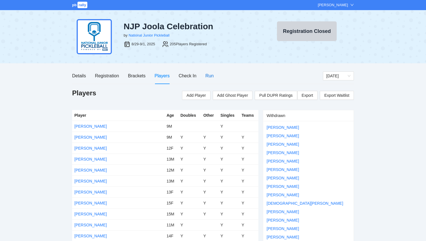
click at [212, 77] on div "Run" at bounding box center [209, 75] width 8 height 7
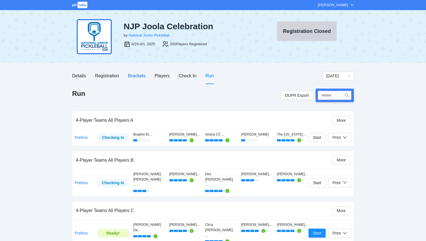
click at [142, 77] on div "Brackets" at bounding box center [136, 75] width 17 height 7
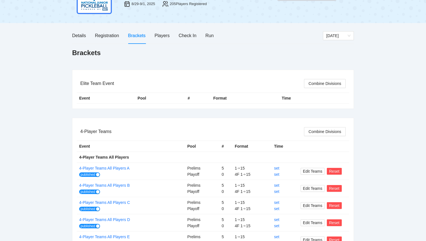
scroll to position [41, 0]
click at [274, 168] on link "set" at bounding box center [276, 168] width 5 height 5
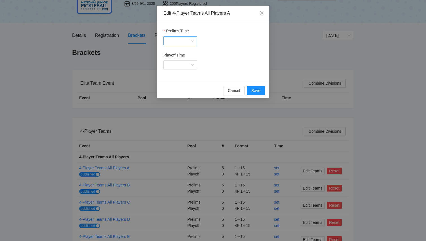
click at [188, 41] on input "Prelims Time" at bounding box center [178, 41] width 23 height 8
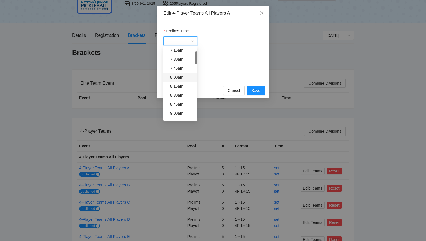
scroll to position [29, 0]
click at [178, 114] on div "9:00am" at bounding box center [182, 113] width 24 height 6
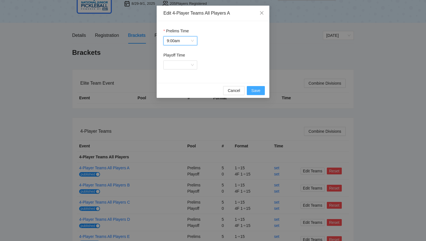
click at [257, 89] on span "Save" at bounding box center [255, 91] width 9 height 6
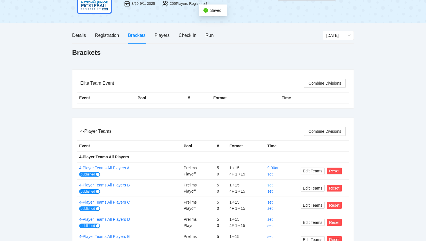
click at [268, 185] on link "set" at bounding box center [269, 185] width 5 height 5
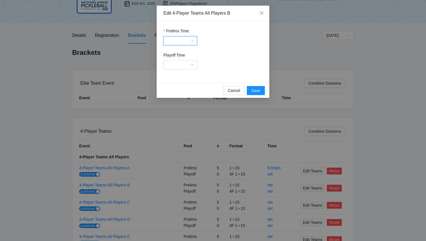
click at [179, 41] on input "Prelims Time" at bounding box center [178, 41] width 23 height 8
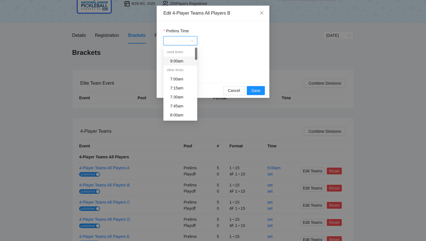
click at [179, 61] on div "9:00am" at bounding box center [182, 61] width 24 height 6
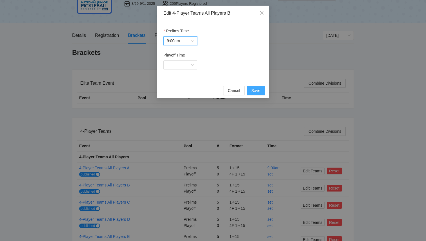
click at [258, 87] on button "Save" at bounding box center [256, 90] width 18 height 9
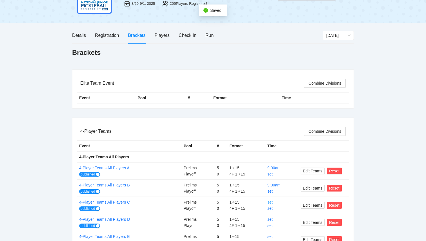
click at [272, 201] on link "set" at bounding box center [269, 202] width 5 height 5
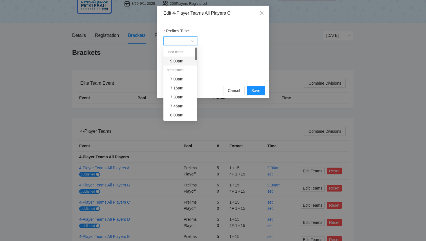
click at [189, 41] on input "Prelims Time" at bounding box center [178, 41] width 23 height 8
click at [176, 62] on div "9:00am" at bounding box center [182, 61] width 24 height 6
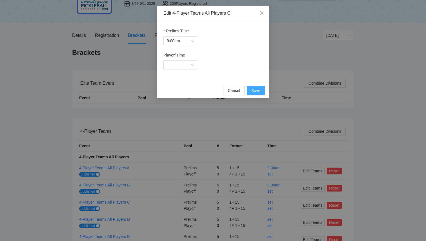
click at [259, 89] on span "Save" at bounding box center [255, 91] width 9 height 6
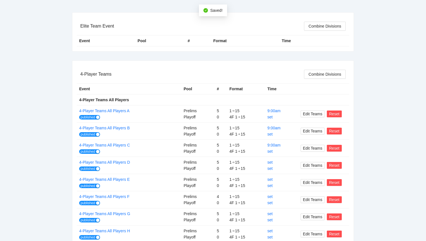
scroll to position [99, 0]
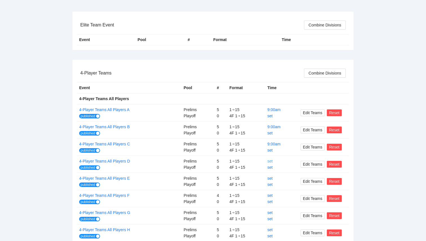
click at [270, 161] on link "set" at bounding box center [269, 161] width 5 height 5
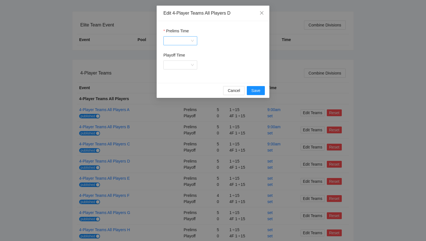
click at [187, 43] on input "Prelims Time" at bounding box center [178, 41] width 23 height 8
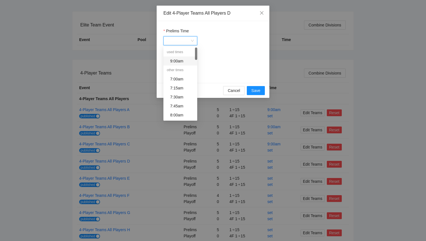
click at [181, 61] on div "9:00am" at bounding box center [182, 61] width 24 height 6
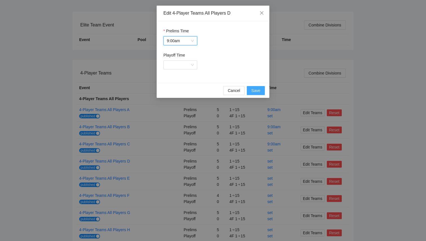
click at [255, 90] on span "Save" at bounding box center [255, 91] width 9 height 6
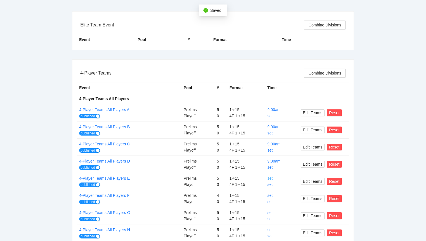
click at [270, 179] on link "set" at bounding box center [269, 178] width 5 height 5
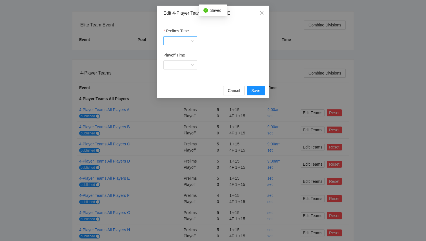
click at [188, 42] on input "Prelims Time" at bounding box center [178, 41] width 23 height 8
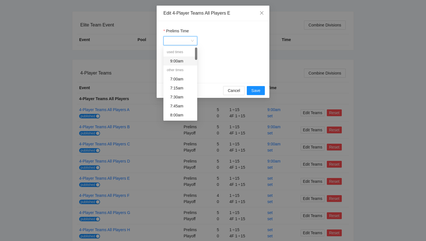
click at [183, 59] on div "9:00am" at bounding box center [182, 61] width 24 height 6
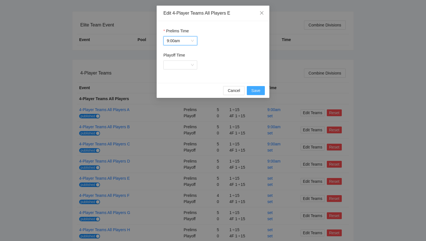
click at [260, 90] on span "Save" at bounding box center [255, 91] width 9 height 6
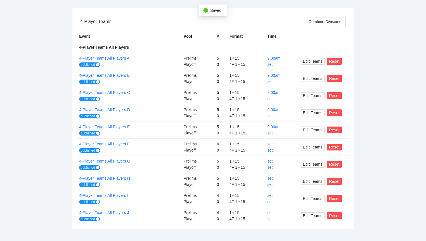
scroll to position [152, 0]
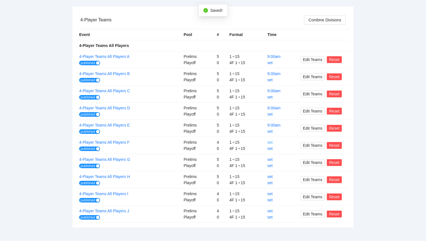
click at [268, 143] on link "set" at bounding box center [269, 142] width 5 height 5
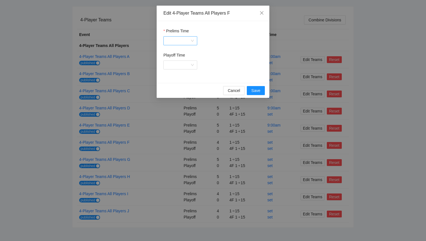
click at [186, 40] on input "Prelims Time" at bounding box center [178, 41] width 23 height 8
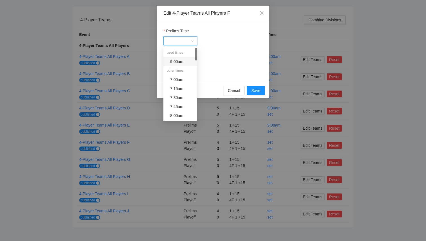
click at [183, 63] on div "9:00am" at bounding box center [182, 62] width 24 height 6
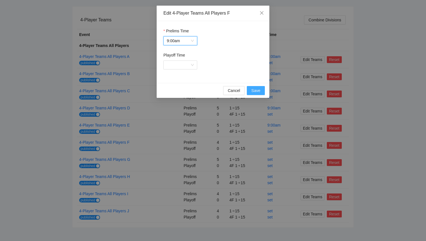
click at [254, 89] on span "Save" at bounding box center [255, 91] width 9 height 6
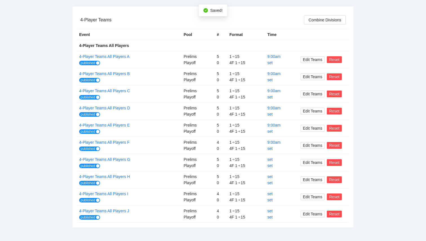
click at [271, 160] on link "set" at bounding box center [269, 159] width 5 height 5
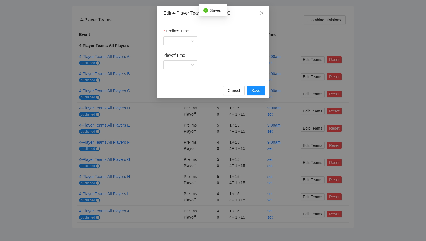
click at [190, 36] on div "Prelims Time" at bounding box center [212, 32] width 99 height 8
click at [190, 40] on input "Prelims Time" at bounding box center [178, 41] width 23 height 8
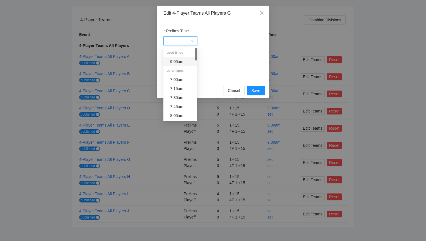
click at [187, 60] on div "9:00am" at bounding box center [182, 62] width 24 height 6
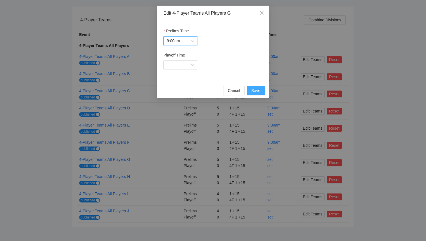
click at [253, 90] on span "Save" at bounding box center [255, 91] width 9 height 6
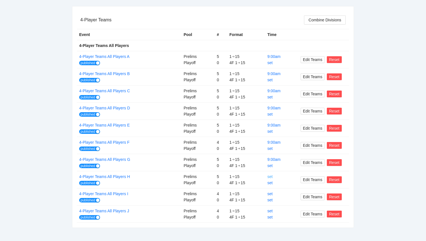
click at [270, 177] on link "set" at bounding box center [269, 177] width 5 height 5
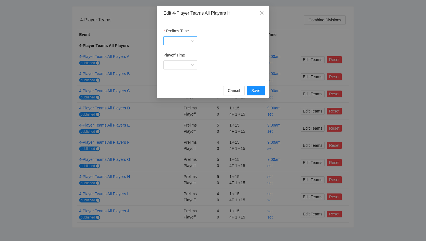
click at [191, 39] on div at bounding box center [180, 40] width 34 height 9
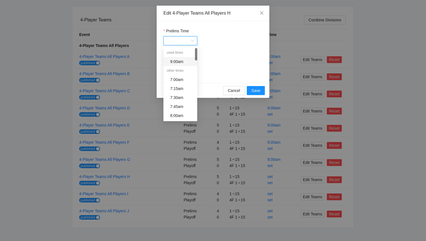
click at [180, 61] on div "9:00am" at bounding box center [182, 62] width 24 height 6
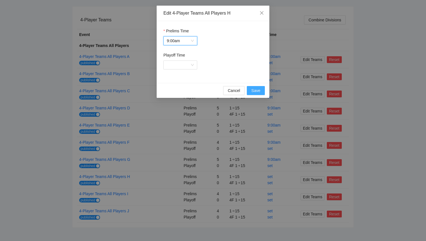
click at [257, 90] on span "Save" at bounding box center [255, 91] width 9 height 6
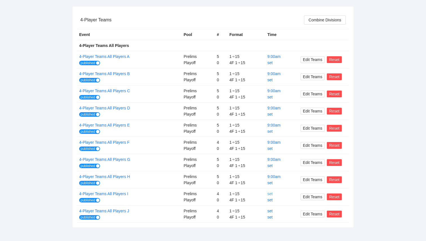
click at [270, 195] on link "set" at bounding box center [269, 194] width 5 height 5
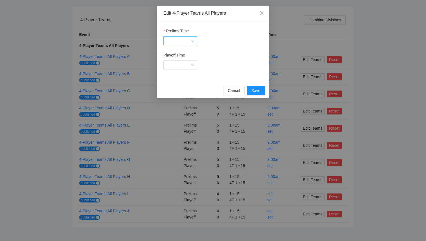
click at [188, 41] on input "Prelims Time" at bounding box center [178, 41] width 23 height 8
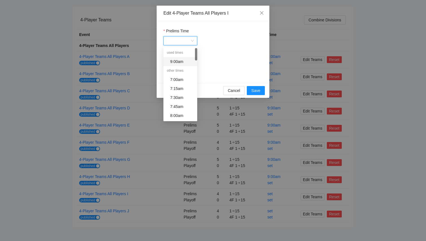
click at [183, 63] on div "9:00am" at bounding box center [182, 62] width 24 height 6
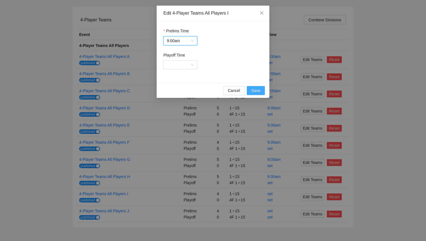
click at [257, 90] on span "Save" at bounding box center [255, 91] width 9 height 6
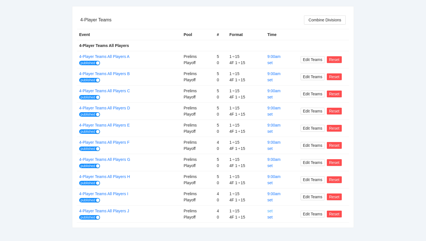
click at [271, 211] on link "set" at bounding box center [269, 211] width 5 height 5
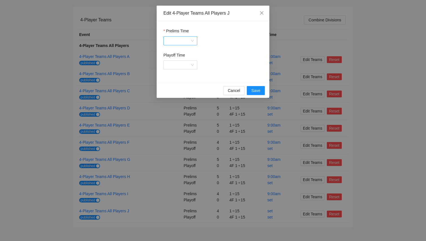
click at [179, 37] on input "Prelims Time" at bounding box center [178, 41] width 23 height 8
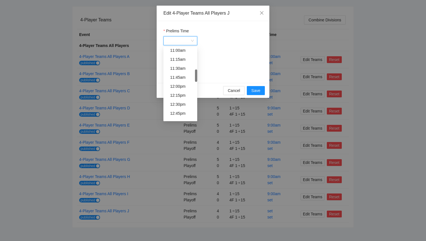
scroll to position [166, 0]
click at [177, 103] on div "12:30pm" at bounding box center [182, 103] width 24 height 6
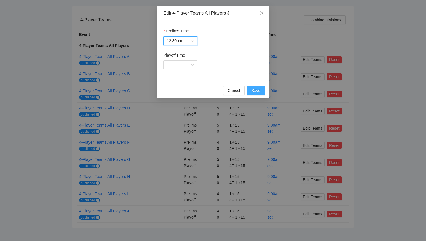
click at [253, 90] on span "Save" at bounding box center [255, 91] width 9 height 6
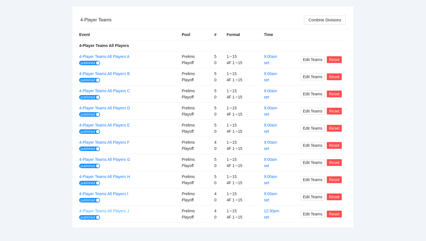
click at [121, 209] on link "4-Player Teams All Players J" at bounding box center [104, 211] width 50 height 5
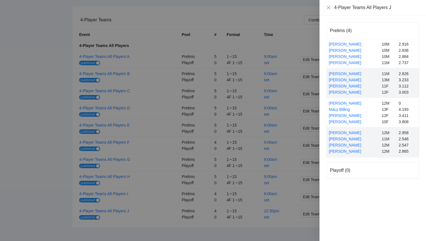
click at [167, 24] on div at bounding box center [213, 120] width 426 height 241
